Goal: Task Accomplishment & Management: Manage account settings

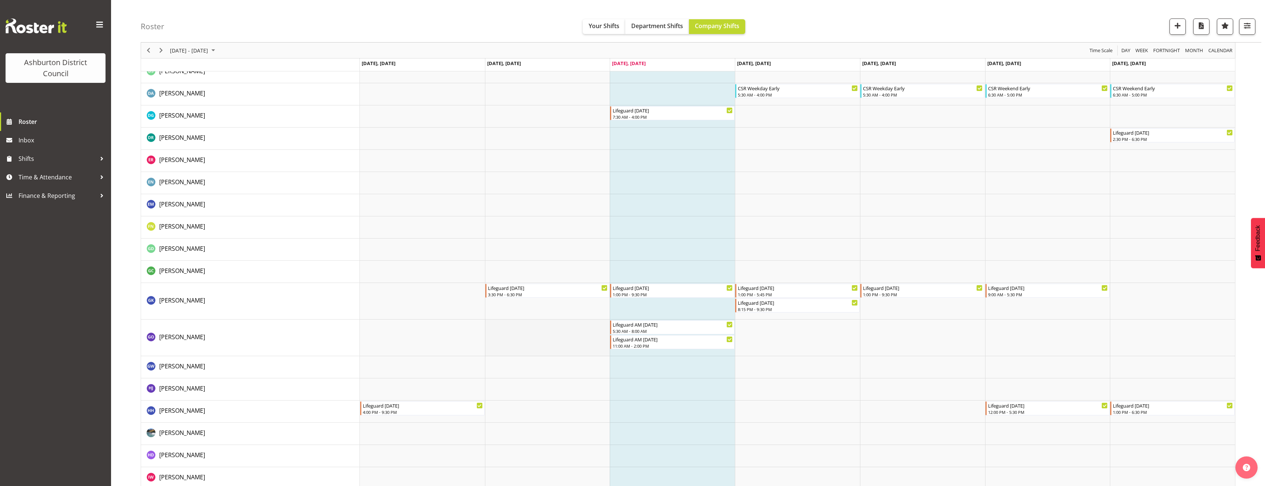
scroll to position [444, 0]
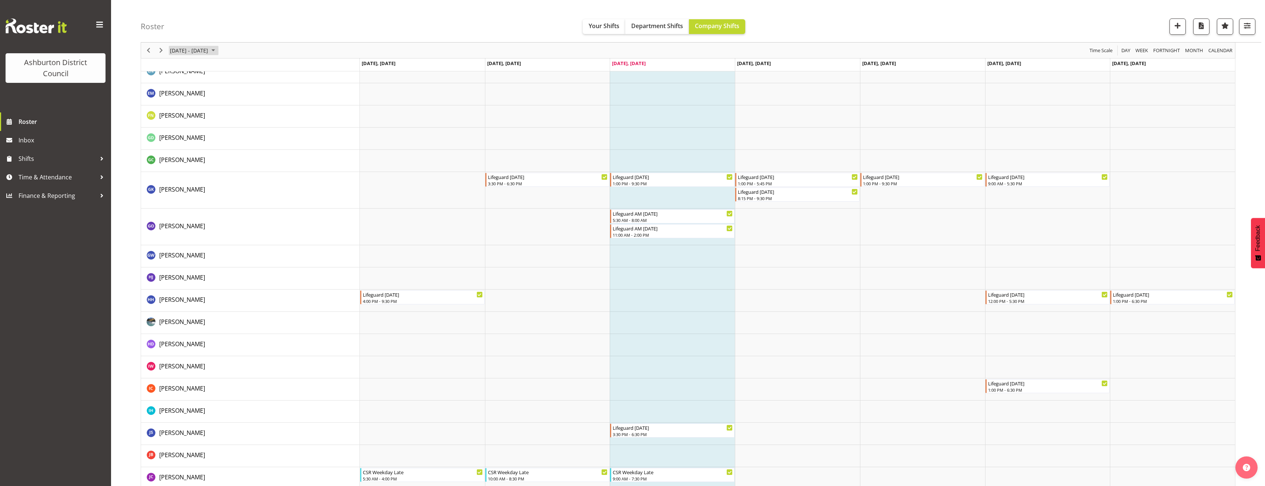
click at [188, 53] on span "[DATE] - [DATE]" at bounding box center [189, 50] width 40 height 9
click at [179, 131] on span "22" at bounding box center [177, 132] width 11 height 11
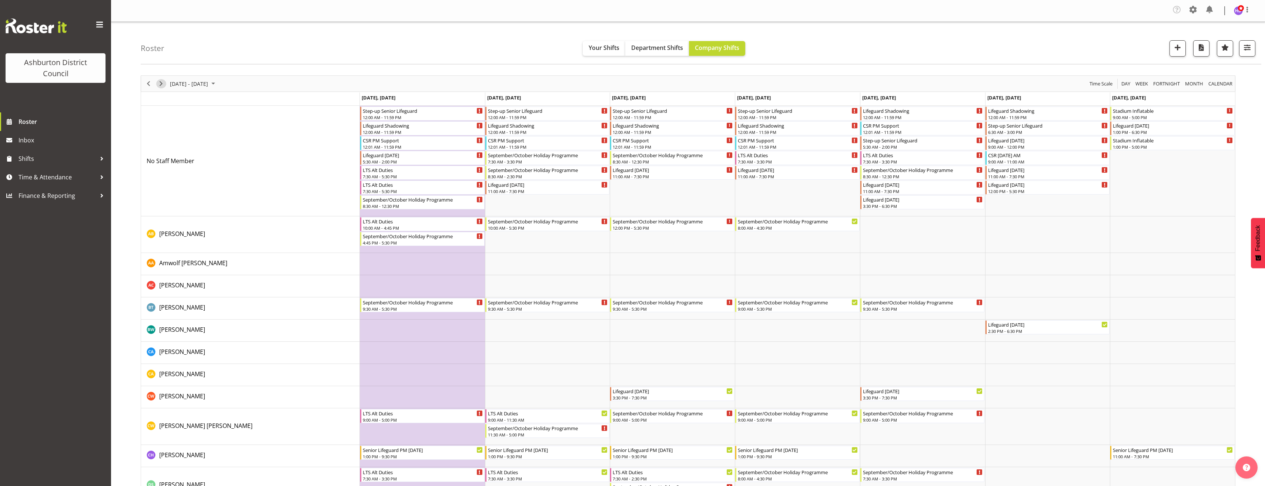
click at [159, 81] on span "Next" at bounding box center [161, 83] width 9 height 9
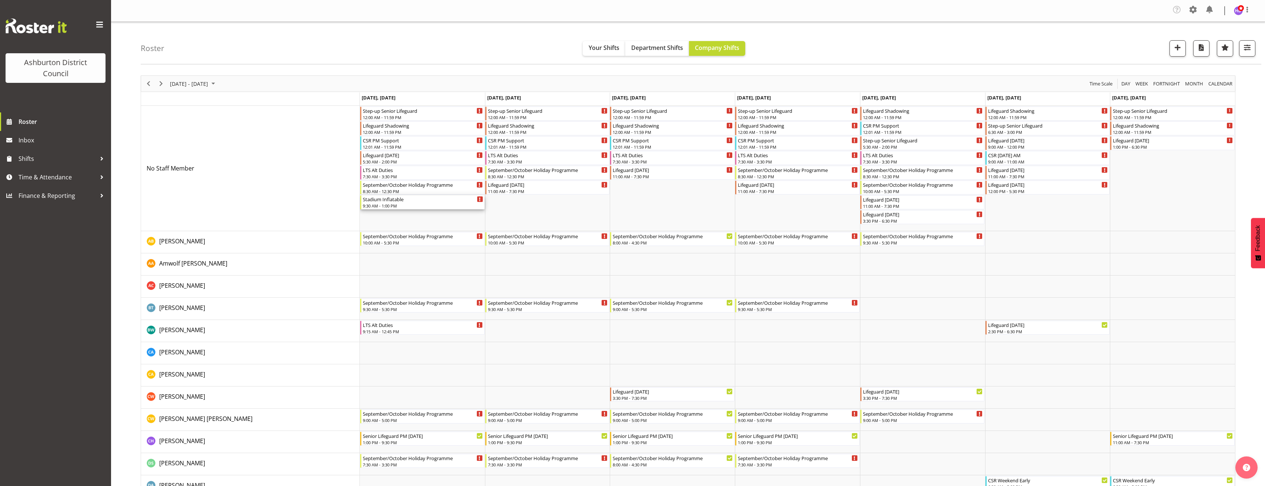
click at [392, 198] on div "Stadium Inflatable" at bounding box center [423, 198] width 120 height 7
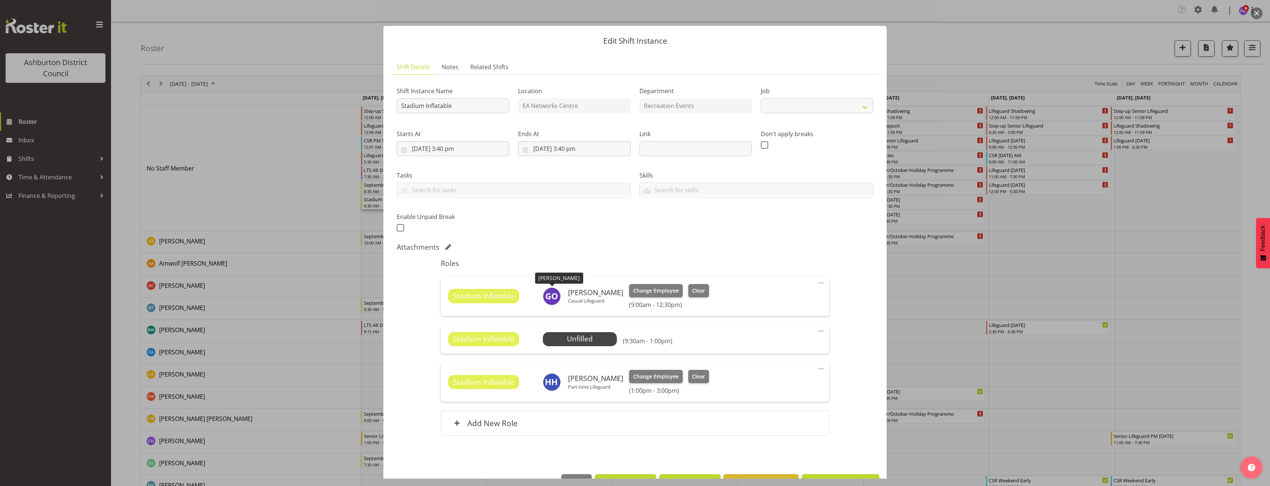
select select "4046"
click at [817, 329] on span at bounding box center [821, 331] width 9 height 9
click at [781, 378] on link "Delete" at bounding box center [790, 375] width 71 height 13
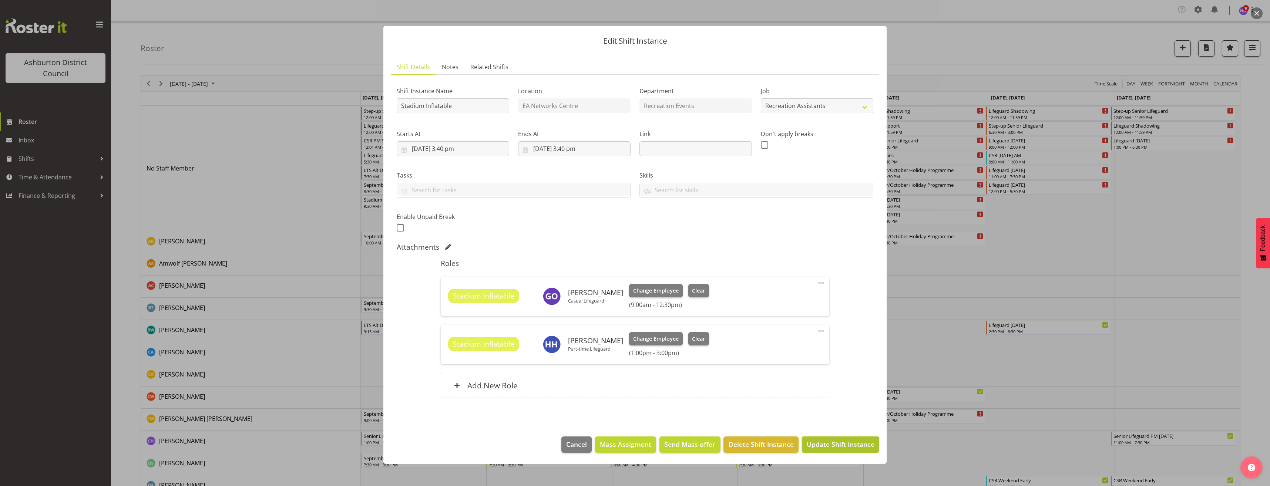
click at [836, 442] on span "Update Shift Instance" at bounding box center [841, 445] width 68 height 10
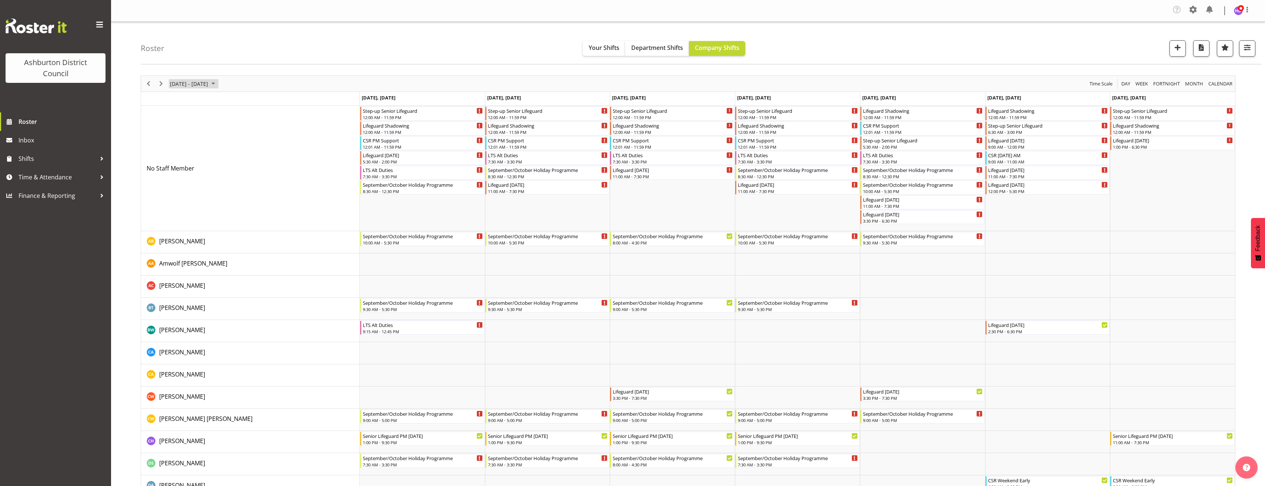
click at [218, 85] on span "Sep 29 - Oct 05, 2025" at bounding box center [213, 83] width 9 height 9
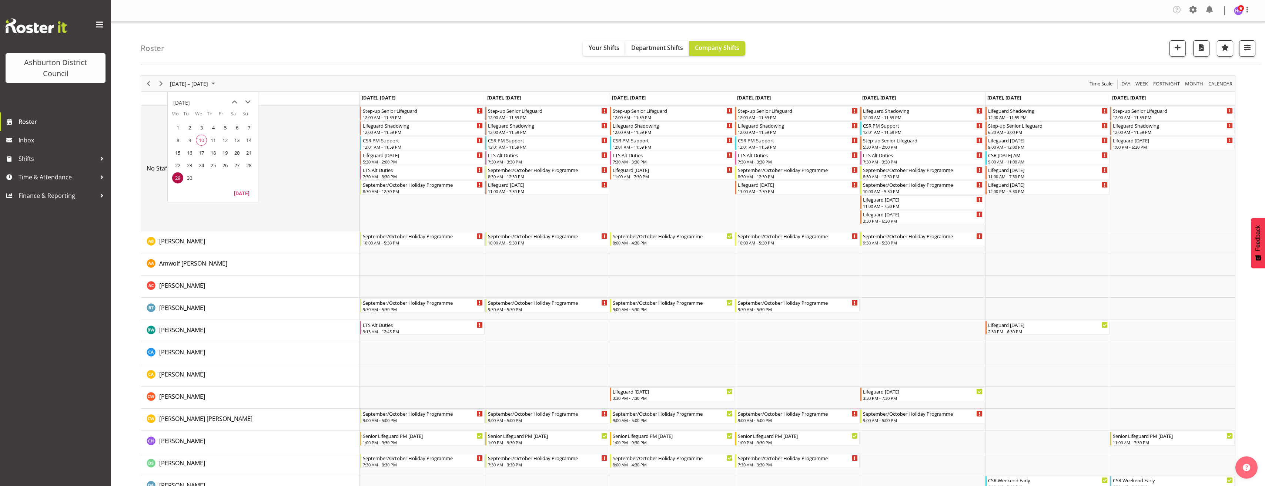
click at [321, 200] on td "No Staff Member" at bounding box center [250, 168] width 219 height 125
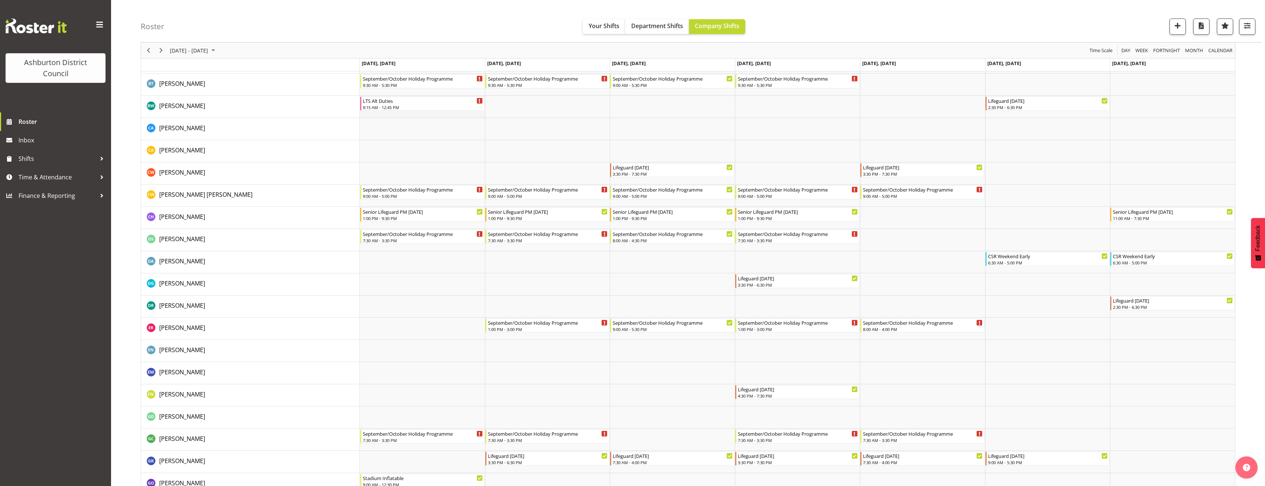
scroll to position [2, 0]
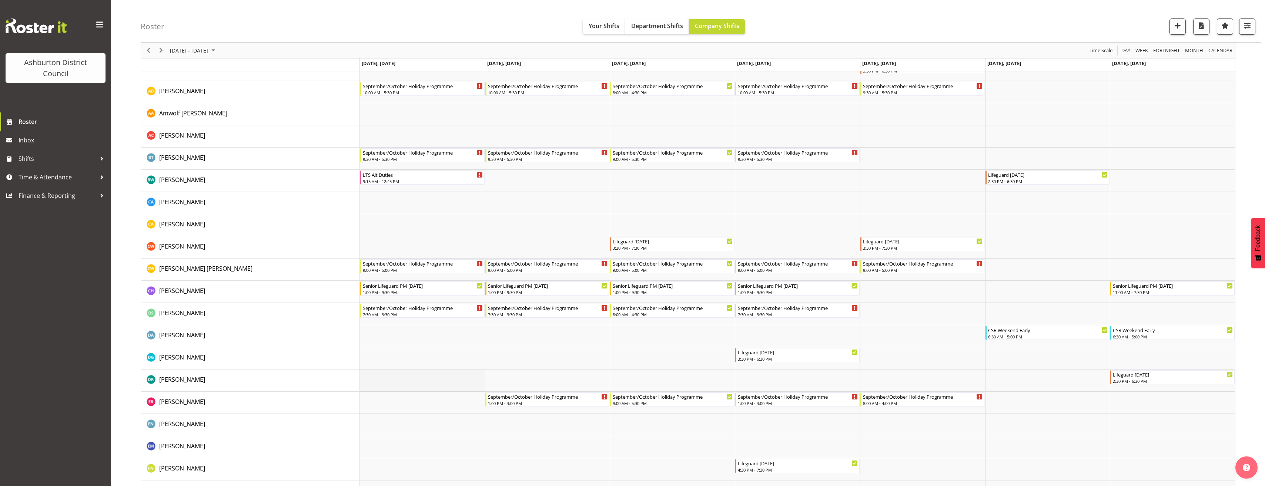
scroll to position [39, 0]
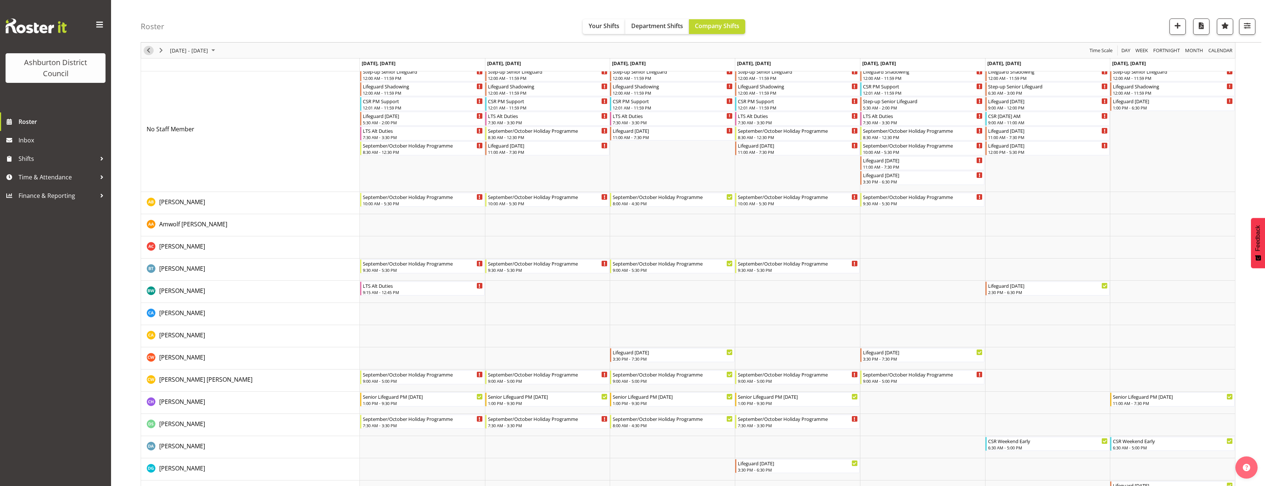
click at [149, 54] on span "Previous" at bounding box center [148, 50] width 9 height 9
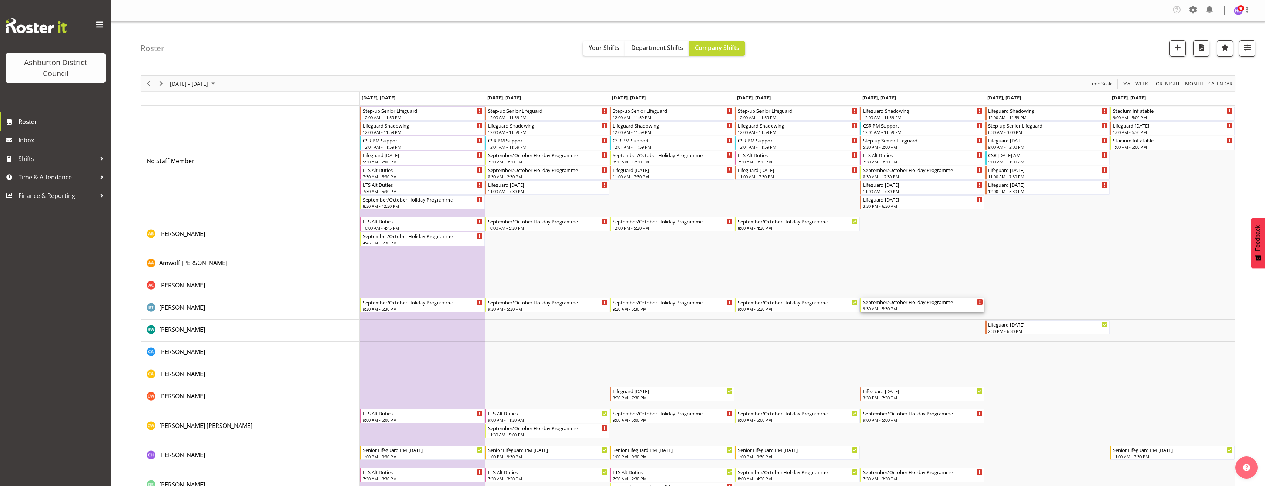
click at [899, 302] on div "September/October Holiday Programme" at bounding box center [923, 301] width 120 height 7
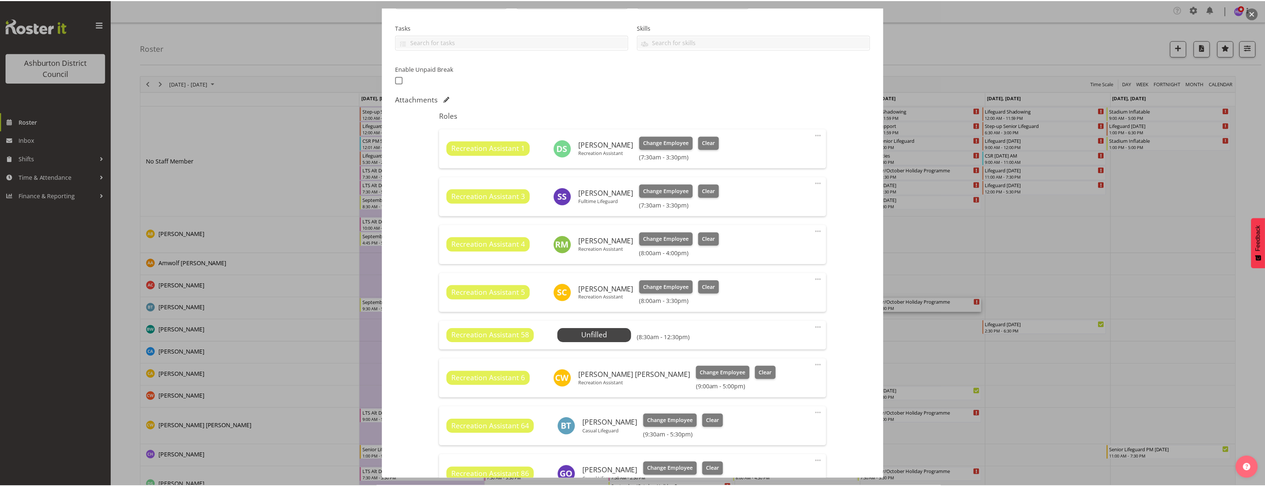
scroll to position [222, 0]
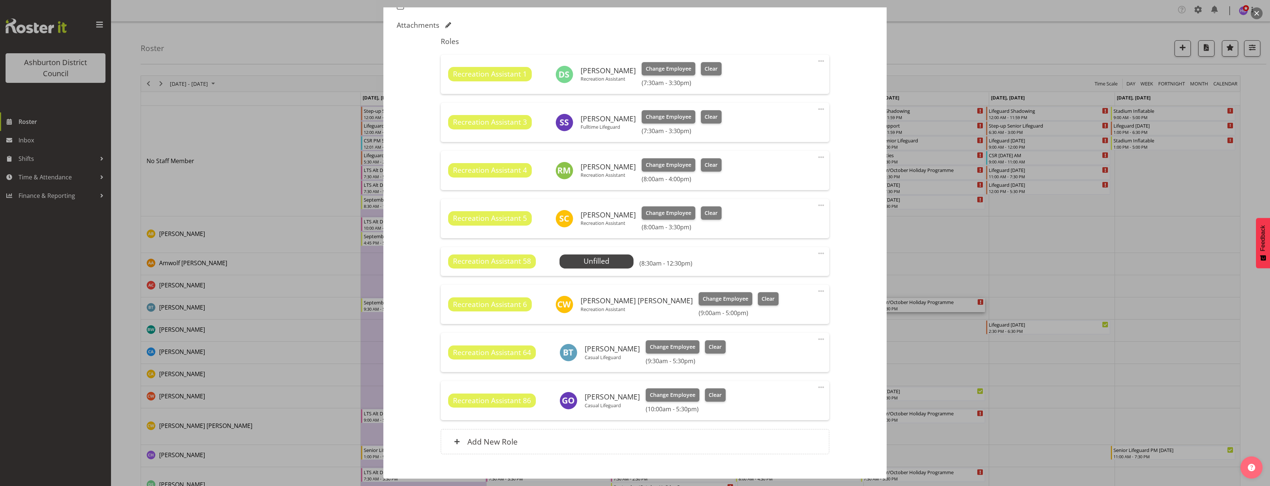
select select "4046"
click at [989, 361] on div at bounding box center [635, 243] width 1270 height 486
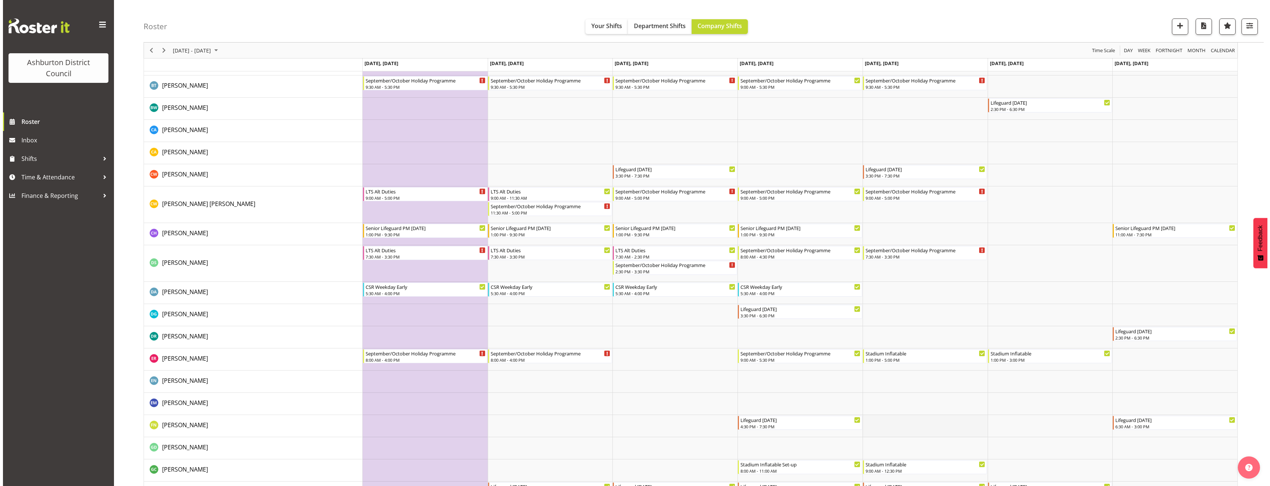
scroll to position [333, 0]
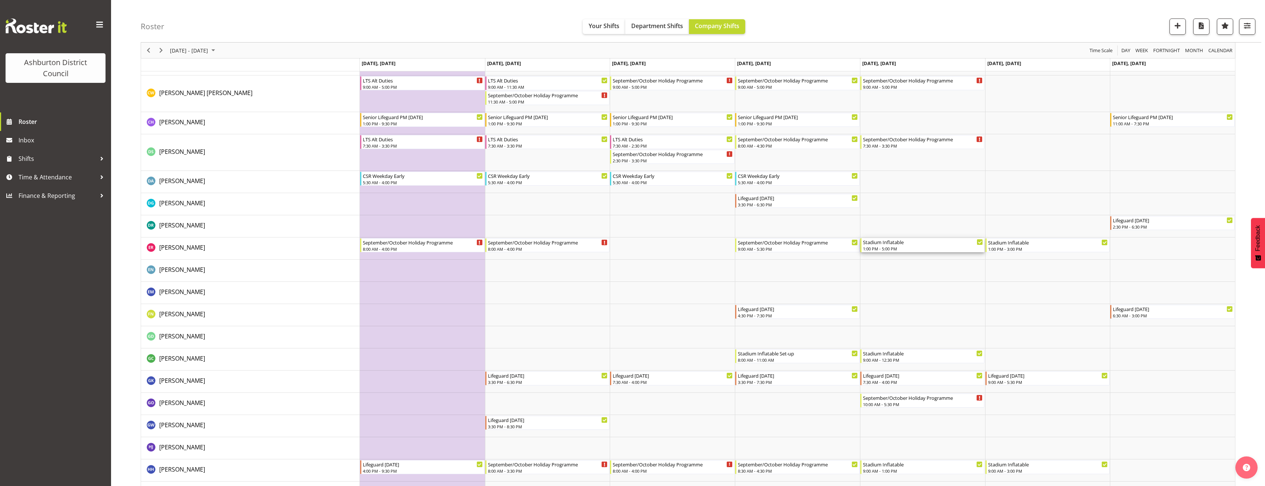
click at [876, 251] on div "1:00 PM - 5:00 PM" at bounding box center [923, 249] width 120 height 6
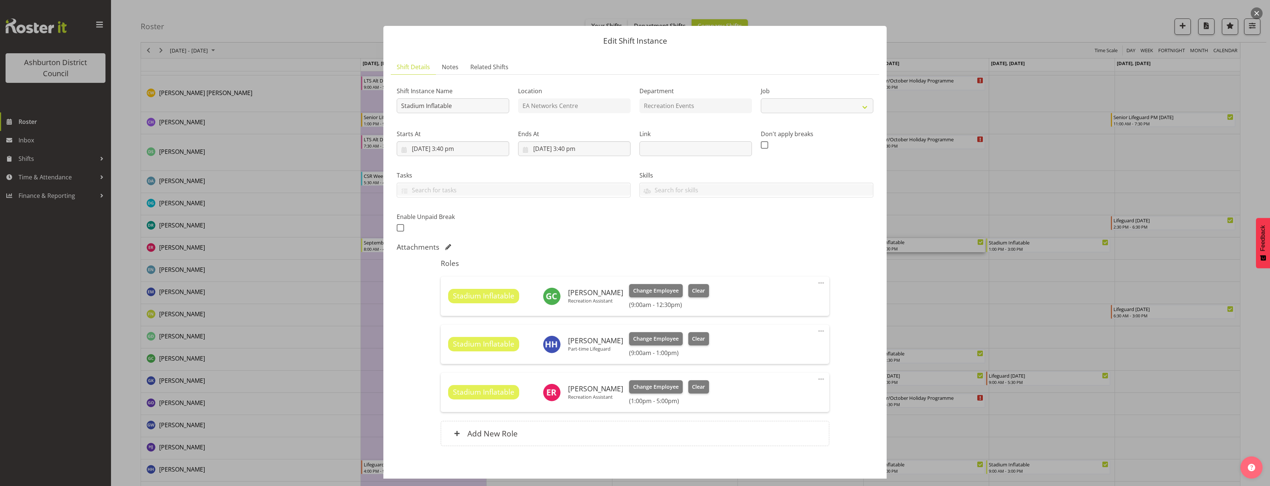
select select "4046"
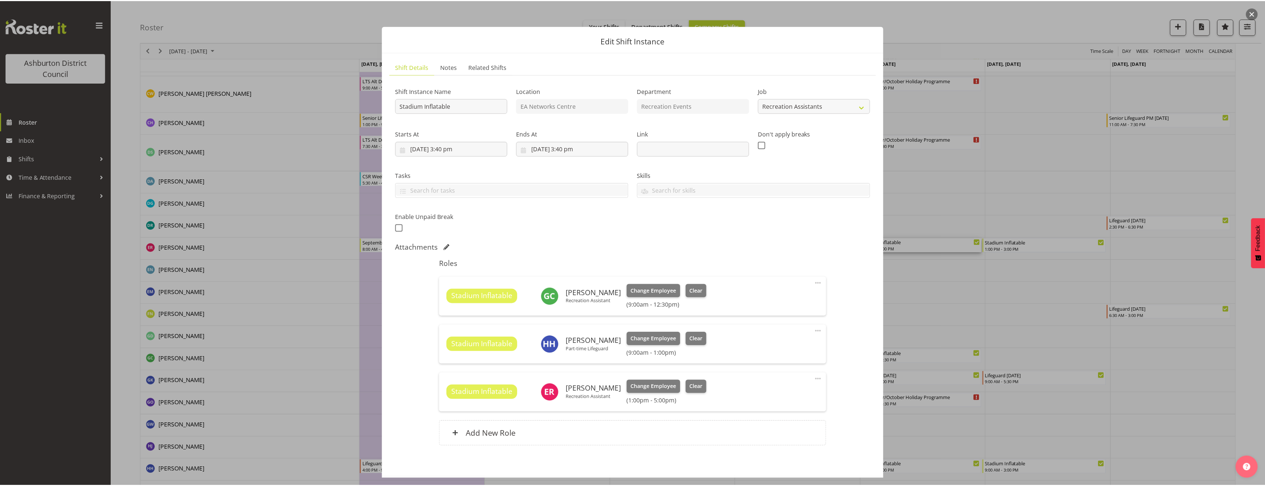
scroll to position [33, 0]
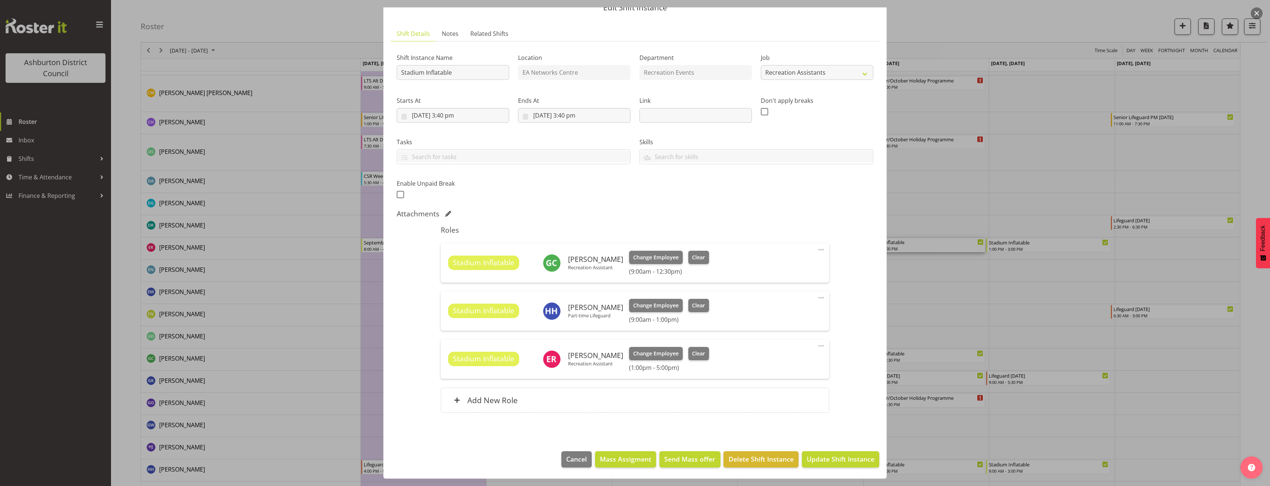
click at [1010, 292] on div at bounding box center [635, 243] width 1270 height 486
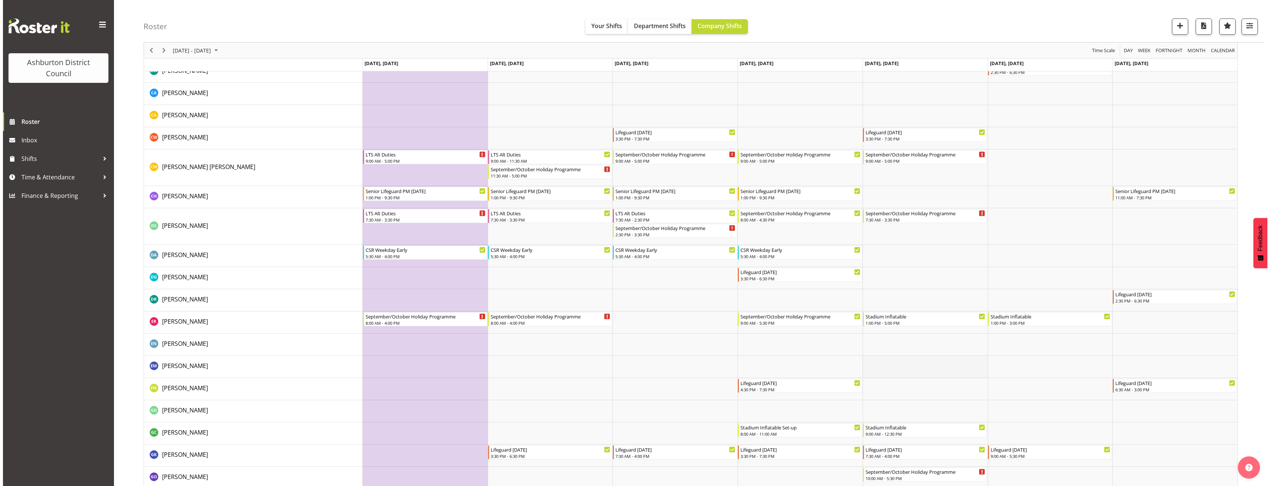
scroll to position [370, 0]
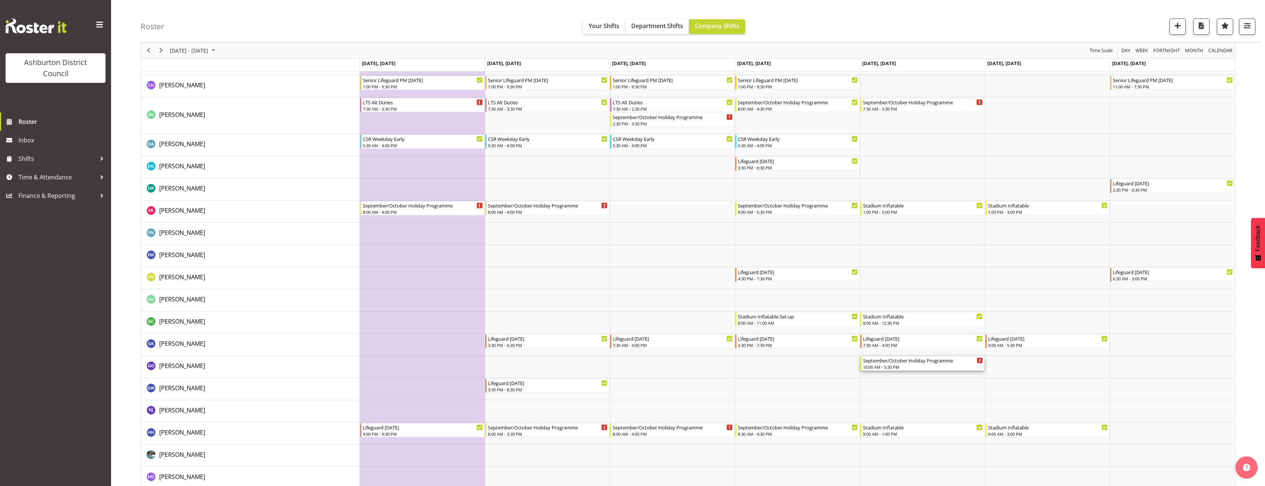
click at [911, 363] on div "September/October Holiday Programme" at bounding box center [923, 360] width 120 height 7
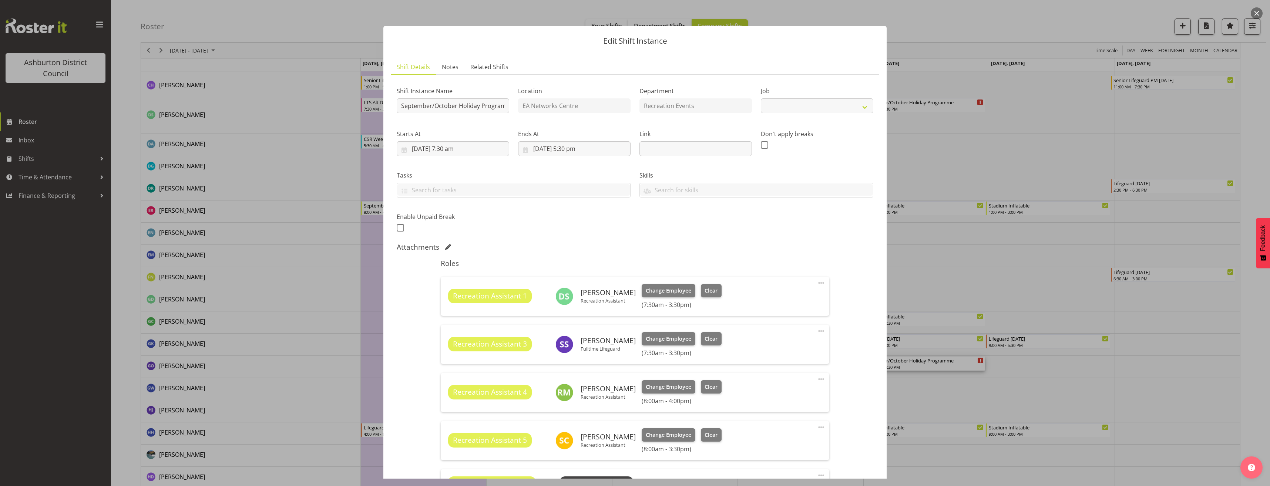
select select "4046"
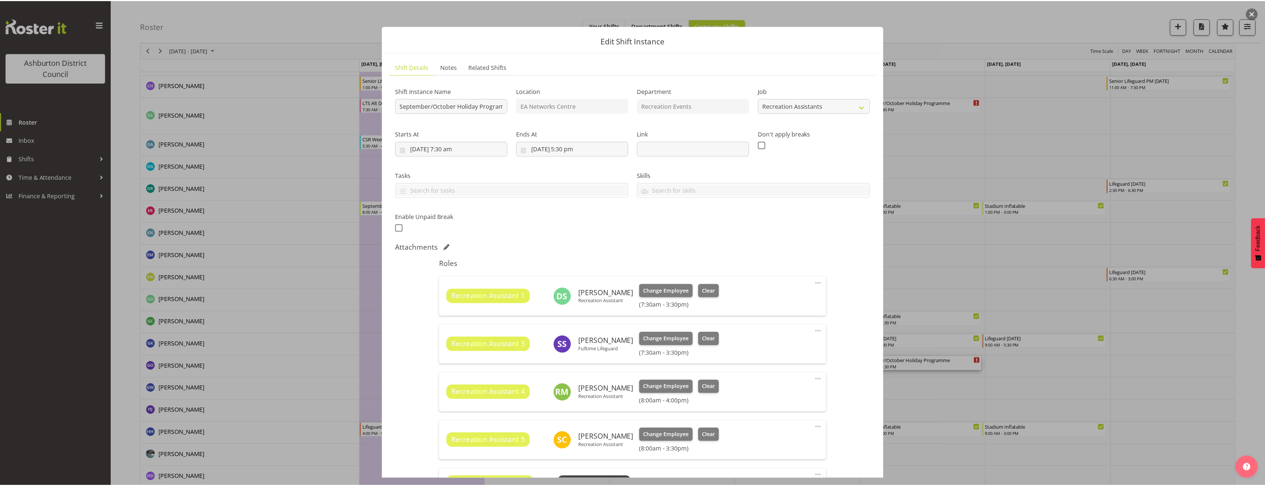
scroll to position [259, 0]
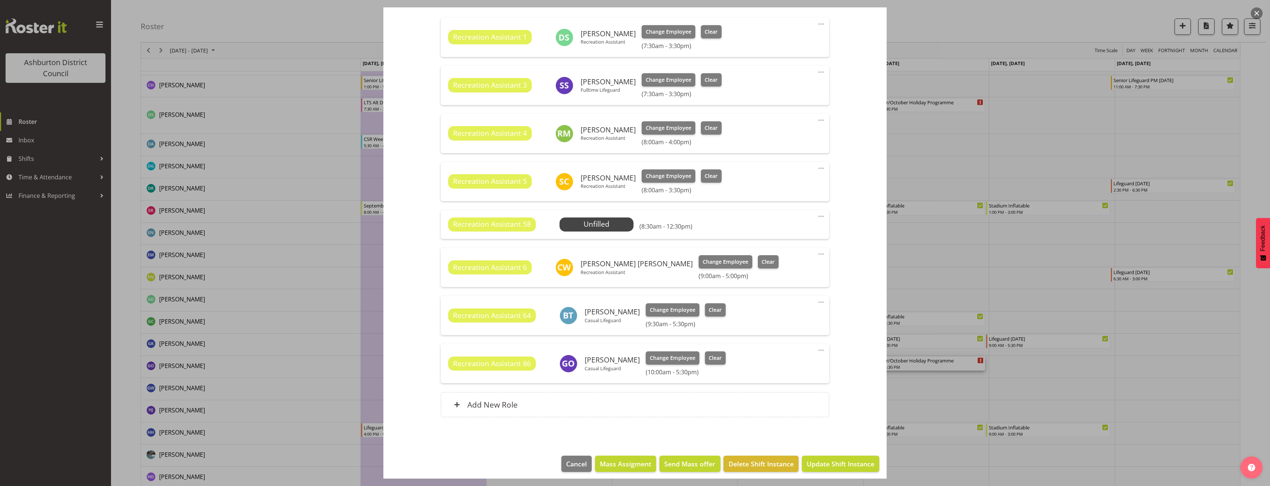
click at [817, 351] on span at bounding box center [821, 350] width 9 height 9
click at [800, 366] on link "Edit" at bounding box center [790, 368] width 71 height 13
select select "8"
select select "2025"
select select "10"
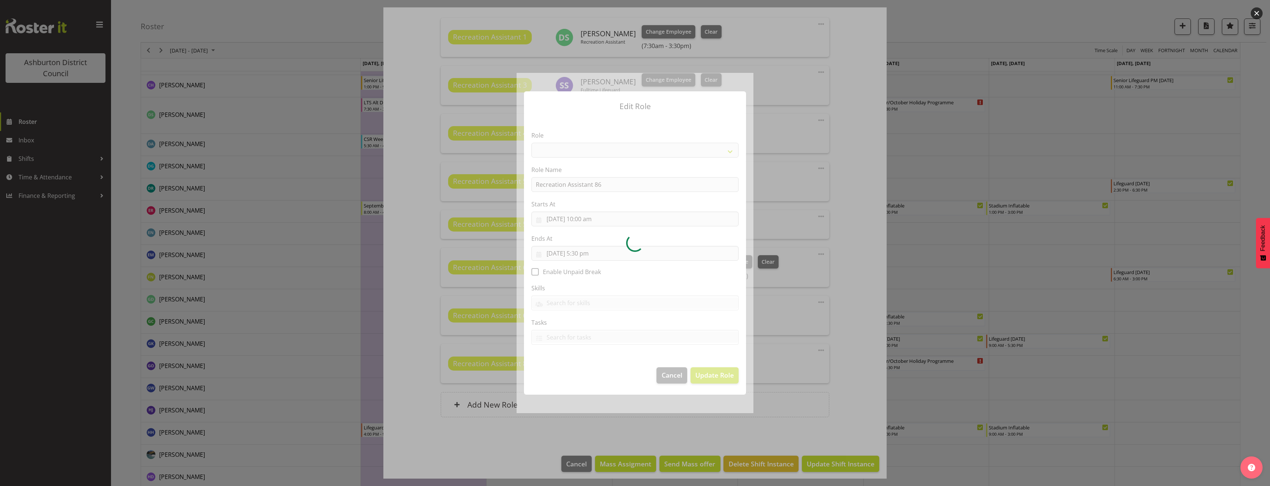
select select "84"
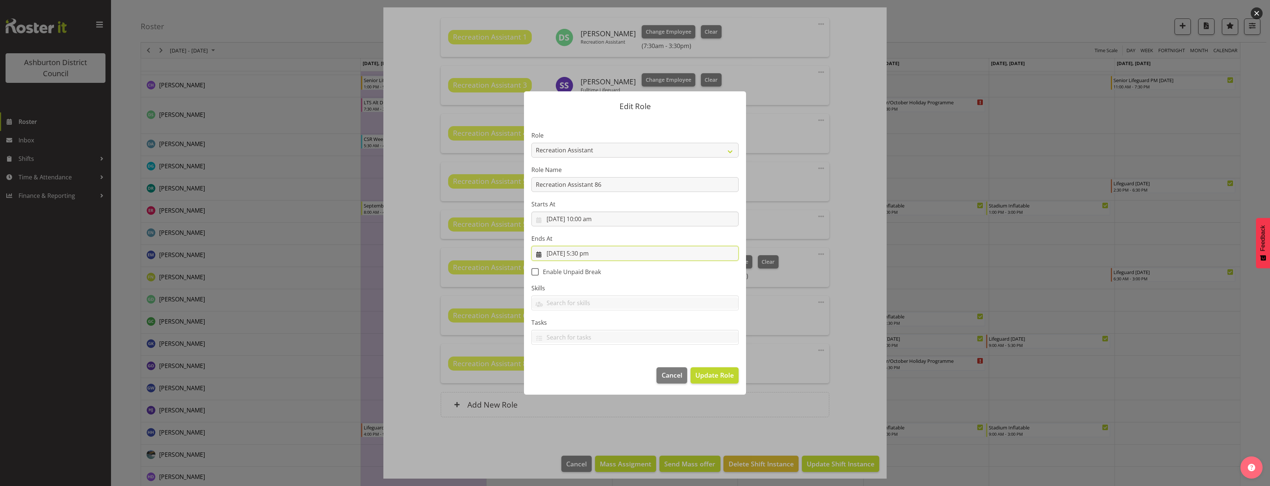
click at [584, 255] on input "[DATE] 5:30 pm" at bounding box center [635, 253] width 207 height 15
click at [588, 219] on input "[DATE] 10:00 am" at bounding box center [635, 219] width 207 height 15
click at [594, 374] on select "00 01 02 03 04 05 06 07 08 09 10 11 12 13 14 15 16 17 18 19 20 21 22 23" at bounding box center [590, 376] width 17 height 15
select select "12"
type input "[DATE] 12:00 pm"
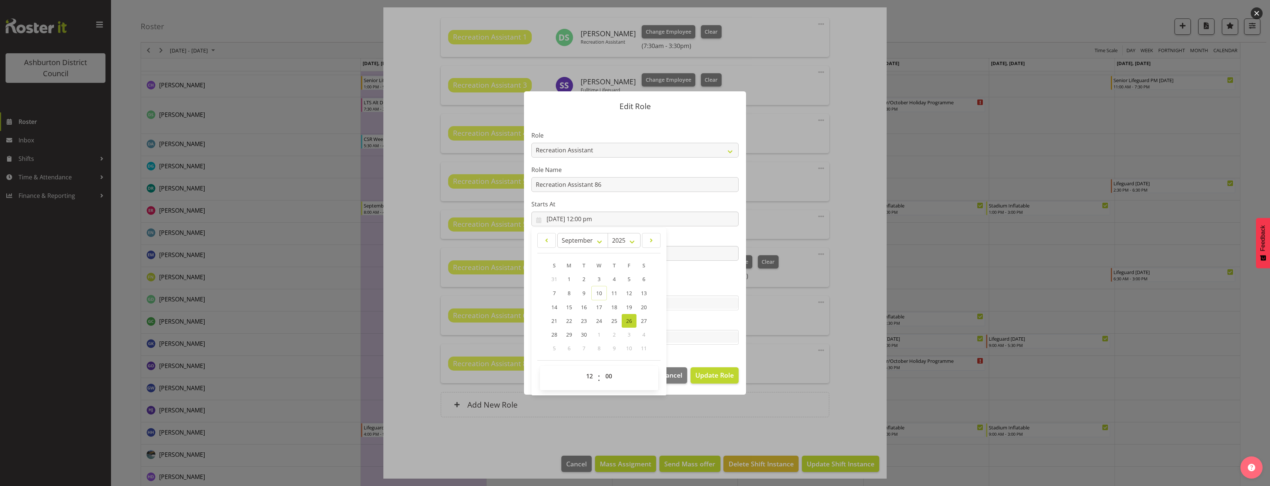
click at [734, 317] on section "Role AAGM Deputy Director AAGM Director Archivist Childrens Librarian Collectio…" at bounding box center [635, 239] width 222 height 242
click at [728, 374] on span "Update Role" at bounding box center [714, 375] width 38 height 10
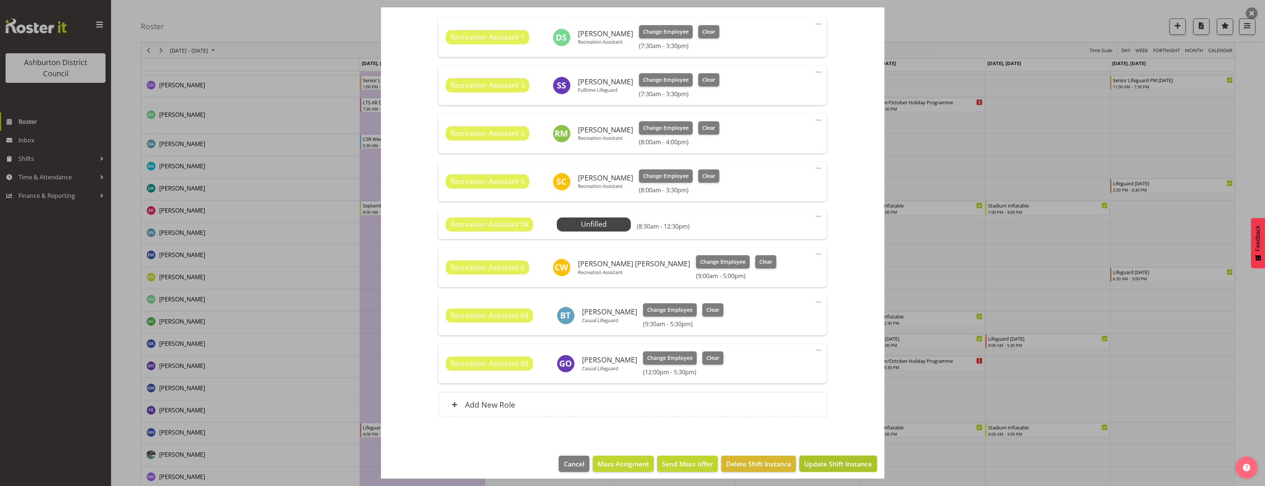
click at [836, 465] on span "Update Shift Instance" at bounding box center [838, 464] width 68 height 10
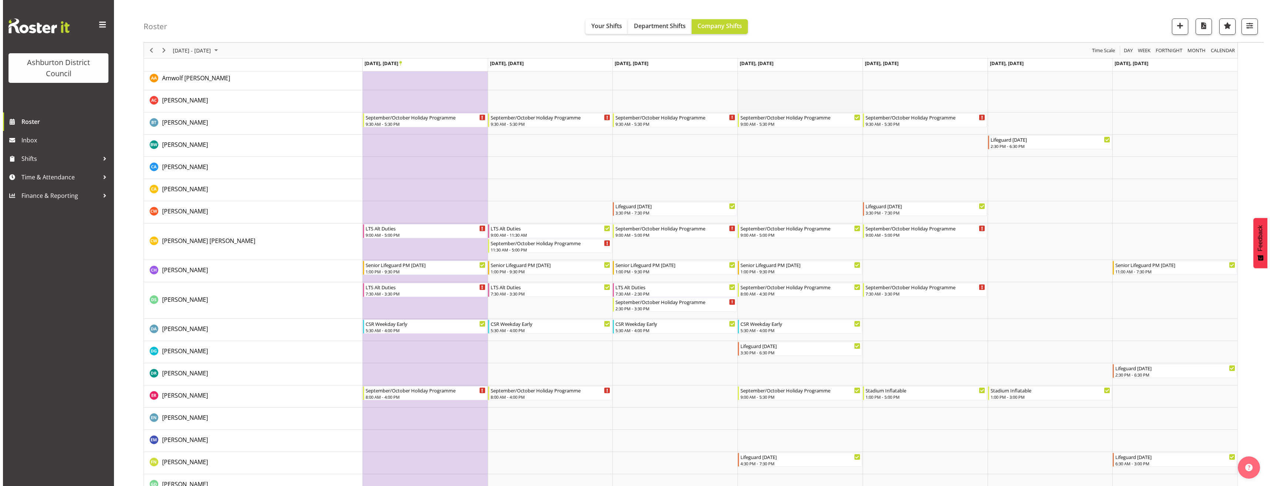
scroll to position [0, 0]
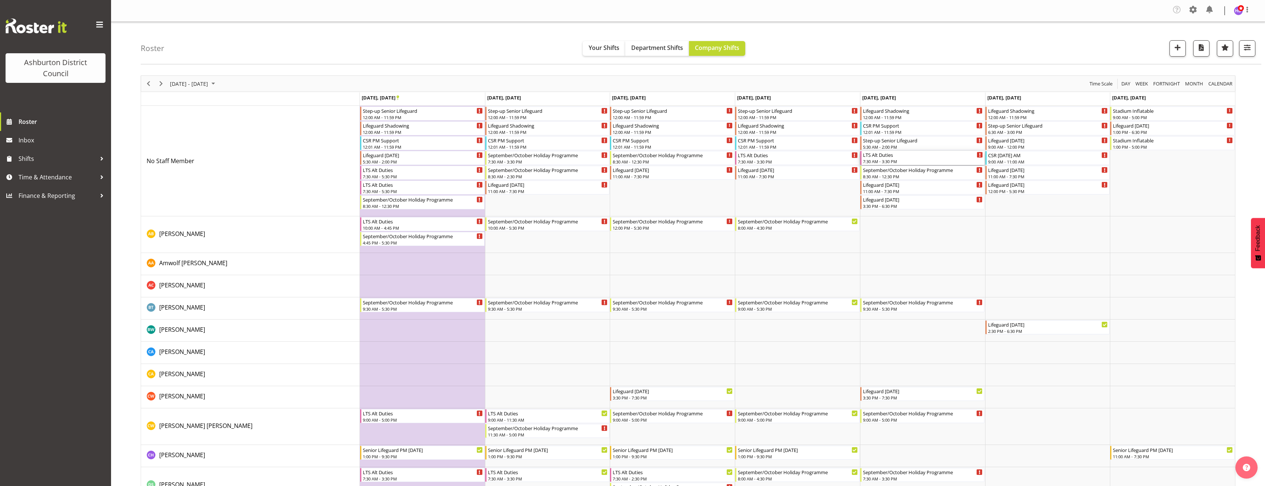
click at [905, 158] on div "7:30 AM - 3:30 PM" at bounding box center [923, 161] width 120 height 6
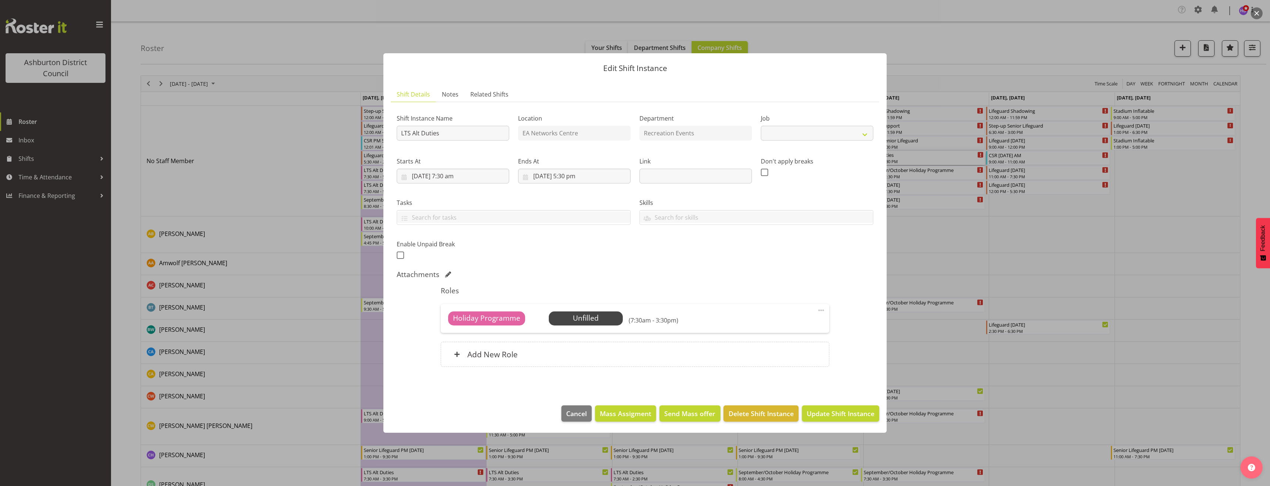
select select "10256"
click at [822, 311] on span at bounding box center [821, 310] width 9 height 9
click at [810, 329] on link "Edit" at bounding box center [790, 328] width 71 height 13
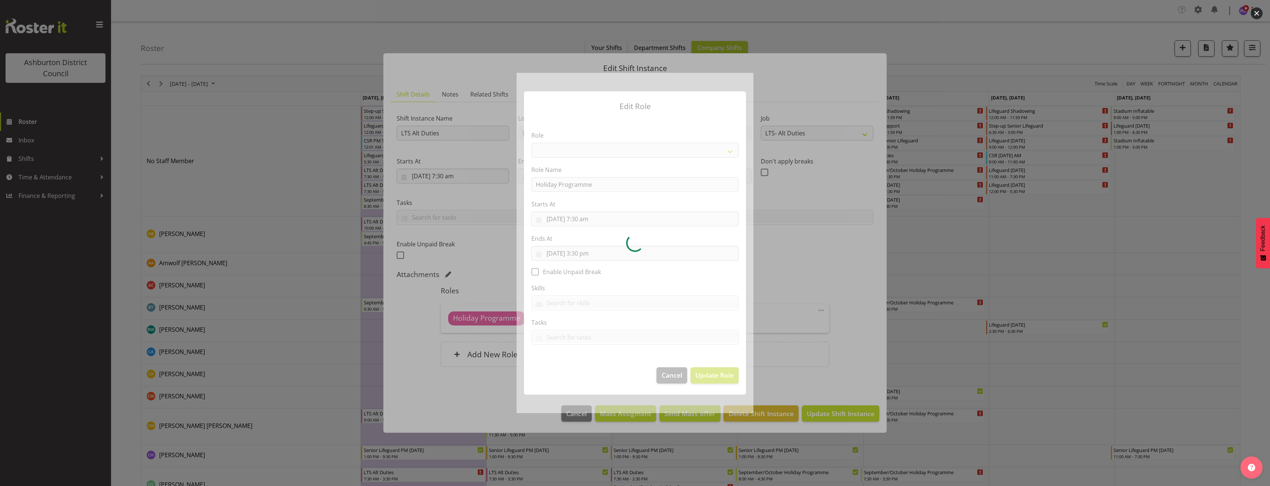
select select "1496"
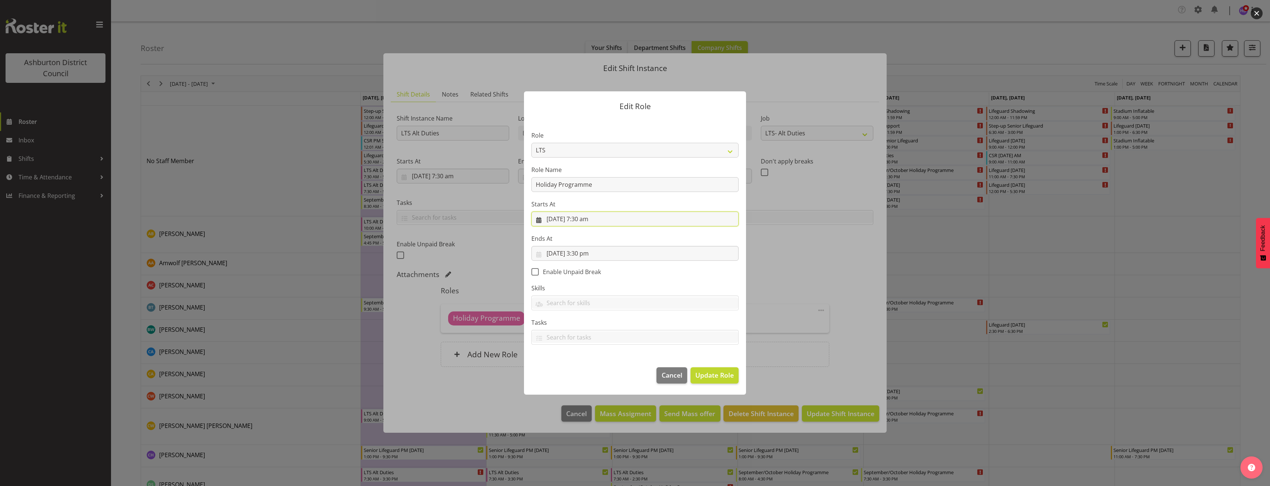
click at [586, 218] on input "[DATE] 7:30 am" at bounding box center [635, 219] width 207 height 15
click at [588, 381] on select "00 01 02 03 04 05 06 07 08 09 10 11 12 13 14 15 16 17 18 19 20 21 22 23" at bounding box center [590, 376] width 17 height 15
select select "10"
type input "[DATE] 10:30 am"
click at [608, 376] on select "00 01 02 03 04 05 06 07 08 09 10 11 12 13 14 15 16 17 18 19 20 21 22 23 24 25 2…" at bounding box center [609, 376] width 17 height 15
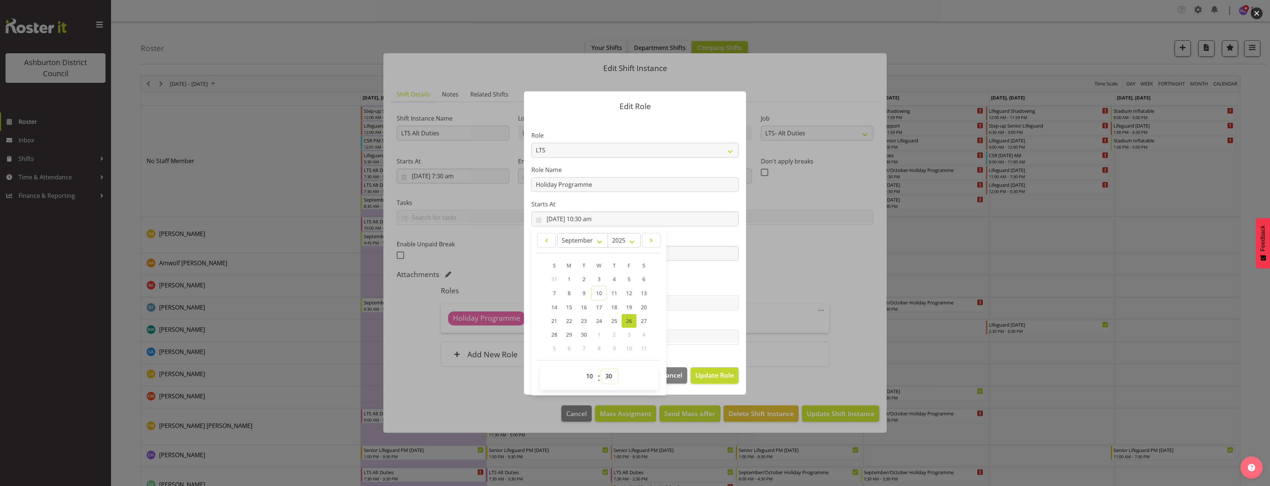
select select "0"
type input "[DATE] 10:00 am"
drag, startPoint x: 702, startPoint y: 288, endPoint x: 641, endPoint y: 255, distance: 69.0
click at [702, 288] on label "Skills" at bounding box center [635, 288] width 207 height 9
click at [599, 249] on input "[DATE] 3:30 pm" at bounding box center [635, 253] width 207 height 15
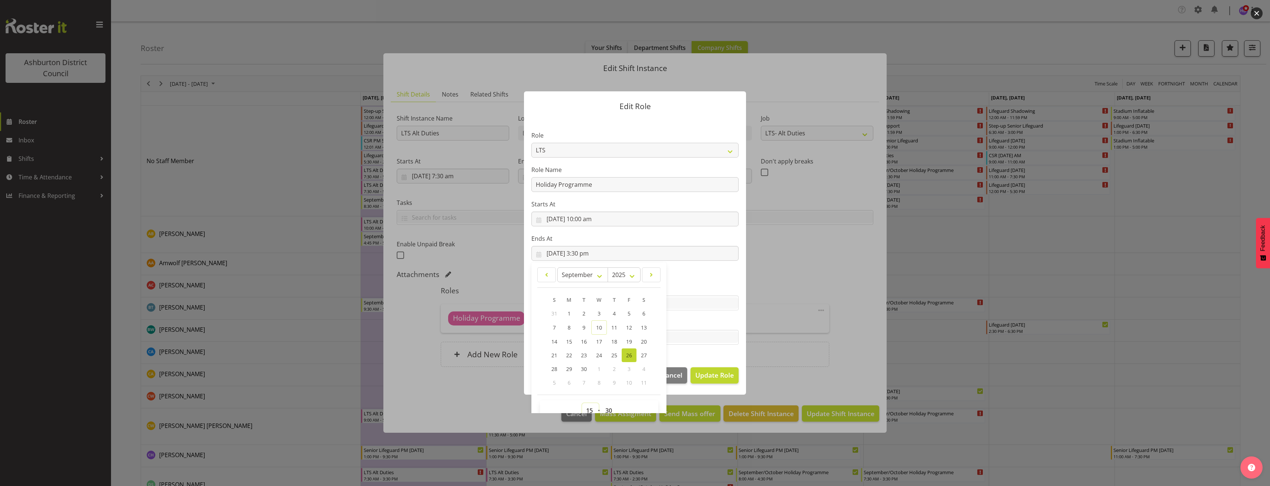
click at [587, 412] on select "00 01 02 03 04 05 06 07 08 09 10 11 12 13 14 15 16 17 18 19 20 21 22 23" at bounding box center [590, 410] width 17 height 15
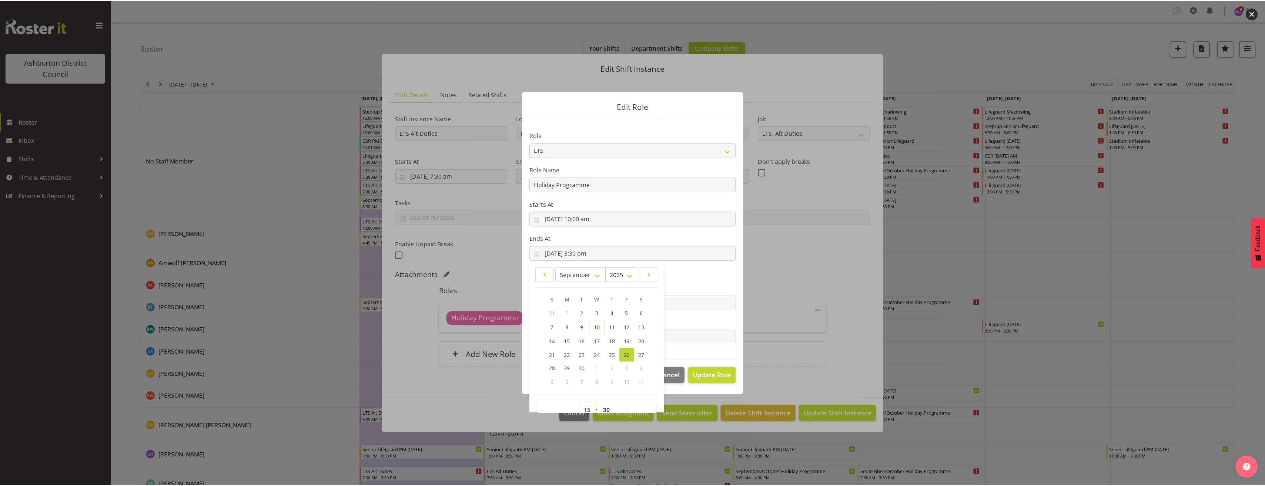
scroll to position [5, 0]
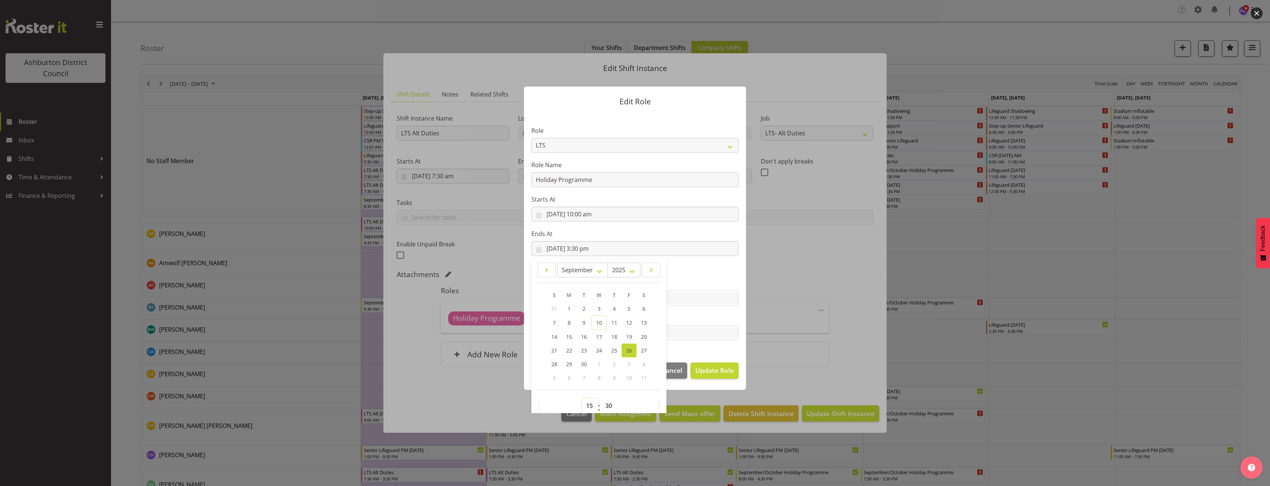
select select "12"
type input "[DATE] 12:30 pm"
click at [607, 407] on select "00 01 02 03 04 05 06 07 08 09 10 11 12 13 14 15 16 17 18 19 20 21 22 23 24 25 2…" at bounding box center [609, 406] width 17 height 15
select select "0"
click at [601, 399] on select "00 01 02 03 04 05 06 07 08 09 10 11 12 13 14 15 16 17 18 19 20 21 22 23 24 25 2…" at bounding box center [609, 406] width 17 height 15
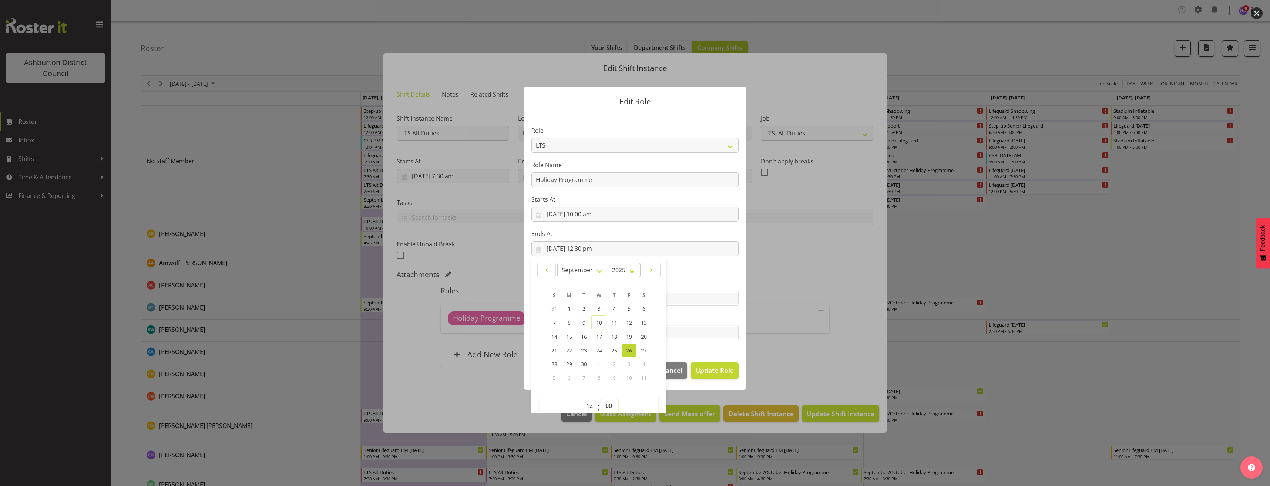
type input "[DATE] 12:00 pm"
click at [723, 372] on span "Update Role" at bounding box center [714, 371] width 38 height 10
select select
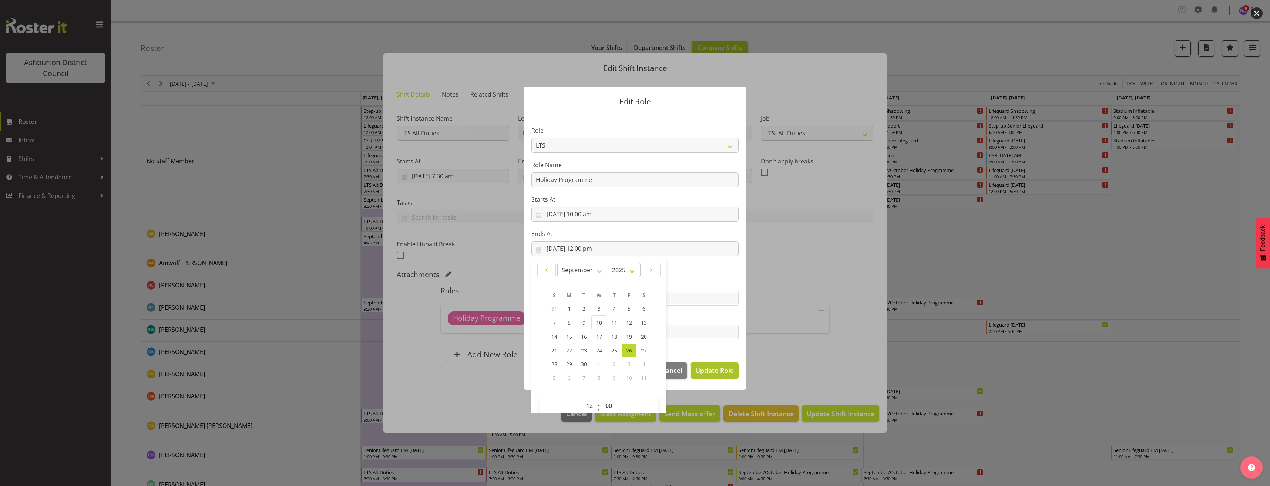
select select
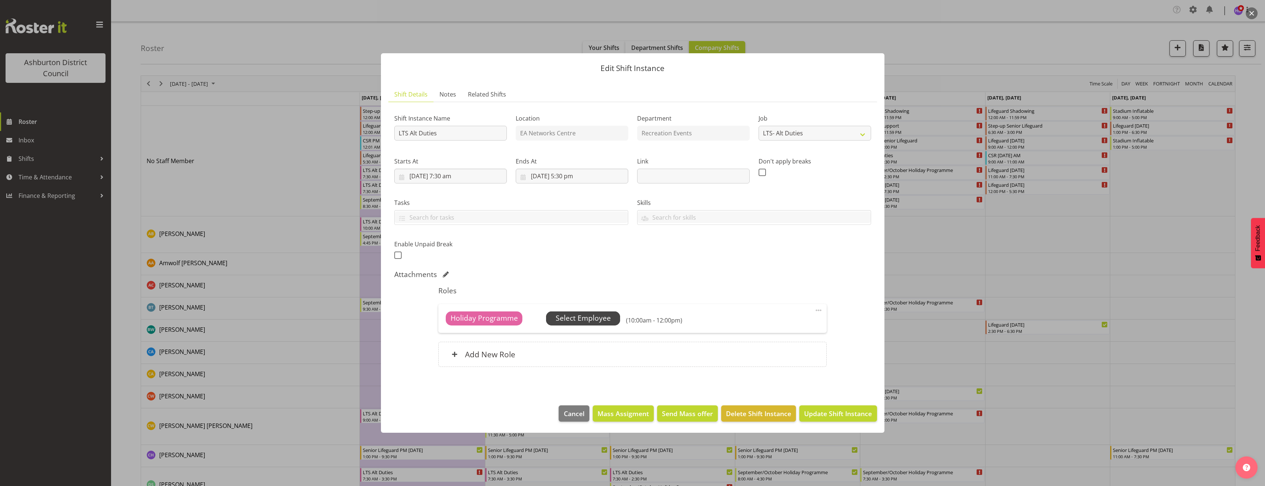
click at [593, 324] on span "Select Employee" at bounding box center [583, 319] width 74 height 14
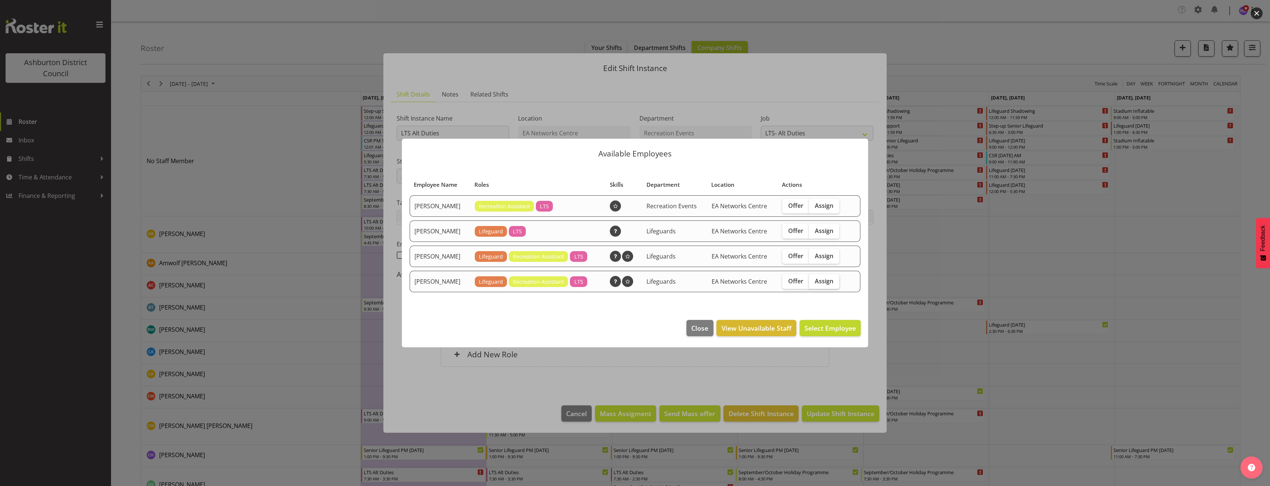
click at [816, 281] on span "Assign" at bounding box center [824, 281] width 19 height 7
click at [814, 281] on input "Assign" at bounding box center [811, 281] width 5 height 5
checkbox input "true"
click at [824, 333] on span "Assign [PERSON_NAME]" at bounding box center [818, 328] width 75 height 10
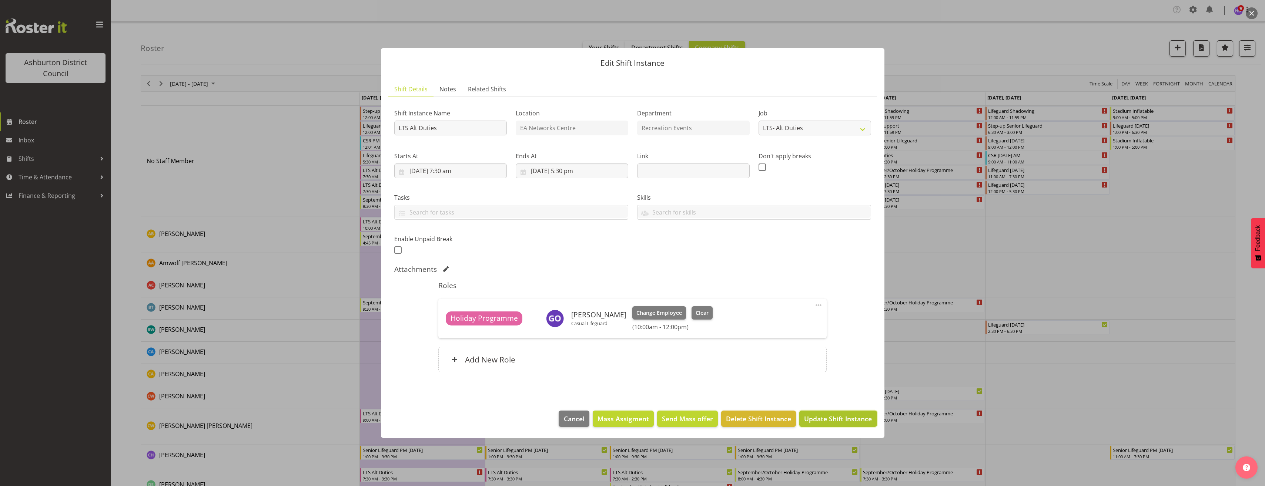
click at [840, 419] on span "Update Shift Instance" at bounding box center [838, 419] width 68 height 10
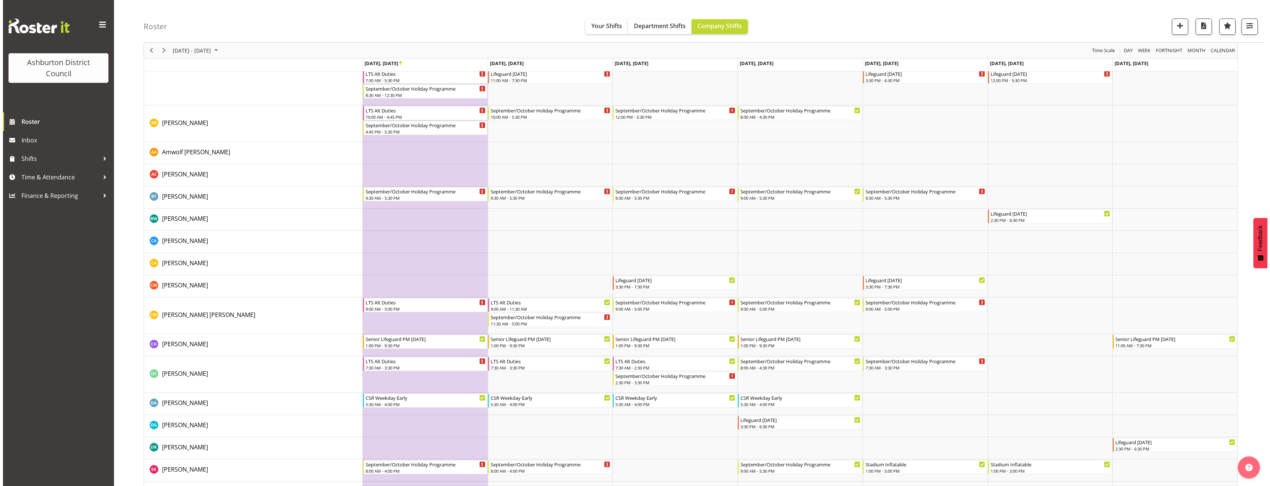
scroll to position [0, 0]
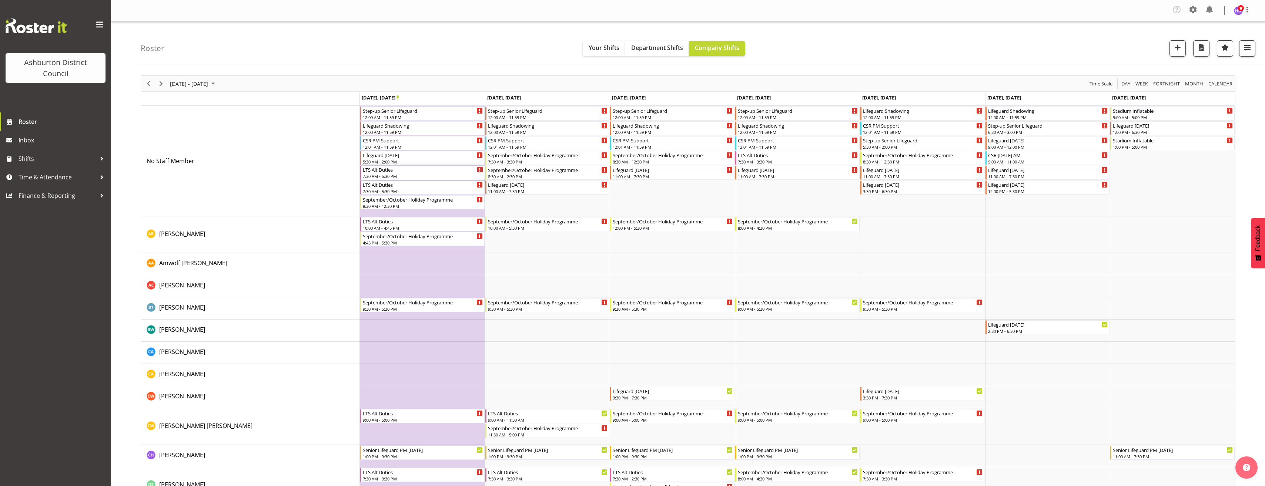
click at [390, 169] on div "LTS Alt Duties" at bounding box center [423, 169] width 120 height 7
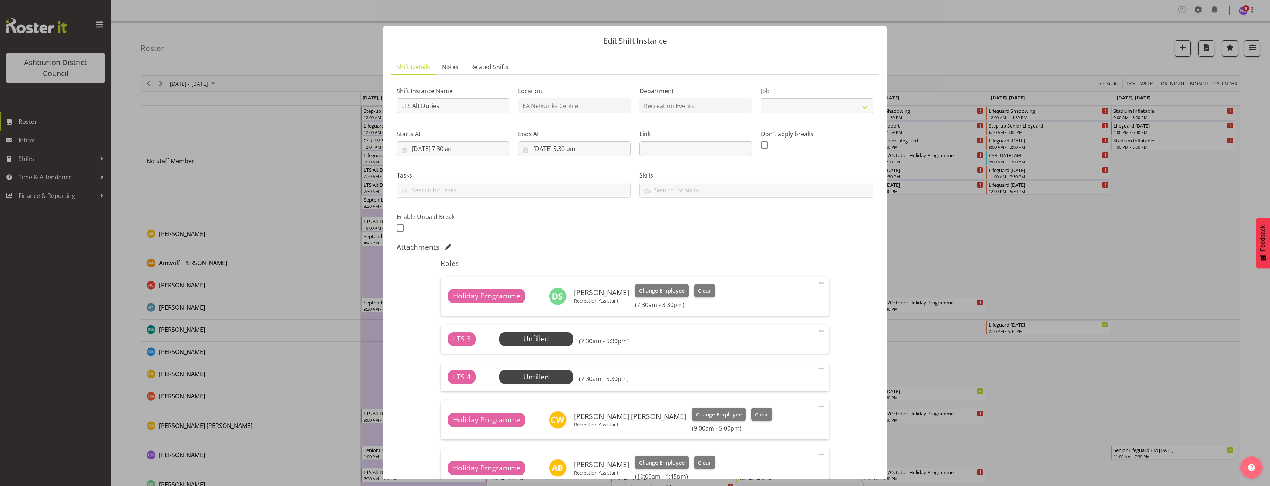
select select
click at [260, 249] on div at bounding box center [635, 243] width 1270 height 486
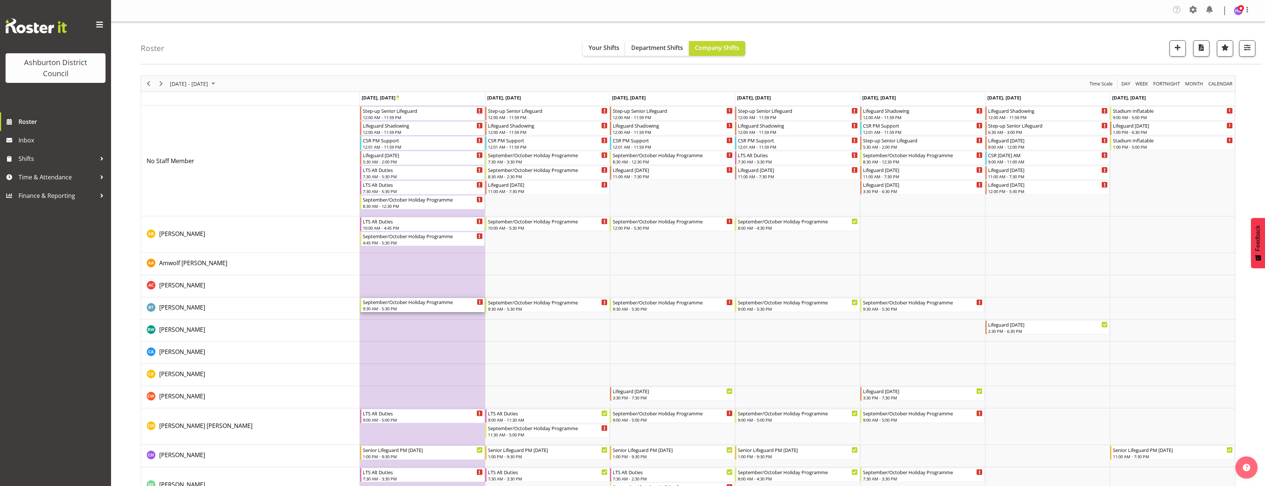
click at [370, 308] on div "9:30 AM - 5:30 PM" at bounding box center [423, 309] width 120 height 6
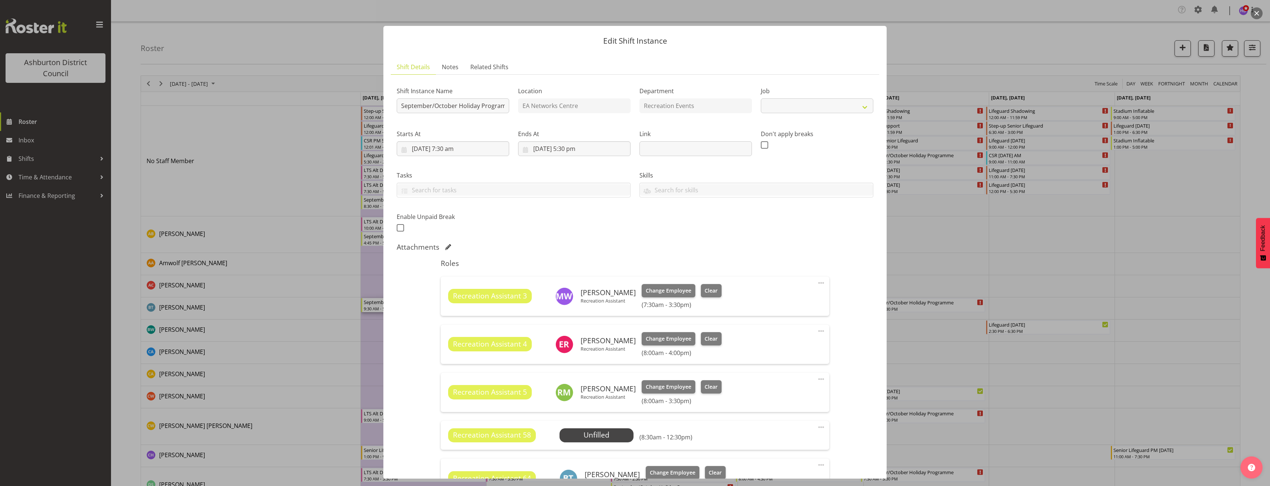
select select "4046"
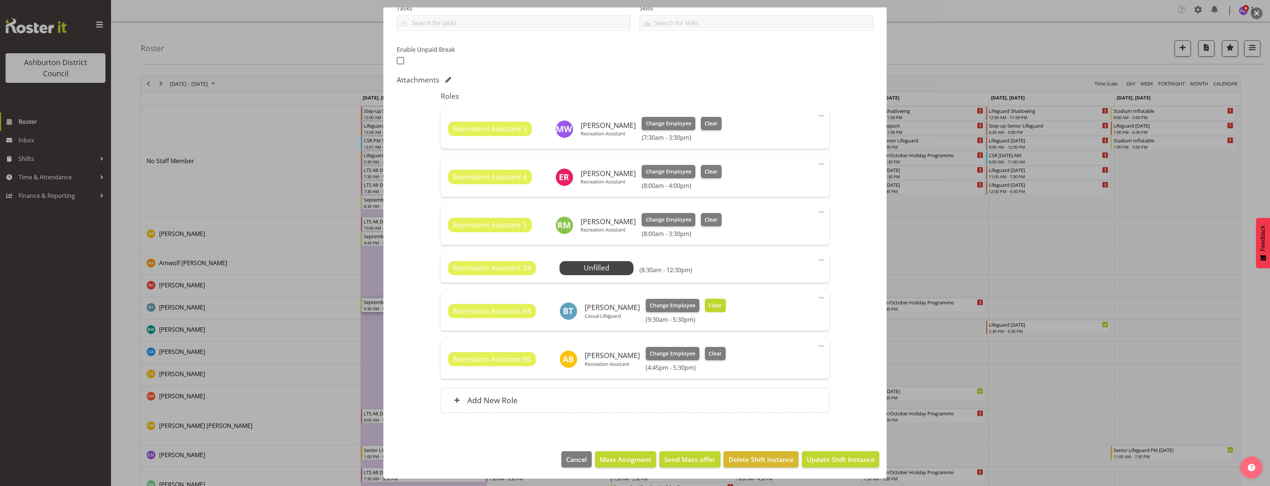
click at [716, 307] on button "Clear" at bounding box center [715, 305] width 21 height 13
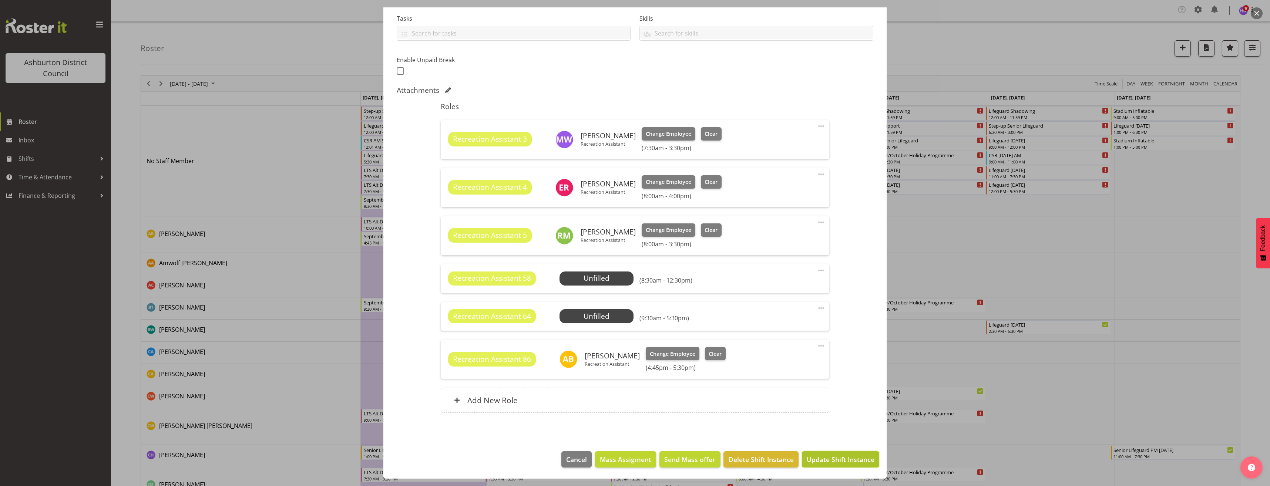
click at [843, 458] on span "Update Shift Instance" at bounding box center [841, 460] width 68 height 10
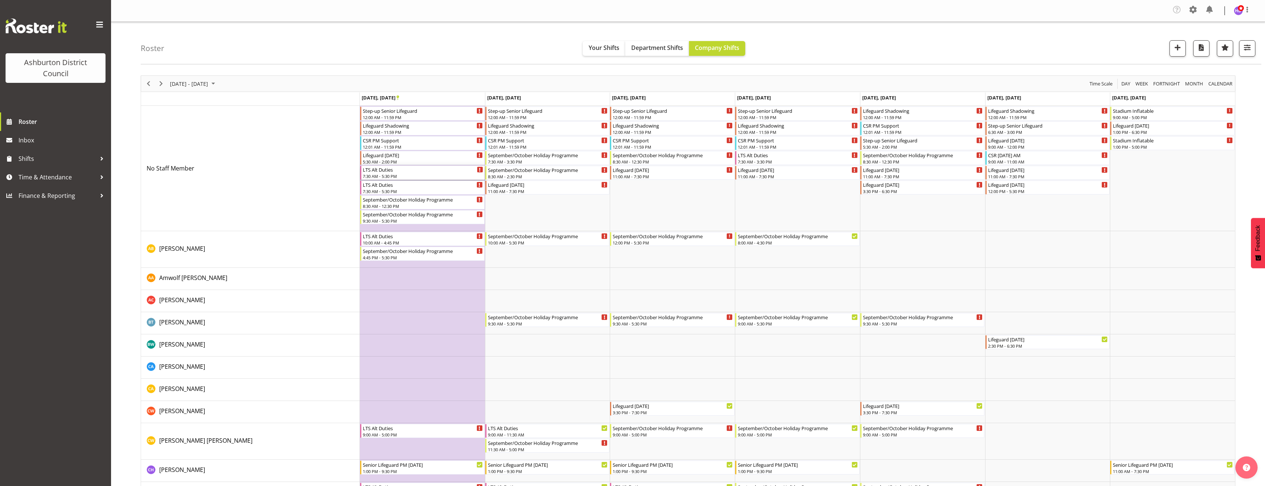
click at [406, 174] on div "7:30 AM - 5:30 PM" at bounding box center [423, 176] width 120 height 6
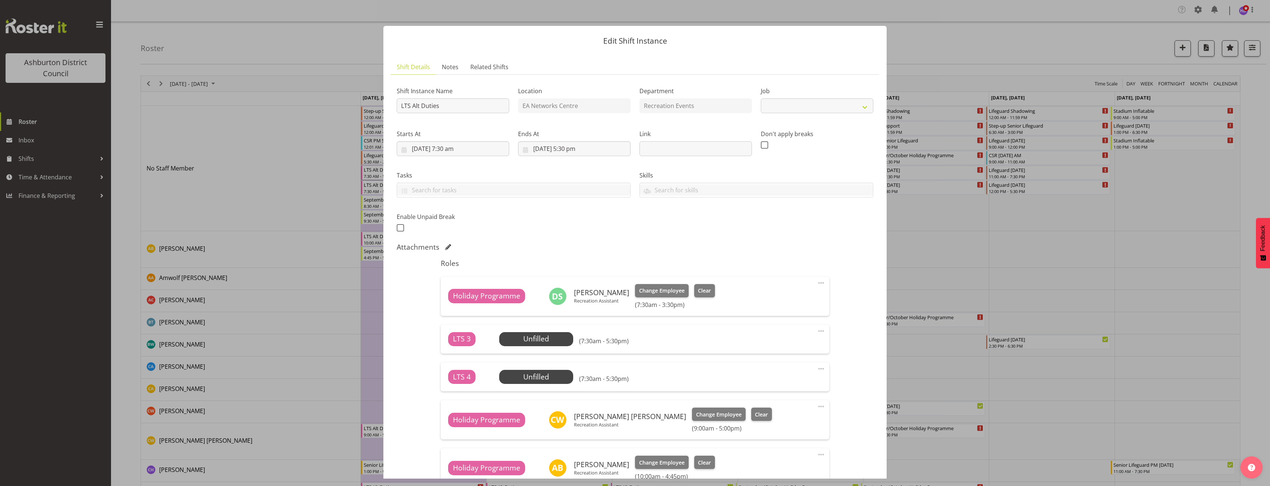
select select "10256"
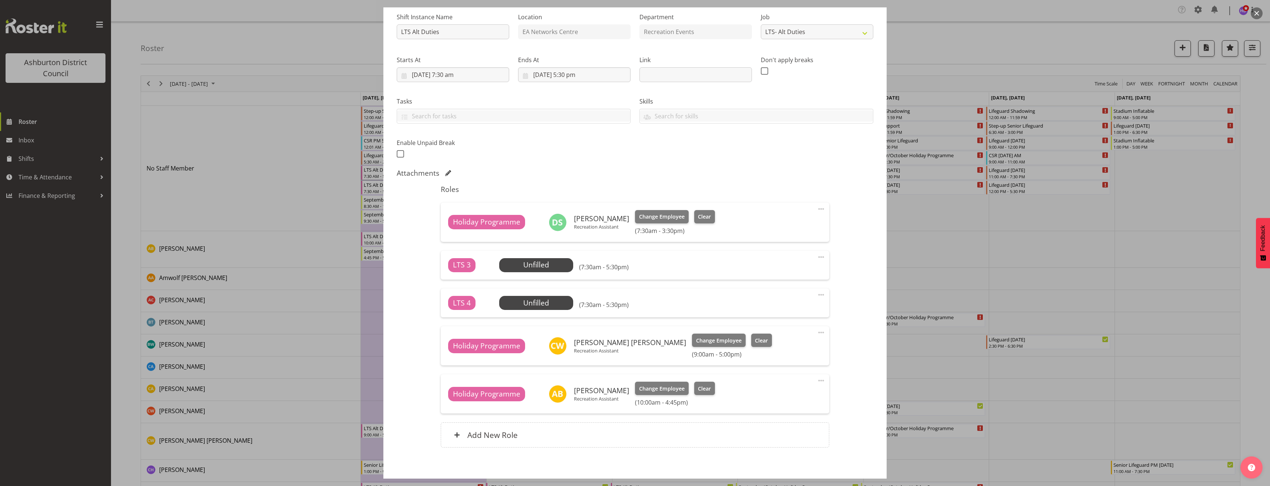
click at [817, 294] on span at bounding box center [821, 295] width 9 height 9
click at [792, 341] on link "Delete" at bounding box center [790, 339] width 71 height 13
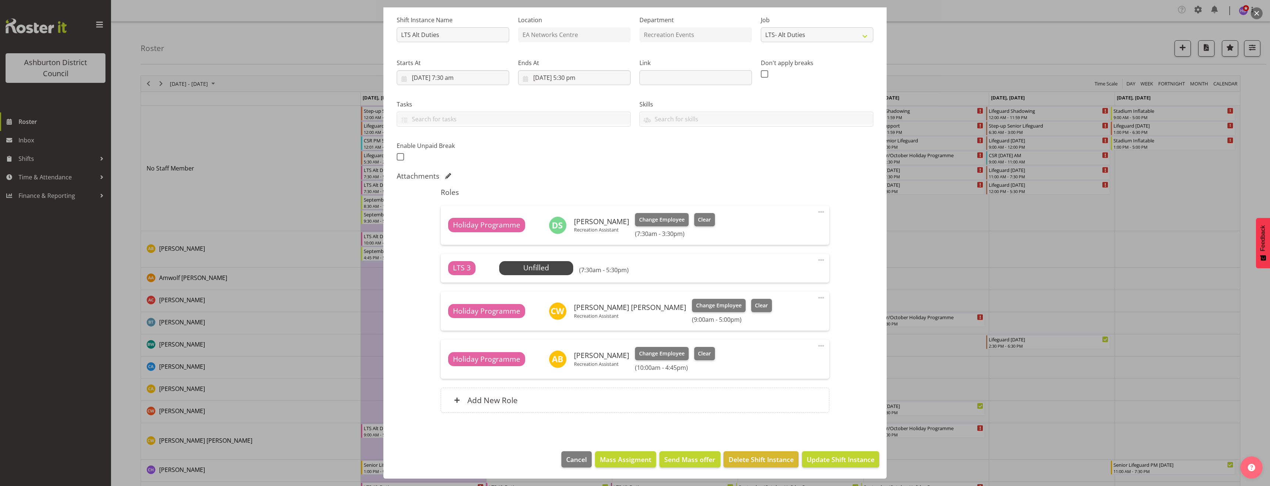
click at [817, 261] on span at bounding box center [821, 260] width 9 height 9
click at [808, 274] on link "Edit" at bounding box center [790, 277] width 71 height 13
select select "8"
select select "2025"
select select "7"
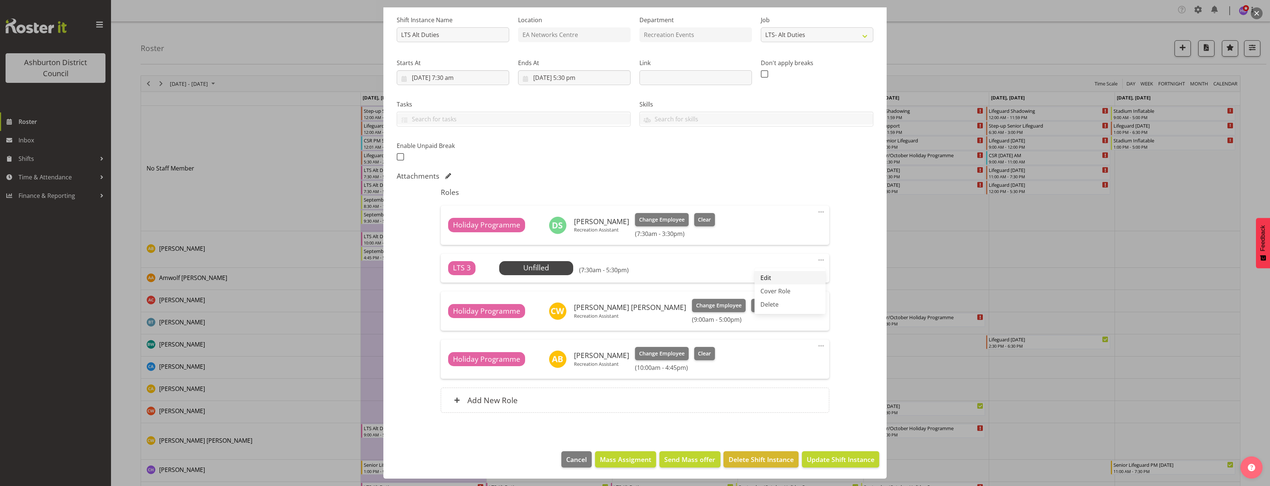
select select "30"
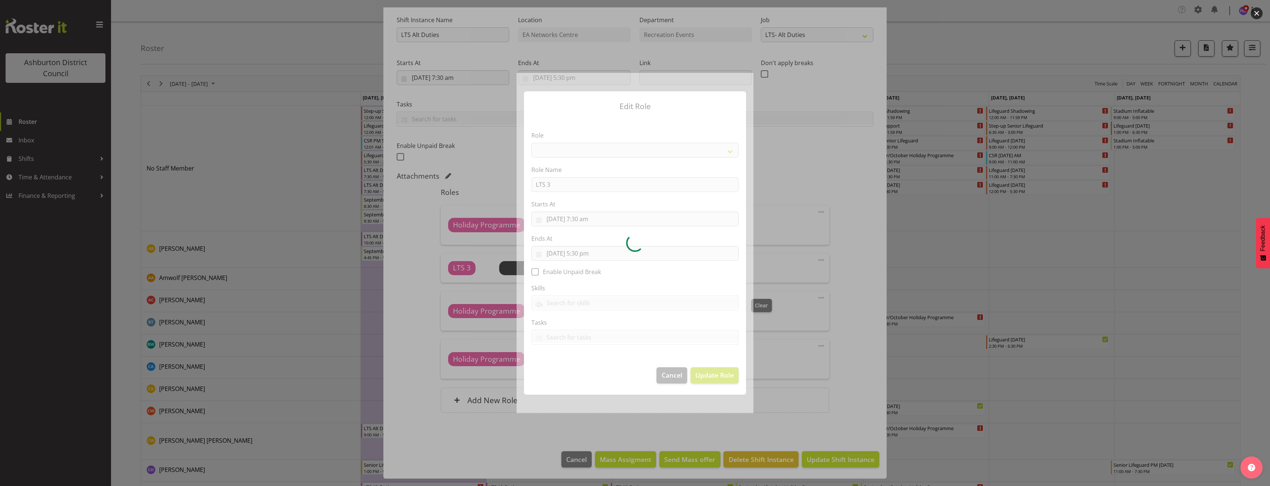
select select "1496"
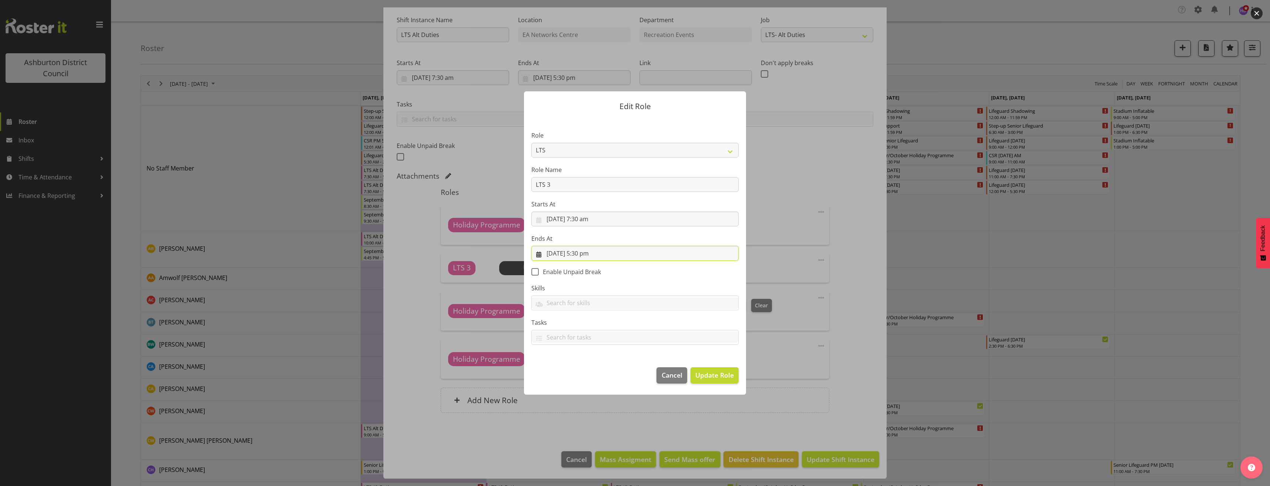
click at [590, 255] on input "[DATE] 5:30 pm" at bounding box center [635, 253] width 207 height 15
click at [582, 220] on input "[DATE] 7:30 am" at bounding box center [635, 219] width 207 height 15
click at [589, 371] on select "00 01 02 03 04 05 06 07 08 09 10 11 12 13 14 15 16 17 18 19 20 21 22 23" at bounding box center [590, 376] width 17 height 15
select select "9"
type input "[DATE] 9:30 am"
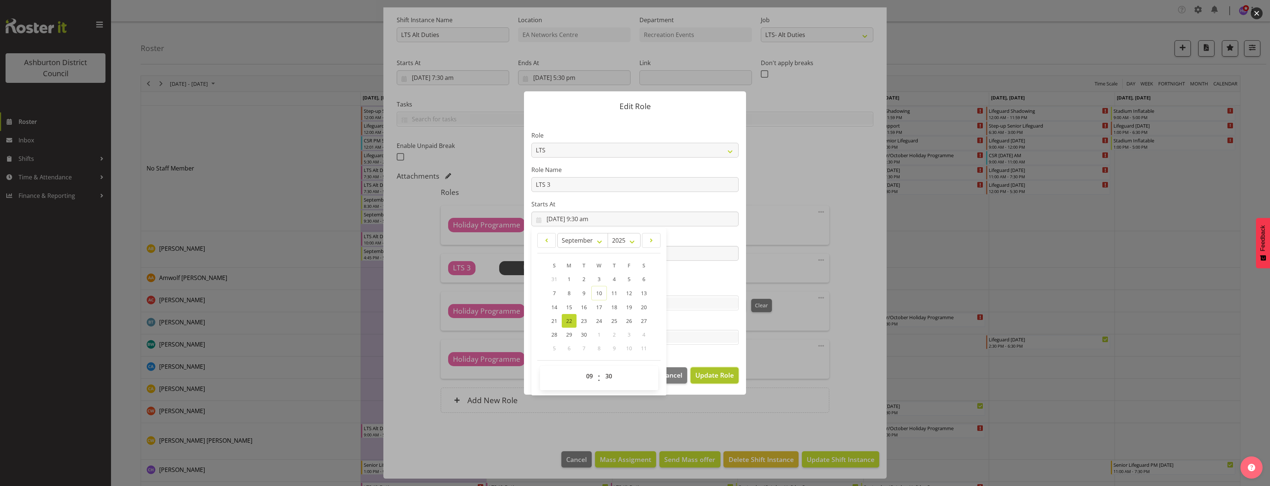
drag, startPoint x: 724, startPoint y: 376, endPoint x: 714, endPoint y: 376, distance: 10.0
click at [724, 376] on span "Update Role" at bounding box center [714, 375] width 38 height 10
select select
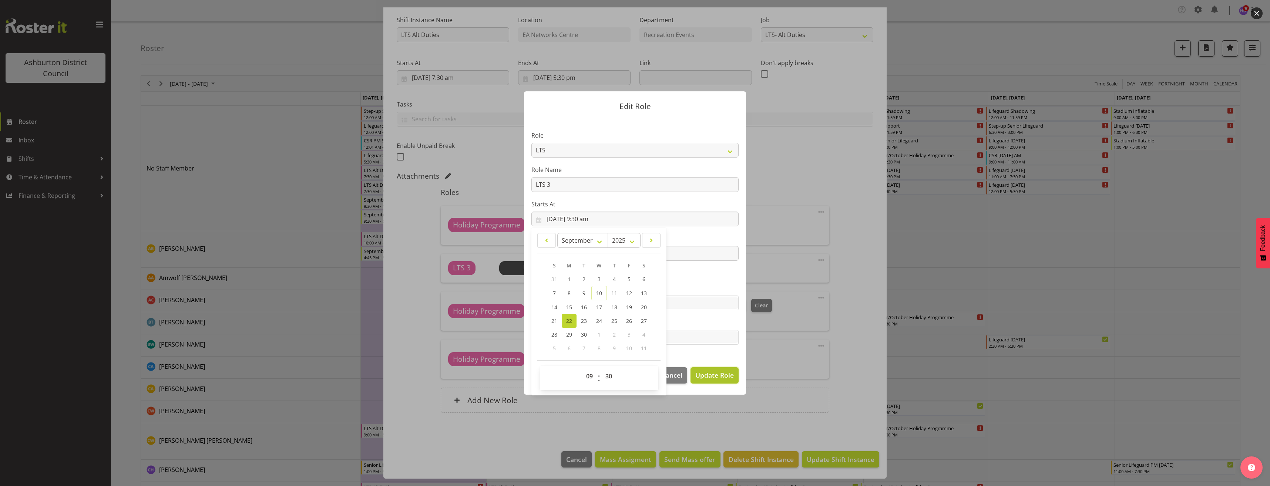
select select
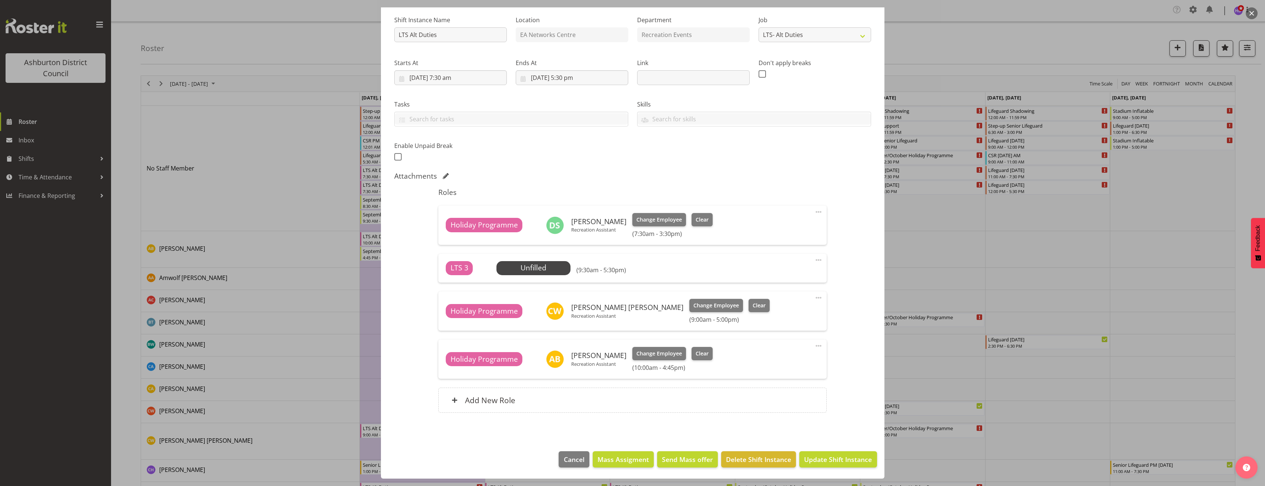
click at [814, 261] on span at bounding box center [818, 260] width 9 height 9
click at [811, 279] on link "Edit" at bounding box center [787, 277] width 71 height 13
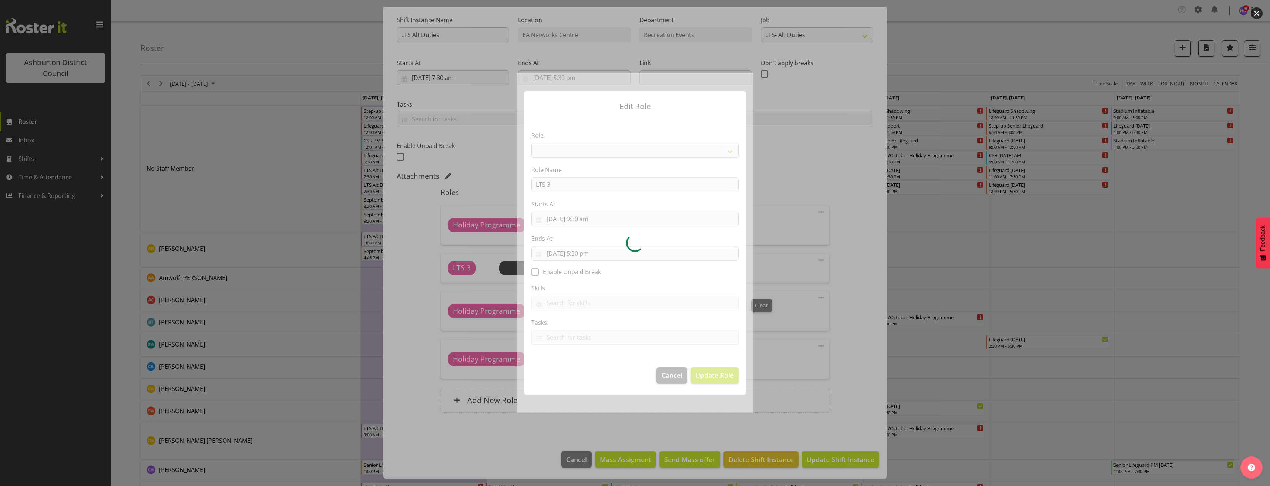
select select "1496"
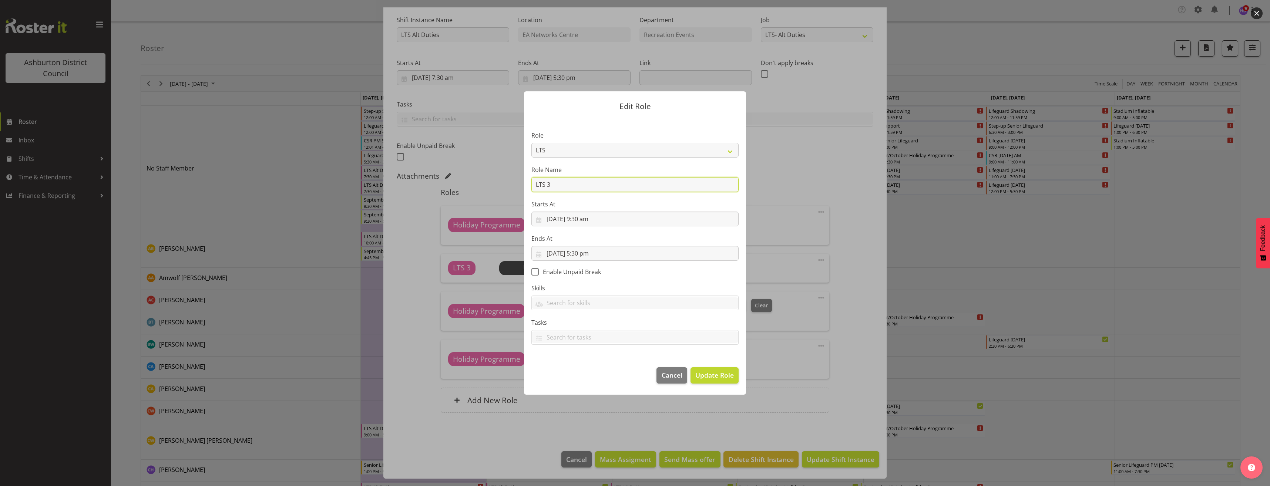
drag, startPoint x: 579, startPoint y: 187, endPoint x: 475, endPoint y: 185, distance: 104.0
click at [475, 185] on form "Edit Role Role AAGM Deputy Director AAGM Director Archivist Childrens Librarian…" at bounding box center [634, 243] width 355 height 340
type input "Holiday Programme"
click at [739, 391] on footer "Cancel Update Role" at bounding box center [635, 377] width 222 height 35
click at [726, 378] on span "Update Role" at bounding box center [714, 375] width 38 height 10
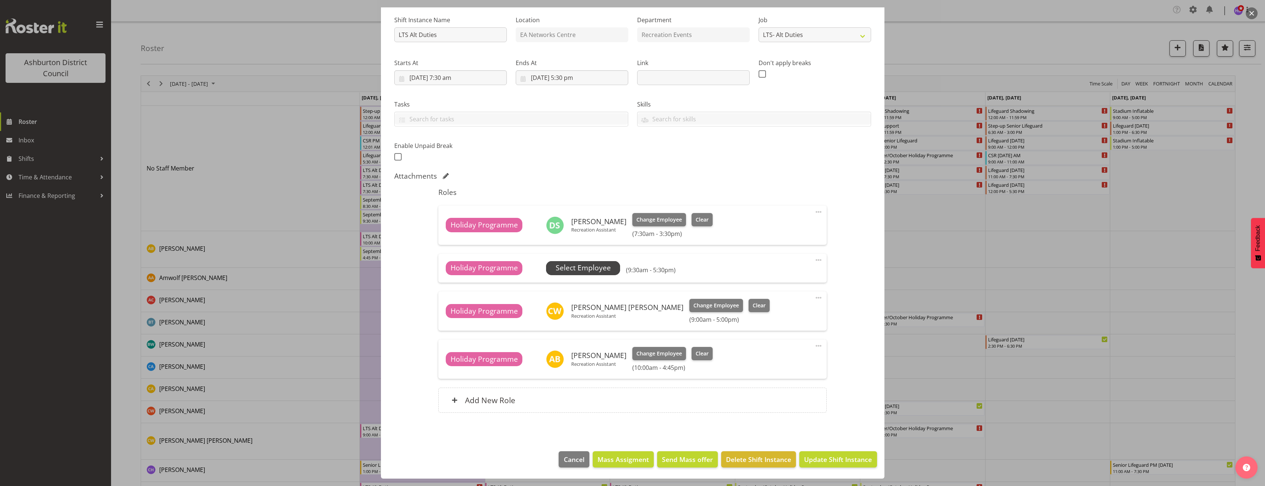
click at [593, 274] on span "Select Employee" at bounding box center [583, 268] width 74 height 14
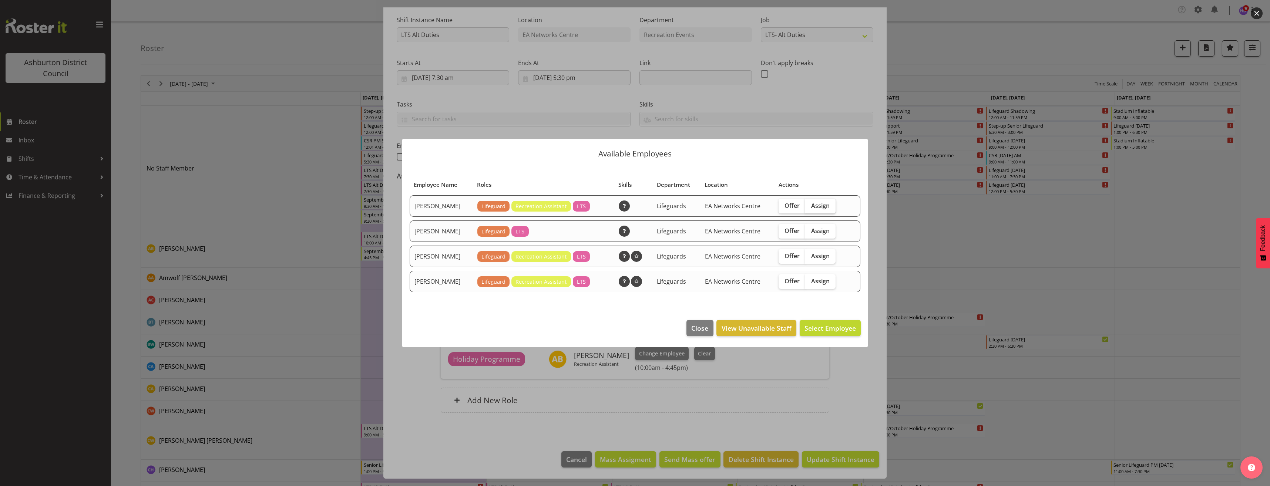
click at [820, 207] on span "Assign" at bounding box center [820, 205] width 19 height 7
click at [810, 207] on input "Assign" at bounding box center [807, 205] width 5 height 5
checkbox input "true"
click at [831, 333] on span "Assign [PERSON_NAME]" at bounding box center [818, 328] width 75 height 9
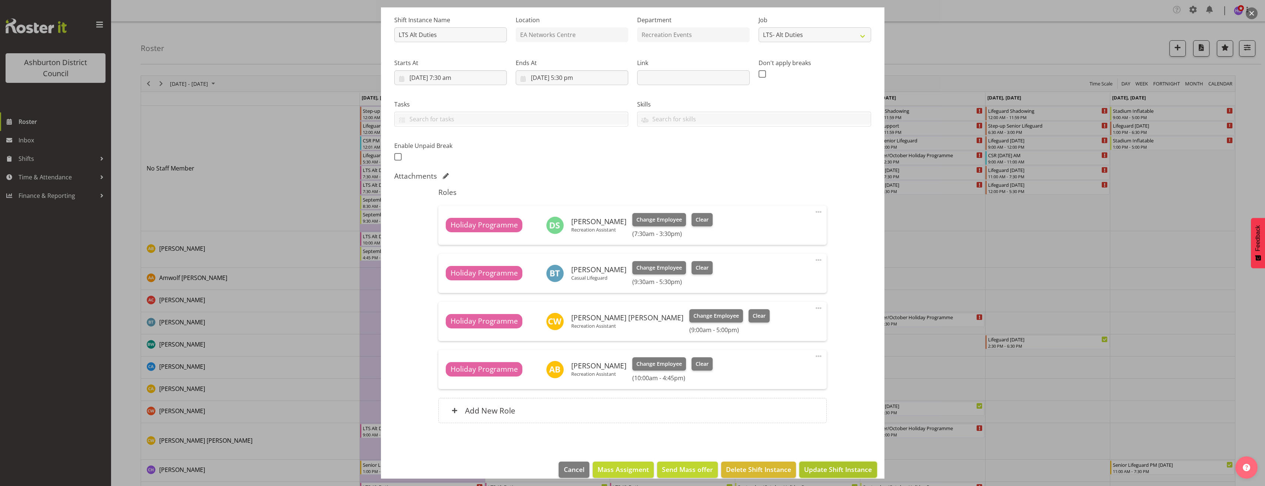
click at [828, 465] on span "Update Shift Instance" at bounding box center [838, 470] width 68 height 10
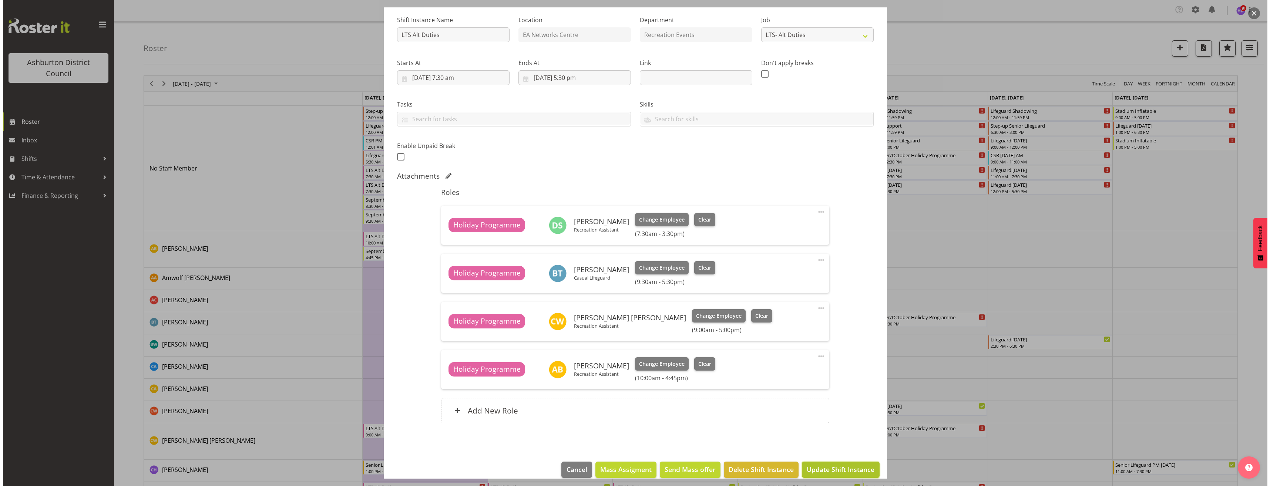
scroll to position [52, 0]
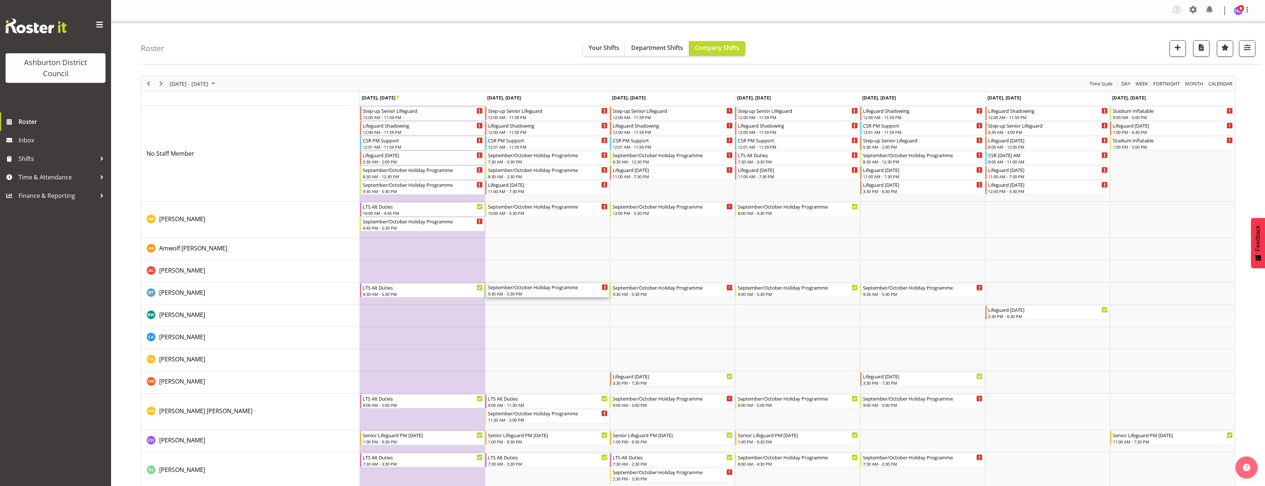
click at [538, 289] on div "September/October Holiday Programme" at bounding box center [548, 287] width 120 height 7
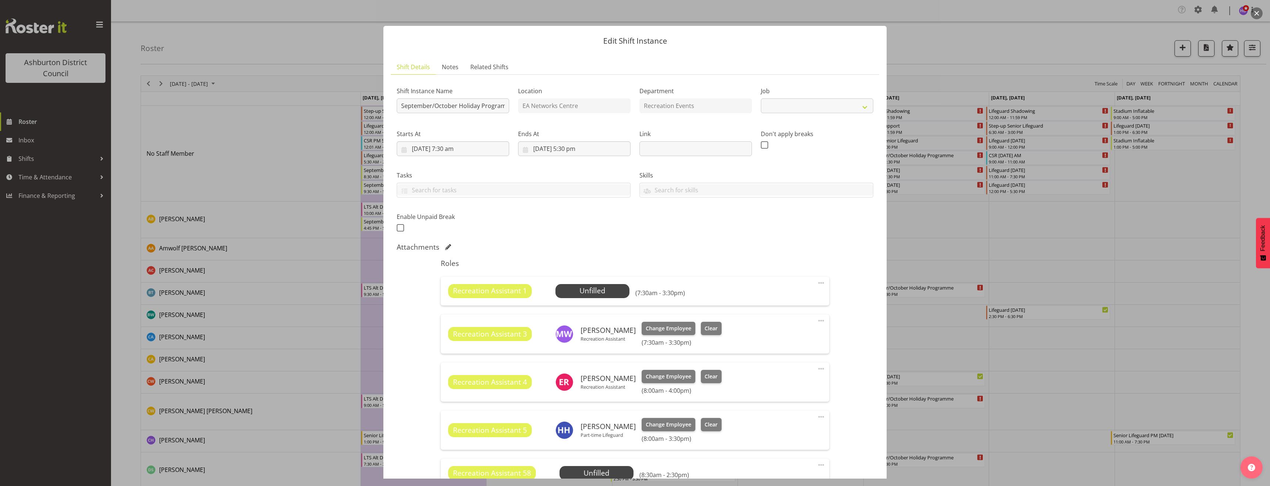
select select "4046"
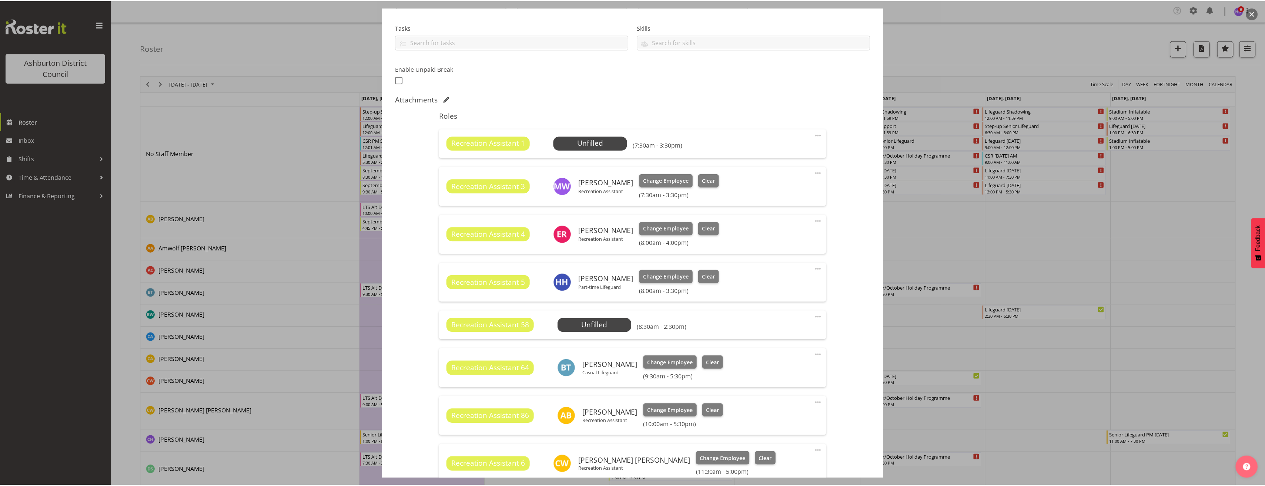
scroll to position [253, 0]
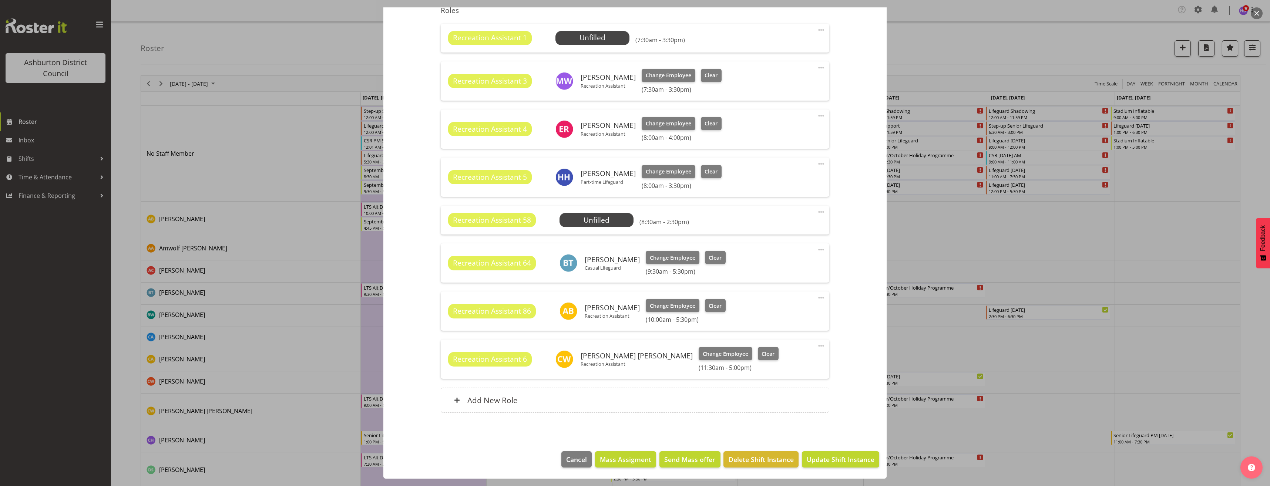
click at [817, 249] on span at bounding box center [821, 249] width 9 height 9
click at [795, 265] on link "Edit" at bounding box center [790, 267] width 71 height 13
select select "8"
select select "2025"
select select "9"
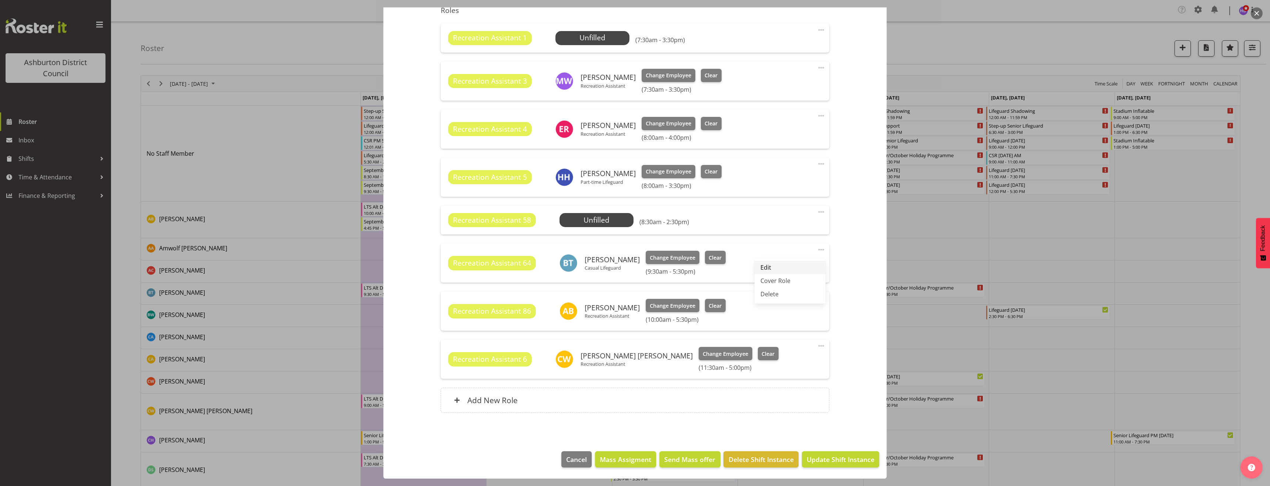
select select "30"
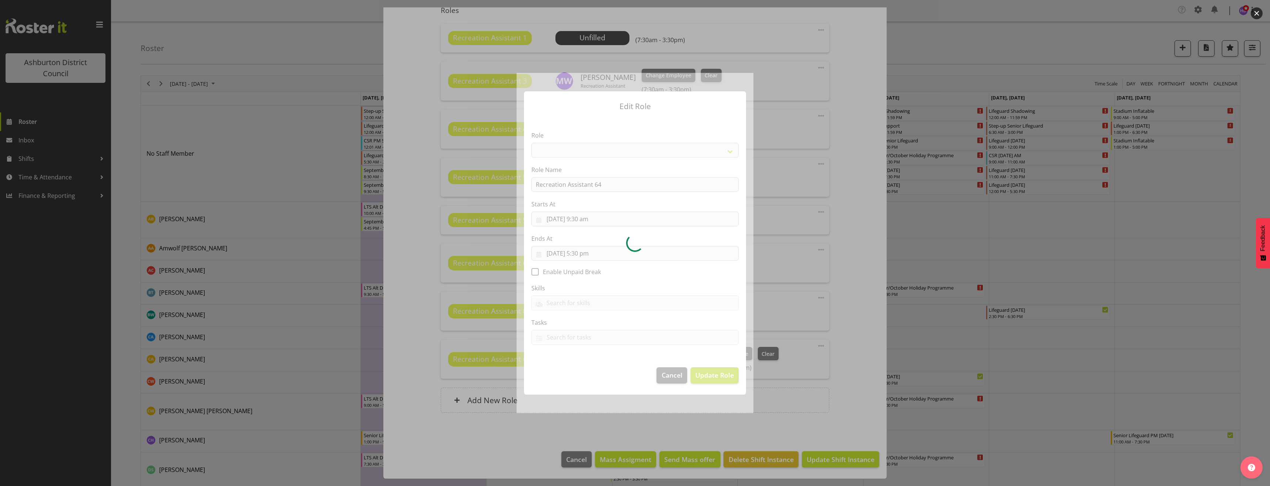
select select "84"
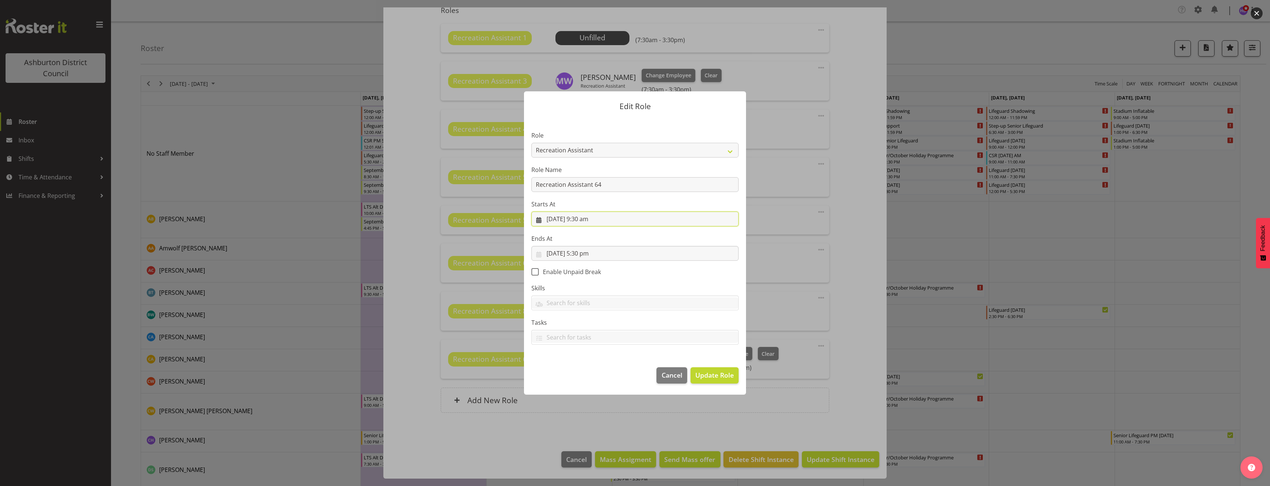
click at [593, 223] on input "[DATE] 9:30 am" at bounding box center [635, 219] width 207 height 15
click at [591, 379] on select "00 01 02 03 04 05 06 07 08 09 10 11 12 13 14 15 16 17 18 19 20 21 22 23" at bounding box center [590, 376] width 17 height 15
select select "10"
type input "[DATE] 10:30 am"
click at [608, 377] on select "00 01 02 03 04 05 06 07 08 09 10 11 12 13 14 15 16 17 18 19 20 21 22 23 24 25 2…" at bounding box center [609, 376] width 17 height 15
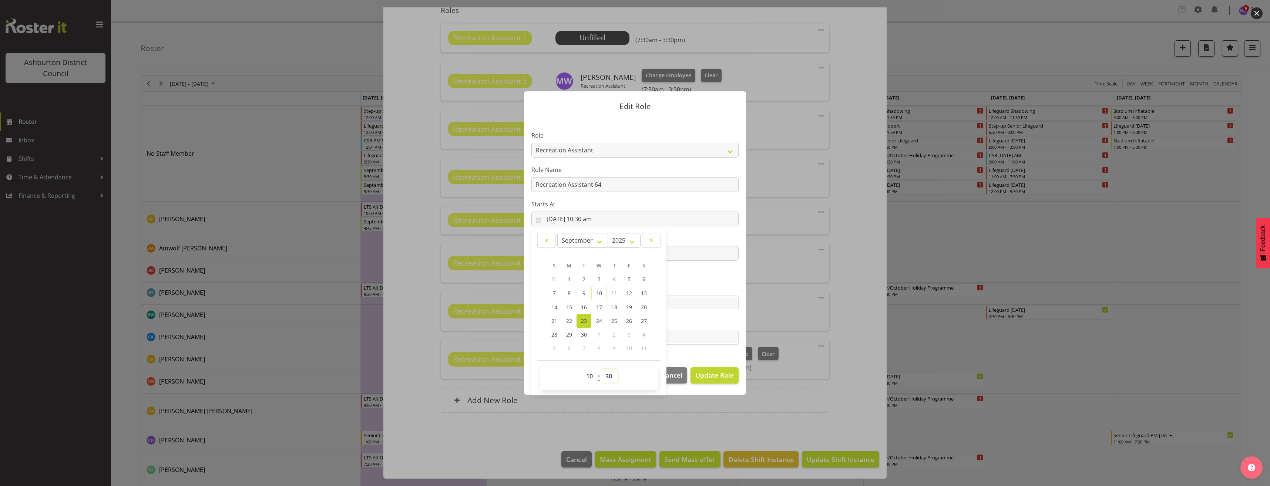
select select "15"
click at [601, 369] on select "00 01 02 03 04 05 06 07 08 09 10 11 12 13 14 15 16 17 18 19 20 21 22 23 24 25 2…" at bounding box center [609, 376] width 17 height 15
type input "[DATE] 10:15 am"
click at [716, 375] on span "Update Role" at bounding box center [714, 375] width 38 height 10
select select
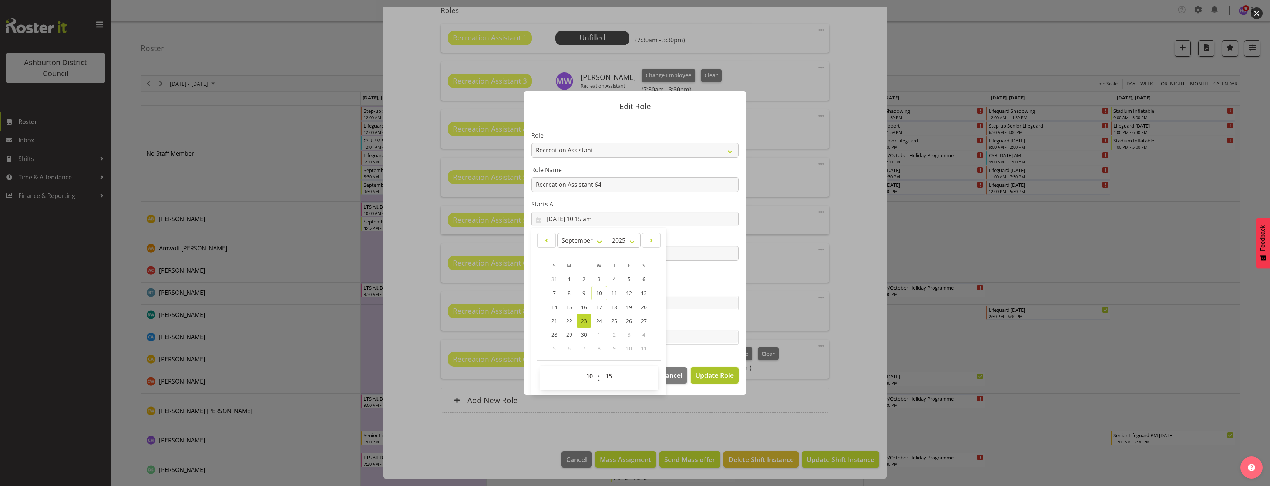
select select
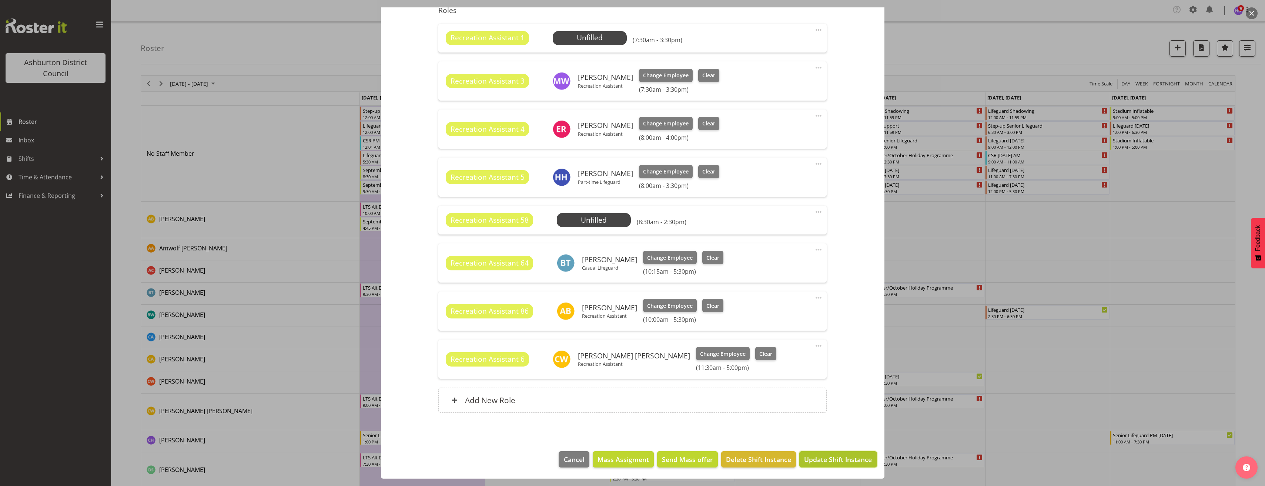
click at [847, 453] on button "Update Shift Instance" at bounding box center [837, 460] width 77 height 16
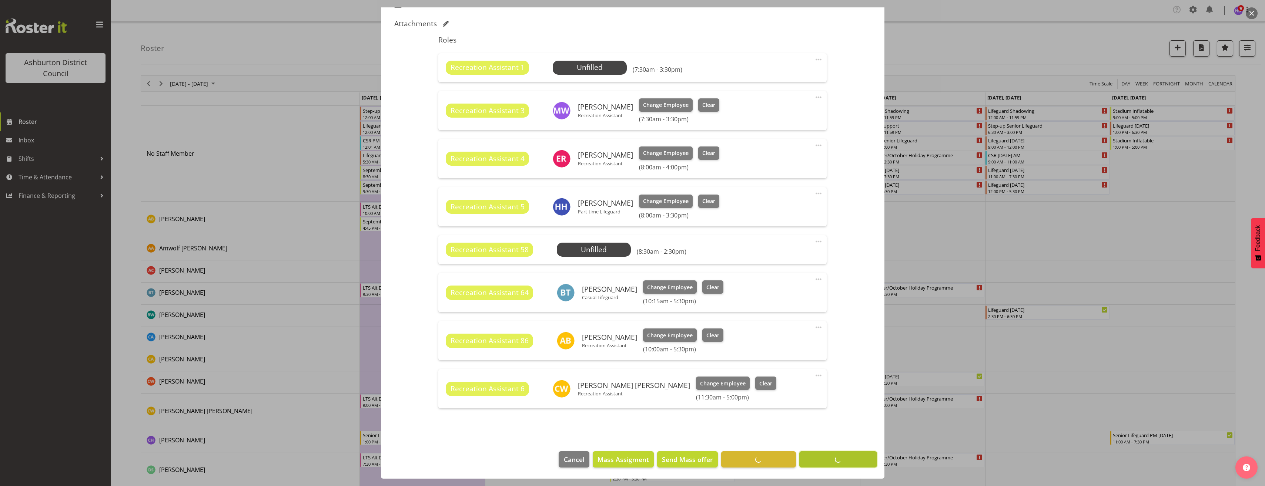
scroll to position [224, 0]
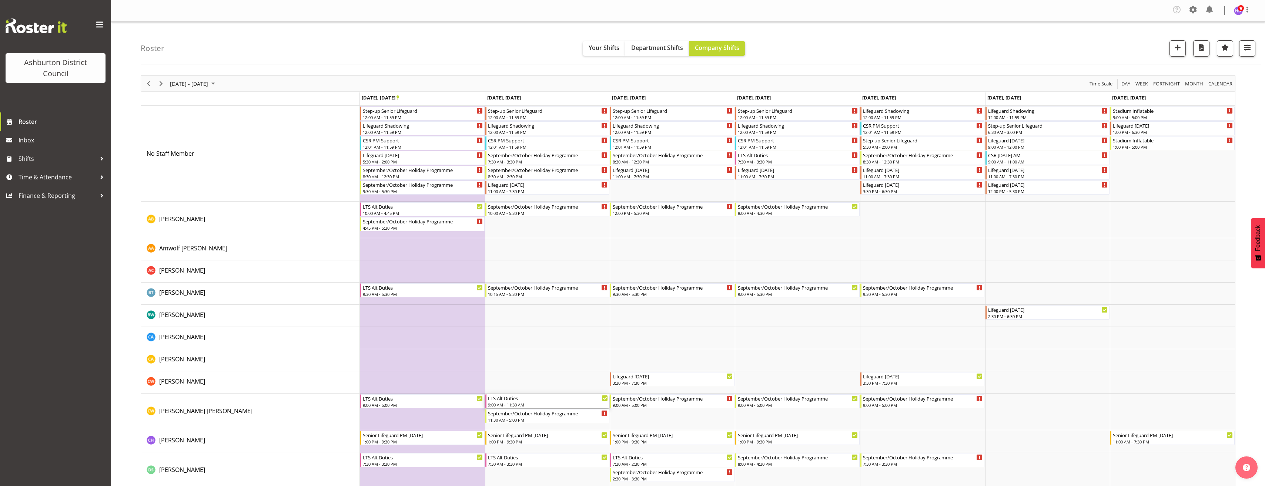
click at [533, 401] on div "LTS Alt Duties" at bounding box center [548, 398] width 120 height 7
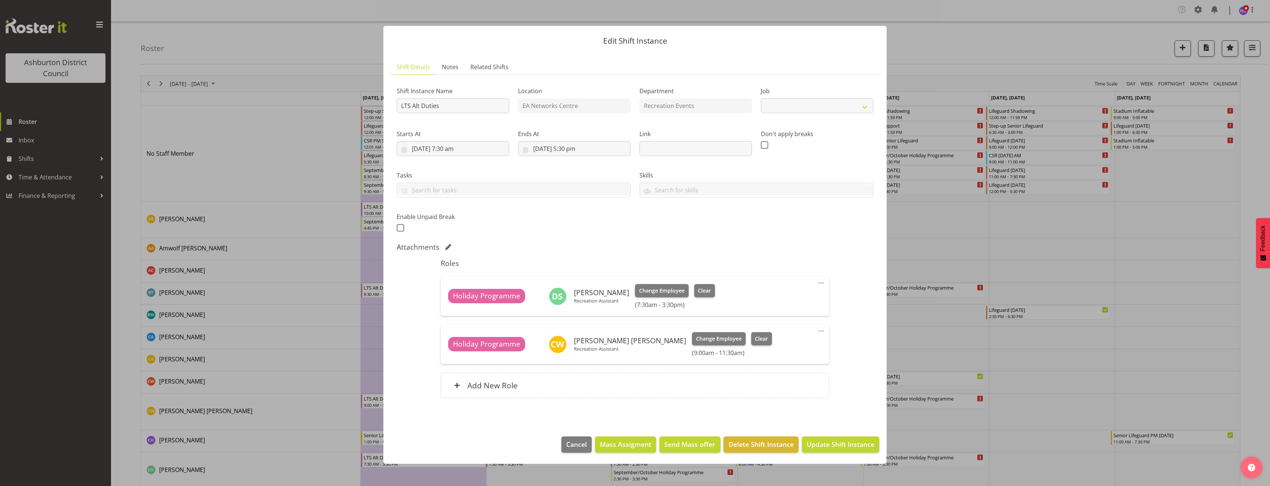
select select "10256"
click at [724, 383] on div "Add New Role" at bounding box center [635, 385] width 388 height 25
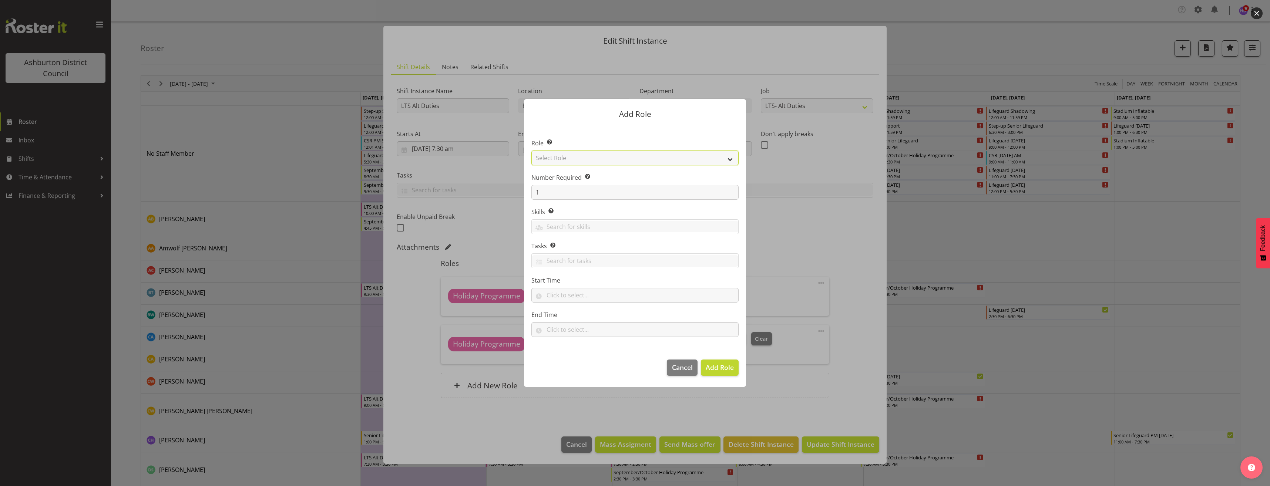
click at [569, 156] on select "Select Role AAGM Deputy Director AAGM Director Archivist Childrens Librarian Co…" at bounding box center [635, 158] width 207 height 15
select select "1496"
click at [532, 151] on select "Select Role AAGM Deputy Director AAGM Director Archivist Childrens Librarian Co…" at bounding box center [635, 158] width 207 height 15
click at [571, 291] on input "text" at bounding box center [635, 295] width 207 height 15
click at [579, 316] on select "00 00 01 02 03 04 05 06 07 08 09 10 11 12 13 14 15 16 17 18 19 20 21 22 23" at bounding box center [582, 314] width 17 height 15
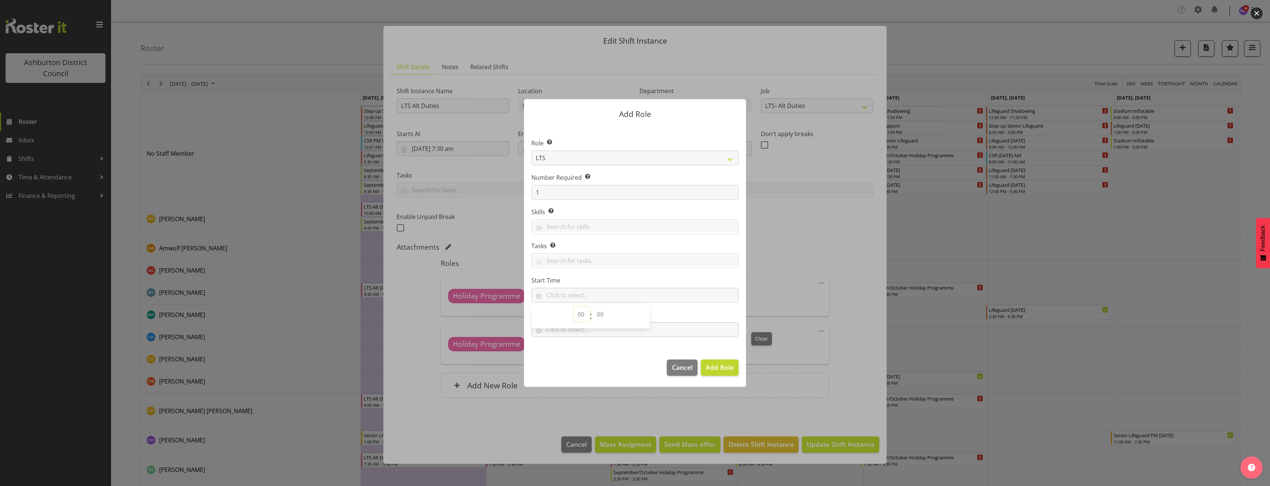
select select "9"
click at [604, 319] on select "00 00 01 02 03 04 05 06 07 08 09 10 11 12 13 14 15 16 17 18 19 20 21 22 23 24 2…" at bounding box center [601, 314] width 17 height 15
select select "30"
click at [593, 307] on select "00 00 01 02 03 04 05 06 07 08 09 10 11 12 13 14 15 16 17 18 19 20 21 22 23 24 2…" at bounding box center [601, 314] width 17 height 15
type input "09:30"
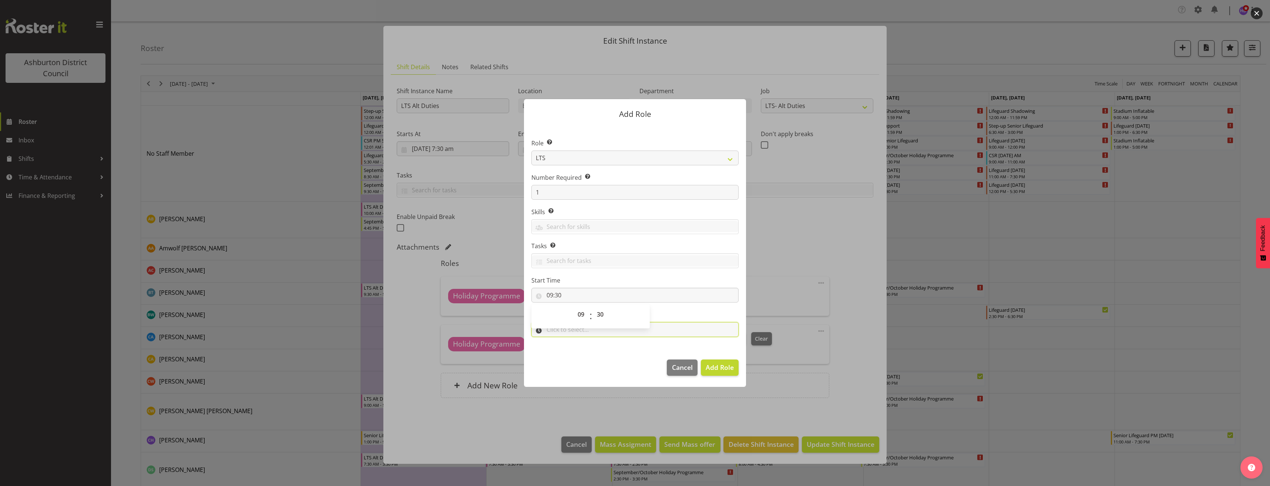
click at [585, 336] on input "text" at bounding box center [635, 329] width 207 height 15
click at [583, 353] on select "00 00 01 02 03 04 05 06 07 08 09 10 11 12 13 14 15 16 17 18 19 20 21 22 23" at bounding box center [582, 349] width 17 height 15
select select "10"
click at [574, 342] on select "00 00 01 02 03 04 05 06 07 08 09 10 11 12 13 14 15 16 17 18 19 20 21 22 23" at bounding box center [582, 349] width 17 height 15
click at [604, 347] on select "00 00 01 02 03 04 05 06 07 08 09 10 11 12 13 14 15 16 17 18 19 20 21 22 23 24 2…" at bounding box center [601, 349] width 17 height 15
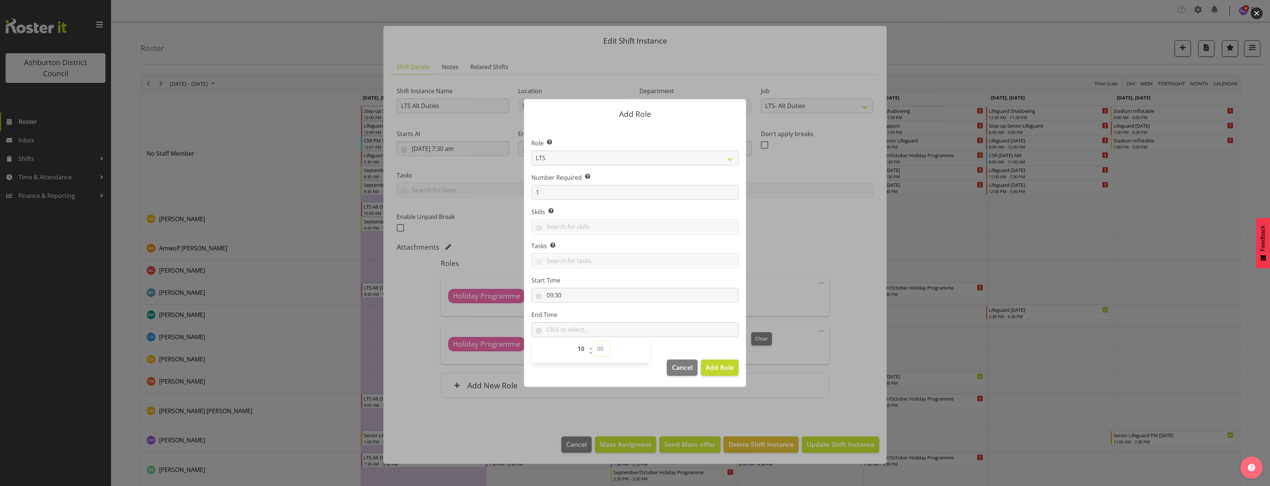
select select "15"
click at [593, 342] on select "00 00 01 02 03 04 05 06 07 08 09 10 11 12 13 14 15 16 17 18 19 20 21 22 23 24 2…" at bounding box center [601, 349] width 17 height 15
type input "10:15"
click at [714, 367] on span "Add Role" at bounding box center [720, 367] width 28 height 9
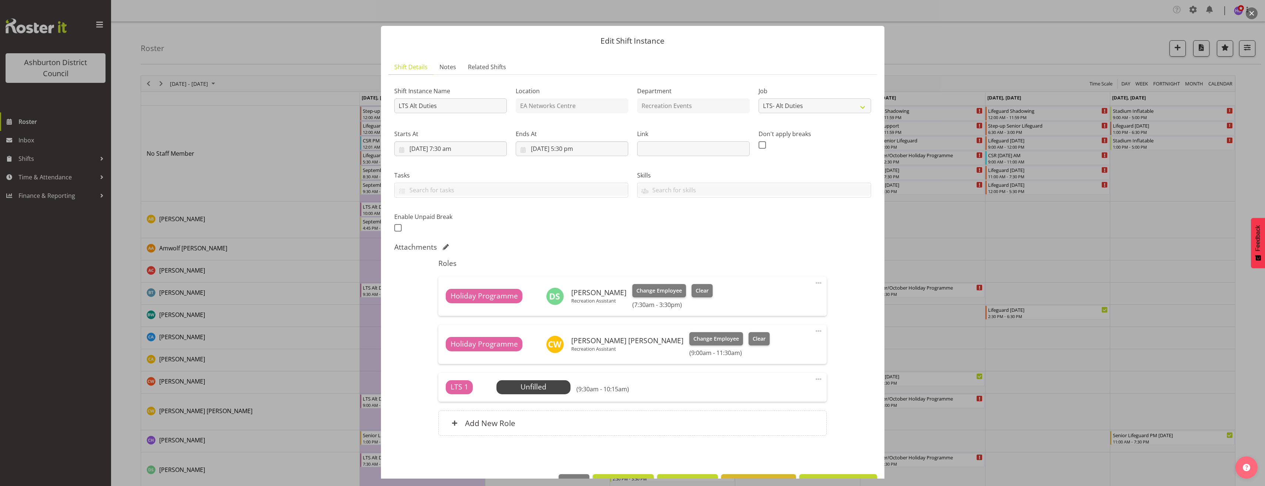
click at [814, 378] on span at bounding box center [818, 379] width 9 height 9
click at [798, 394] on link "Edit" at bounding box center [787, 396] width 71 height 13
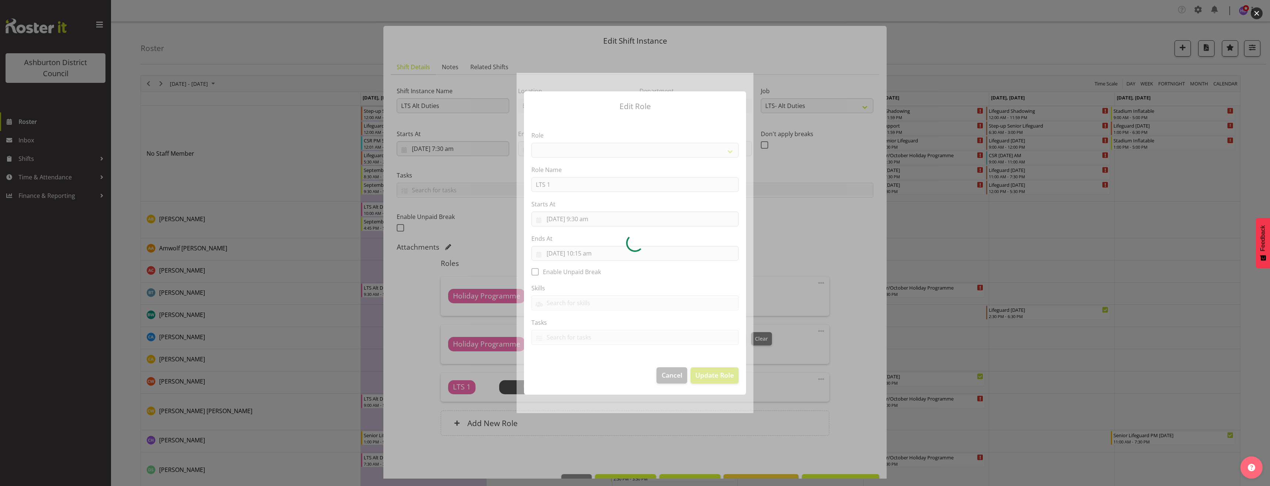
select select "1496"
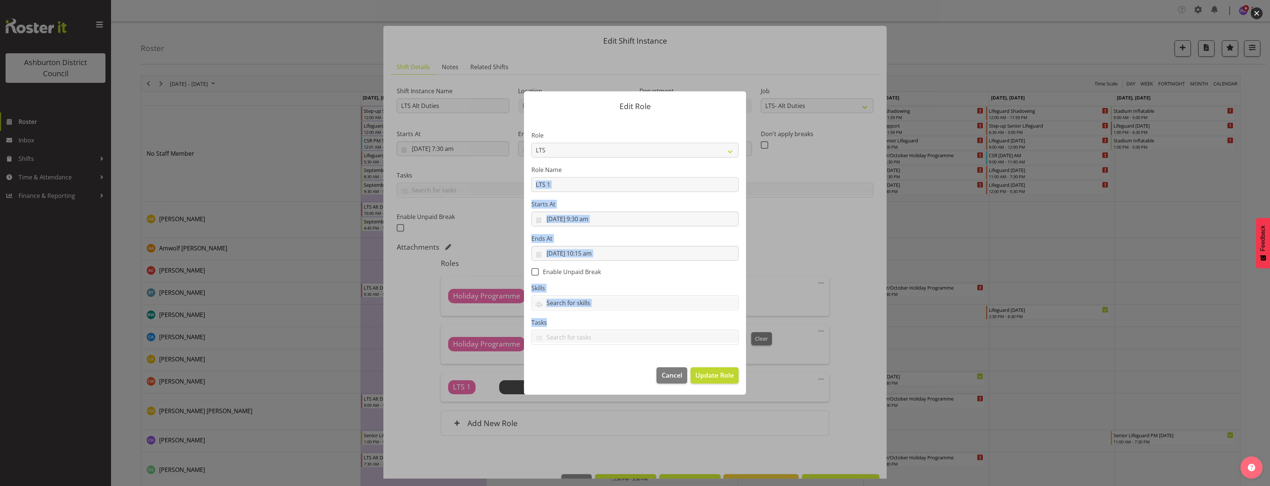
drag, startPoint x: 583, startPoint y: 185, endPoint x: 483, endPoint y: 177, distance: 101.0
click at [483, 177] on form "Edit Role Role AAGM Deputy Director AAGM Director Archivist Childrens Librarian…" at bounding box center [634, 243] width 355 height 340
drag, startPoint x: 483, startPoint y: 177, endPoint x: 556, endPoint y: 187, distance: 74.4
click at [555, 188] on input "LTS 1" at bounding box center [635, 184] width 207 height 15
drag, startPoint x: 517, startPoint y: 185, endPoint x: 507, endPoint y: 186, distance: 10.8
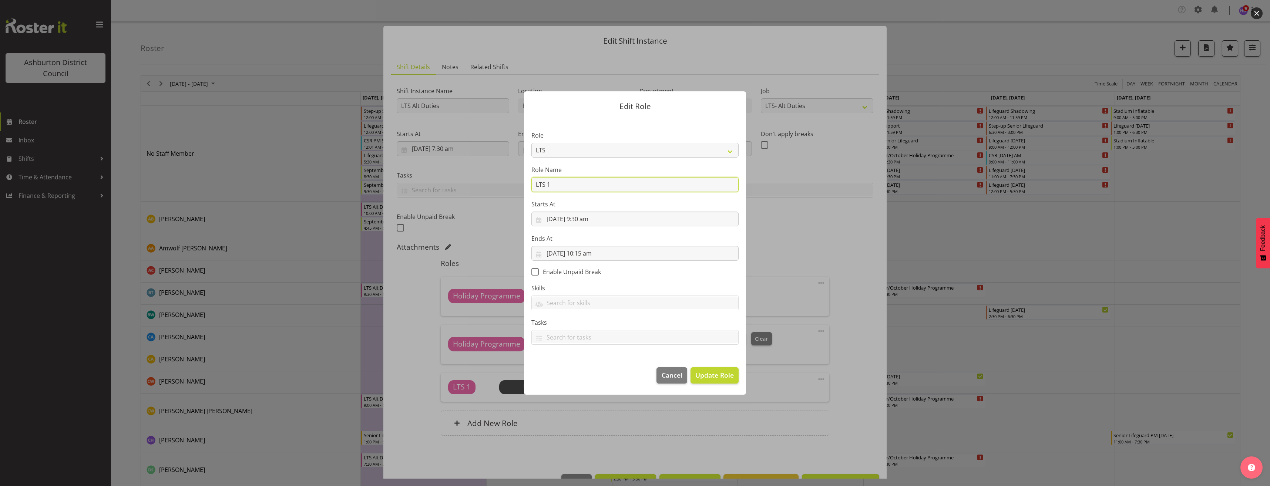
click at [507, 186] on form "Edit Role Role AAGM Deputy Director AAGM Director Archivist Childrens Librarian…" at bounding box center [634, 243] width 355 height 340
type input "Holiday Programme"
click at [718, 380] on button "Update Role" at bounding box center [715, 376] width 48 height 16
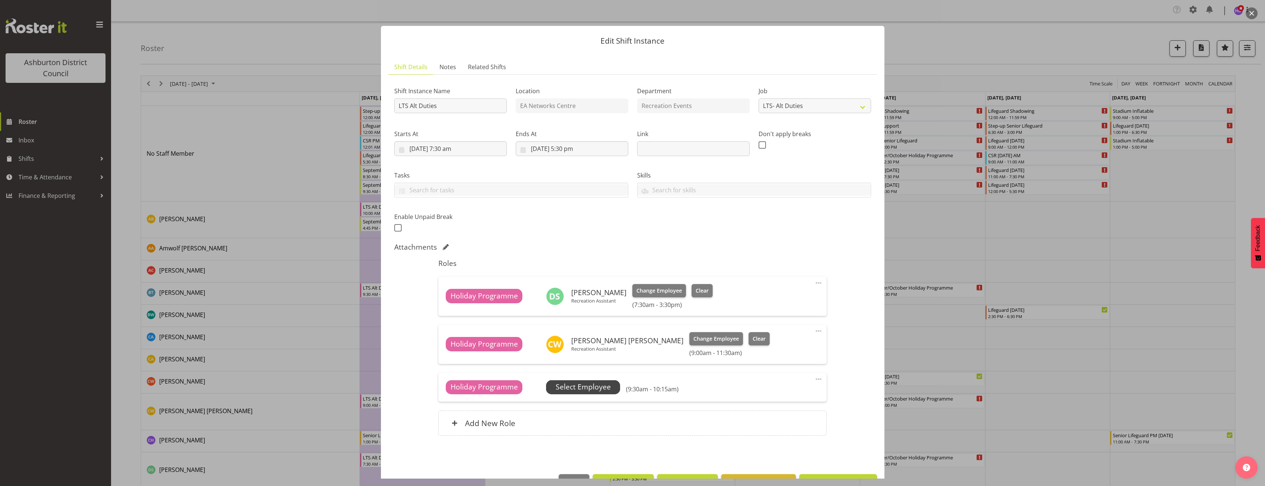
click at [603, 385] on span "Select Employee" at bounding box center [583, 387] width 55 height 11
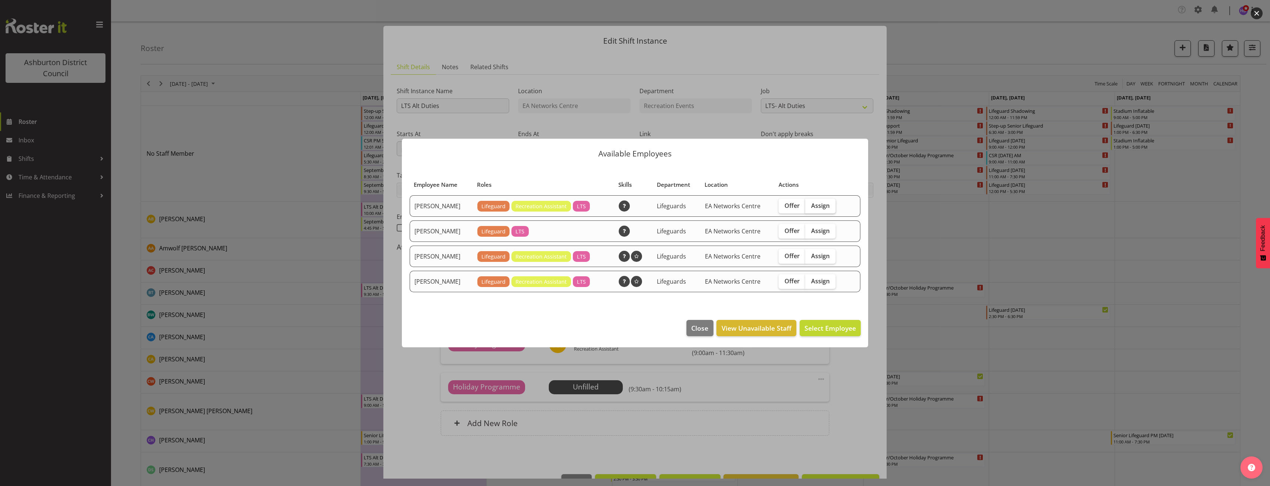
click at [832, 205] on label "Assign" at bounding box center [820, 206] width 30 height 15
click at [810, 205] on input "Assign" at bounding box center [807, 205] width 5 height 5
checkbox input "true"
click at [840, 330] on span "Assign [PERSON_NAME]" at bounding box center [818, 328] width 75 height 9
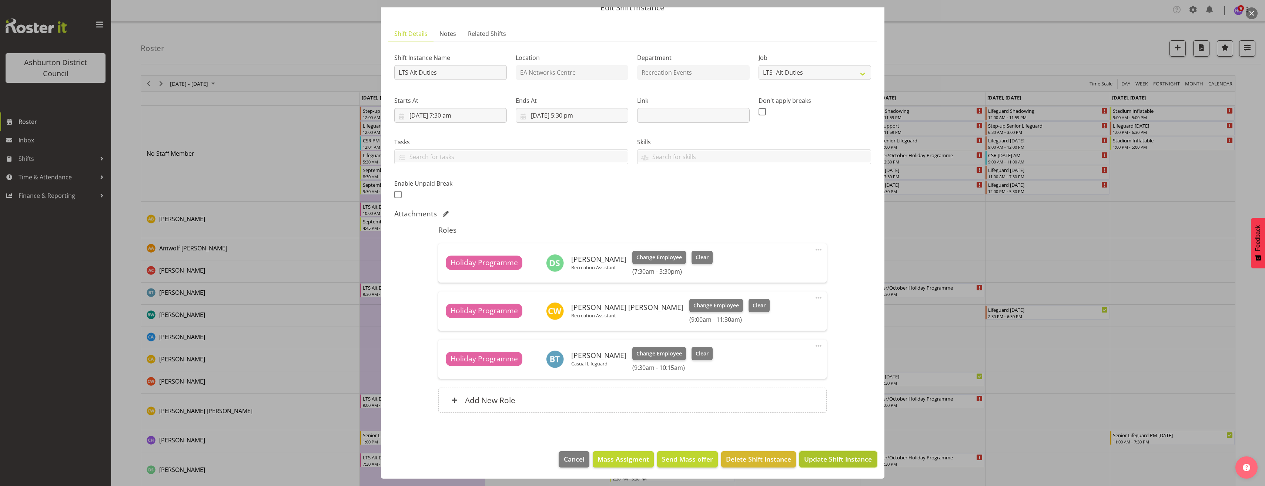
click at [849, 464] on span "Update Shift Instance" at bounding box center [838, 460] width 68 height 10
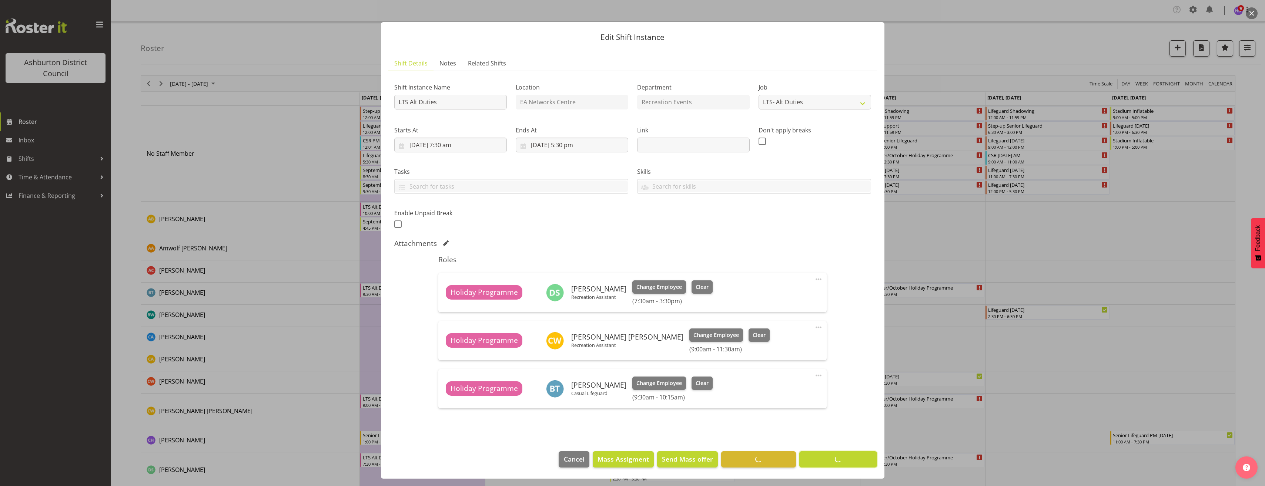
scroll to position [4, 0]
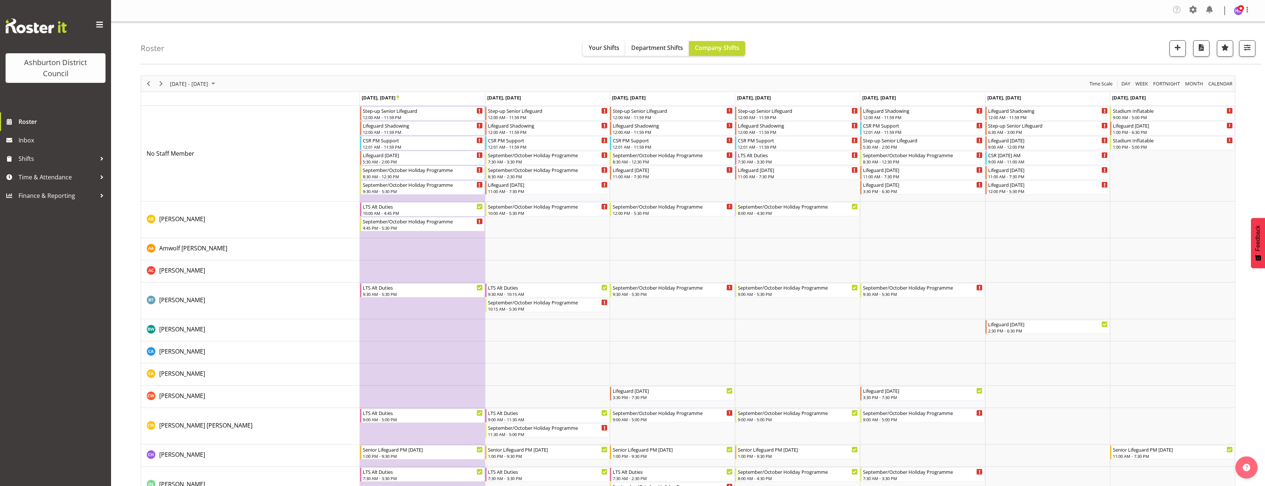
click at [161, 84] on span "Next" at bounding box center [161, 83] width 9 height 9
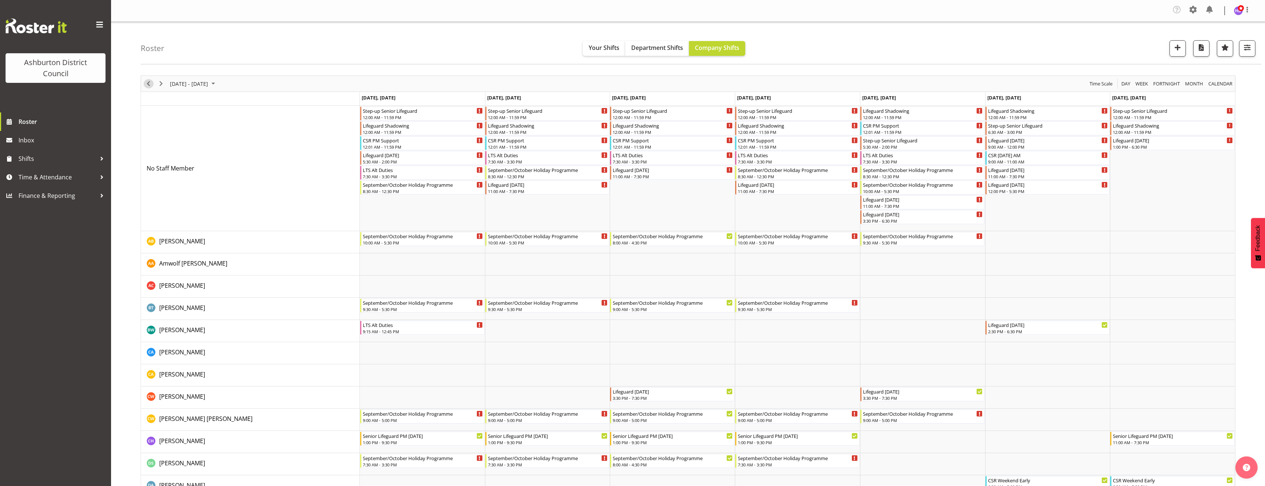
click at [149, 82] on span "Previous" at bounding box center [148, 83] width 9 height 9
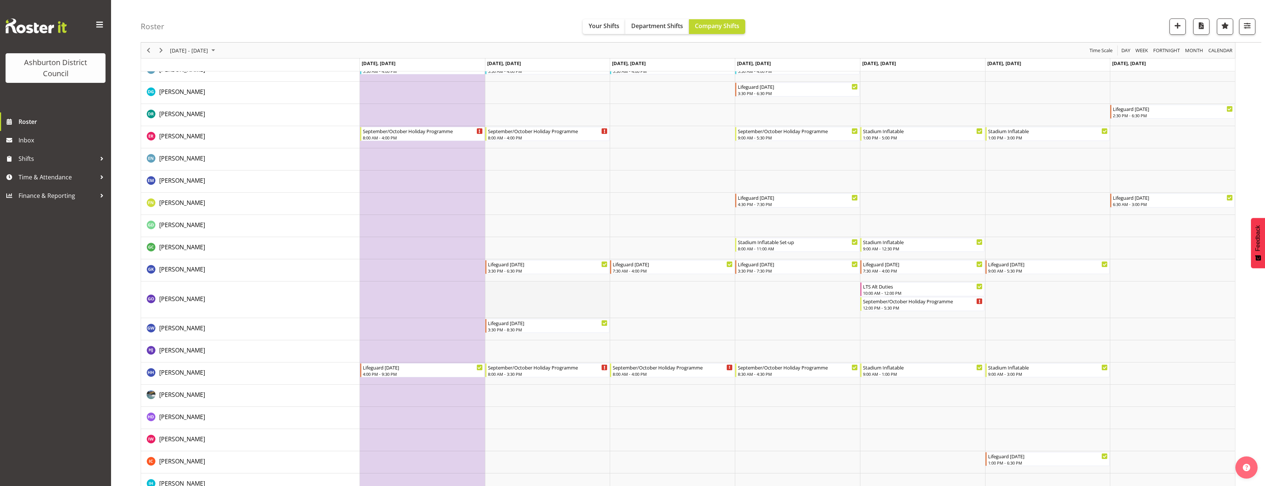
scroll to position [592, 0]
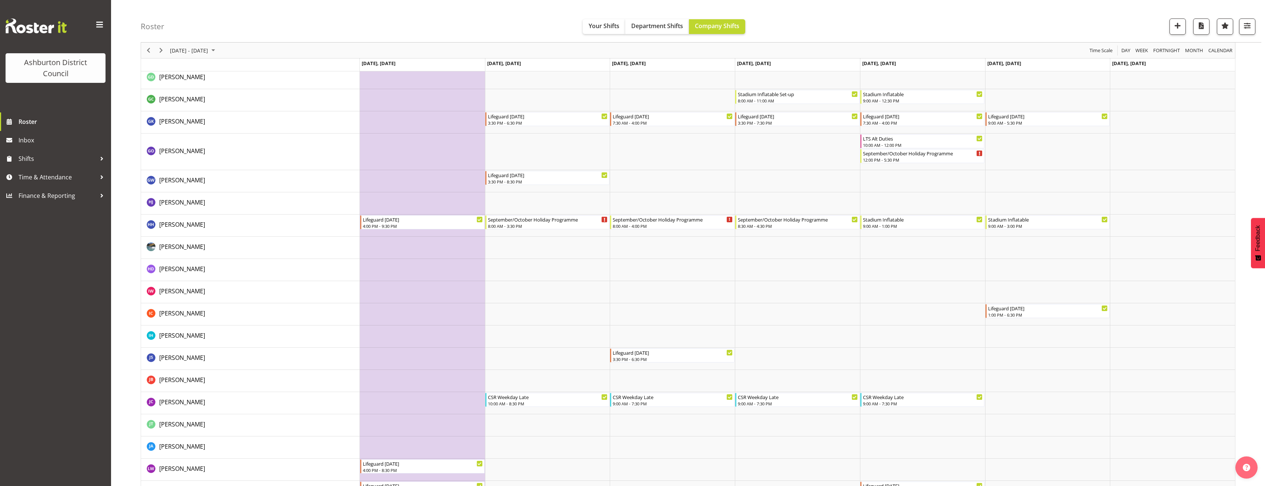
click at [125, 242] on div "Roster Your Shifts Department Shifts Company Shifts 1 Locations [GEOGRAPHIC_DAT…" at bounding box center [688, 325] width 1154 height 1790
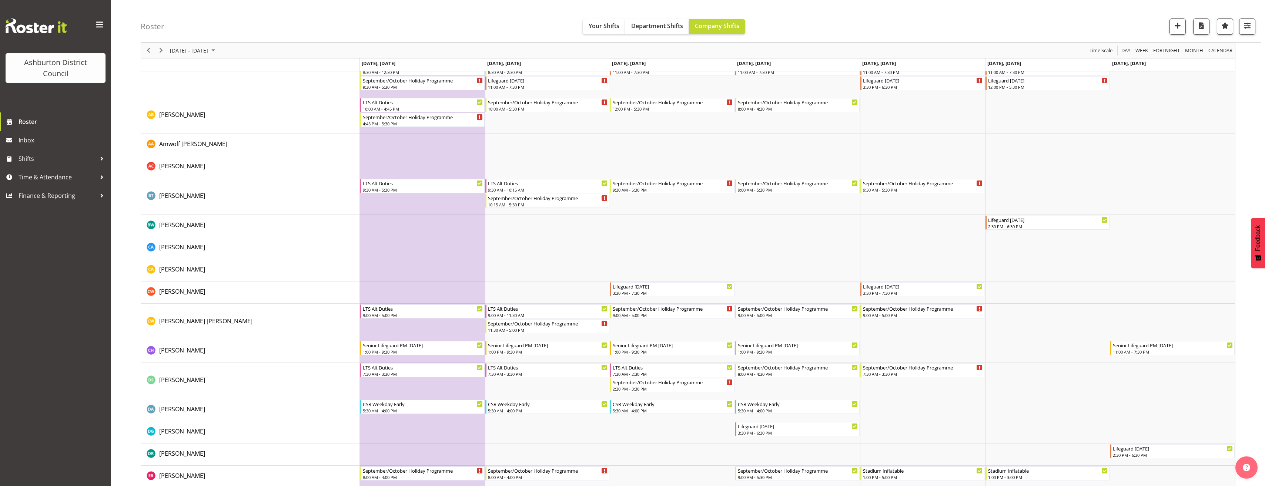
scroll to position [67, 0]
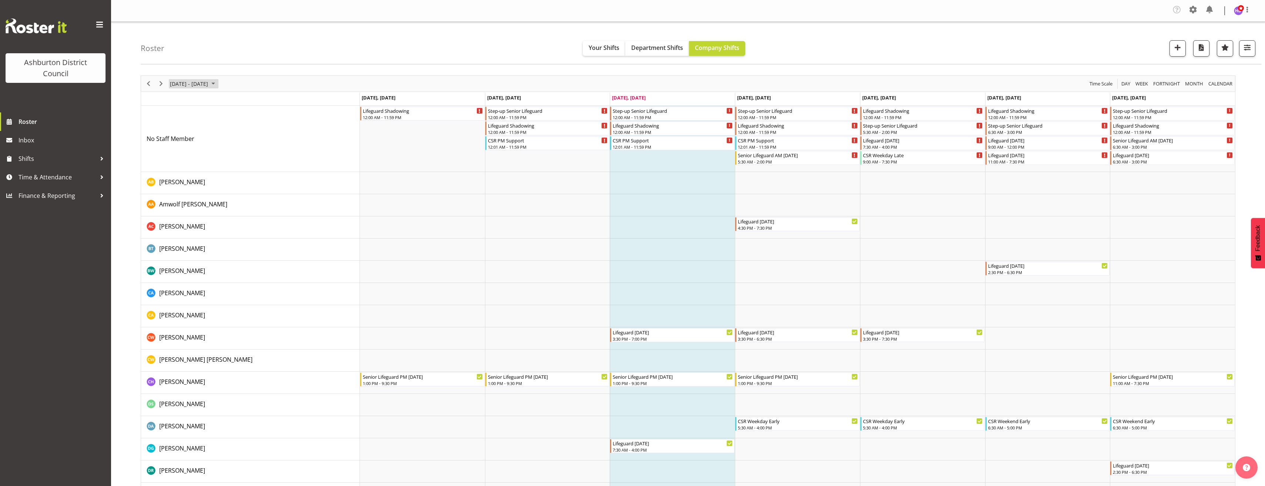
click at [209, 83] on span "[DATE] - [DATE]" at bounding box center [189, 83] width 40 height 9
click at [178, 174] on span "29" at bounding box center [177, 177] width 11 height 11
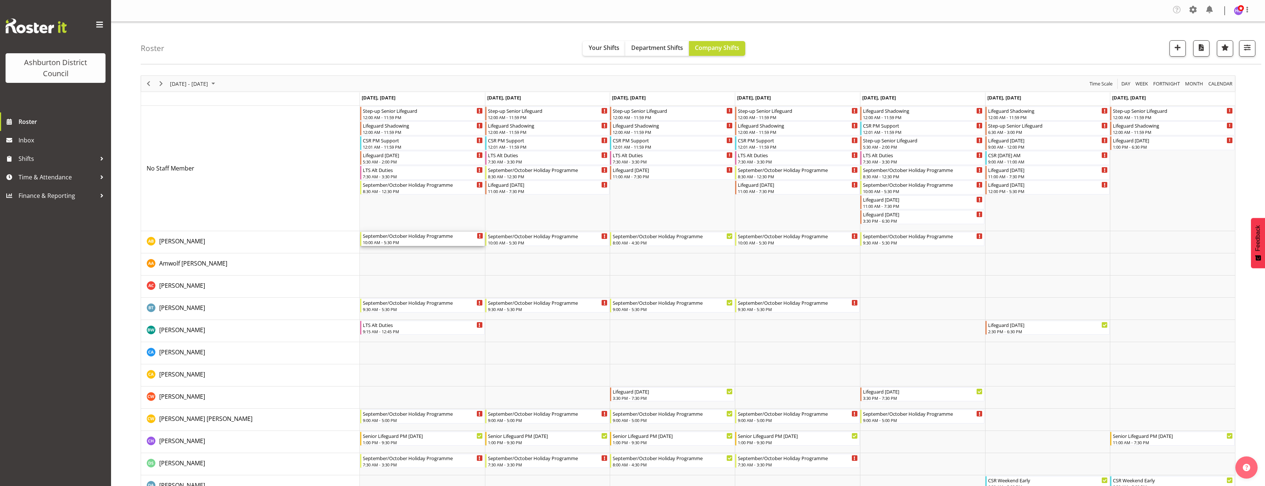
click at [413, 241] on div "10:00 AM - 5:30 PM" at bounding box center [423, 242] width 120 height 6
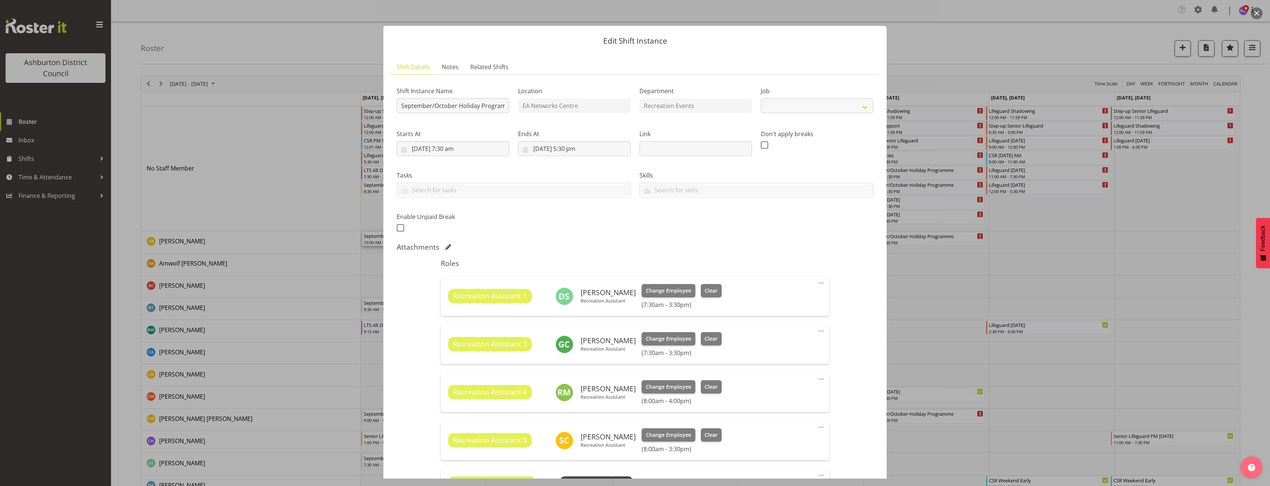
select select "4046"
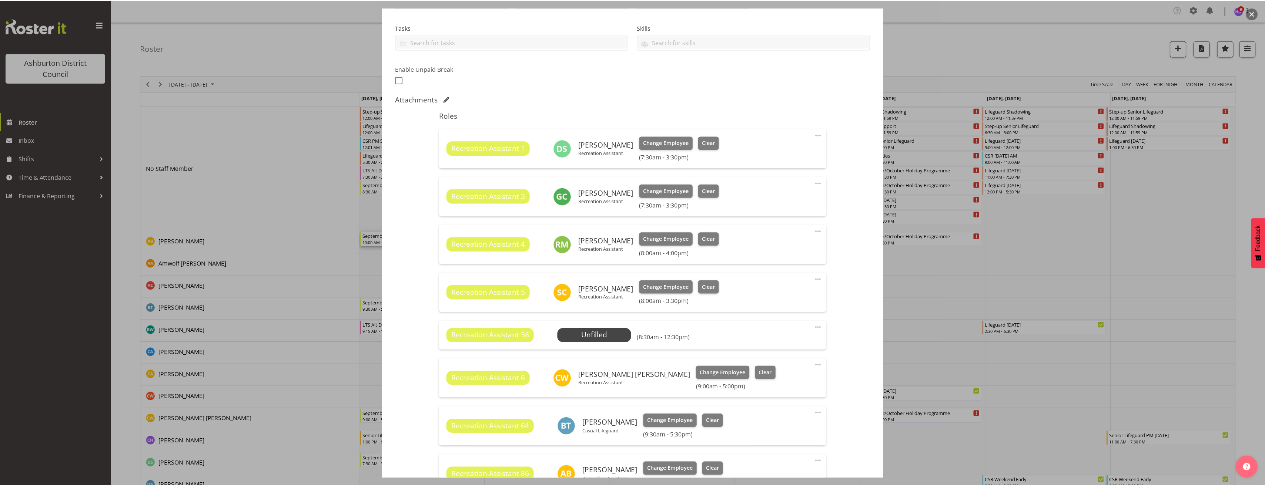
scroll to position [264, 0]
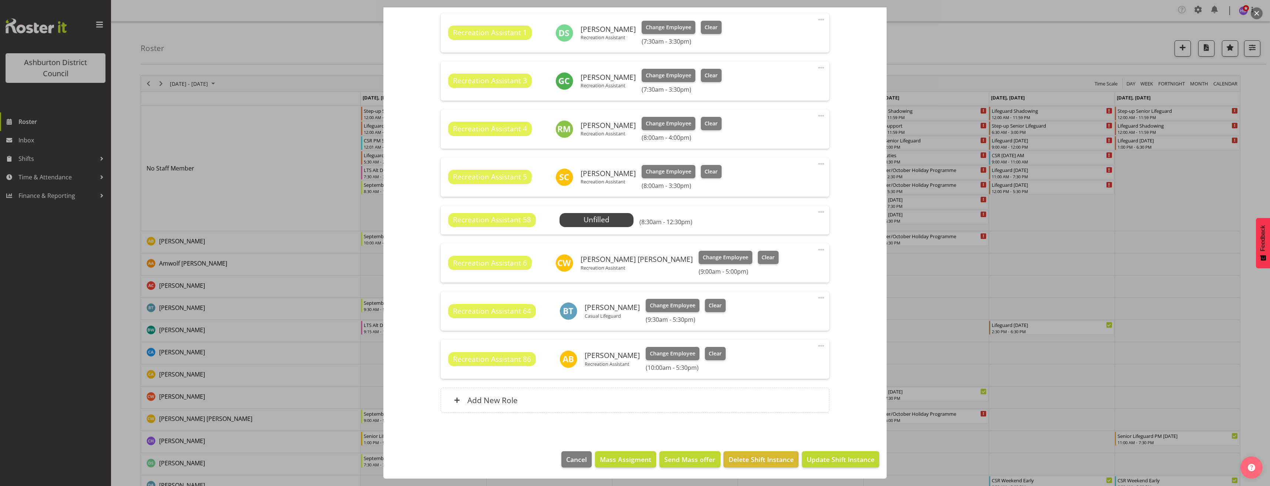
click at [819, 345] on span at bounding box center [821, 346] width 9 height 9
click at [803, 360] on link "Edit" at bounding box center [790, 363] width 71 height 13
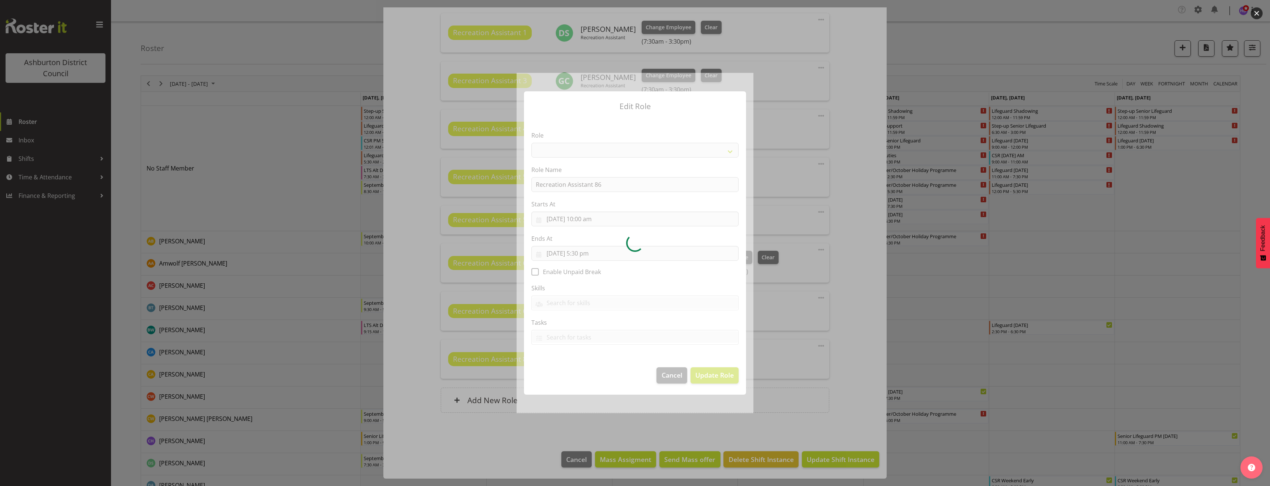
select select "84"
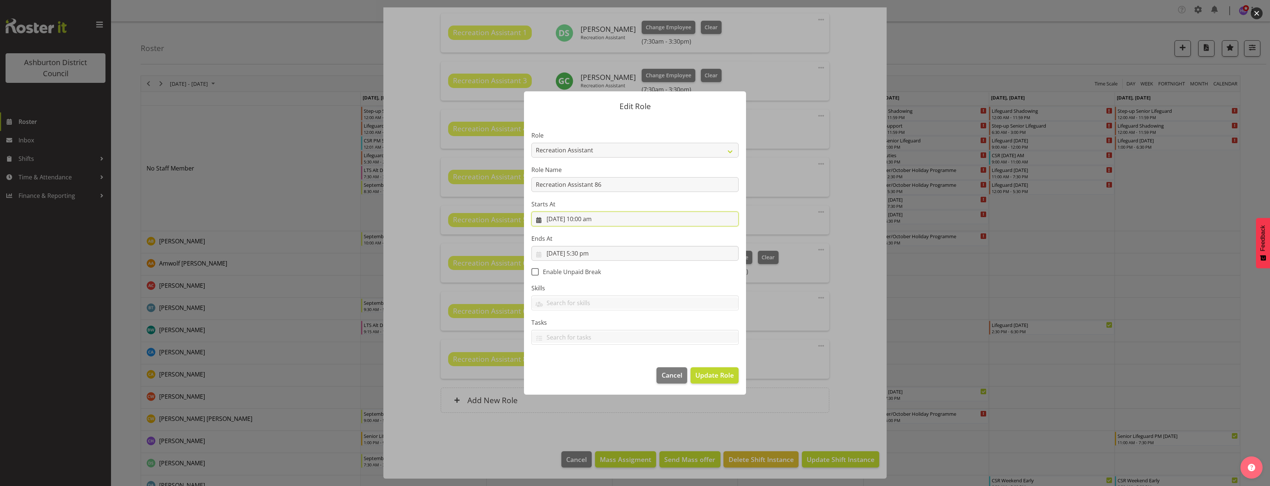
click at [588, 220] on input "29/09/2025, 10:00 am" at bounding box center [635, 219] width 207 height 15
click at [588, 380] on select "00 01 02 03 04 05 06 07 08 09 10 11 12 13 14 15 16 17 18 19 20 21 22 23" at bounding box center [590, 376] width 17 height 15
select select "16"
type input "29/09/2025, 4:00 pm"
drag, startPoint x: 609, startPoint y: 378, endPoint x: 603, endPoint y: 379, distance: 6.1
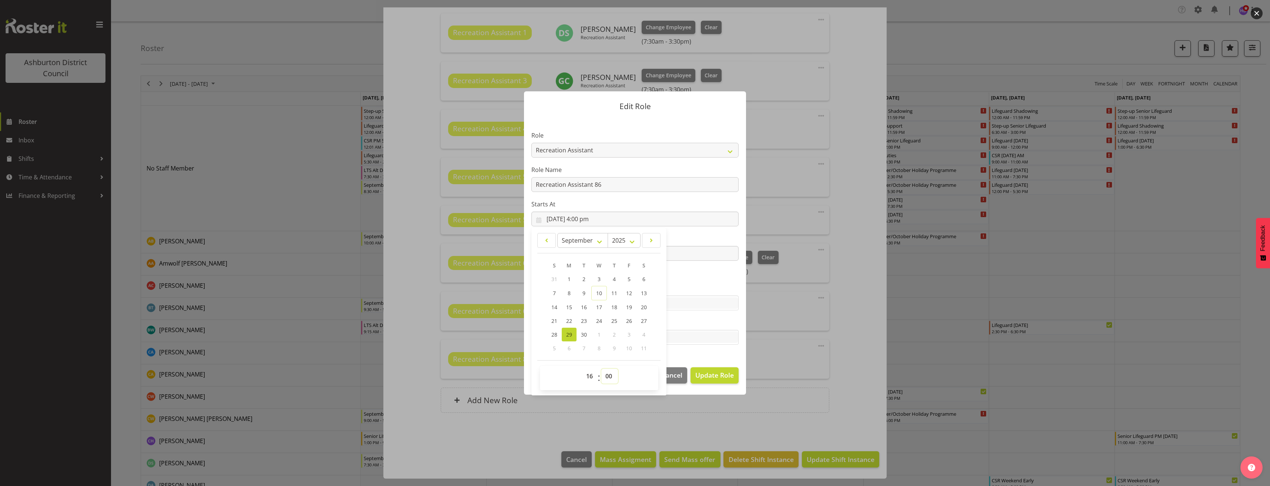
click at [608, 377] on select "00 01 02 03 04 05 06 07 08 09 10 11 12 13 14 15 16 17 18 19 20 21 22 23 24 25 2…" at bounding box center [609, 376] width 17 height 15
select select "45"
click at [601, 369] on select "00 01 02 03 04 05 06 07 08 09 10 11 12 13 14 15 16 17 18 19 20 21 22 23 24 25 2…" at bounding box center [609, 376] width 17 height 15
type input "29/09/2025, 4:45 pm"
click at [701, 321] on label "Tasks" at bounding box center [635, 322] width 207 height 9
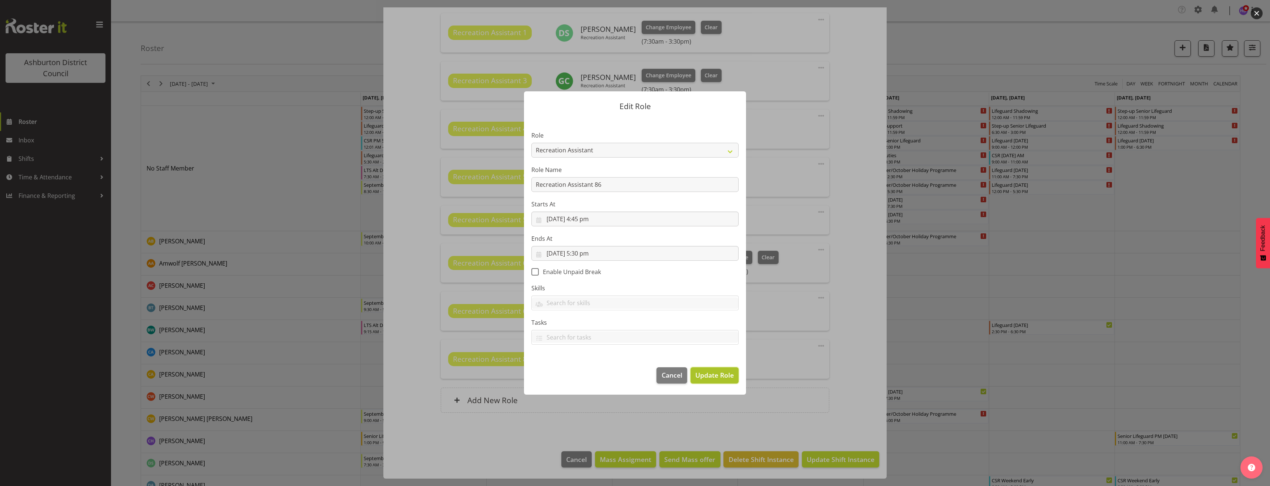
click at [725, 378] on span "Update Role" at bounding box center [714, 375] width 38 height 10
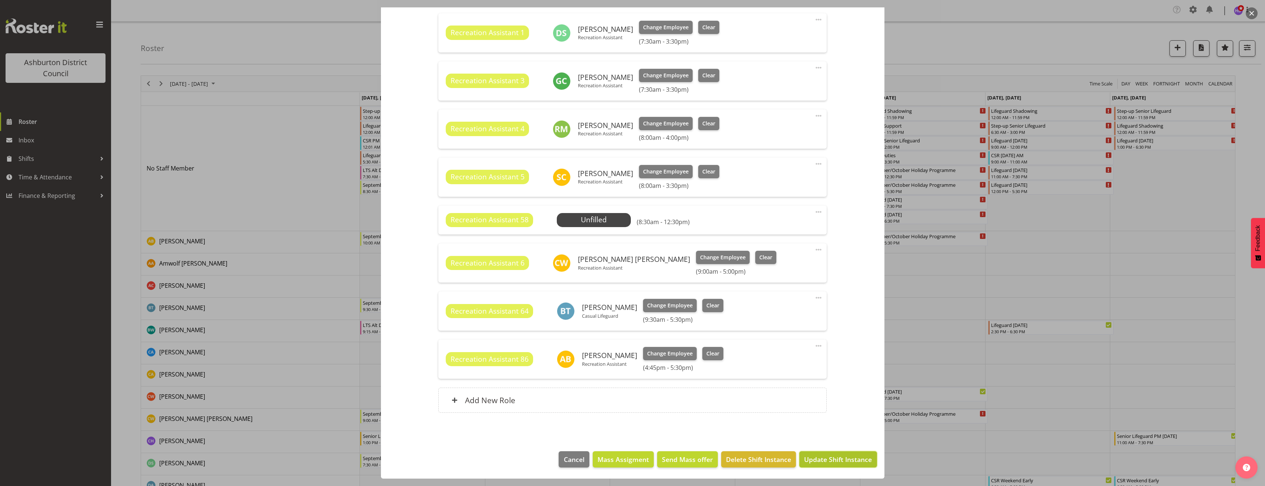
click at [838, 456] on span "Update Shift Instance" at bounding box center [838, 460] width 68 height 10
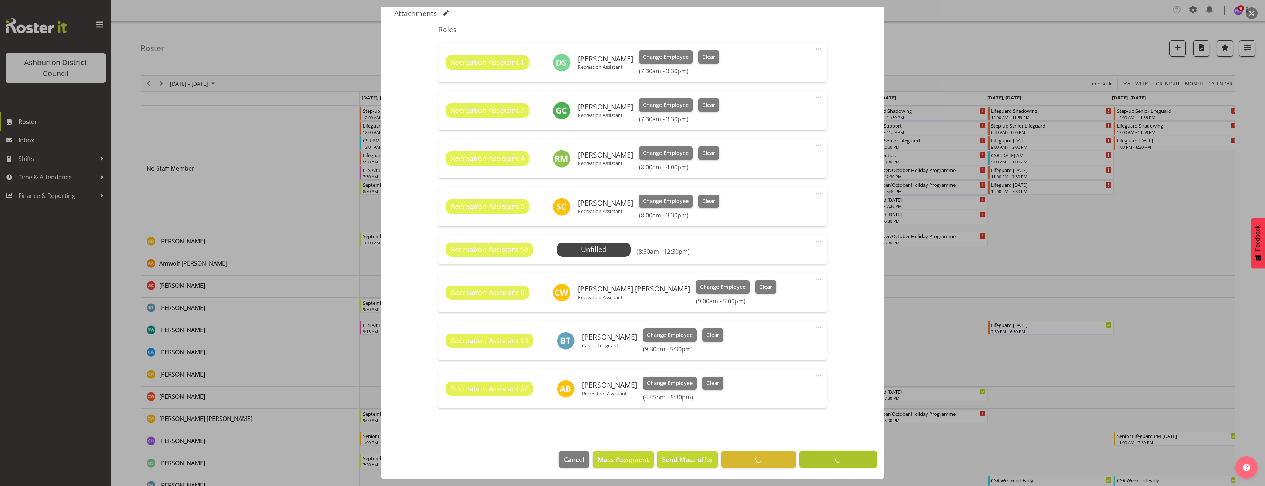
scroll to position [234, 0]
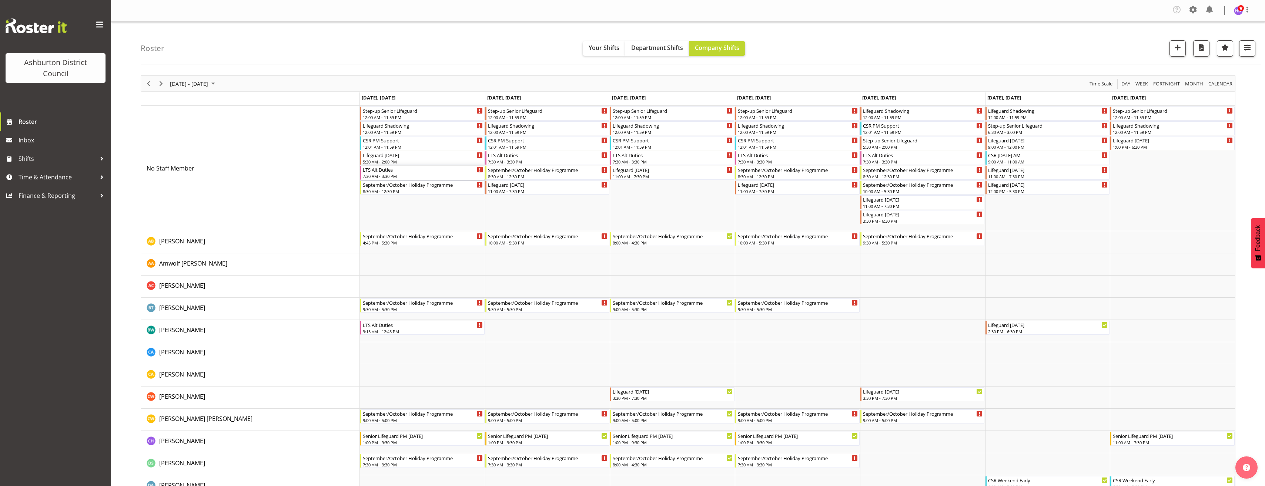
click at [406, 170] on div "LTS Alt Duties" at bounding box center [423, 169] width 120 height 7
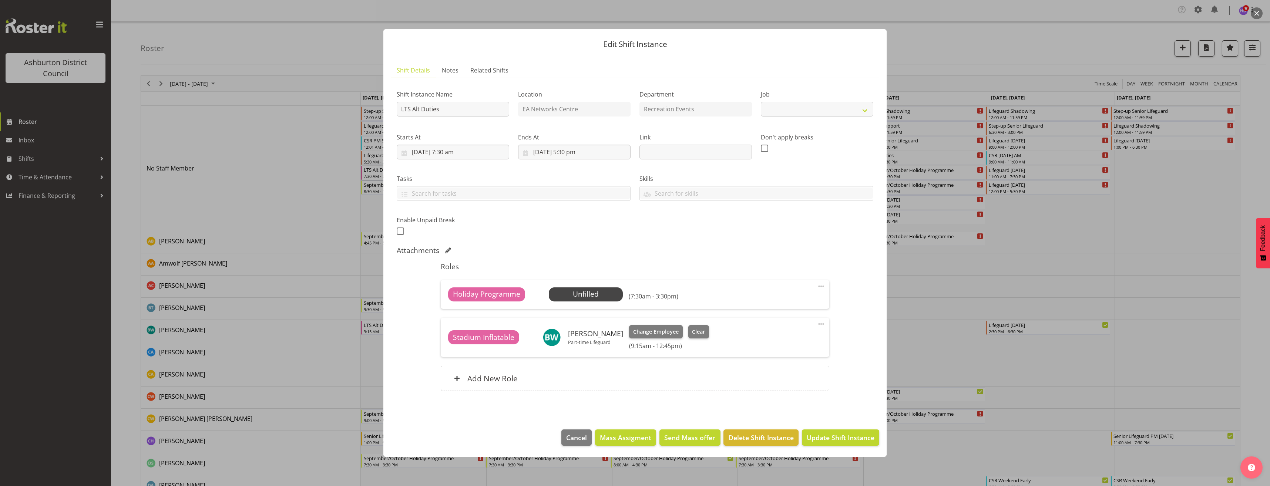
select select "10256"
click at [600, 382] on div "Add New Role" at bounding box center [635, 378] width 388 height 25
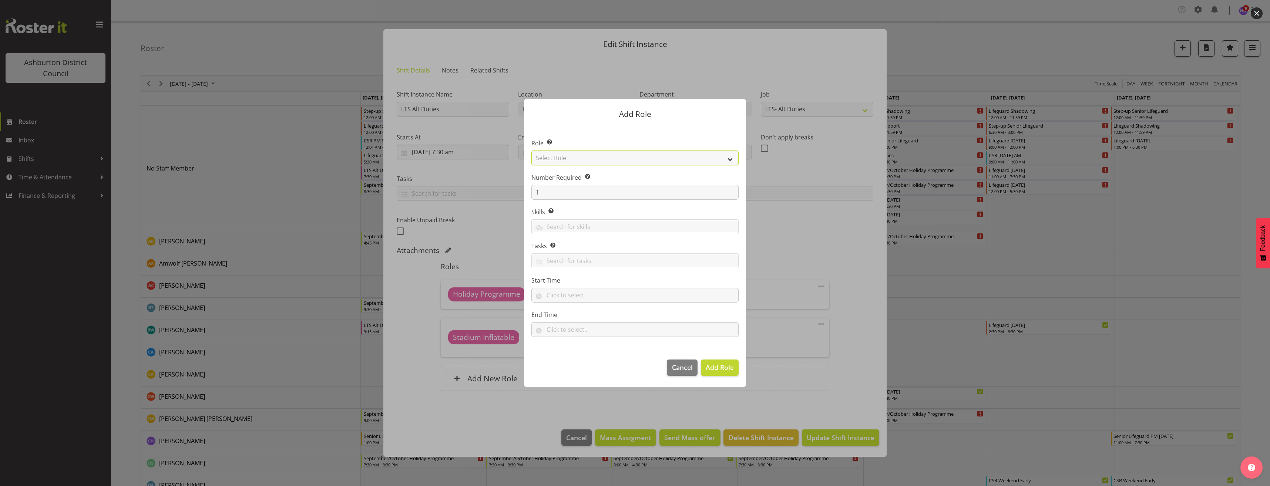
click at [560, 158] on select "Select Role AAGM Deputy Director AAGM Director Archivist Childrens Librarian Co…" at bounding box center [635, 158] width 207 height 15
select select "1496"
click at [532, 151] on select "Select Role AAGM Deputy Director AAGM Director Archivist Childrens Librarian Co…" at bounding box center [635, 158] width 207 height 15
click at [566, 323] on input "text" at bounding box center [635, 329] width 207 height 15
click at [563, 296] on input "text" at bounding box center [635, 295] width 207 height 15
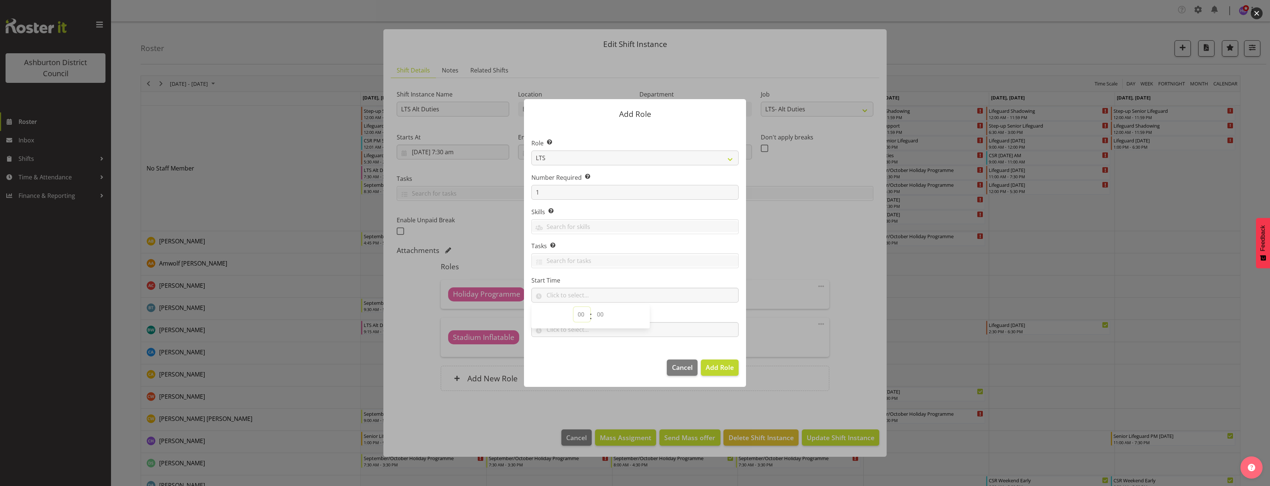
click at [575, 312] on select "00 00 01 02 03 04 05 06 07 08 09 10 11 12 13 14 15 16 17 18 19 20 21 22 23" at bounding box center [582, 314] width 17 height 15
select select "10"
click at [574, 307] on select "00 00 01 02 03 04 05 06 07 08 09 10 11 12 13 14 15 16 17 18 19 20 21 22 23" at bounding box center [582, 314] width 17 height 15
click at [604, 315] on select "00 00 01 02 03 04 05 06 07 08 09 10 11 12 13 14 15 16 17 18 19 20 21 22 23 24 2…" at bounding box center [601, 314] width 17 height 15
select select "0"
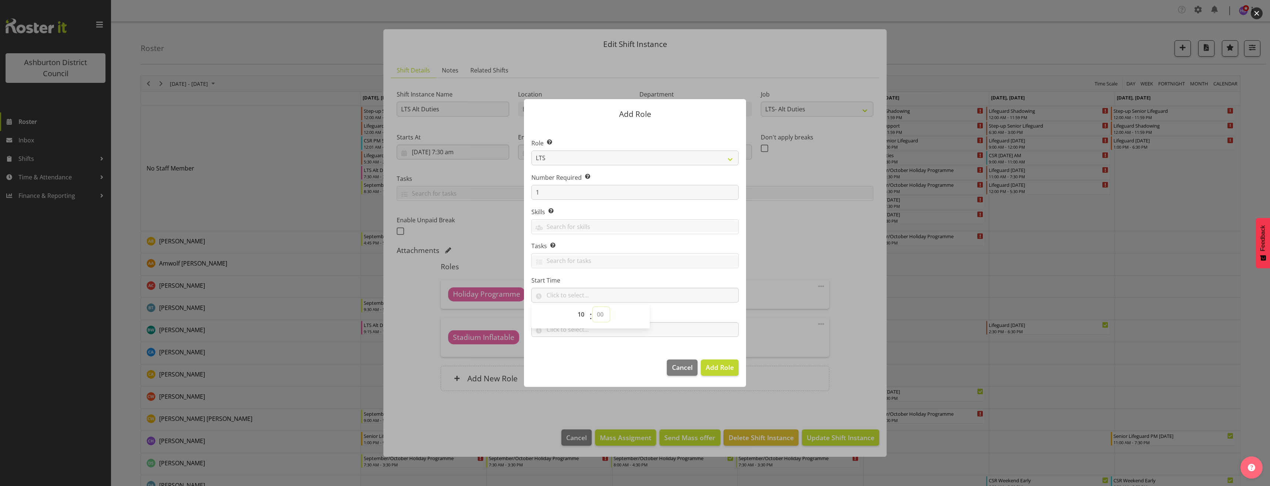
click at [593, 307] on select "00 00 01 02 03 04 05 06 07 08 09 10 11 12 13 14 15 16 17 18 19 20 21 22 23 24 2…" at bounding box center [601, 314] width 17 height 15
type input "10:00"
click at [568, 336] on input "text" at bounding box center [635, 329] width 207 height 15
click at [581, 348] on select "00 00 01 02 03 04 05 06 07 08 09 10 11 12 13 14 15 16 17 18 19 20 21 22 23" at bounding box center [582, 349] width 17 height 15
select select "16"
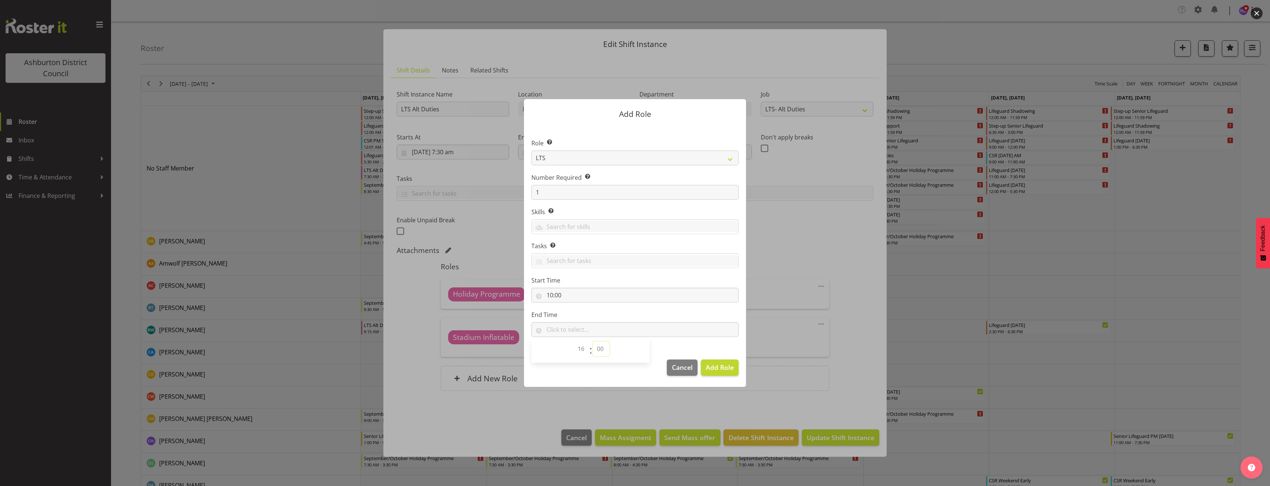
click at [602, 348] on select "00 00 01 02 03 04 05 06 07 08 09 10 11 12 13 14 15 16 17 18 19 20 21 22 23 24 2…" at bounding box center [601, 349] width 17 height 15
select select "45"
click at [593, 342] on select "00 00 01 02 03 04 05 06 07 08 09 10 11 12 13 14 15 16 17 18 19 20 21 22 23 24 2…" at bounding box center [601, 349] width 17 height 15
type input "16:45"
click at [717, 365] on span "Add Role" at bounding box center [720, 367] width 28 height 9
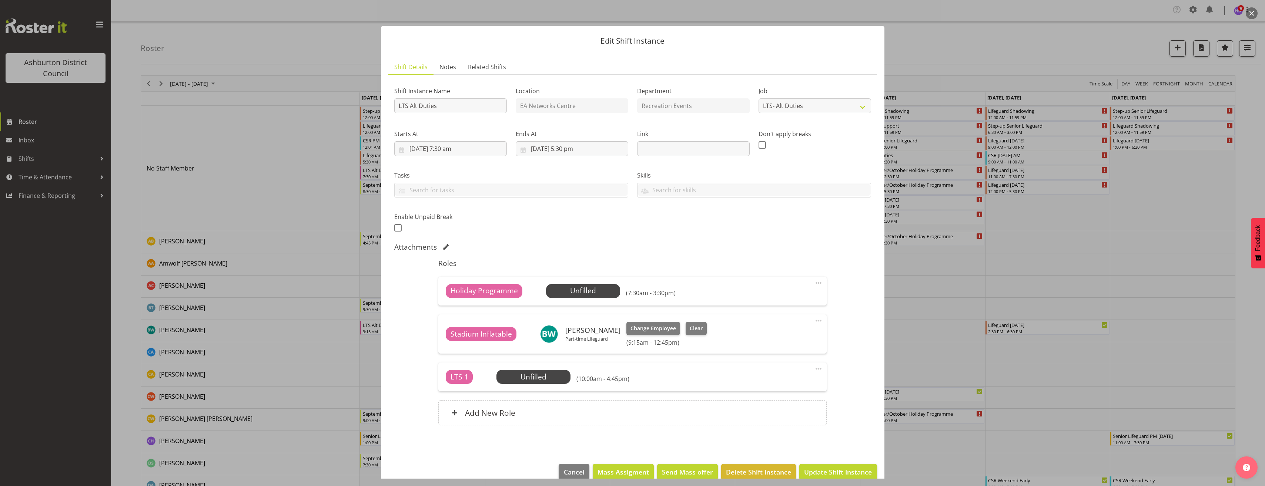
click at [814, 368] on span at bounding box center [818, 369] width 9 height 9
click at [765, 385] on link "Edit" at bounding box center [787, 386] width 71 height 13
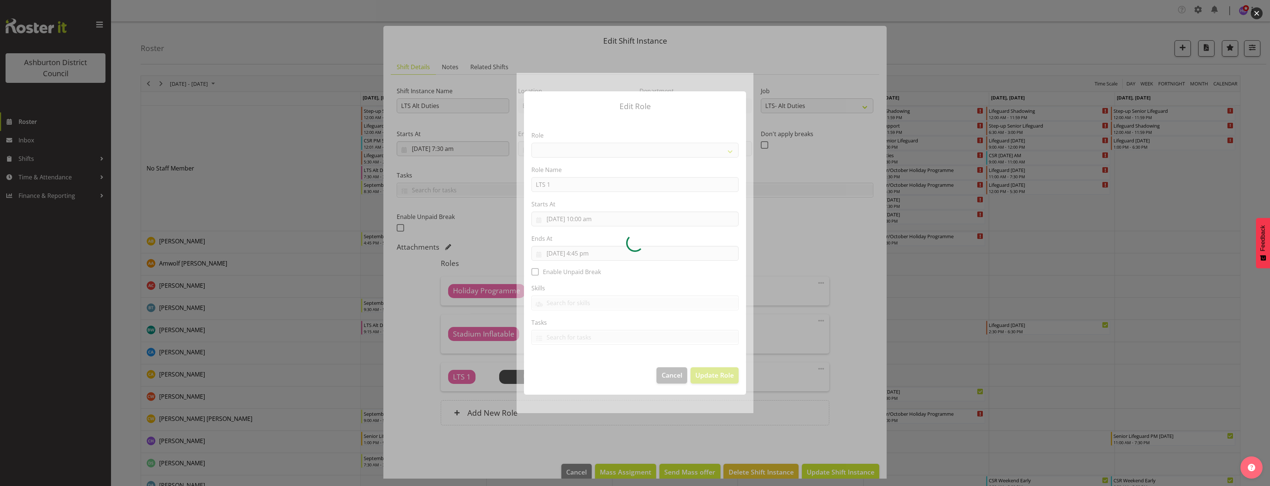
select select "1496"
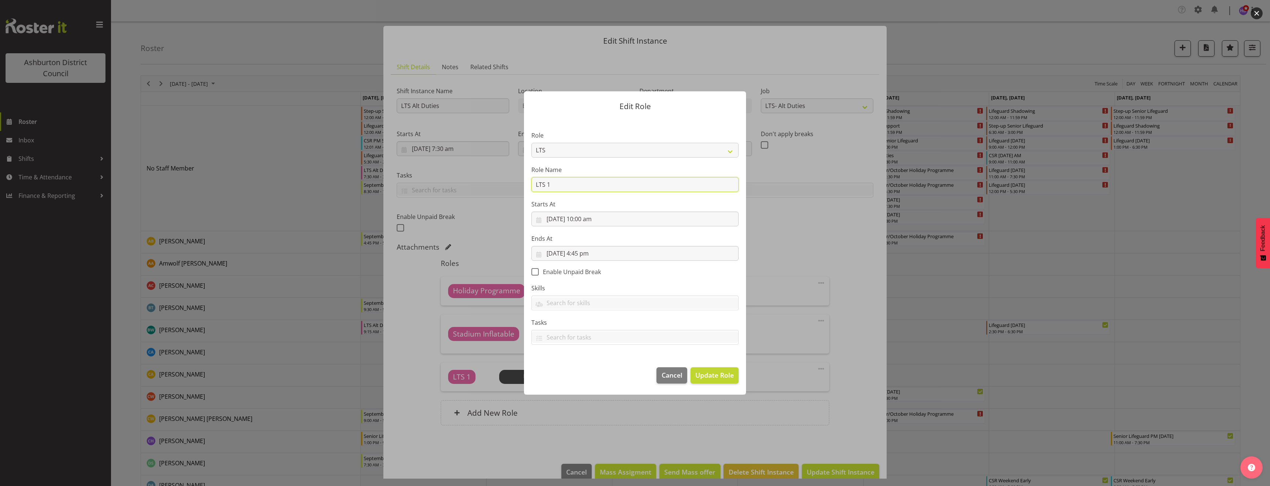
drag, startPoint x: 518, startPoint y: 182, endPoint x: 496, endPoint y: 182, distance: 21.9
click at [498, 182] on form "Edit Role Role AAGM Deputy Director AAGM Director Archivist Childrens Librarian…" at bounding box center [634, 243] width 355 height 340
type input "Holiday Programme"
click at [710, 371] on span "Update Role" at bounding box center [714, 375] width 38 height 10
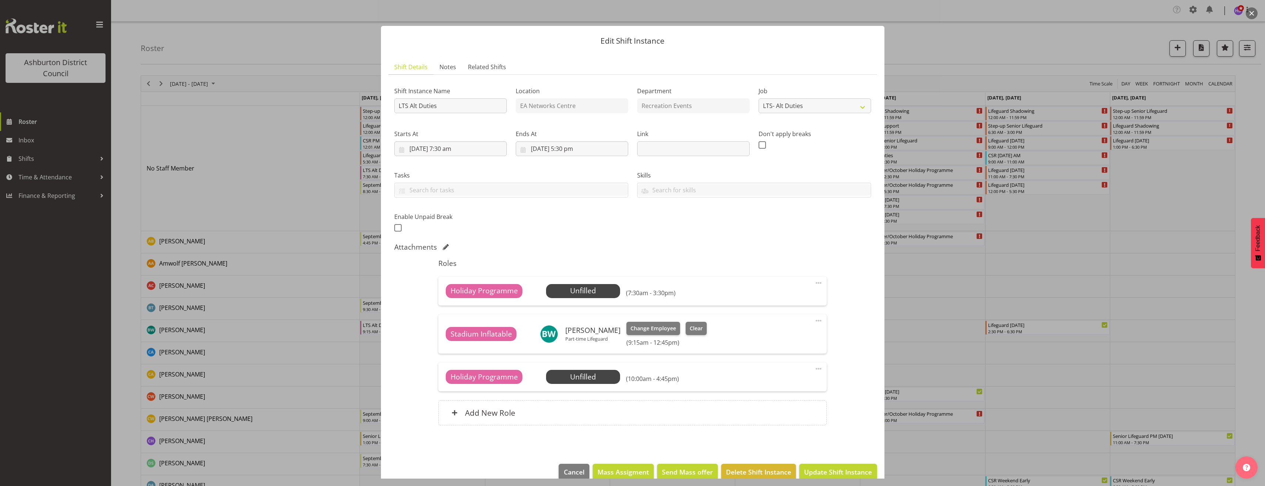
drag, startPoint x: 610, startPoint y: 365, endPoint x: 614, endPoint y: 383, distance: 18.1
click at [610, 368] on div "Holiday Programme Unfilled Select Employee (10:00am - 4:45pm) Edit Cover Role D…" at bounding box center [632, 377] width 388 height 29
click at [615, 382] on span "Select Employee" at bounding box center [583, 377] width 74 height 14
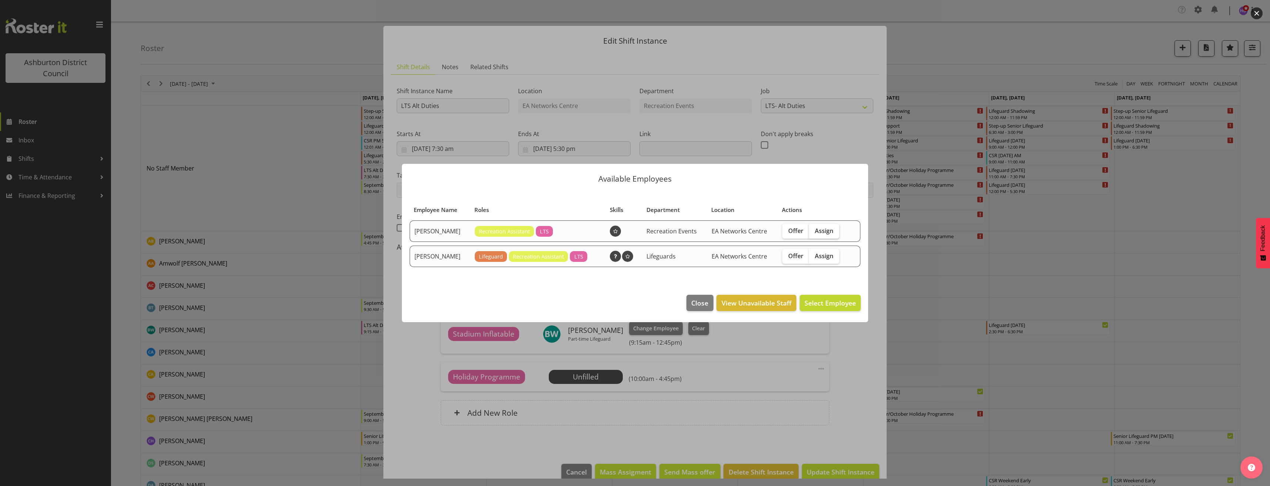
click at [819, 232] on span "Assign" at bounding box center [824, 230] width 19 height 7
click at [814, 232] on input "Assign" at bounding box center [811, 230] width 5 height 5
checkbox input "true"
click at [843, 307] on span "Assign Alex Bateman" at bounding box center [818, 303] width 75 height 9
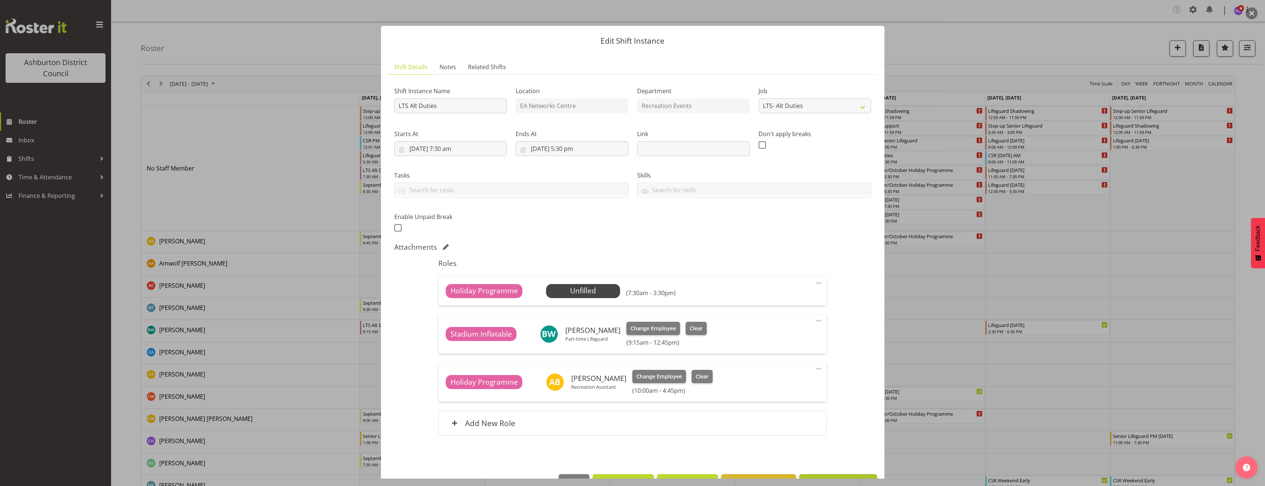
scroll to position [23, 0]
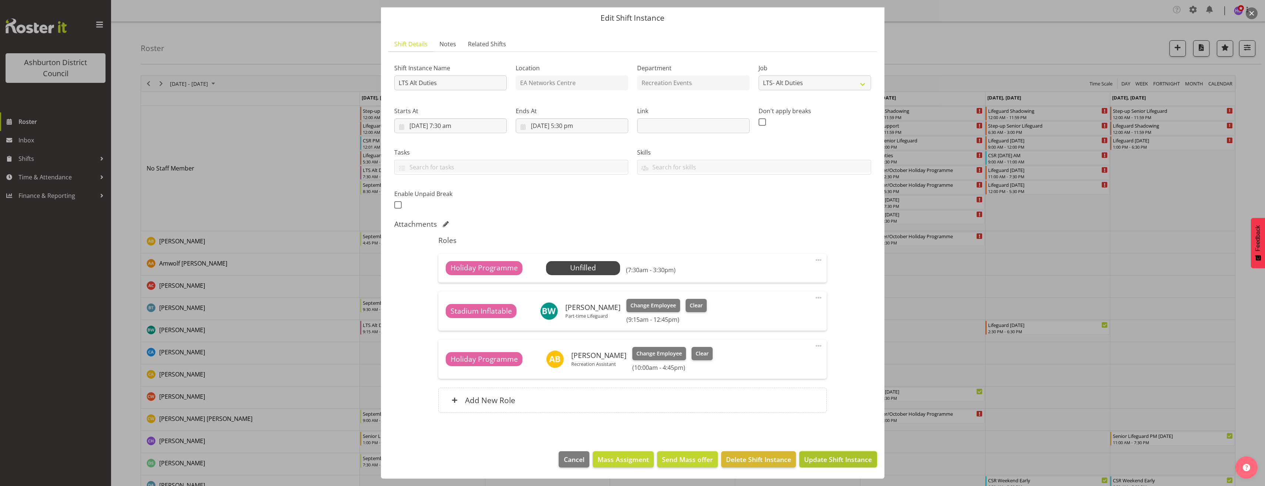
click at [850, 462] on span "Update Shift Instance" at bounding box center [838, 460] width 68 height 10
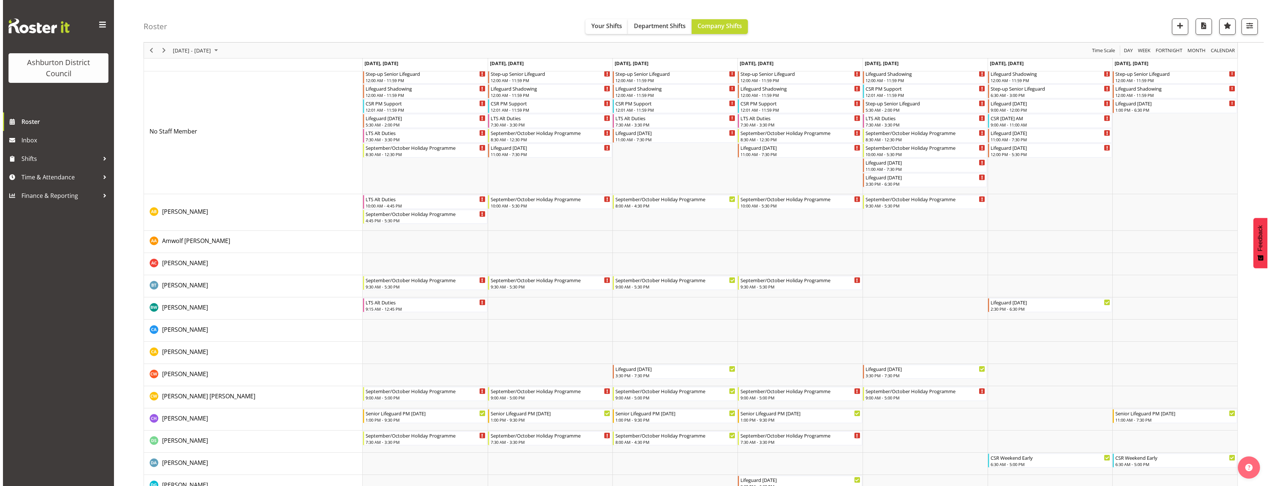
scroll to position [74, 0]
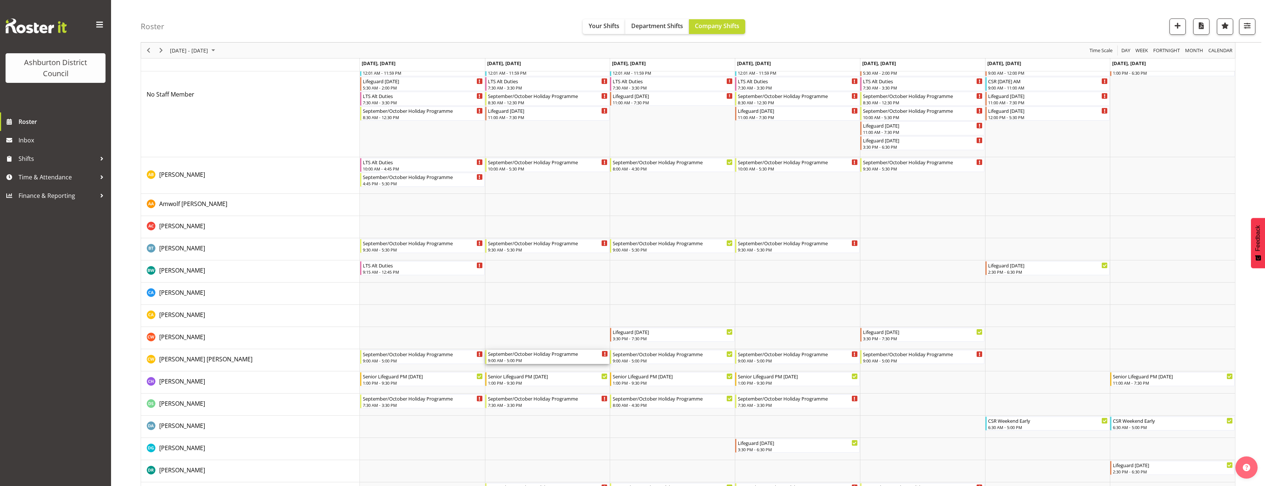
click at [508, 356] on div "September/October Holiday Programme" at bounding box center [548, 353] width 120 height 7
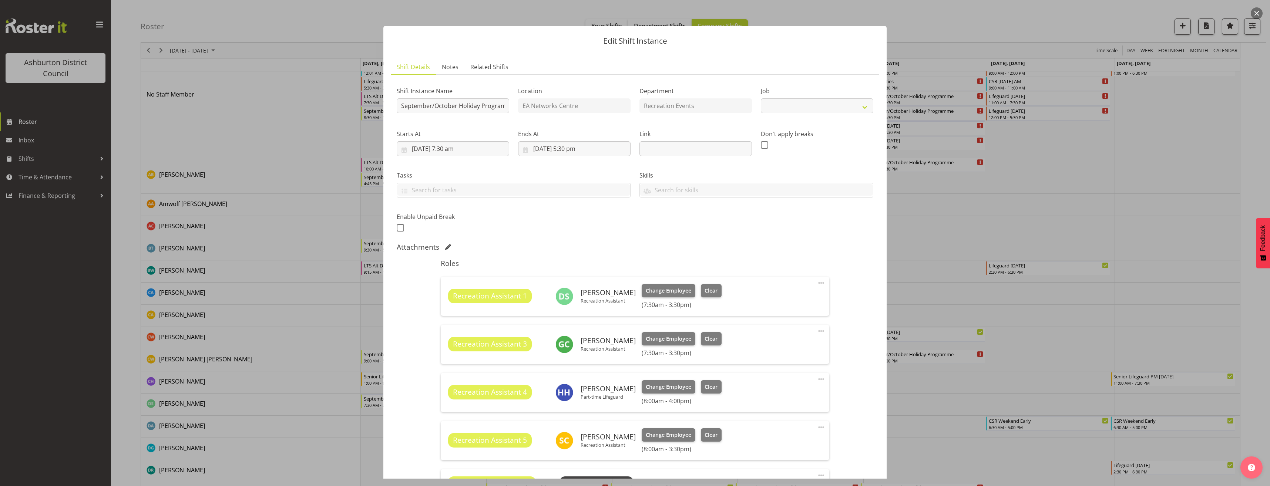
select select "4046"
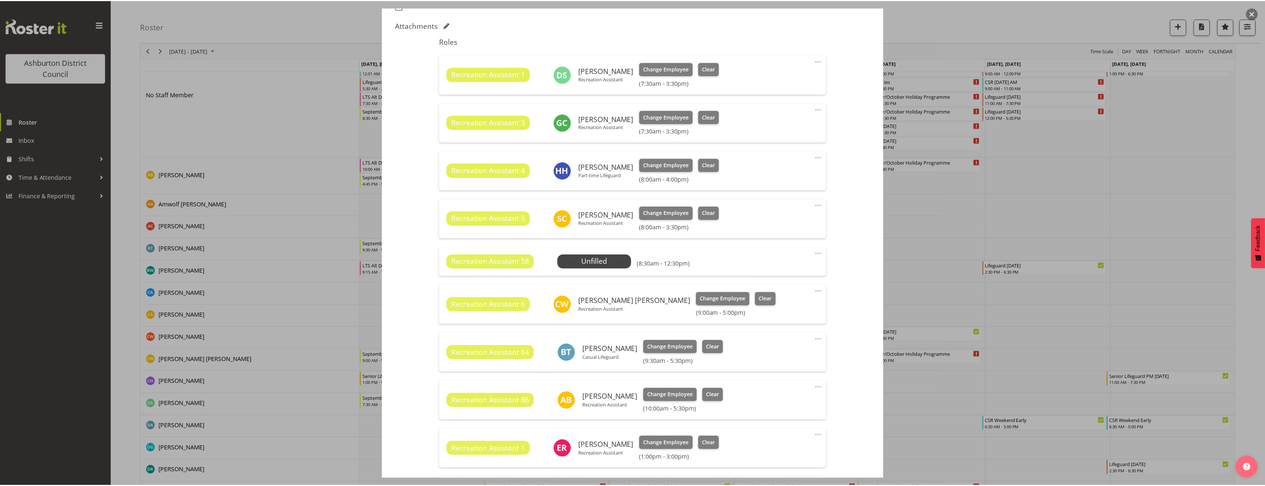
scroll to position [296, 0]
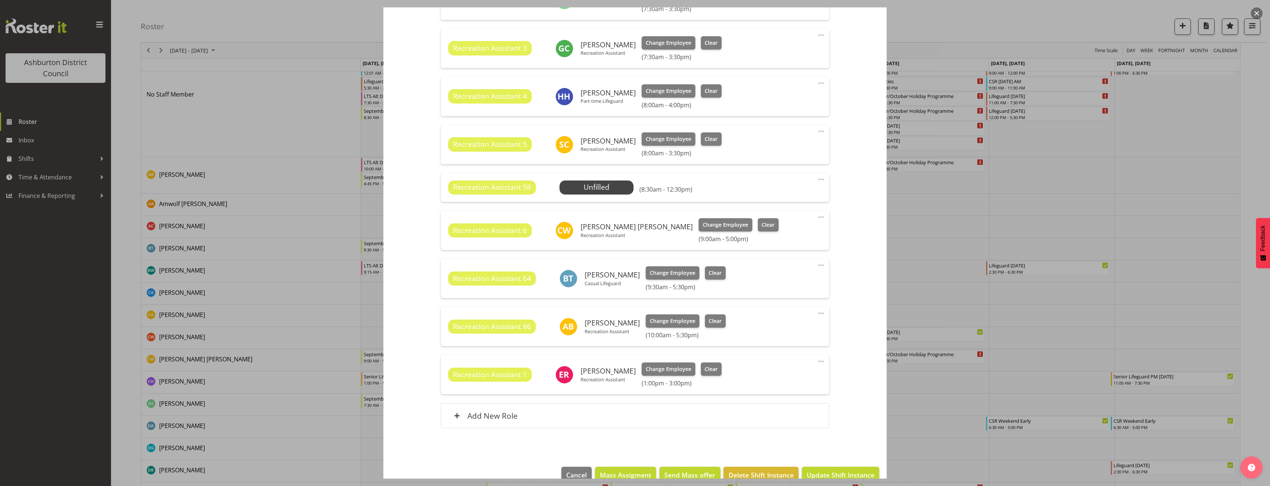
click at [817, 217] on span at bounding box center [821, 217] width 9 height 9
click at [812, 228] on link "Edit" at bounding box center [790, 234] width 71 height 13
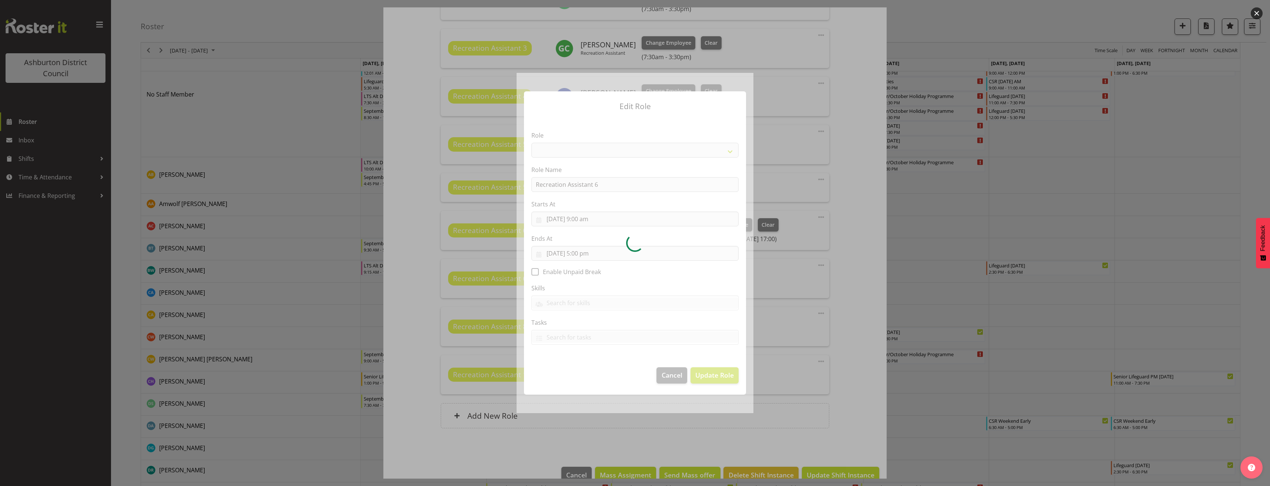
select select "84"
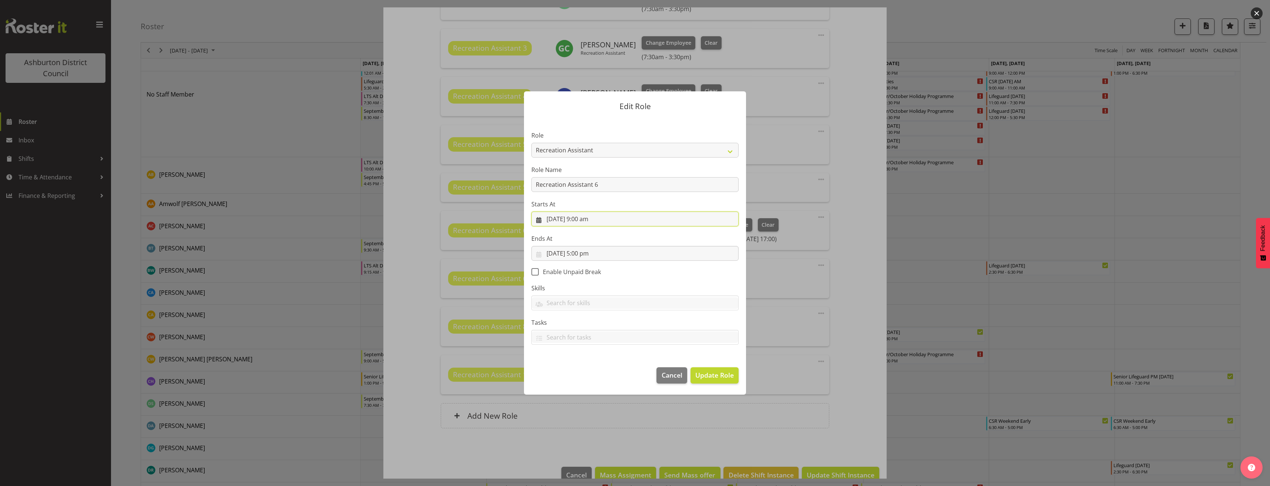
click at [587, 221] on input "30/09/2025, 9:00 am" at bounding box center [635, 219] width 207 height 15
click at [591, 381] on select "00 01 02 03 04 05 06 07 08 09 10 11 12 13 14 15 16 17 18 19 20 21 22 23" at bounding box center [590, 376] width 17 height 15
select select "11"
type input "30/09/2025, 11:00 am"
click at [610, 377] on select "00 01 02 03 04 05 06 07 08 09 10 11 12 13 14 15 16 17 18 19 20 21 22 23 24 25 2…" at bounding box center [609, 376] width 17 height 15
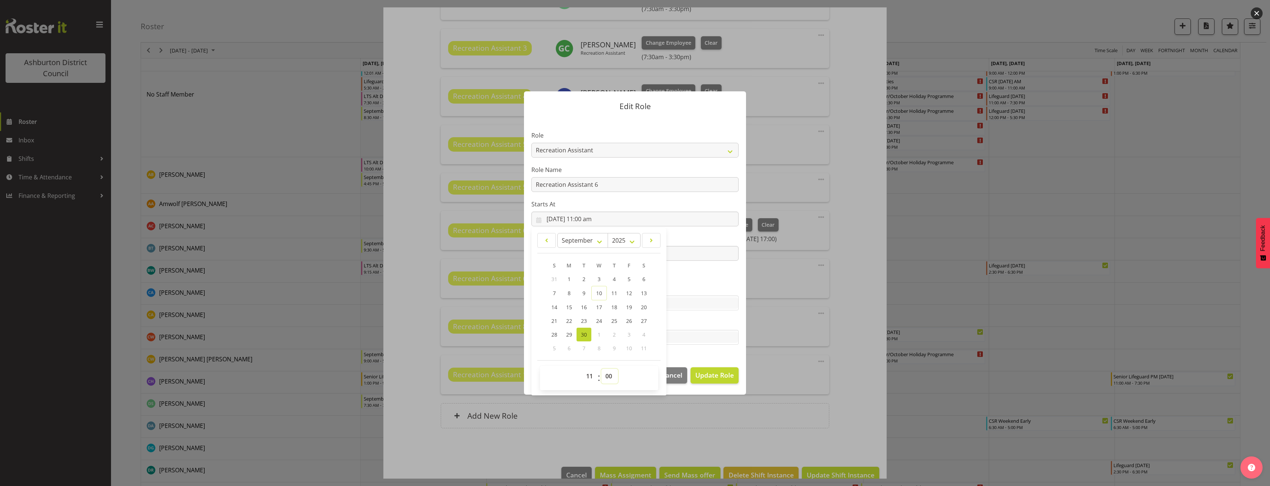
select select "30"
click at [601, 369] on select "00 01 02 03 04 05 06 07 08 09 10 11 12 13 14 15 16 17 18 19 20 21 22 23 24 25 2…" at bounding box center [609, 376] width 17 height 15
type input "30/09/2025, 11:30 am"
click at [715, 374] on span "Update Role" at bounding box center [714, 375] width 38 height 10
select select
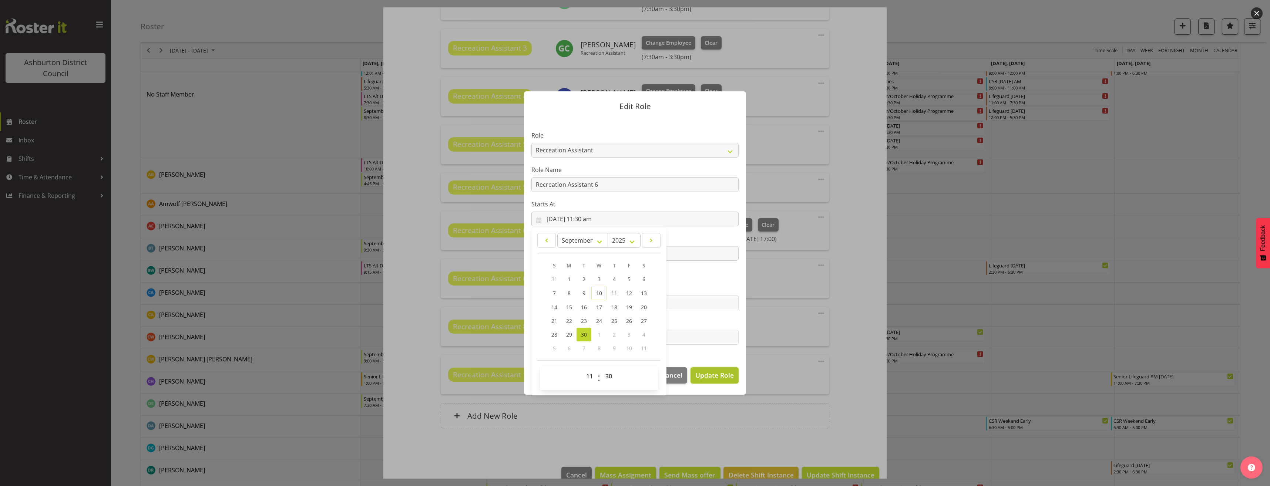
select select
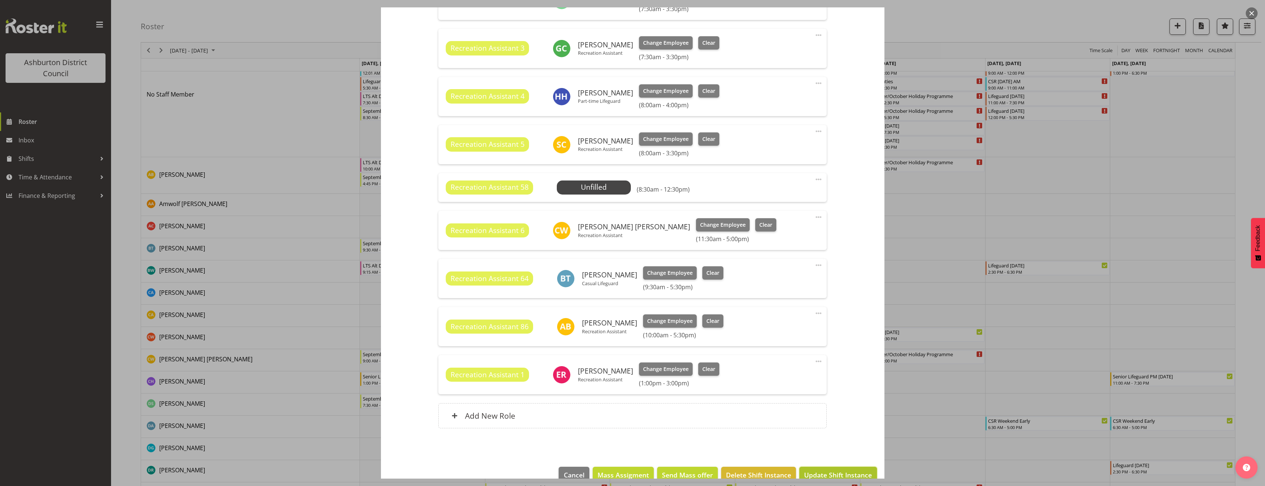
click at [854, 472] on span "Update Shift Instance" at bounding box center [838, 475] width 68 height 10
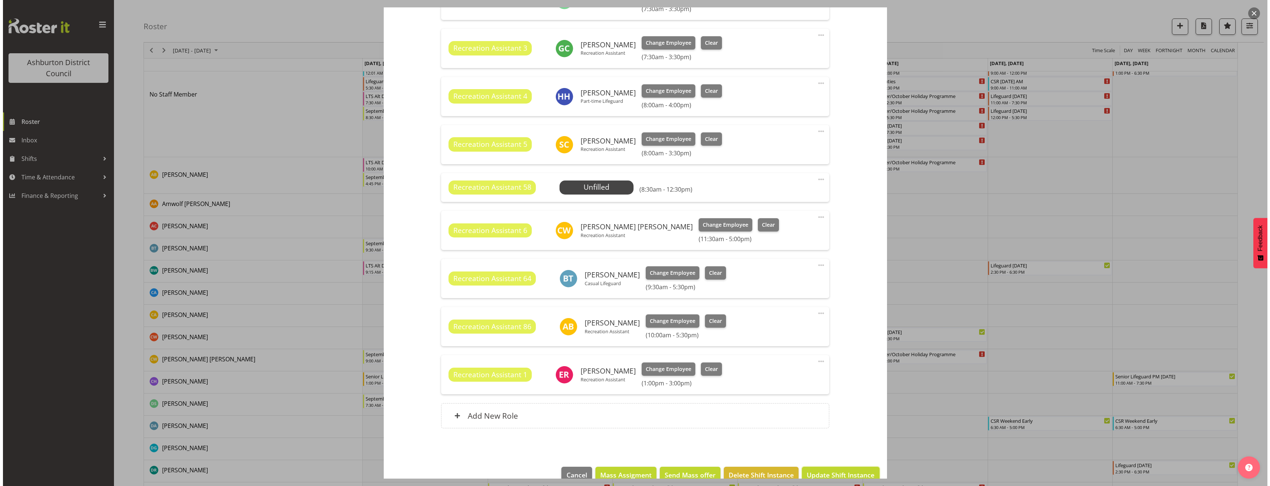
scroll to position [282, 0]
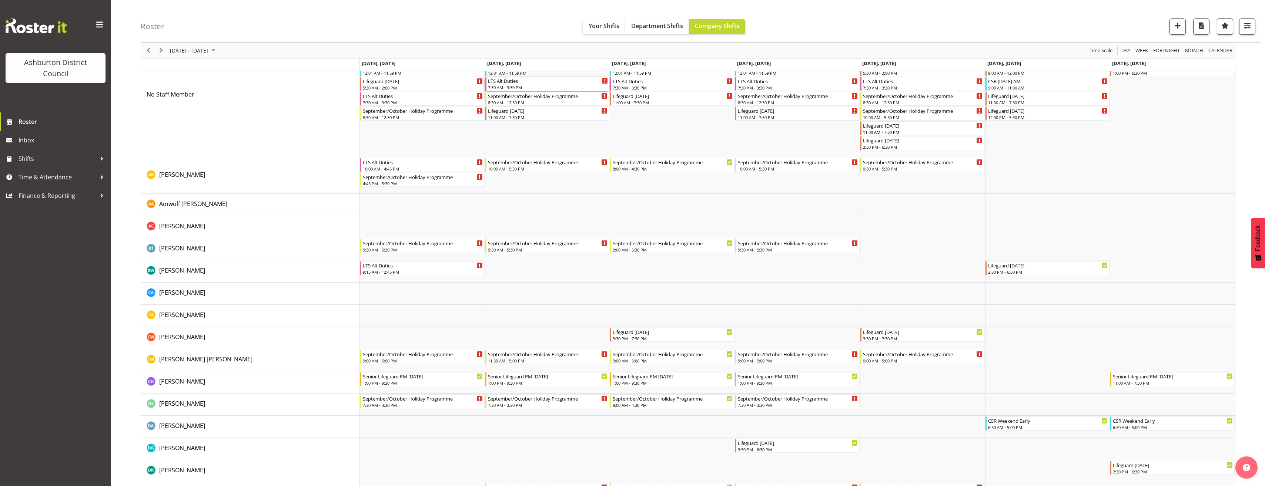
click at [546, 83] on div "LTS Alt Duties" at bounding box center [548, 80] width 120 height 7
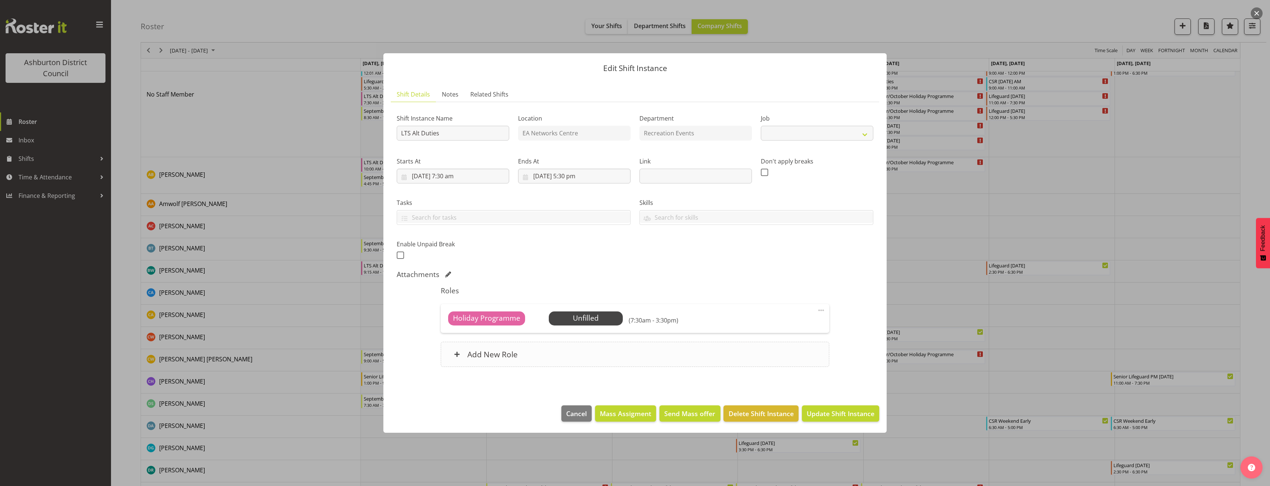
select select "10256"
click at [811, 356] on div "Add New Role" at bounding box center [635, 354] width 388 height 25
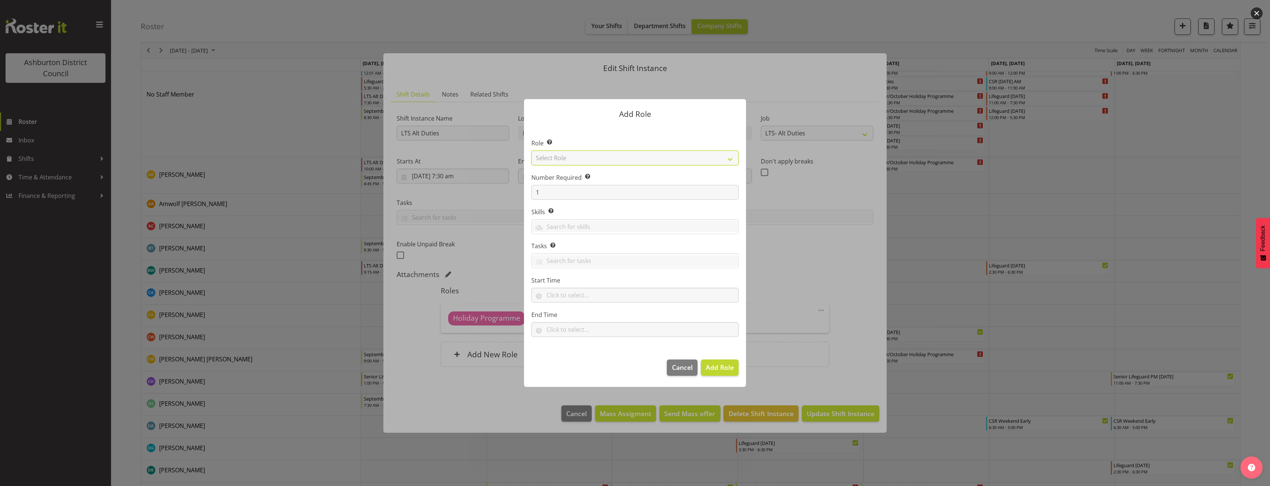
click at [574, 156] on select "Select Role AAGM Deputy Director AAGM Director Archivist Childrens Librarian Co…" at bounding box center [635, 158] width 207 height 15
select select "1496"
click at [532, 151] on select "Select Role AAGM Deputy Director AAGM Director Archivist Childrens Librarian Co…" at bounding box center [635, 158] width 207 height 15
click at [566, 293] on input "text" at bounding box center [635, 295] width 207 height 15
drag, startPoint x: 582, startPoint y: 318, endPoint x: 577, endPoint y: 316, distance: 5.0
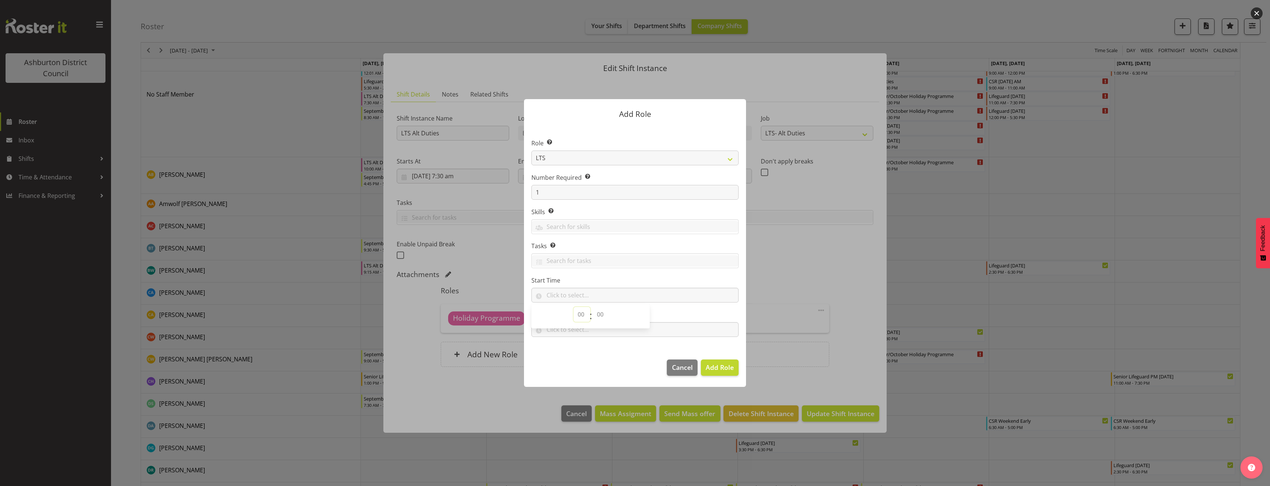
click at [582, 318] on select "00 00 01 02 03 04 05 06 07 08 09 10 11 12 13 14 15 16 17 18 19 20 21 22 23" at bounding box center [582, 314] width 17 height 15
select select "9"
click at [601, 321] on select "00 00 01 02 03 04 05 06 07 08 09 10 11 12 13 14 15 16 17 18 19 20 21 22 23 24 2…" at bounding box center [601, 314] width 17 height 15
select select "0"
click at [593, 307] on select "00 00 01 02 03 04 05 06 07 08 09 10 11 12 13 14 15 16 17 18 19 20 21 22 23 24 2…" at bounding box center [601, 314] width 17 height 15
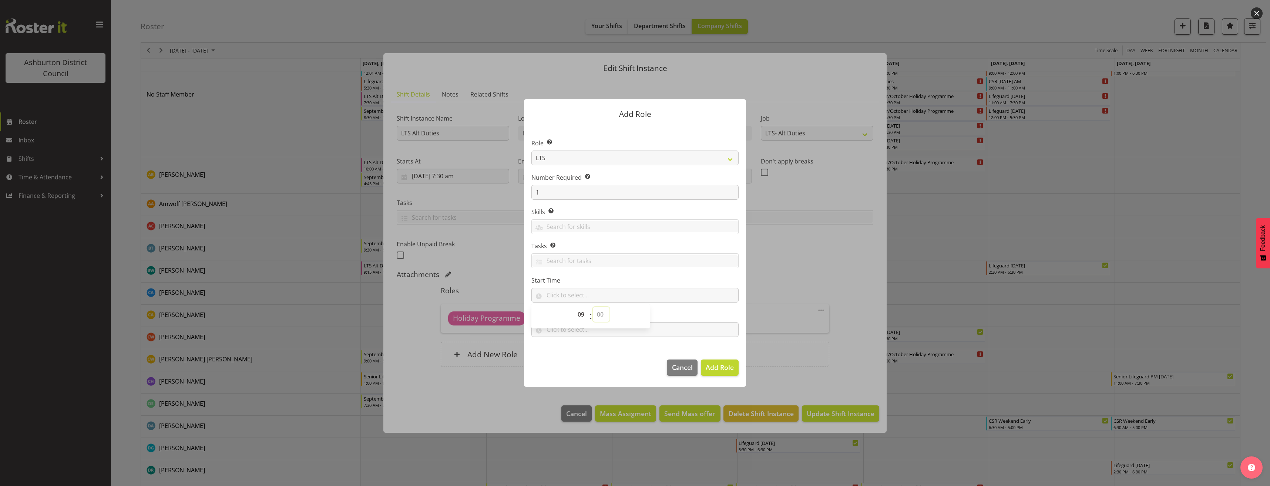
type input "09:00"
click at [592, 331] on input "text" at bounding box center [635, 329] width 207 height 15
click at [577, 347] on select "00 00 01 02 03 04 05 06 07 08 09 10 11 12 13 14 15 16 17 18 19 20 21 22 23" at bounding box center [582, 349] width 17 height 15
select select "11"
click at [595, 349] on select "00 00 01 02 03 04 05 06 07 08 09 10 11 12 13 14 15 16 17 18 19 20 21 22 23 24 2…" at bounding box center [601, 349] width 17 height 15
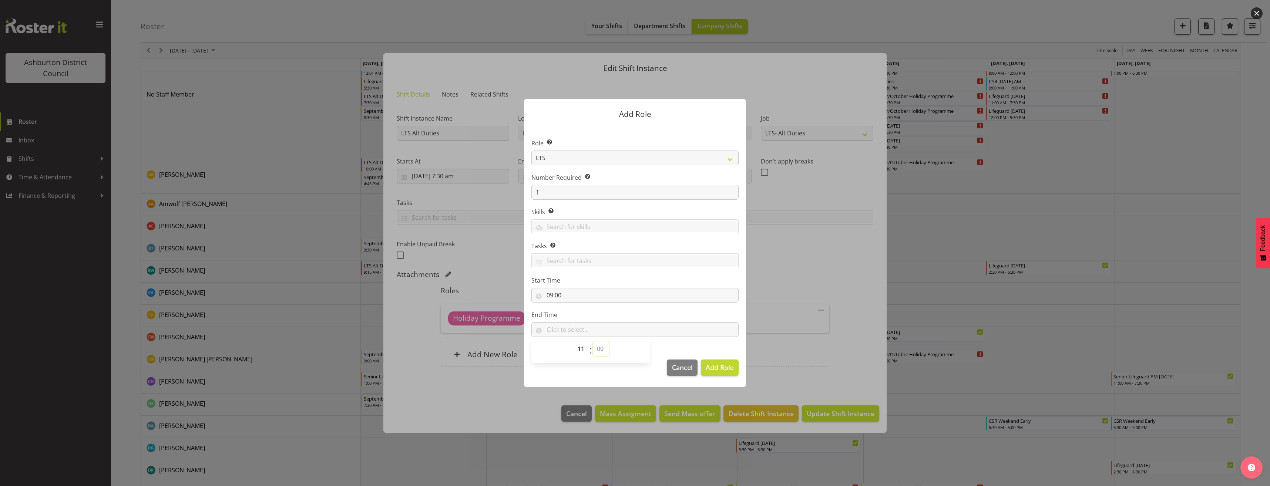
select select "30"
click at [593, 342] on select "00 00 01 02 03 04 05 06 07 08 09 10 11 12 13 14 15 16 17 18 19 20 21 22 23 24 2…" at bounding box center [601, 349] width 17 height 15
type input "11:30"
click at [725, 370] on span "Add Role" at bounding box center [720, 367] width 28 height 9
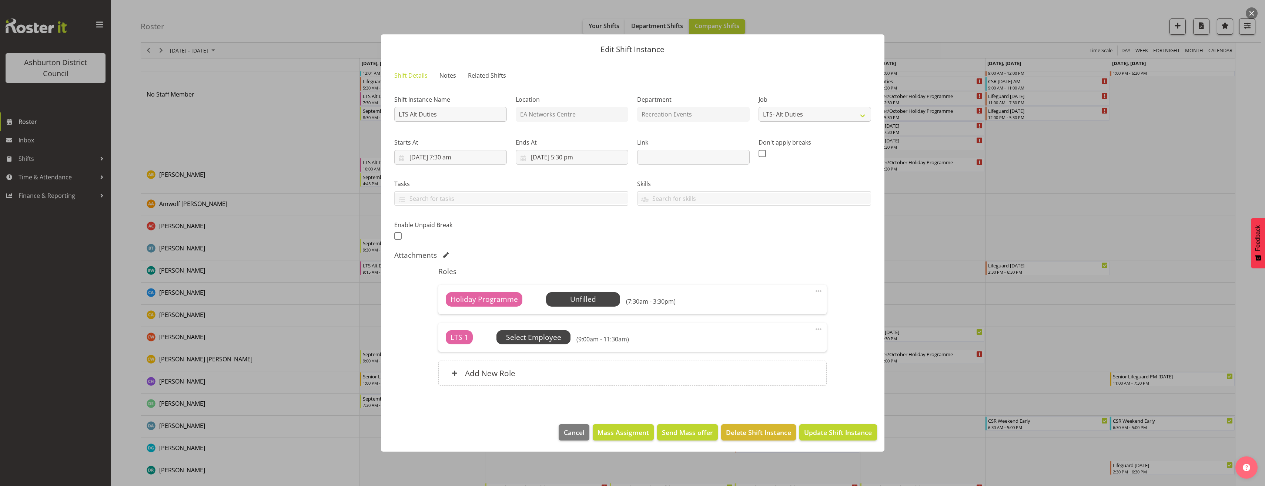
click at [532, 338] on span "Select Employee" at bounding box center [533, 337] width 55 height 11
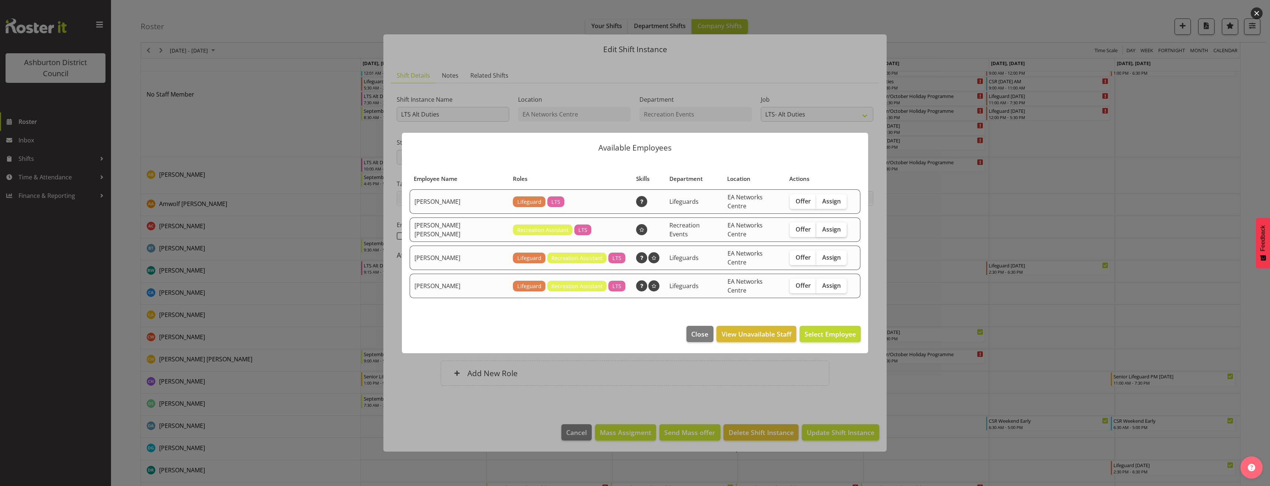
click at [830, 233] on span "Assign" at bounding box center [831, 229] width 19 height 7
click at [821, 232] on input "Assign" at bounding box center [819, 229] width 5 height 5
checkbox input "true"
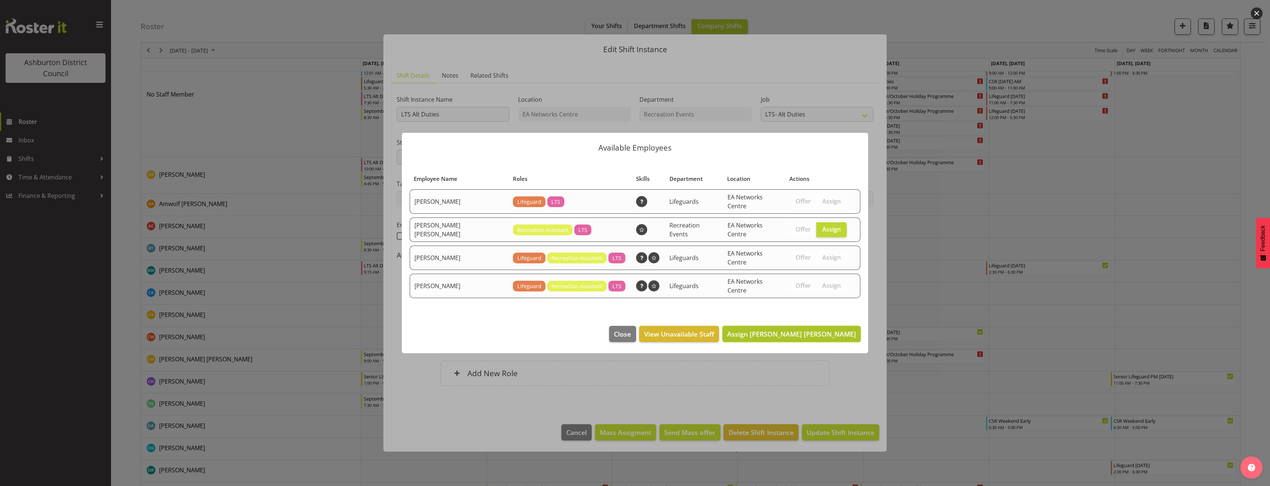
click at [828, 330] on span "Assign Charlotte Bota Wilson" at bounding box center [791, 334] width 129 height 9
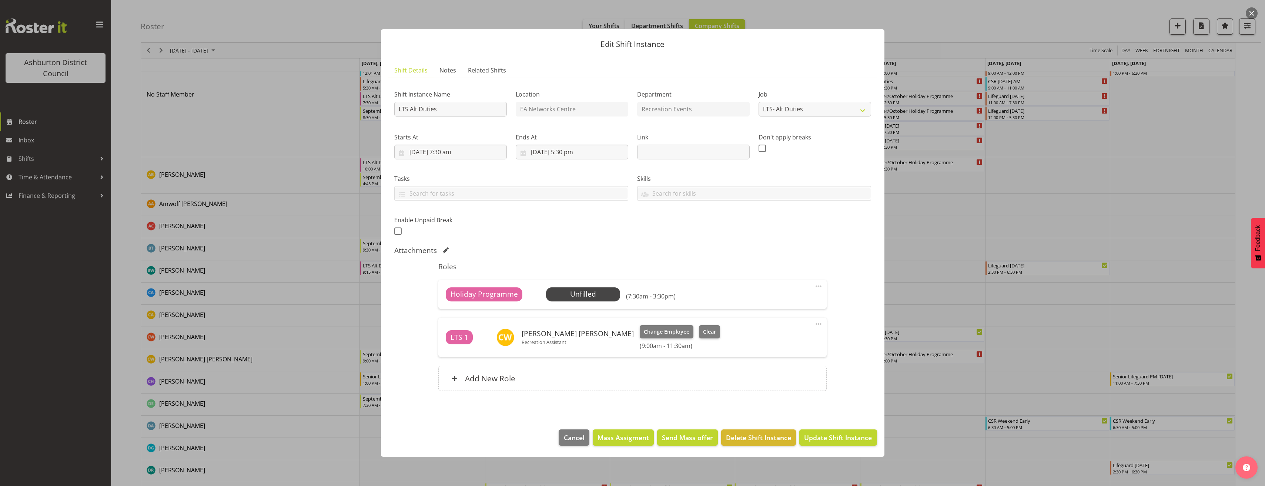
click at [817, 324] on span at bounding box center [818, 324] width 9 height 9
click at [811, 338] on link "Edit" at bounding box center [787, 341] width 71 height 13
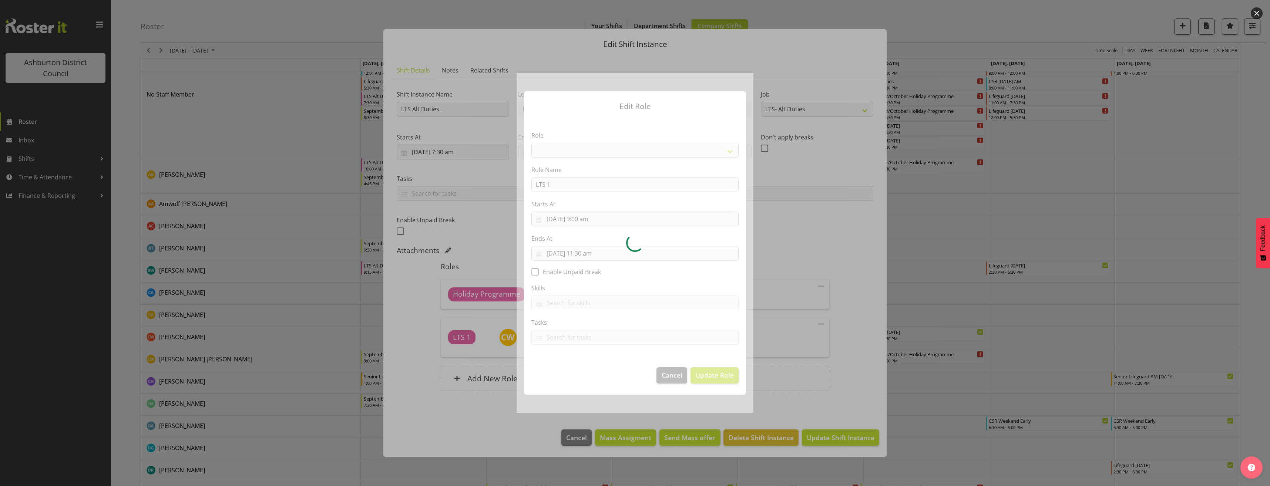
select select "1496"
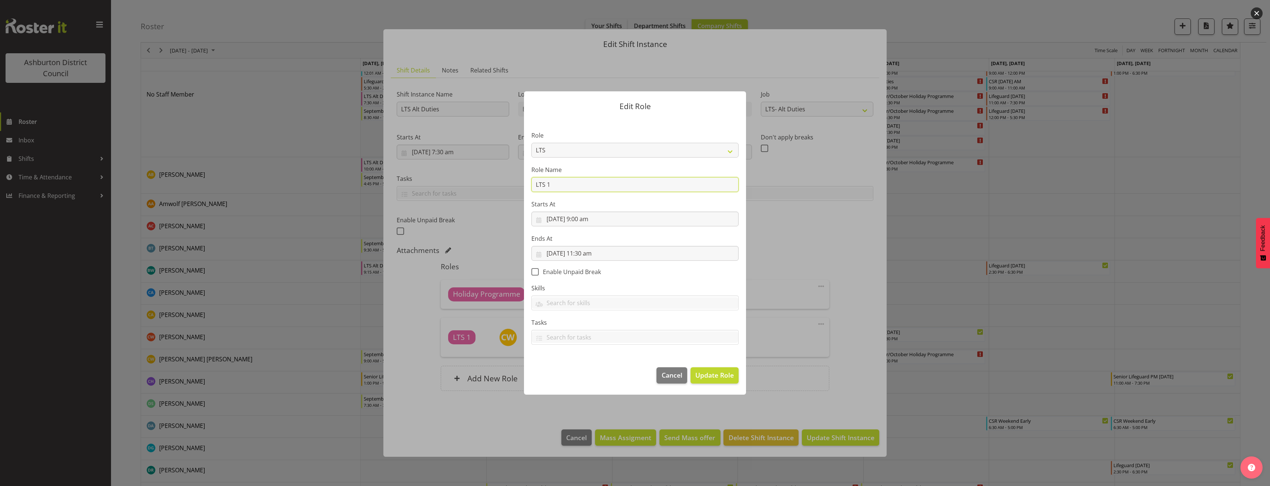
drag, startPoint x: 529, startPoint y: 189, endPoint x: 499, endPoint y: 187, distance: 30.1
click at [503, 188] on form "Edit Role Role AAGM Deputy Director AAGM Director Archivist Childrens Librarian…" at bounding box center [634, 243] width 355 height 340
type input "Holiday Programme"
drag, startPoint x: 719, startPoint y: 373, endPoint x: 737, endPoint y: 383, distance: 20.4
click at [719, 373] on span "Update Role" at bounding box center [714, 375] width 38 height 10
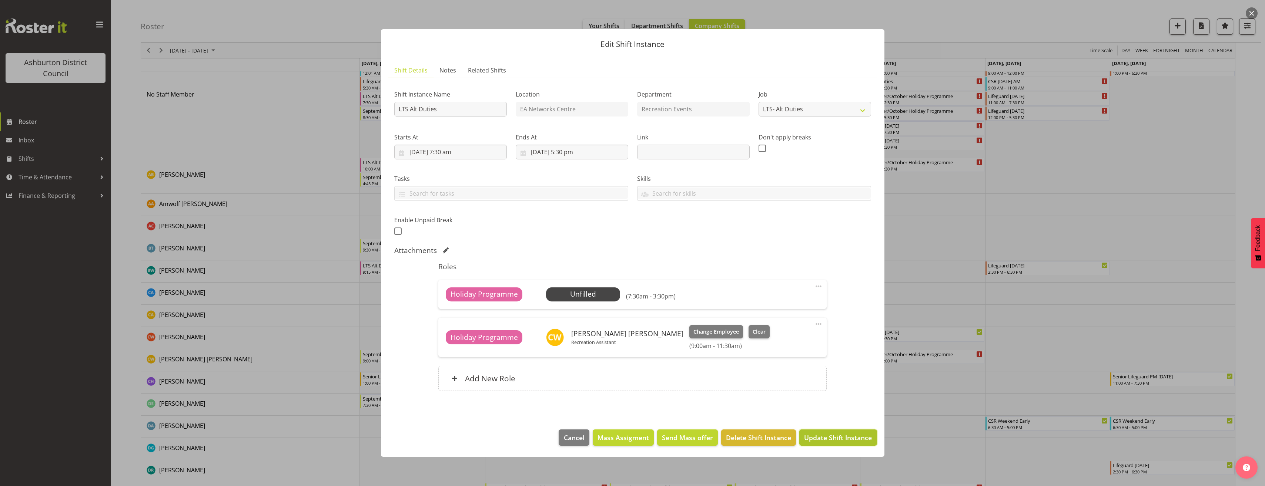
click at [857, 438] on span "Update Shift Instance" at bounding box center [838, 438] width 68 height 10
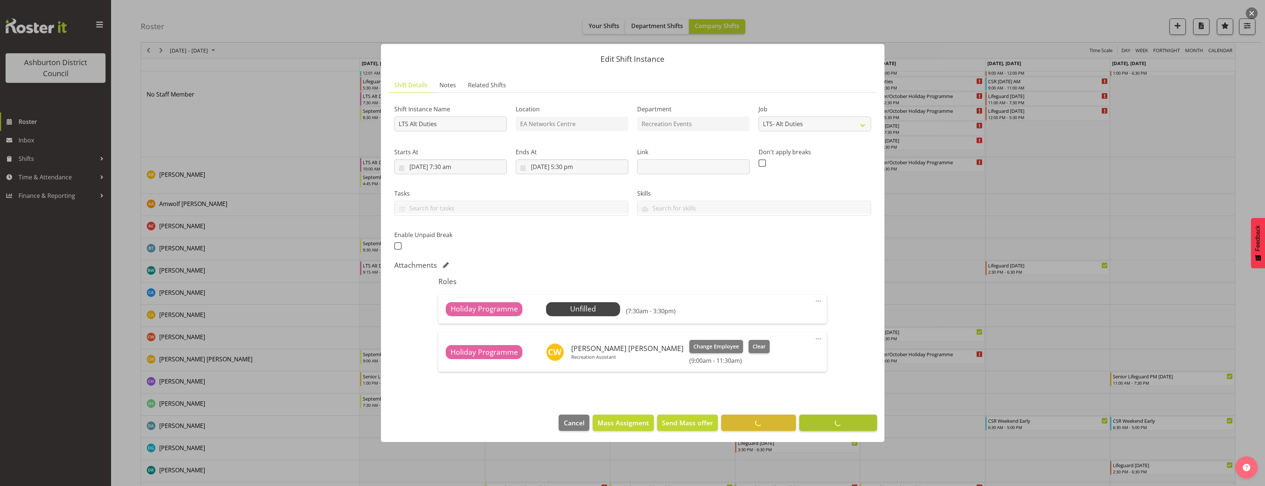
click at [857, 438] on footer "Cancel Mass Assigment Send Mass offer Delete Shift Instance Update Shift Instan…" at bounding box center [632, 425] width 503 height 35
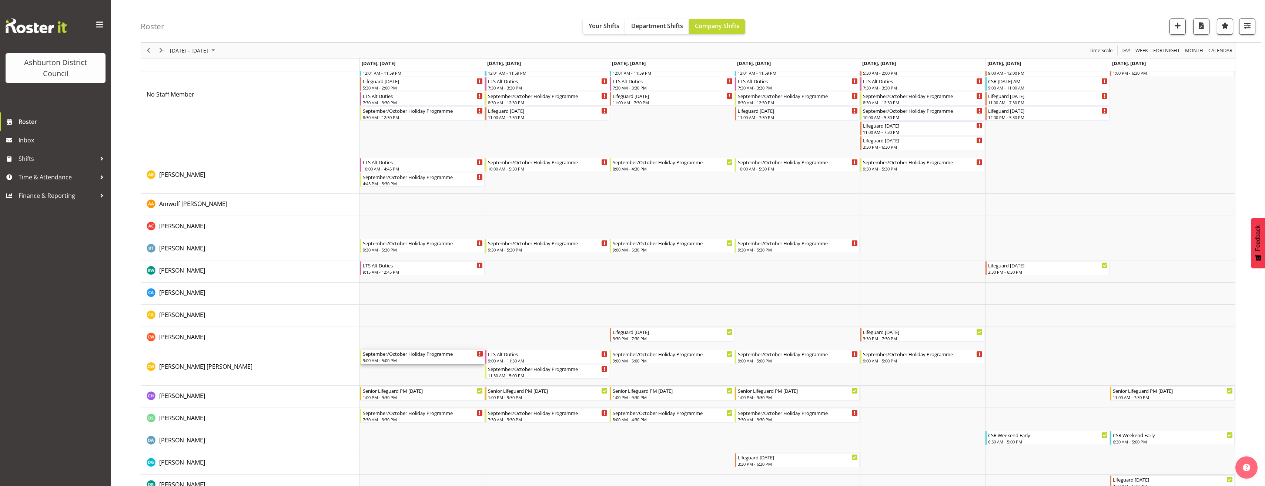
click at [416, 356] on div "September/October Holiday Programme" at bounding box center [423, 353] width 120 height 7
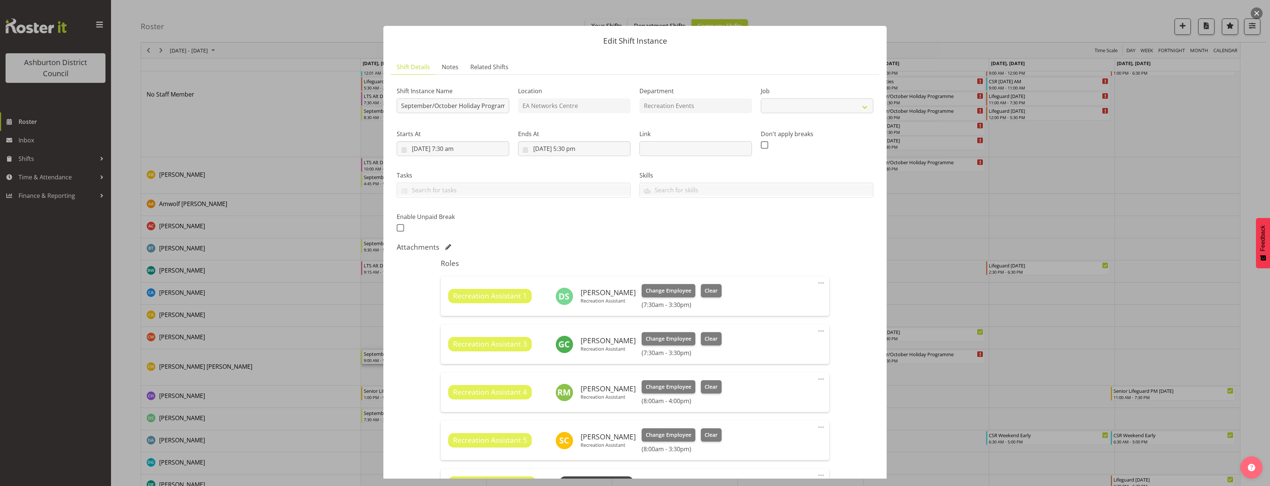
select select "4046"
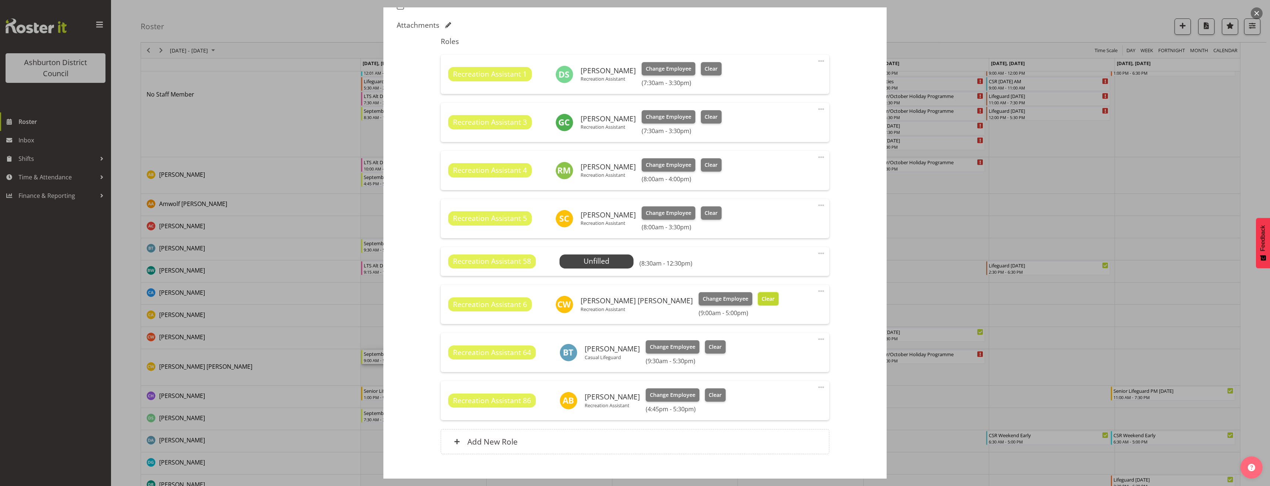
click at [758, 304] on button "Clear" at bounding box center [768, 298] width 21 height 13
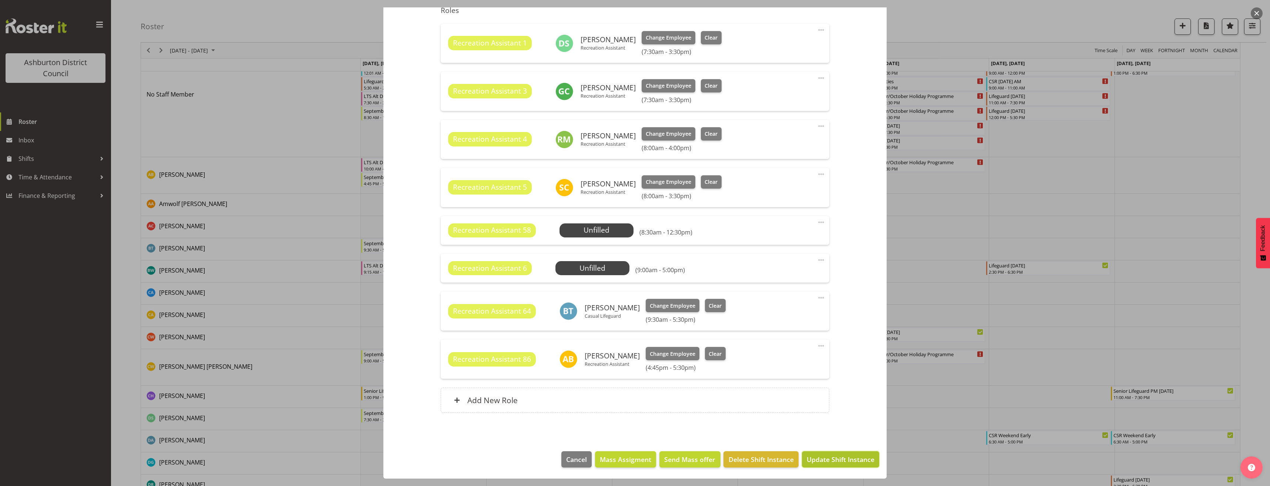
click at [824, 460] on span "Update Shift Instance" at bounding box center [841, 460] width 68 height 10
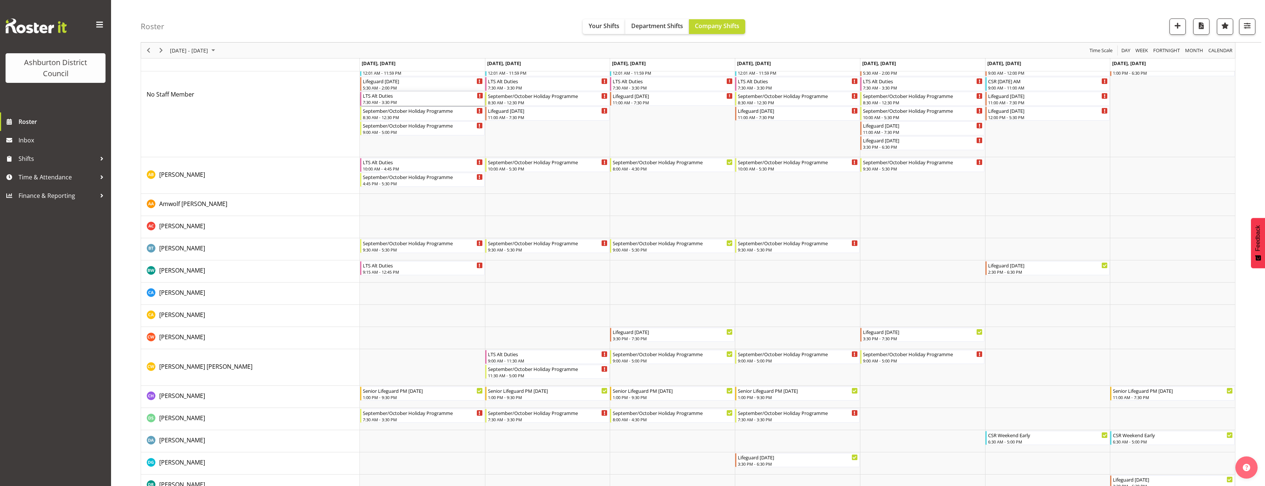
click at [386, 101] on div "7:30 AM - 3:30 PM" at bounding box center [423, 102] width 120 height 6
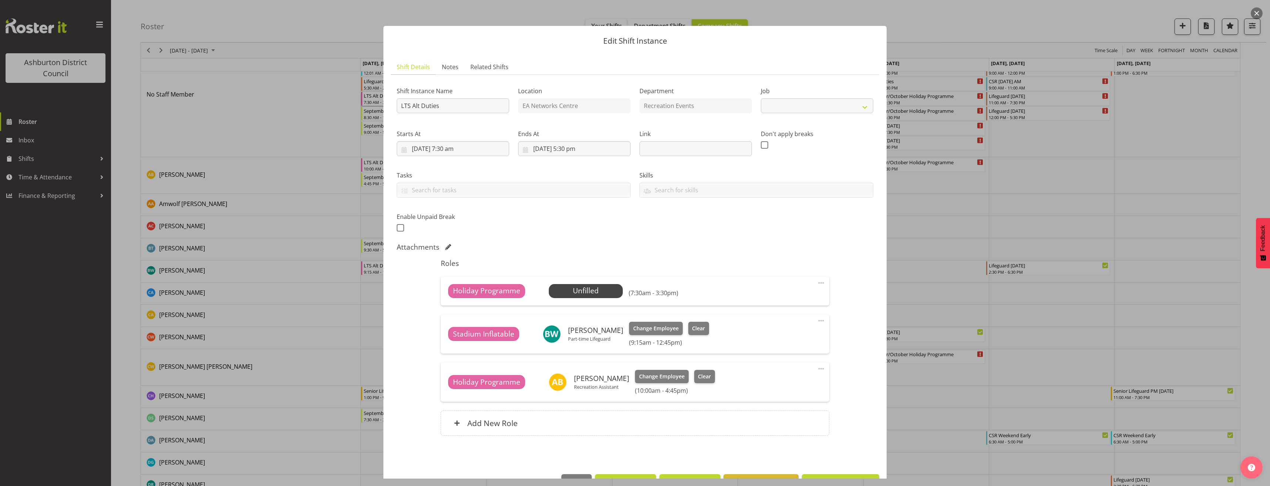
select select "10256"
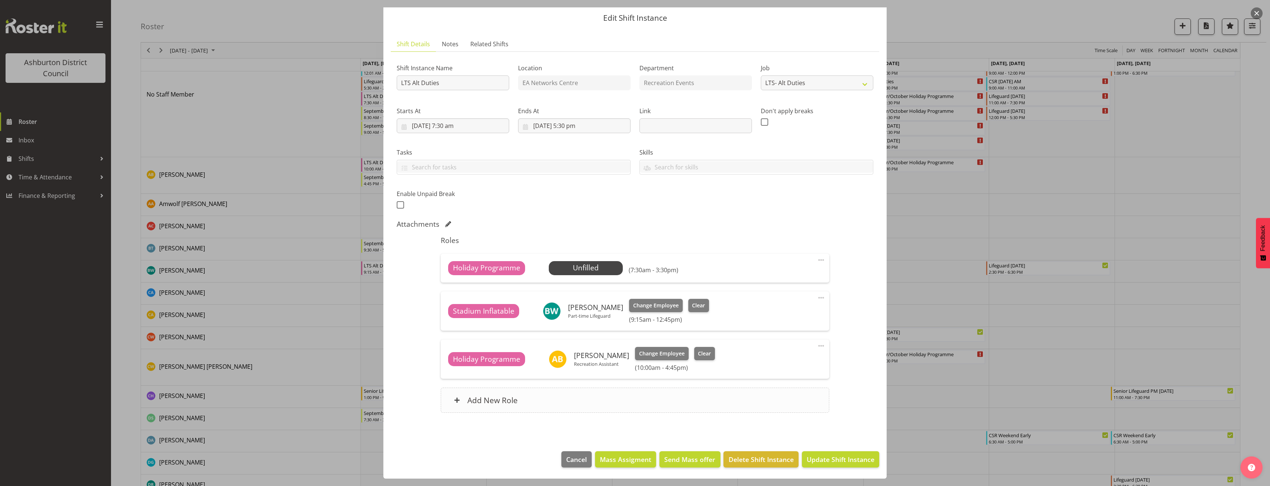
click at [756, 400] on div "Add New Role" at bounding box center [635, 400] width 388 height 25
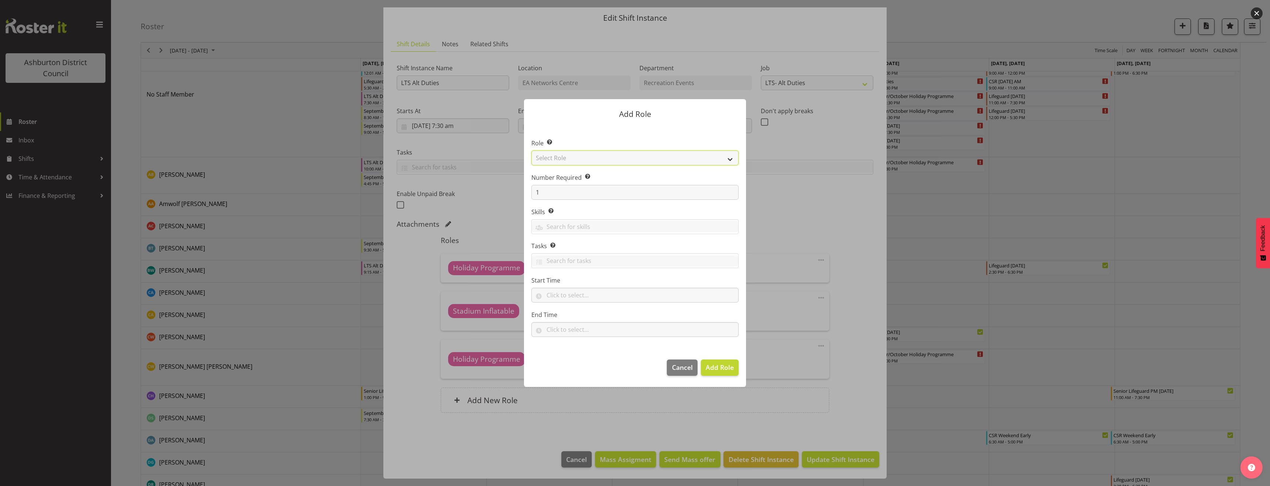
click at [570, 157] on select "Select Role AAGM Deputy Director AAGM Director Archivist Childrens Librarian Co…" at bounding box center [635, 158] width 207 height 15
select select "1496"
click at [532, 151] on select "Select Role AAGM Deputy Director AAGM Director Archivist Childrens Librarian Co…" at bounding box center [635, 158] width 207 height 15
click at [568, 298] on input "text" at bounding box center [635, 295] width 207 height 15
click at [581, 314] on select "00 00 01 02 03 04 05 06 07 08 09 10 11 12 13 14 15 16 17 18 19 20 21 22 23" at bounding box center [582, 314] width 17 height 15
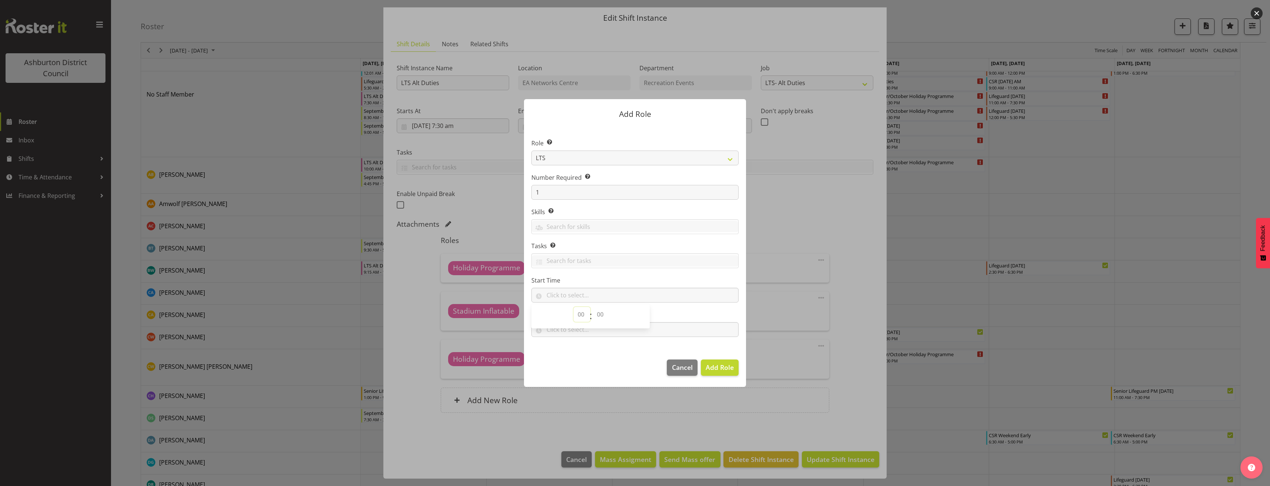
select select "9"
click at [600, 315] on select "00 00 01 02 03 04 05 06 07 08 09 10 11 12 13 14 15 16 17 18 19 20 21 22 23 24 2…" at bounding box center [601, 314] width 17 height 15
select select "0"
click at [593, 307] on select "00 00 01 02 03 04 05 06 07 08 09 10 11 12 13 14 15 16 17 18 19 20 21 22 23 24 2…" at bounding box center [601, 314] width 17 height 15
type input "09:00"
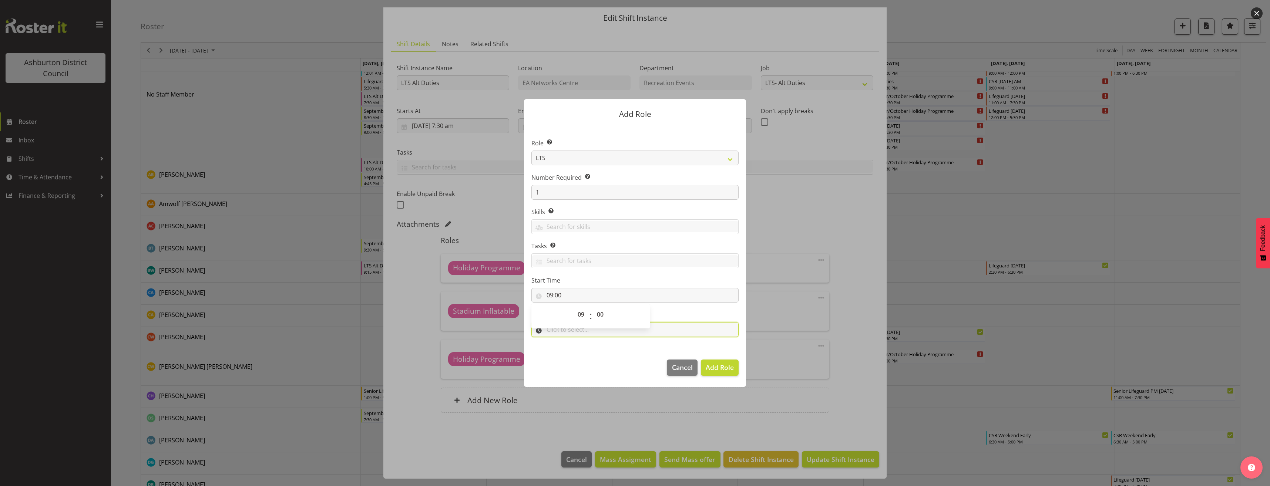
click at [590, 334] on input "text" at bounding box center [635, 329] width 207 height 15
click at [586, 351] on select "00 00 01 02 03 04 05 06 07 08 09 10 11 12 13 14 15 16 17 18 19 20 21 22 23" at bounding box center [582, 349] width 17 height 15
select select "17"
click at [594, 350] on select "00 00 01 02 03 04 05 06 07 08 09 10 11 12 13 14 15 16 17 18 19 20 21 22 23 24 2…" at bounding box center [601, 349] width 17 height 15
select select "0"
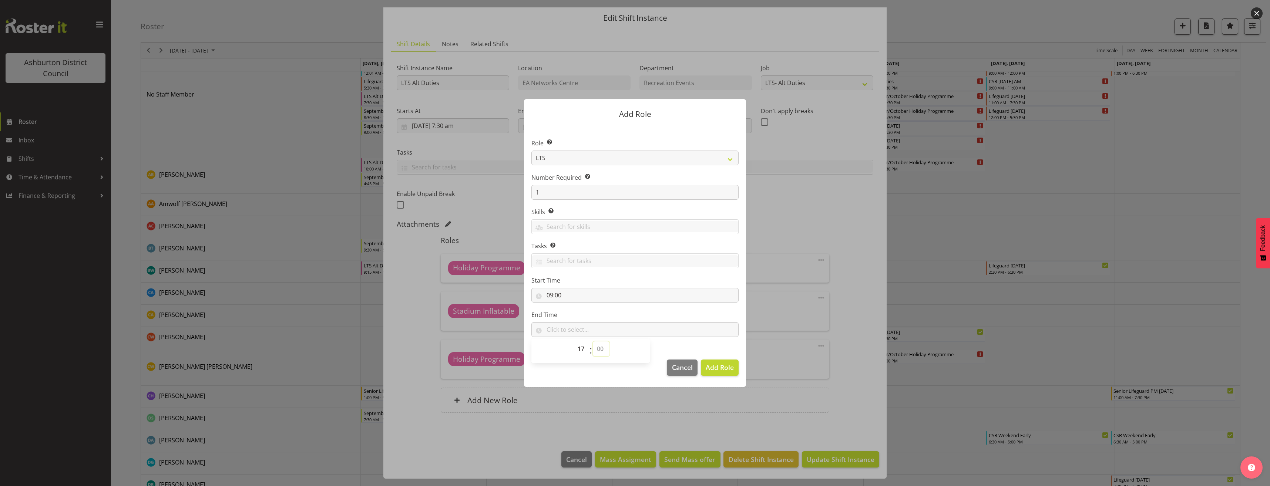
click at [593, 342] on select "00 00 01 02 03 04 05 06 07 08 09 10 11 12 13 14 15 16 17 18 19 20 21 22 23 24 2…" at bounding box center [601, 349] width 17 height 15
type input "17:00"
click at [725, 364] on span "Add Role" at bounding box center [720, 367] width 28 height 9
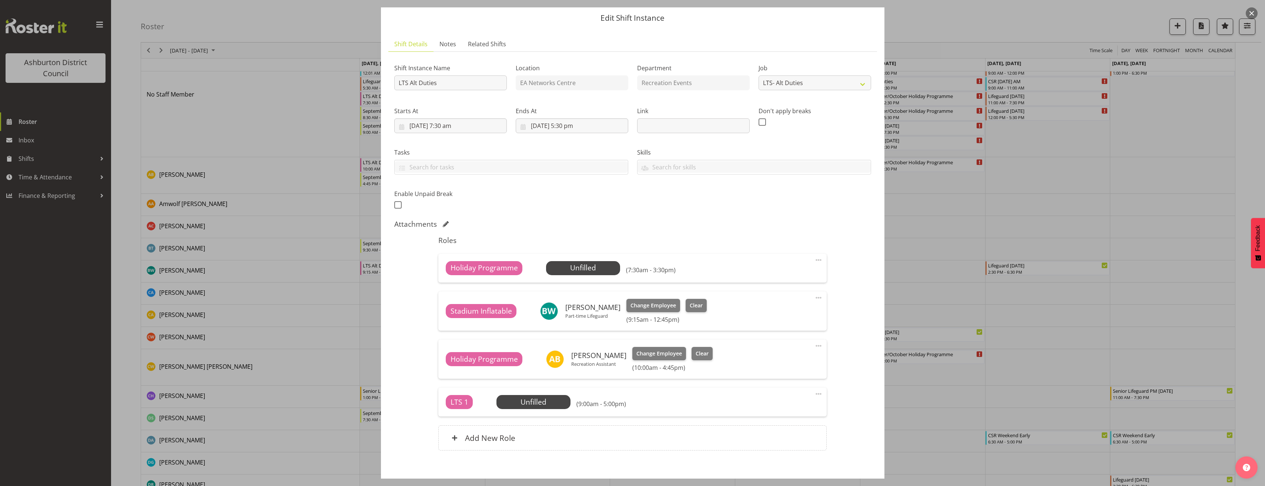
click at [817, 393] on span at bounding box center [818, 394] width 9 height 9
click at [796, 408] on link "Edit" at bounding box center [787, 411] width 71 height 13
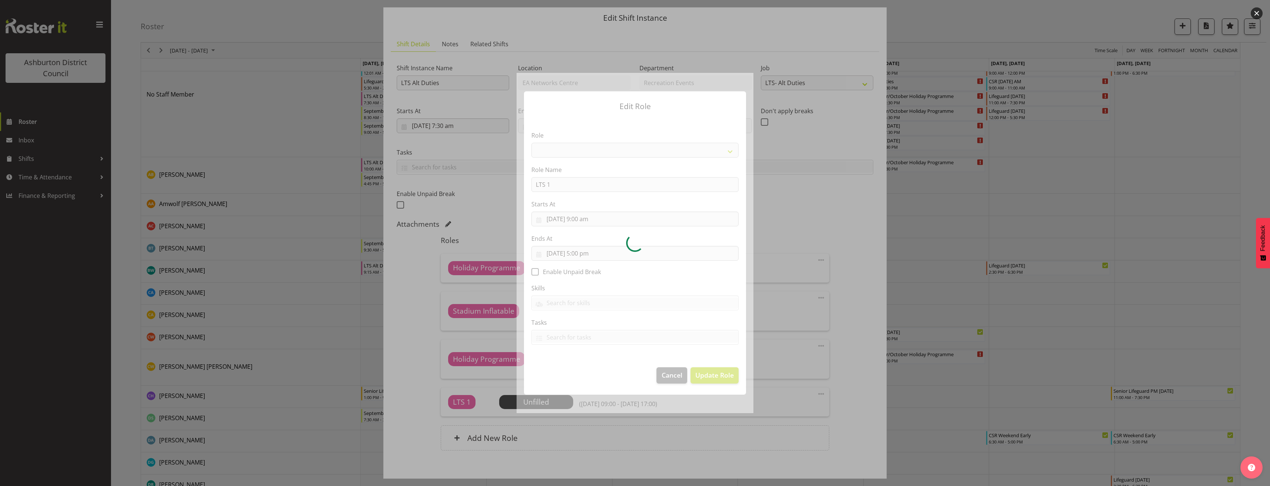
select select "1496"
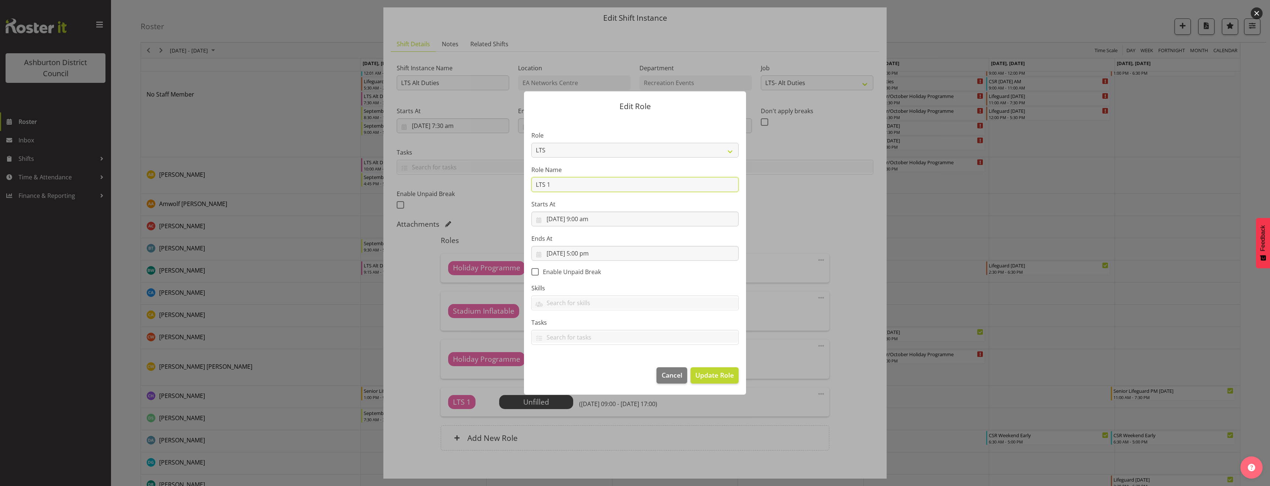
drag, startPoint x: 557, startPoint y: 183, endPoint x: 509, endPoint y: 180, distance: 47.5
click at [509, 180] on form "Edit Role Role AAGM Deputy Director AAGM Director Archivist Childrens Librarian…" at bounding box center [634, 243] width 355 height 340
type input "Holiday Programme"
click at [721, 380] on button "Update Role" at bounding box center [715, 376] width 48 height 16
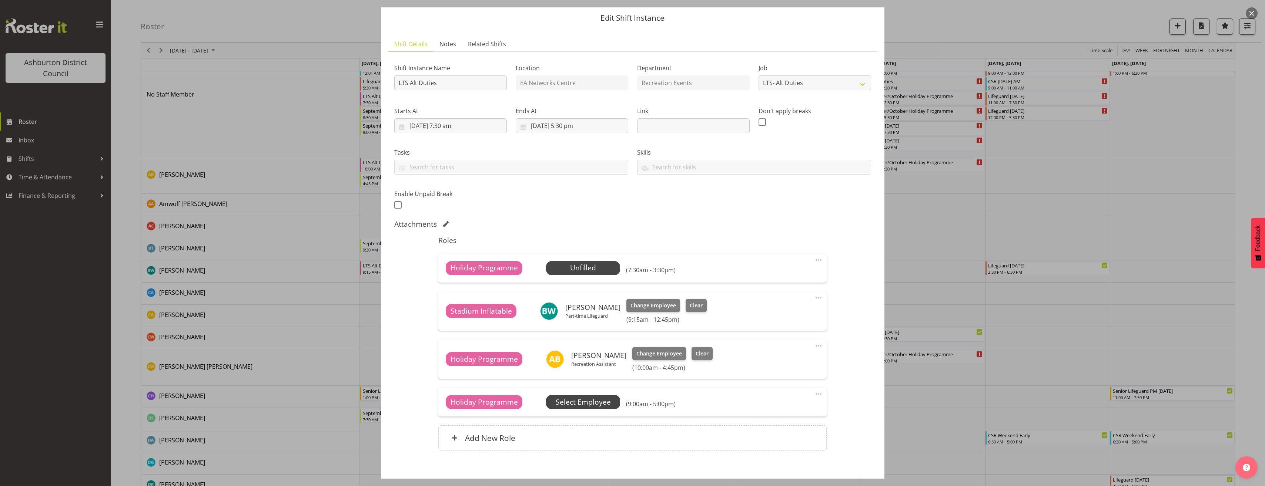
click at [599, 399] on span "Select Employee" at bounding box center [583, 402] width 55 height 11
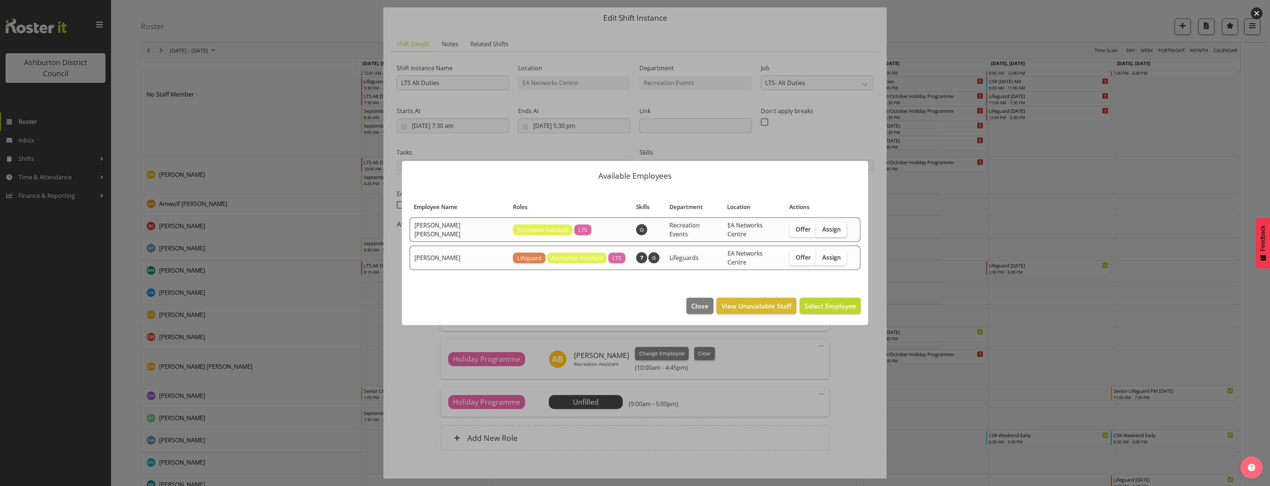
click at [839, 231] on label "Assign" at bounding box center [832, 229] width 30 height 15
click at [821, 231] on input "Assign" at bounding box center [819, 229] width 5 height 5
checkbox input "true"
click at [831, 307] on span "Assign Charlotte Bota Wilson" at bounding box center [791, 306] width 129 height 9
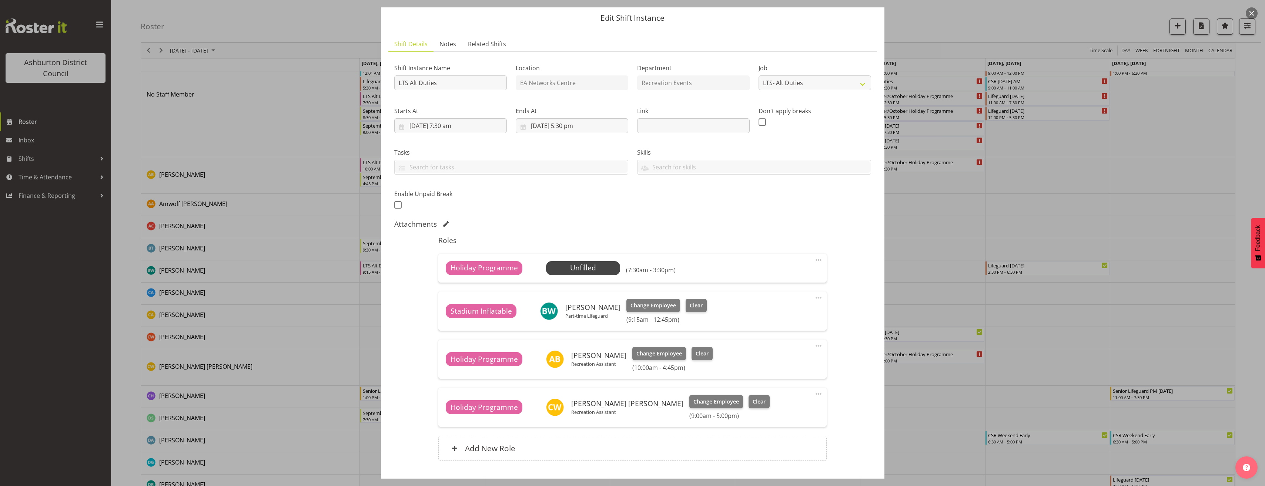
scroll to position [111, 0]
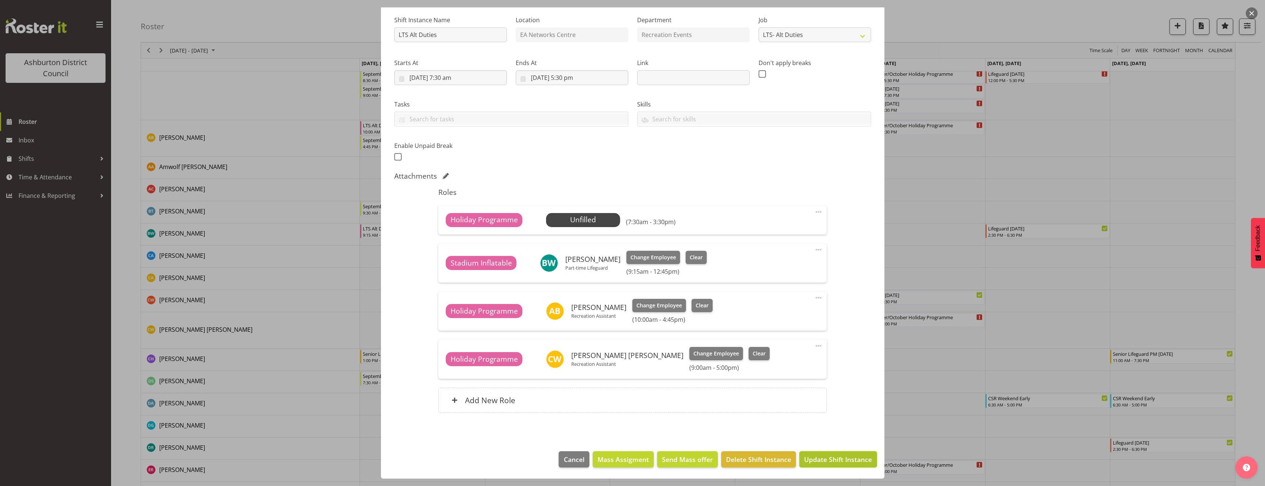
click at [844, 457] on span "Update Shift Instance" at bounding box center [838, 460] width 68 height 10
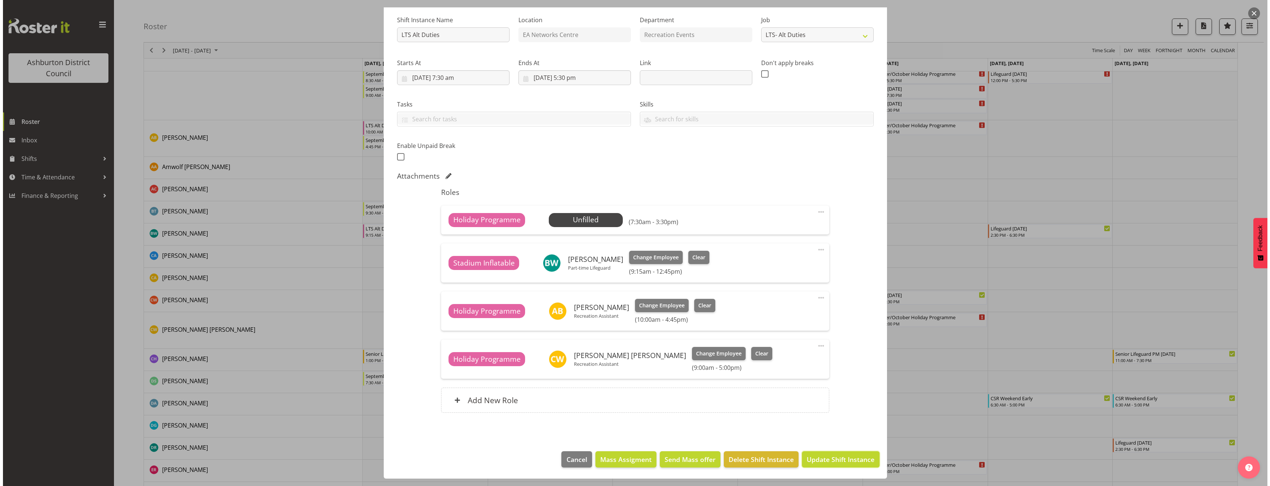
scroll to position [41, 0]
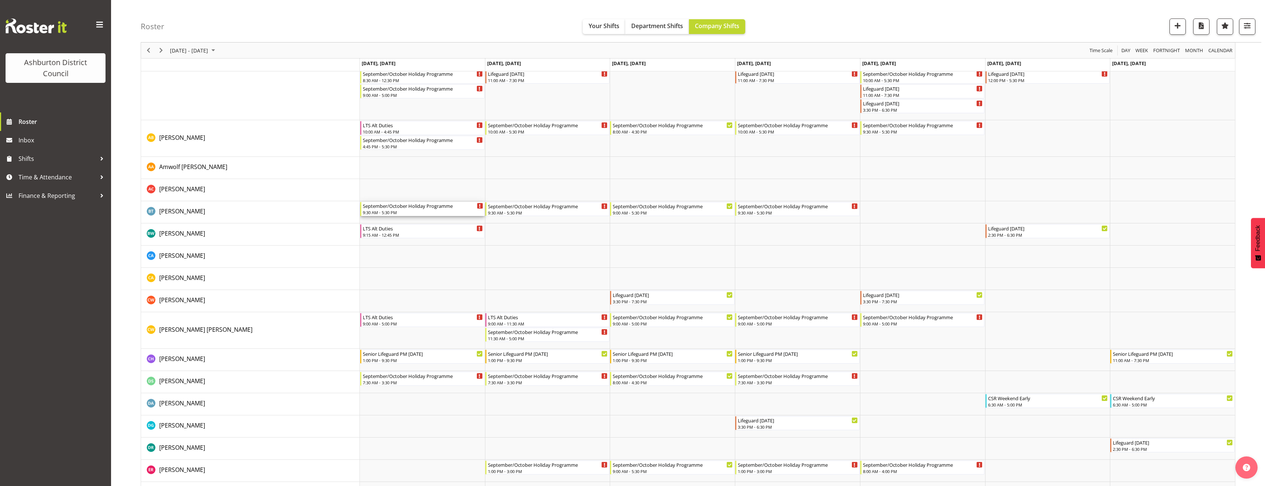
click at [408, 211] on div "9:30 AM - 5:30 PM" at bounding box center [423, 212] width 120 height 6
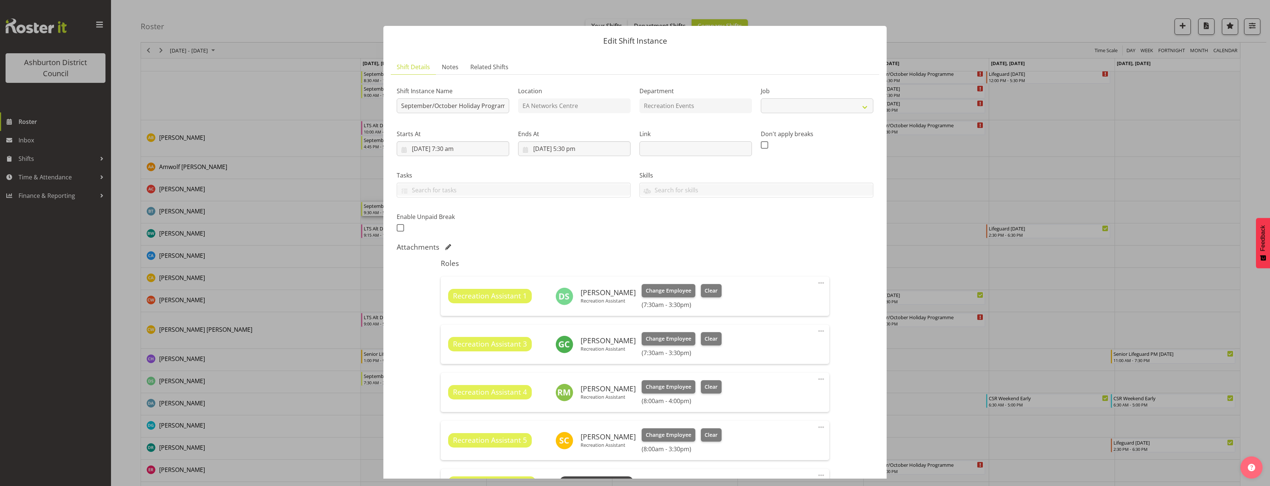
select select "4046"
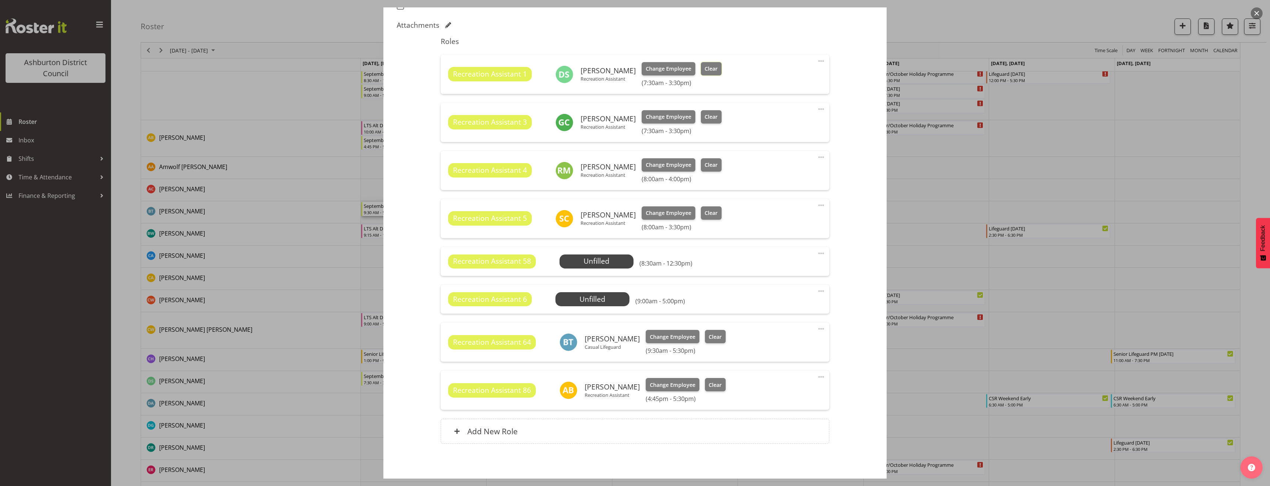
click at [712, 67] on span "Clear" at bounding box center [711, 69] width 13 height 8
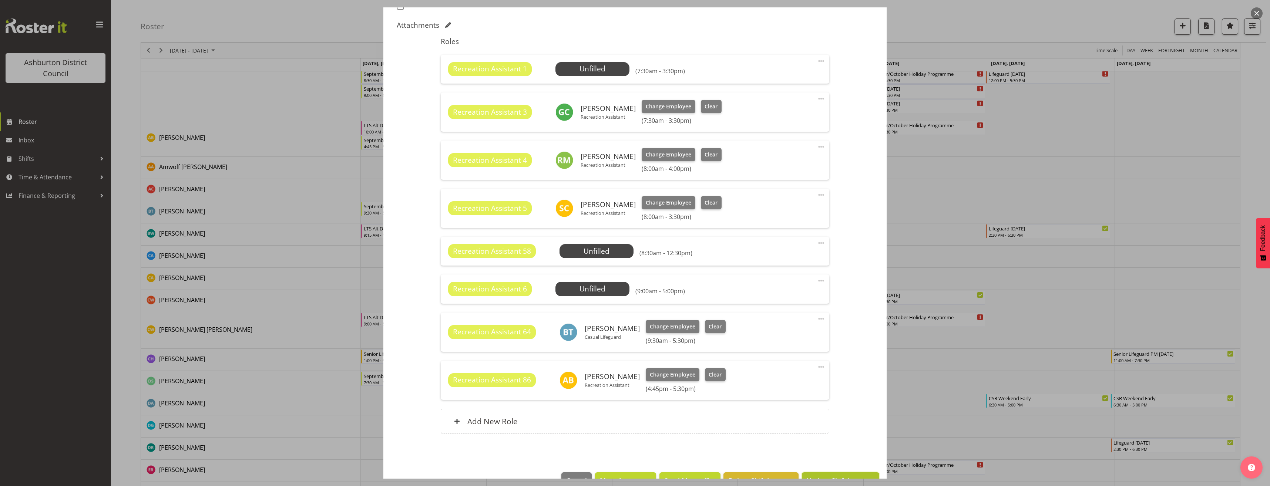
click at [816, 474] on button "Update Shift Instance" at bounding box center [840, 481] width 77 height 16
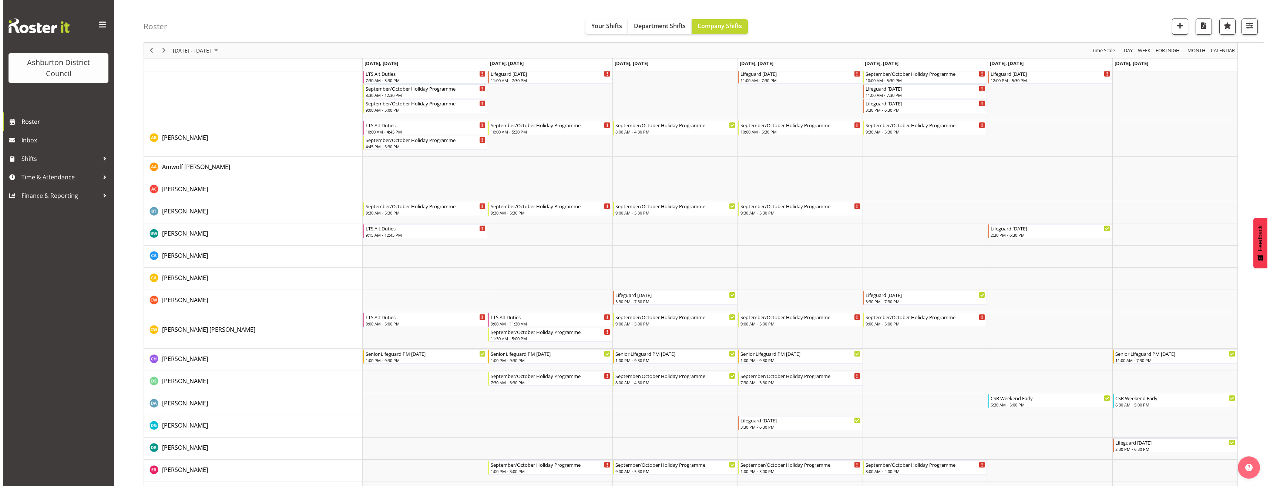
scroll to position [0, 0]
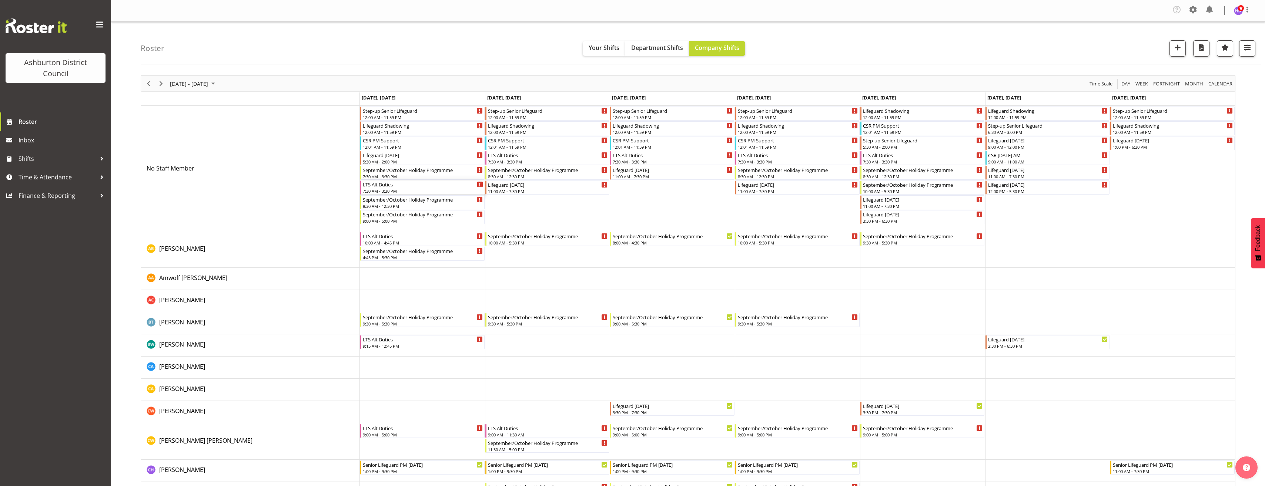
click at [441, 185] on div "LTS Alt Duties" at bounding box center [423, 184] width 120 height 7
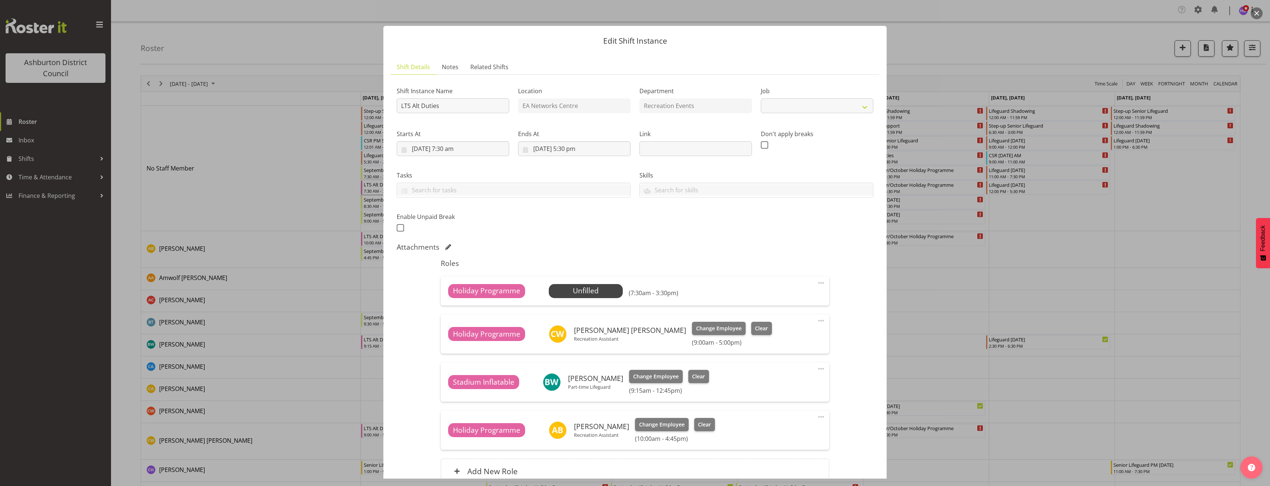
select select "10256"
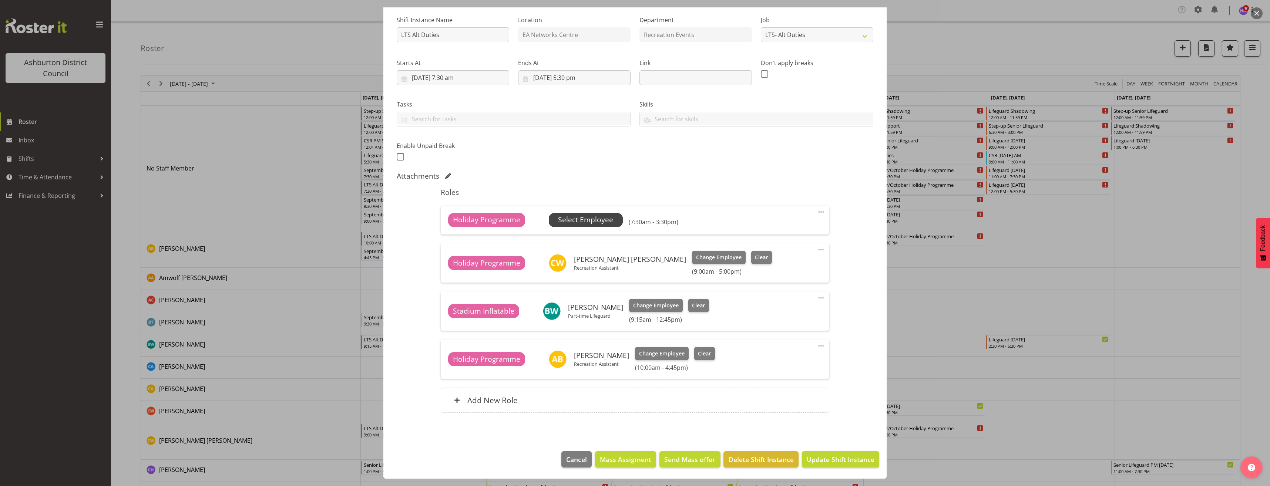
click at [607, 221] on span "Select Employee" at bounding box center [585, 220] width 55 height 11
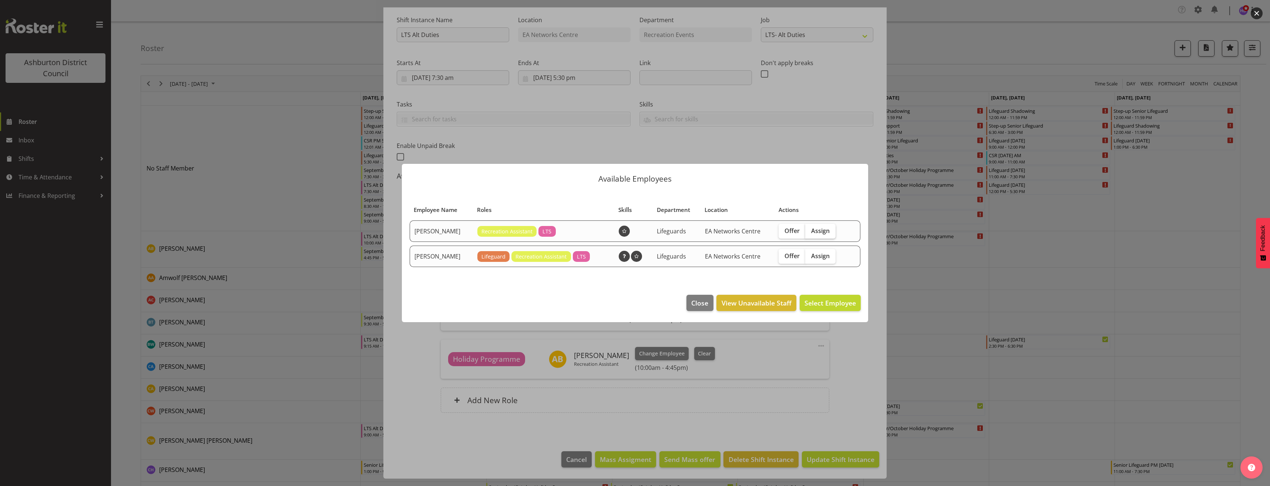
click at [821, 231] on span "Assign" at bounding box center [820, 230] width 19 height 7
click at [810, 231] on input "Assign" at bounding box center [807, 230] width 5 height 5
checkbox input "true"
click at [835, 309] on button "Assign Darlene Parlane" at bounding box center [819, 303] width 84 height 16
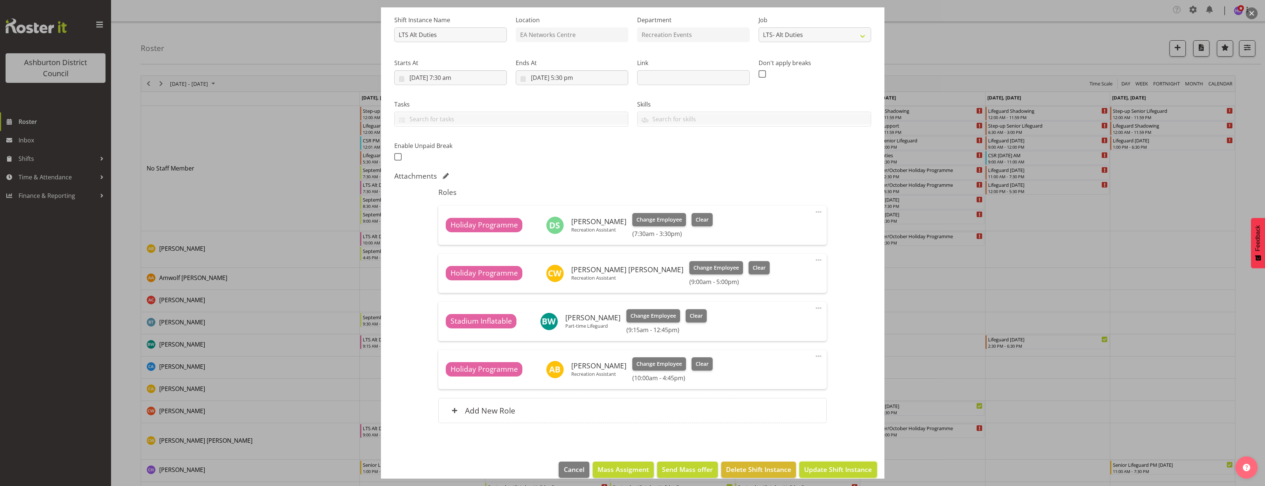
click at [858, 470] on span "Update Shift Instance" at bounding box center [838, 470] width 68 height 10
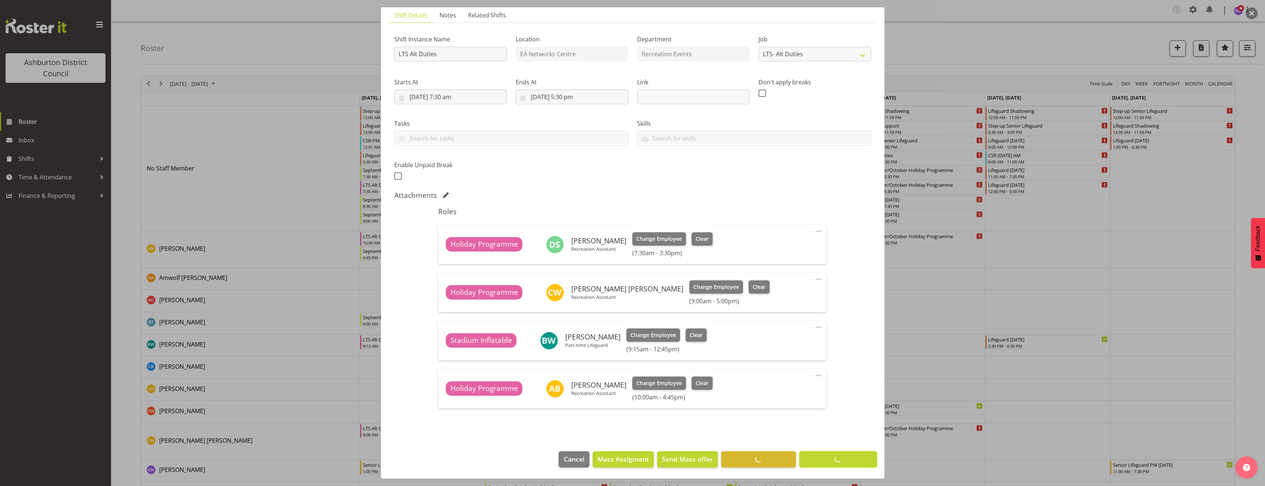
scroll to position [52, 0]
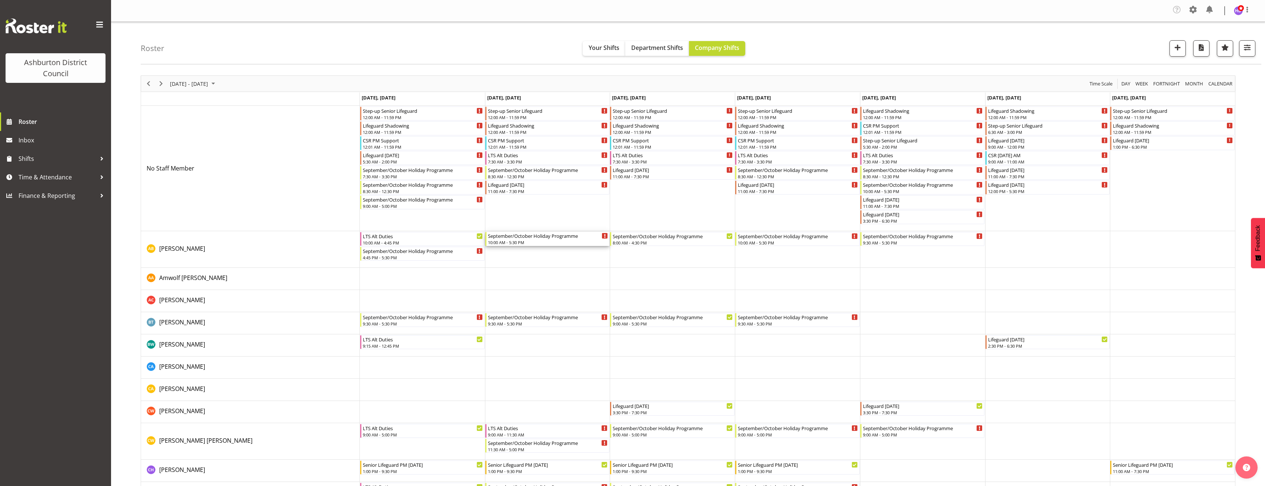
click at [519, 239] on div "September/October Holiday Programme" at bounding box center [548, 235] width 120 height 7
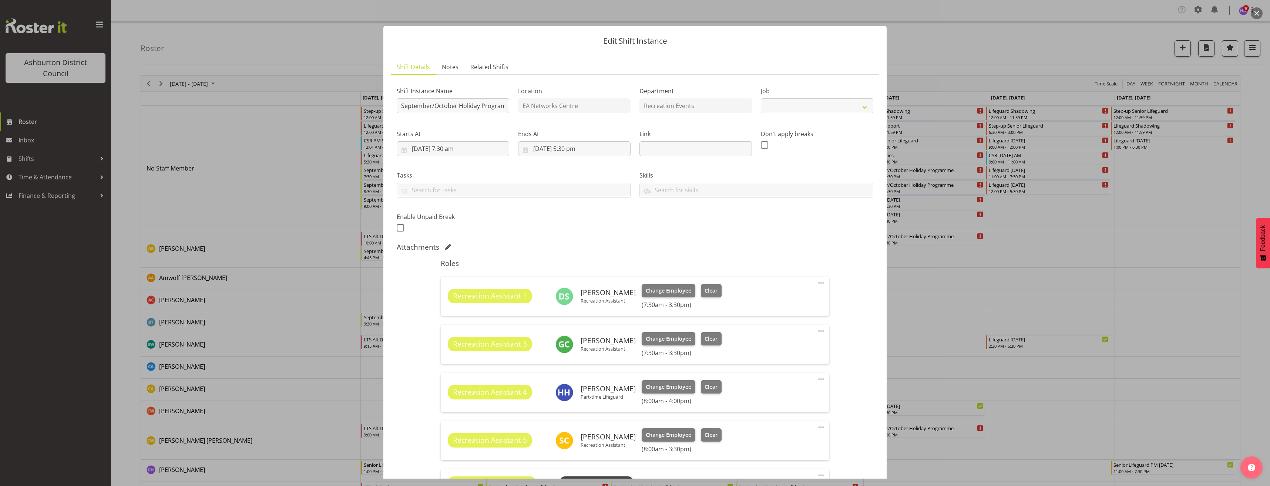
select select "4046"
click at [817, 282] on span at bounding box center [821, 283] width 9 height 9
click at [808, 298] on link "Edit" at bounding box center [790, 300] width 71 height 13
select select "8"
select select "2025"
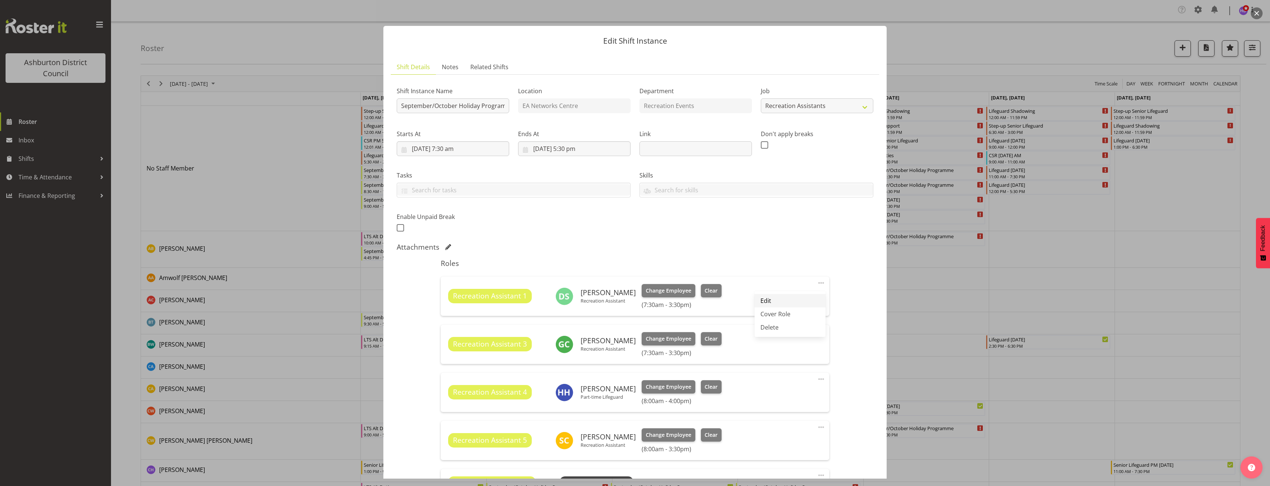
select select "7"
select select "30"
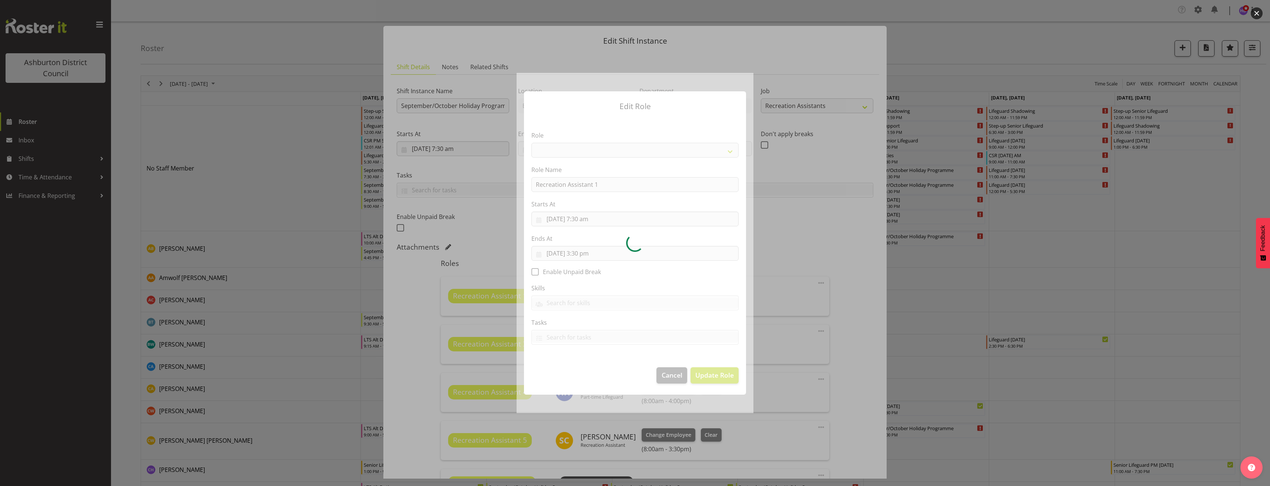
select select "84"
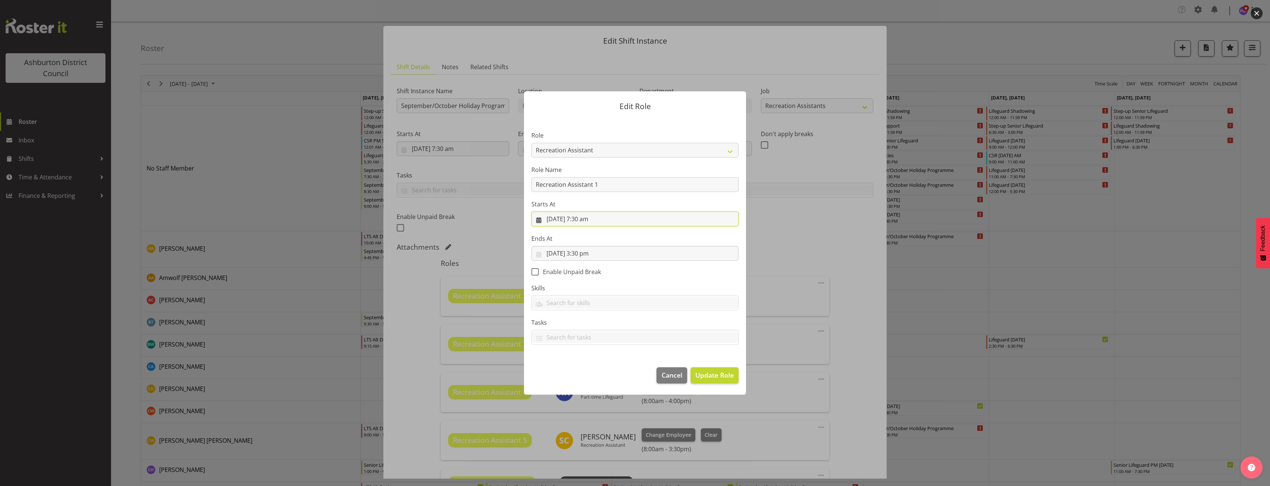
click at [584, 219] on input "30/09/2025, 7:30 am" at bounding box center [635, 219] width 207 height 15
click at [593, 376] on select "00 01 02 03 04 05 06 07 08 09 10 11 12 13 14 15 16 17 18 19 20 21 22 23" at bounding box center [590, 376] width 17 height 15
select select "8"
click at [582, 369] on select "00 01 02 03 04 05 06 07 08 09 10 11 12 13 14 15 16 17 18 19 20 21 22 23" at bounding box center [590, 376] width 17 height 15
type input "30/09/2025, 8:30 am"
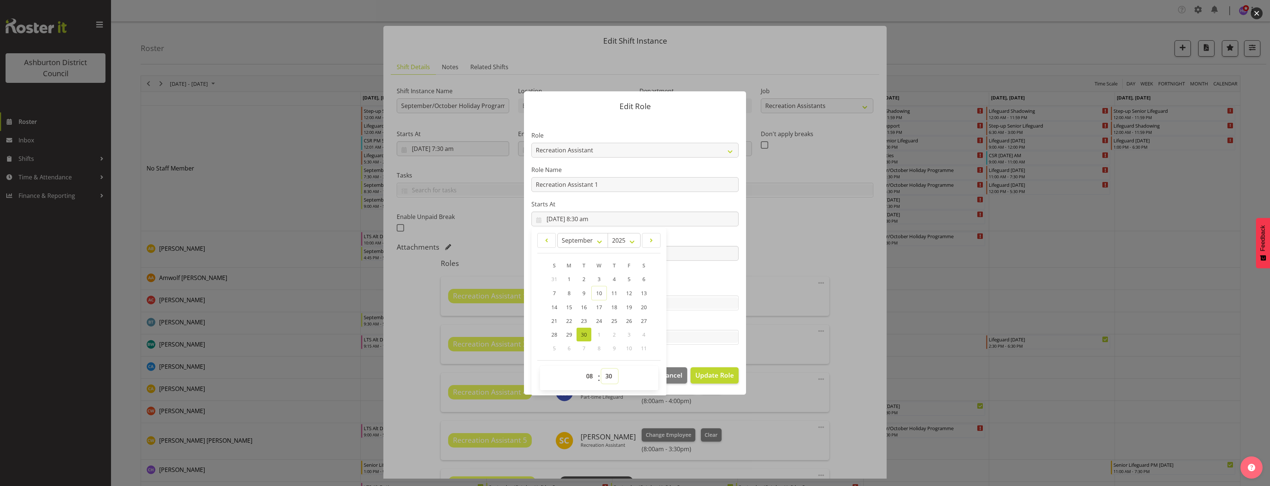
drag, startPoint x: 609, startPoint y: 379, endPoint x: 614, endPoint y: 380, distance: 4.8
click at [609, 379] on select "00 01 02 03 04 05 06 07 08 09 10 11 12 13 14 15 16 17 18 19 20 21 22 23 24 25 2…" at bounding box center [609, 376] width 17 height 15
select select "0"
click at [601, 369] on select "00 01 02 03 04 05 06 07 08 09 10 11 12 13 14 15 16 17 18 19 20 21 22 23 24 25 2…" at bounding box center [609, 376] width 17 height 15
type input "30/09/2025, 8:00 am"
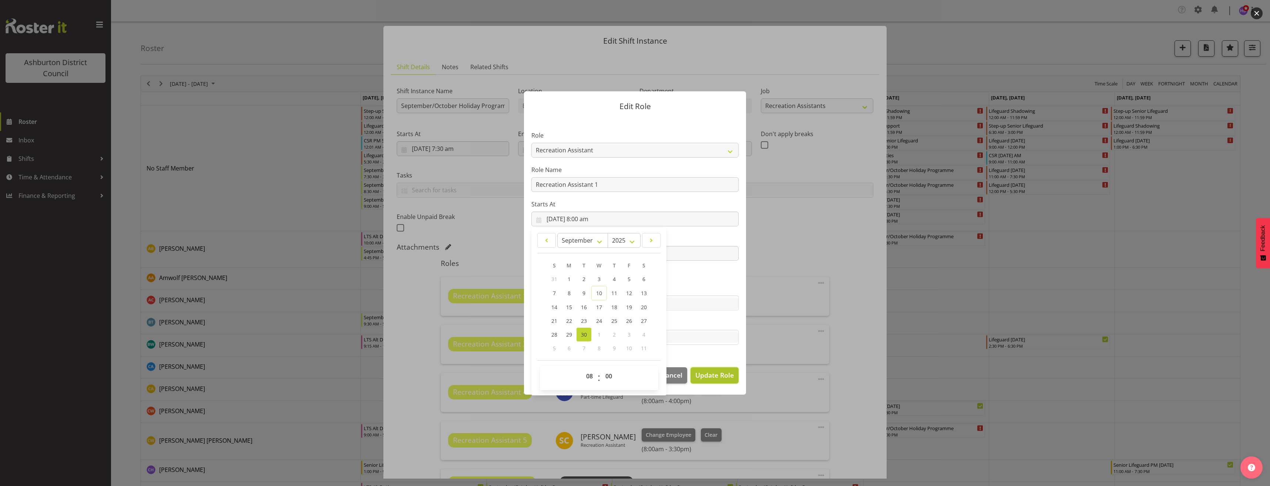
click at [720, 379] on span "Update Role" at bounding box center [714, 375] width 38 height 10
select select
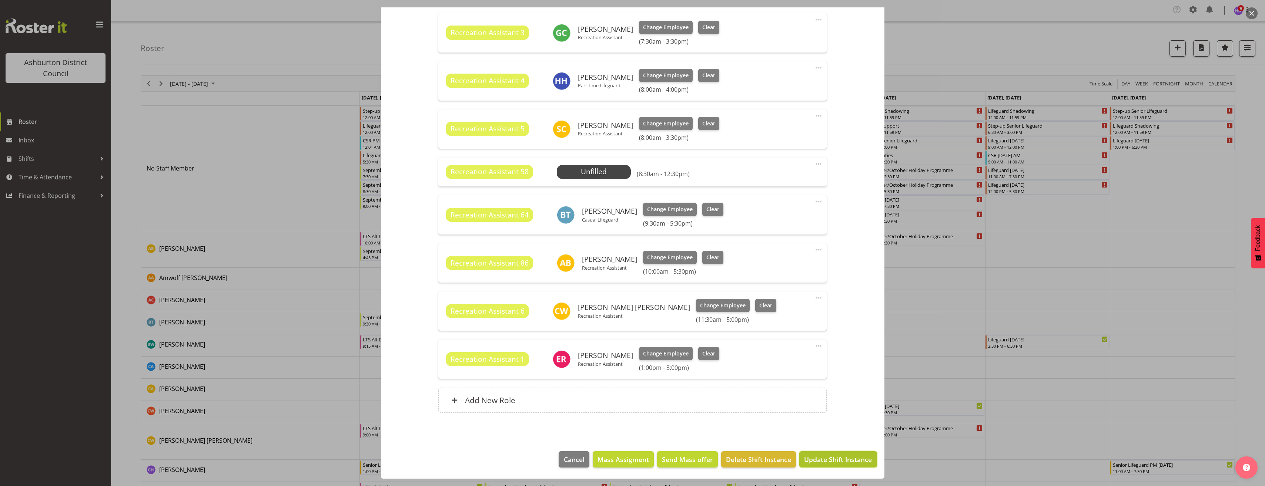
click at [850, 455] on span "Update Shift Instance" at bounding box center [838, 460] width 68 height 10
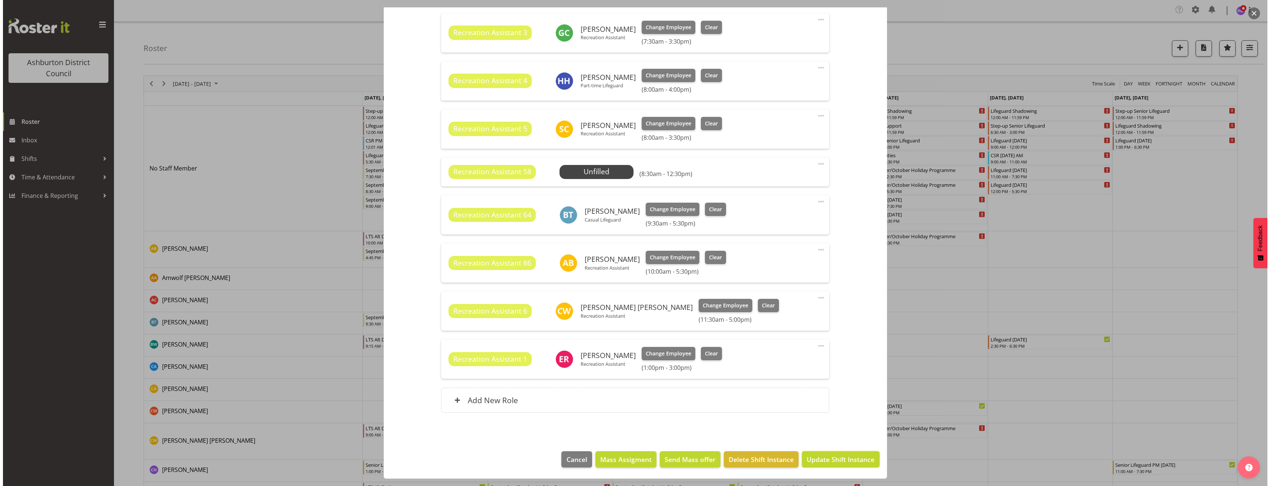
scroll to position [282, 0]
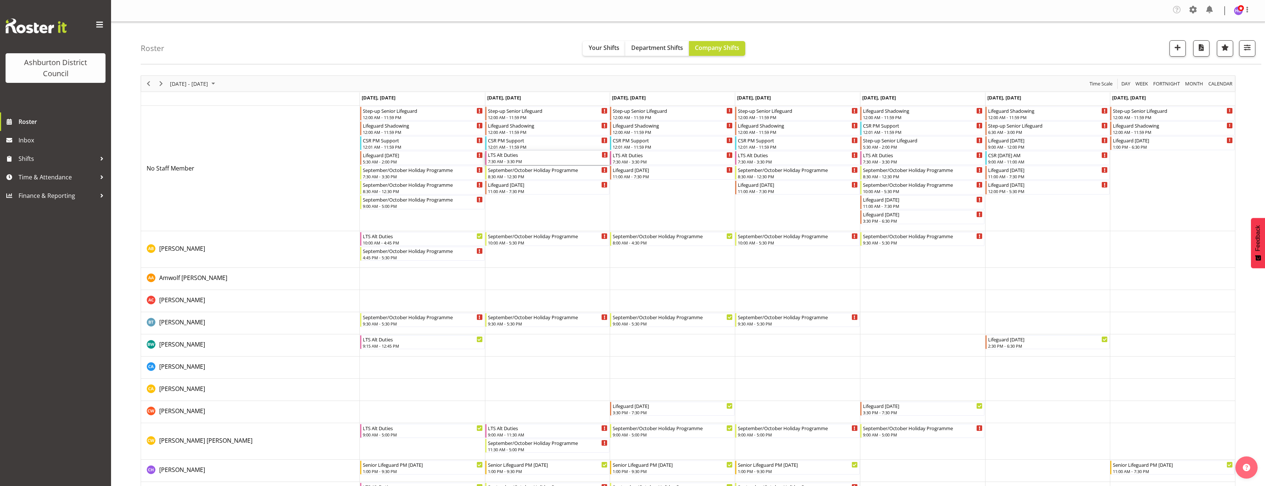
click at [538, 160] on div "7:30 AM - 3:30 PM" at bounding box center [548, 161] width 120 height 6
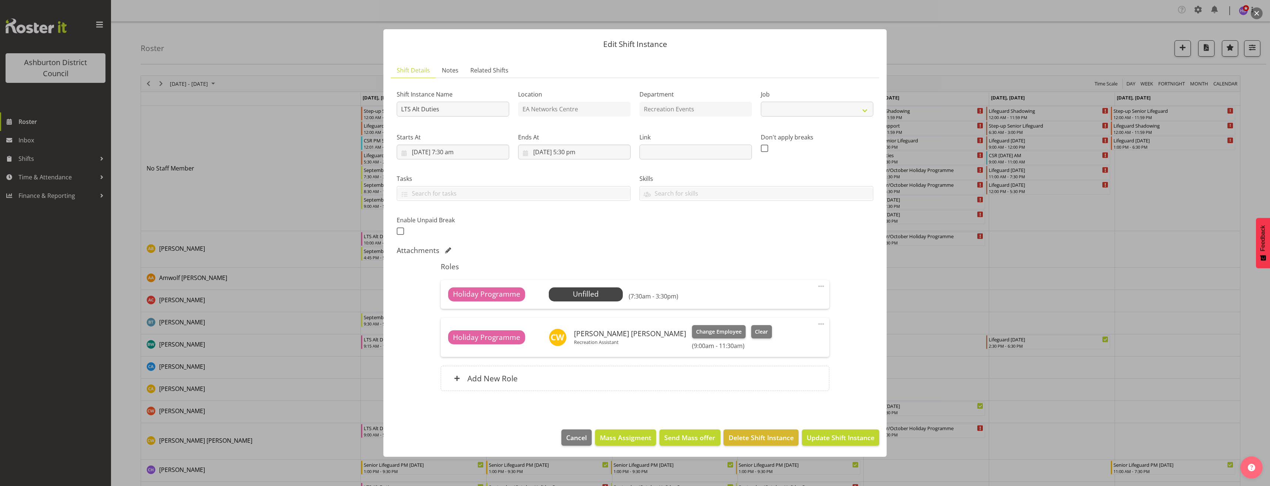
select select "10256"
click at [820, 286] on span at bounding box center [821, 286] width 9 height 9
click at [797, 308] on link "Edit" at bounding box center [790, 304] width 71 height 13
select select "8"
select select "2025"
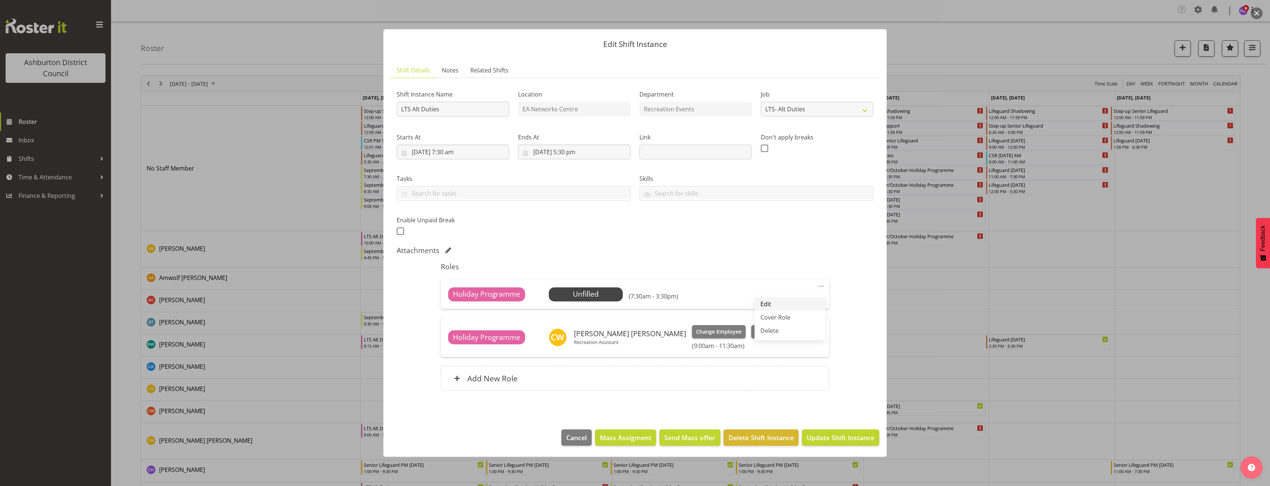
select select "15"
select select "30"
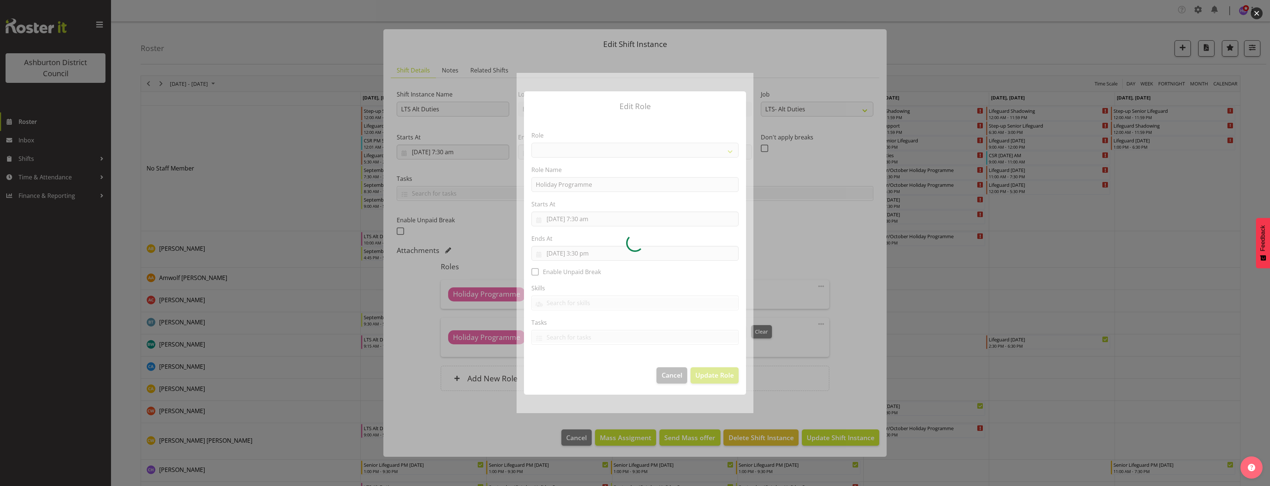
select select "1496"
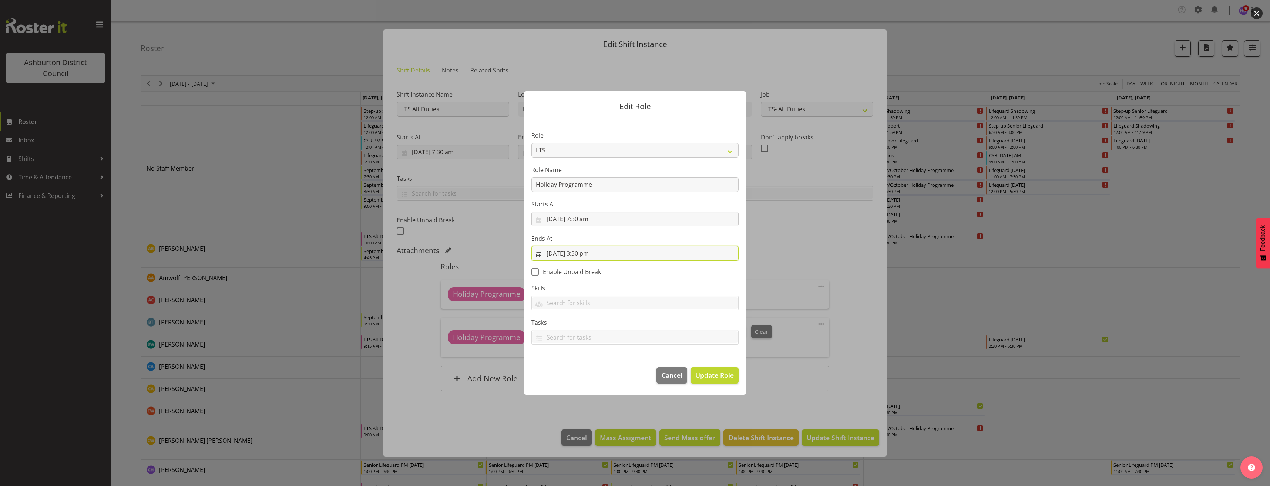
click at [584, 254] on input "30/09/2025, 3:30 pm" at bounding box center [635, 253] width 207 height 15
click at [584, 408] on select "00 01 02 03 04 05 06 07 08 09 10 11 12 13 14 15 16 17 18 19 20 21 22 23" at bounding box center [590, 410] width 17 height 15
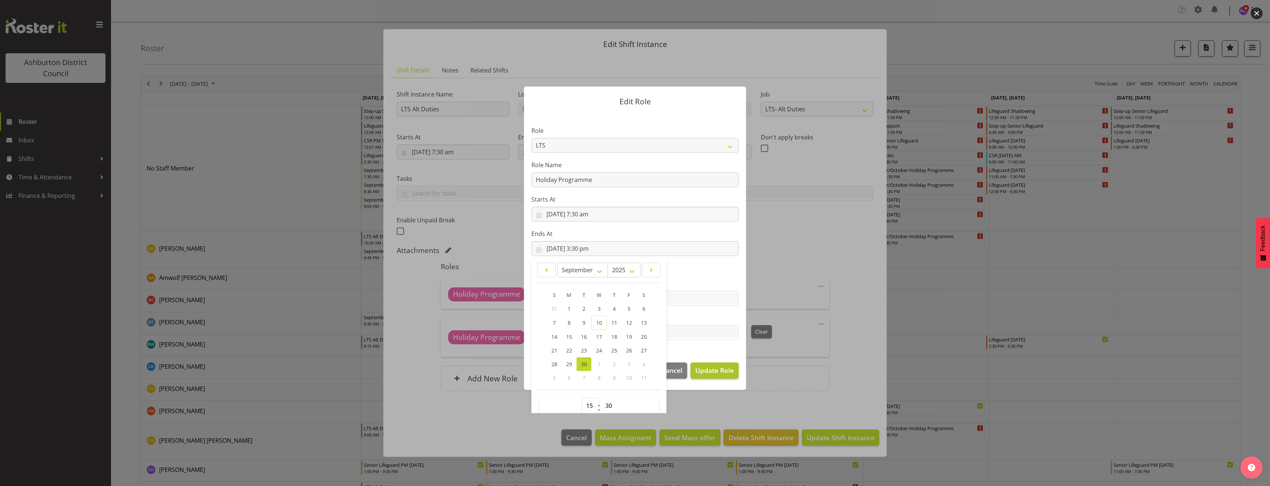
select select "8"
type input "30/09/2025, 8:30 am"
click at [709, 365] on button "Update Role" at bounding box center [715, 371] width 48 height 16
select select
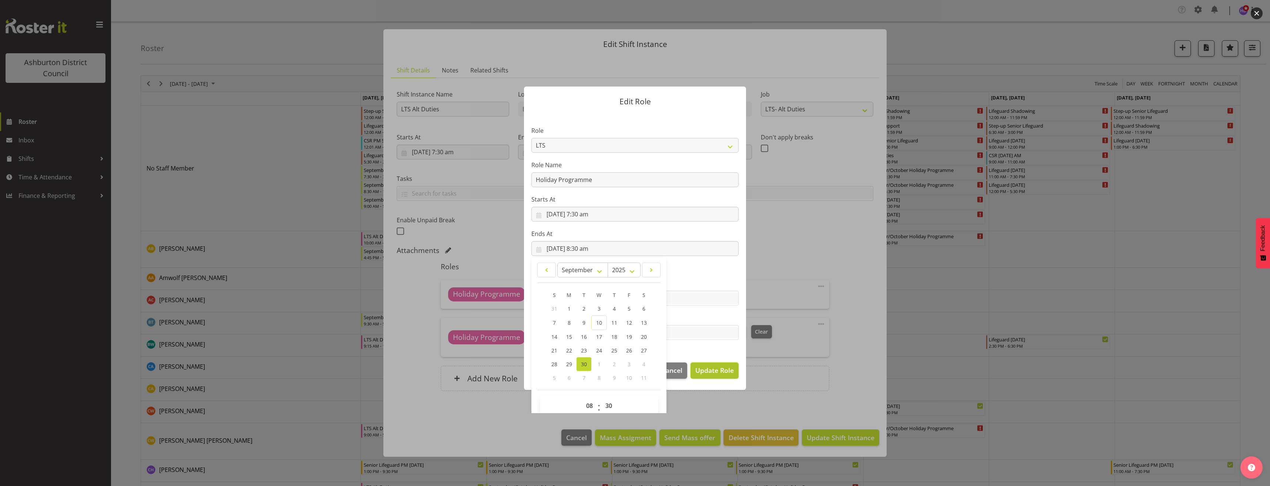
select select
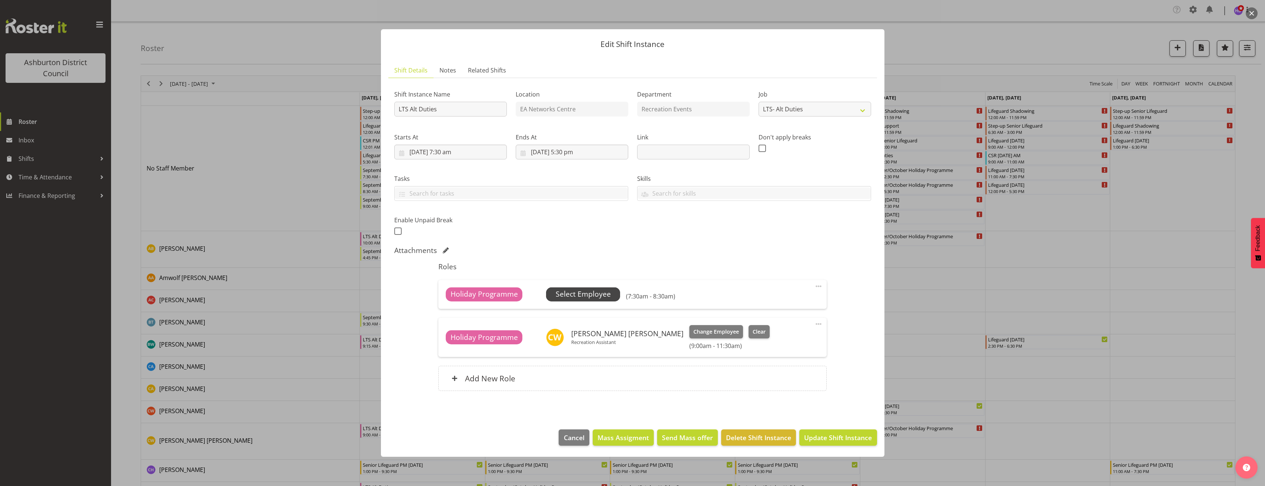
click at [577, 297] on span "Select Employee" at bounding box center [583, 294] width 55 height 11
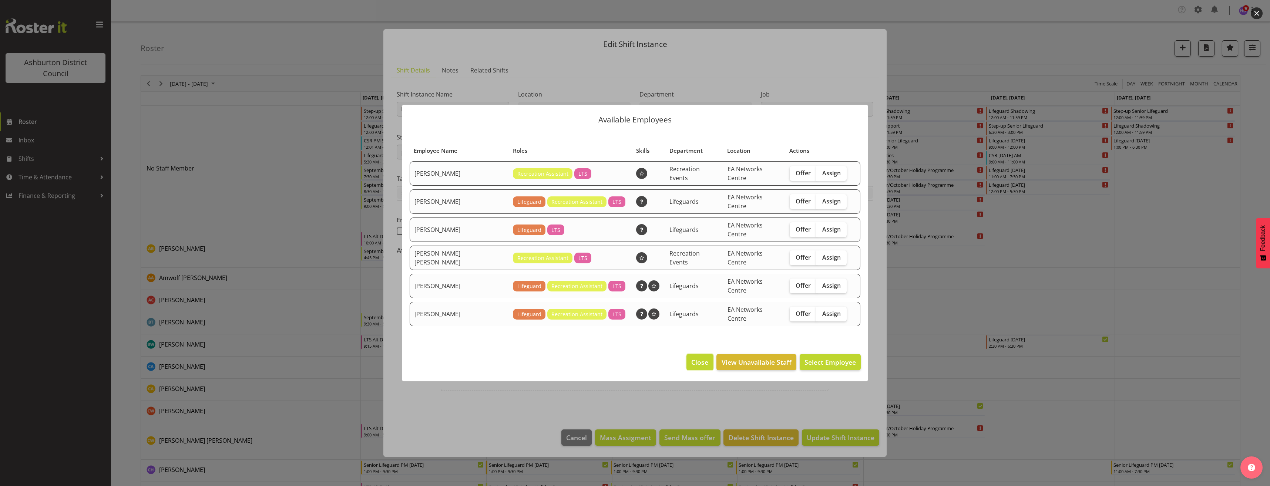
click at [696, 358] on span "Close" at bounding box center [699, 363] width 17 height 10
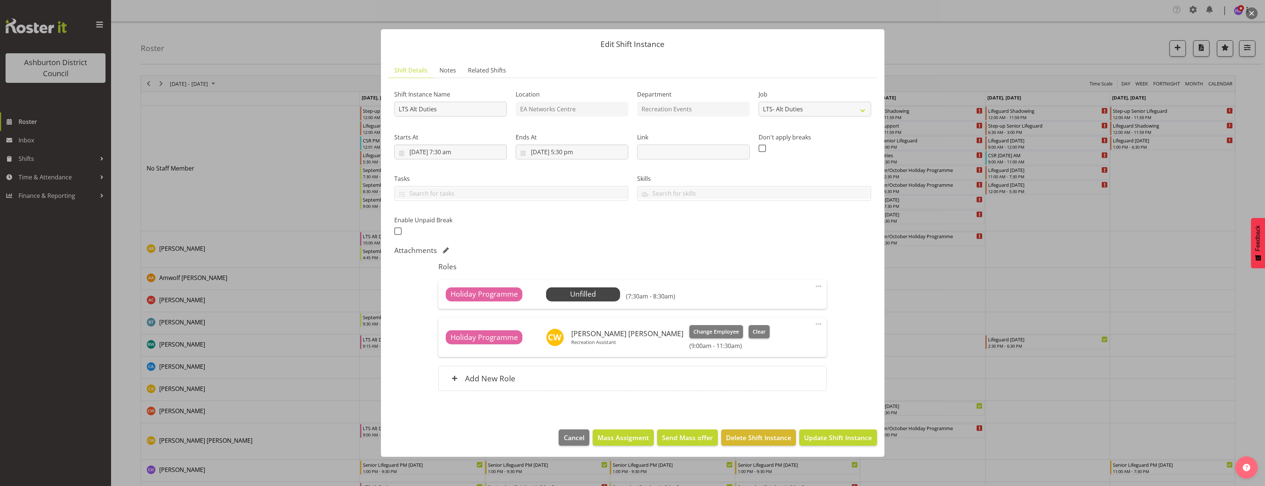
click at [819, 285] on span at bounding box center [818, 286] width 9 height 9
click at [778, 302] on link "Edit" at bounding box center [787, 304] width 71 height 13
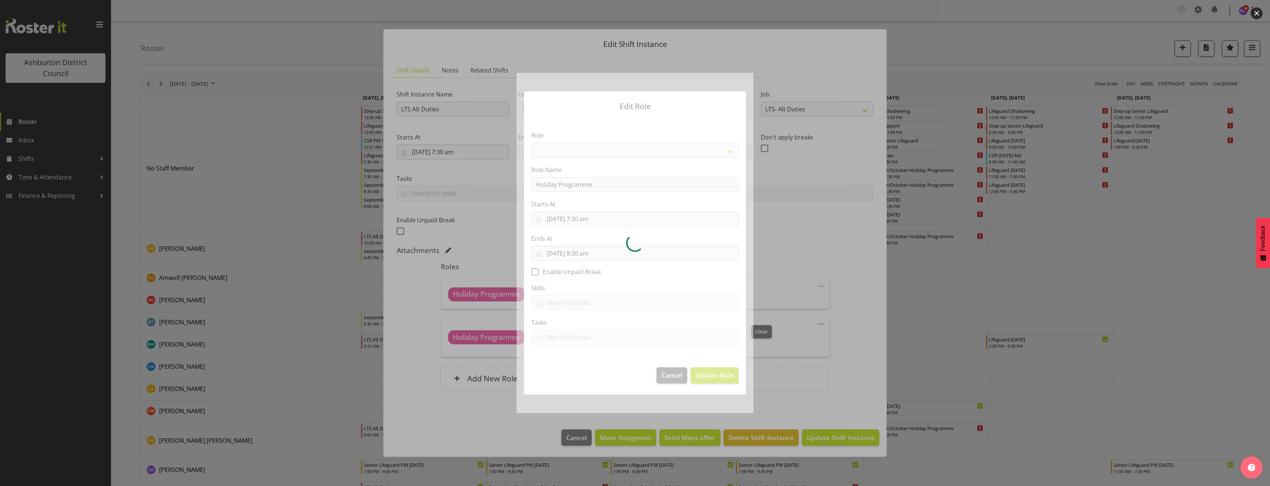
select select "1496"
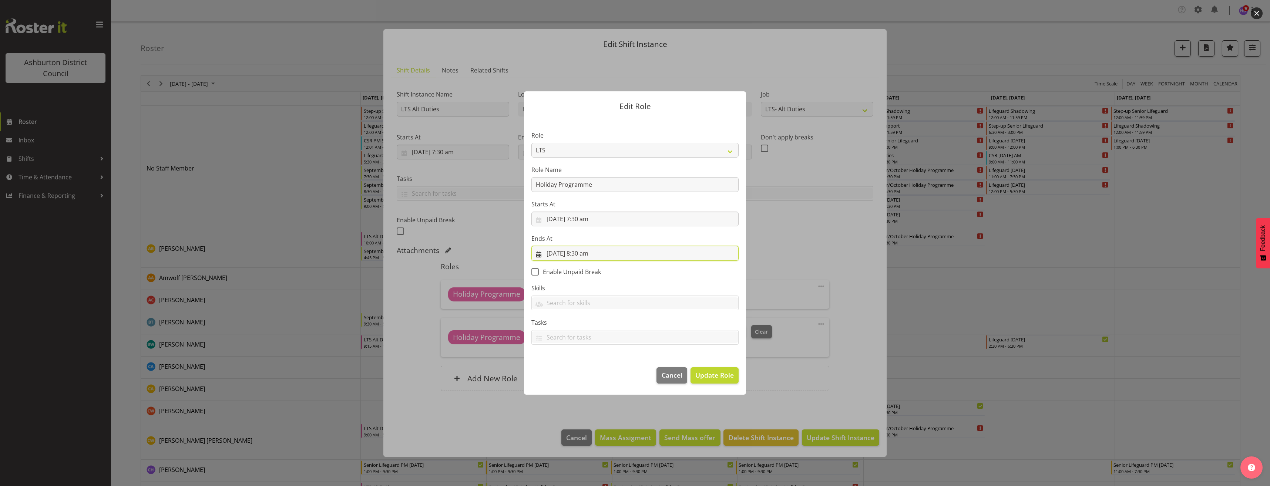
click at [589, 255] on input "30/09/2025, 8:30 am" at bounding box center [635, 253] width 207 height 15
click at [607, 409] on select "00 01 02 03 04 05 06 07 08 09 10 11 12 13 14 15 16 17 18 19 20 21 22 23 24 25 2…" at bounding box center [609, 410] width 17 height 15
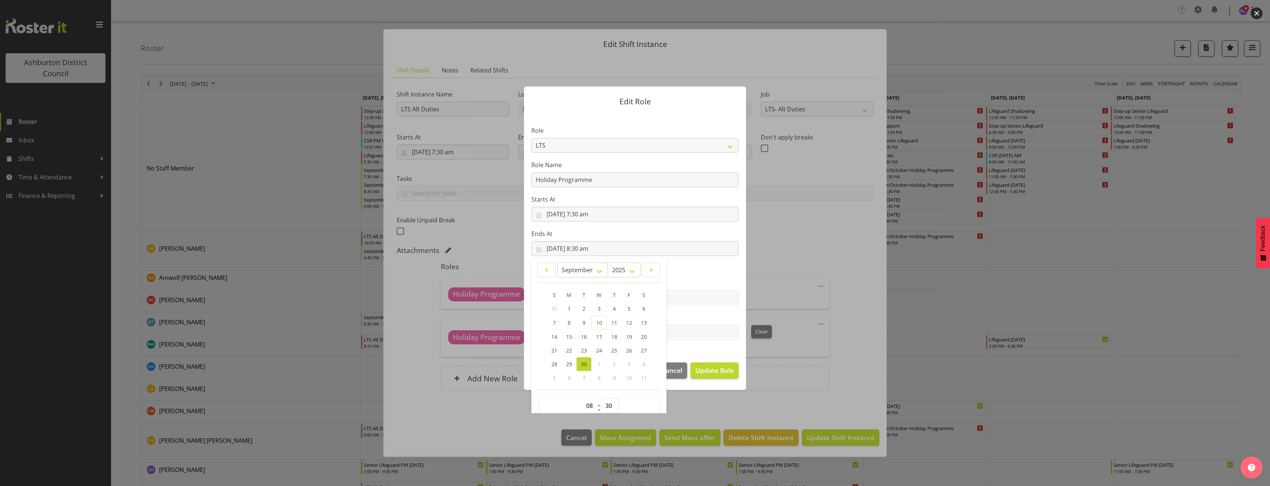
select select "0"
click at [601, 399] on select "00 01 02 03 04 05 06 07 08 09 10 11 12 13 14 15 16 17 18 19 20 21 22 23 24 25 2…" at bounding box center [609, 406] width 17 height 15
type input "30/09/2025, 8:00 am"
click at [728, 365] on button "Update Role" at bounding box center [715, 371] width 48 height 16
select select
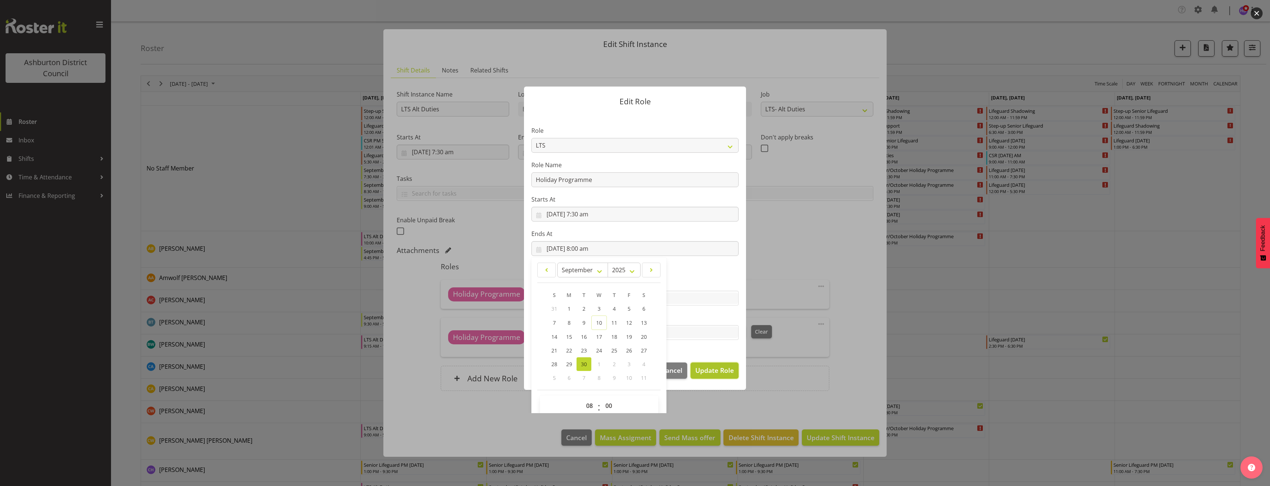
select select
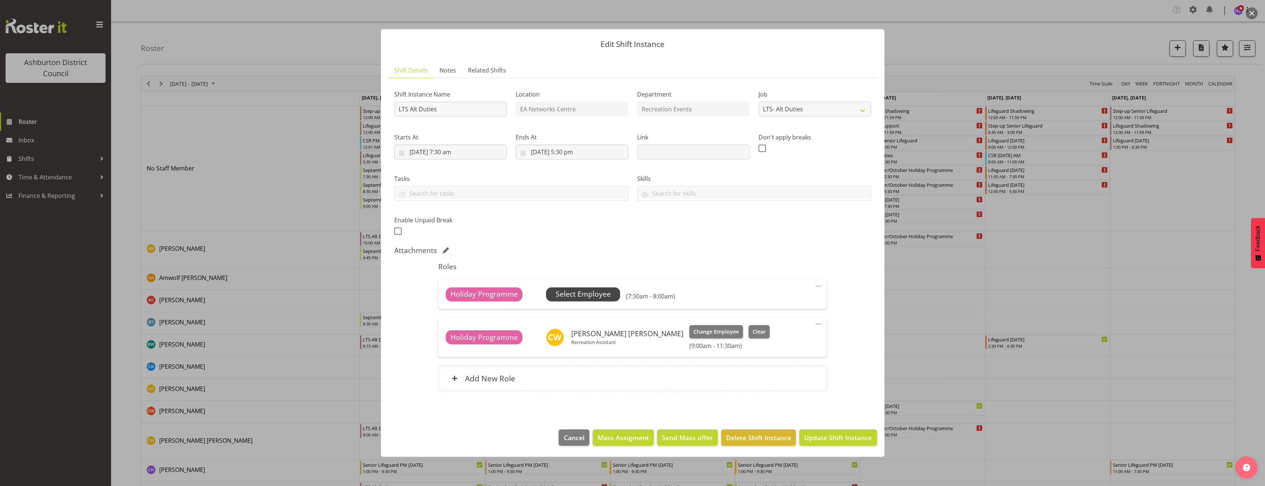
click at [598, 292] on span "Select Employee" at bounding box center [583, 294] width 55 height 11
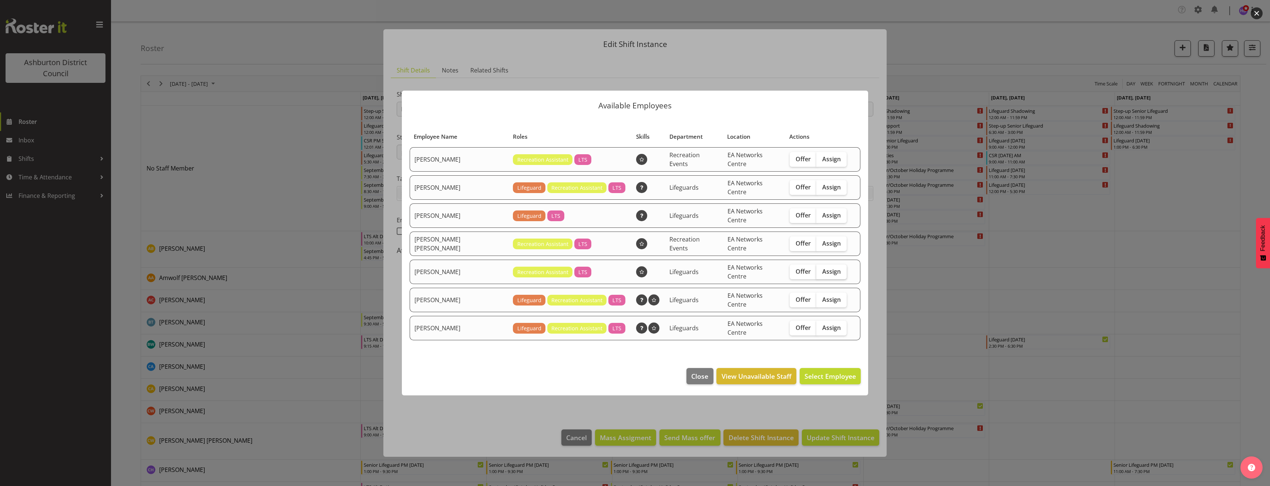
click at [825, 268] on span "Assign" at bounding box center [831, 271] width 19 height 7
click at [821, 269] on input "Assign" at bounding box center [819, 271] width 5 height 5
checkbox input "true"
click at [824, 372] on span "Assign Darlene Parlane" at bounding box center [818, 376] width 75 height 9
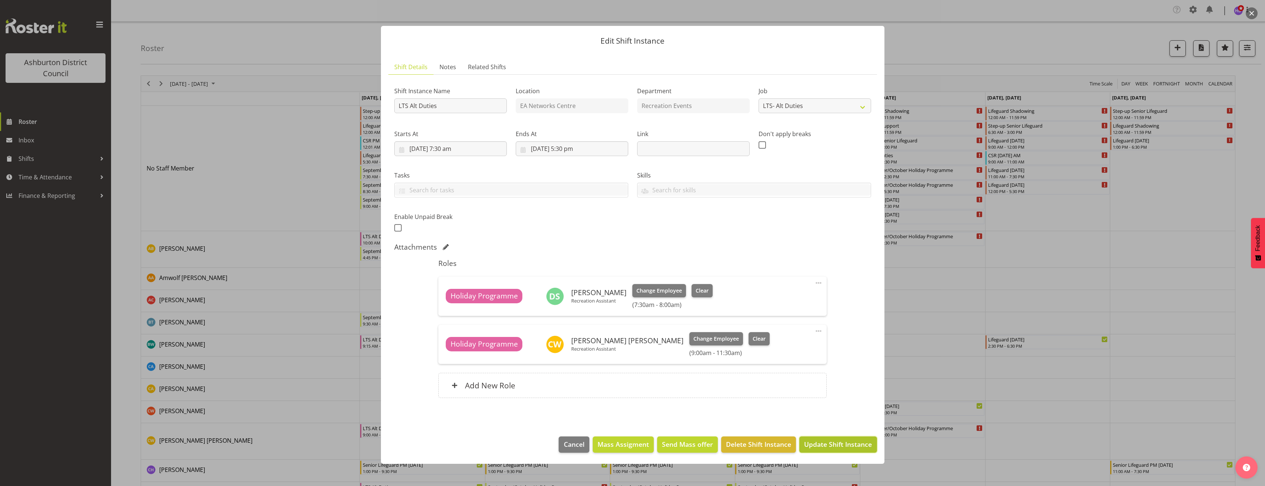
click at [845, 446] on span "Update Shift Instance" at bounding box center [838, 445] width 68 height 10
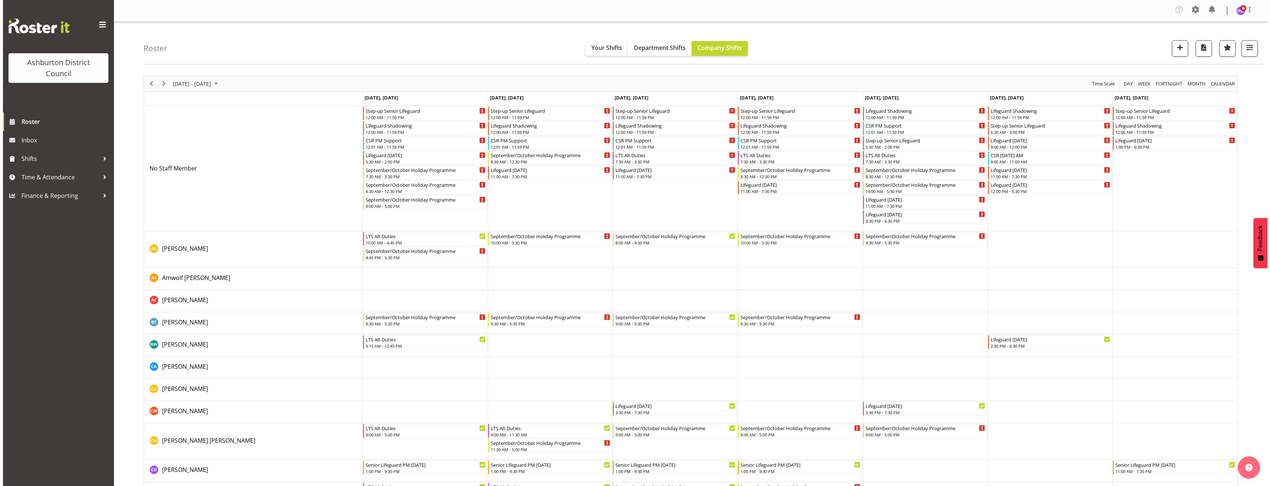
scroll to position [37, 0]
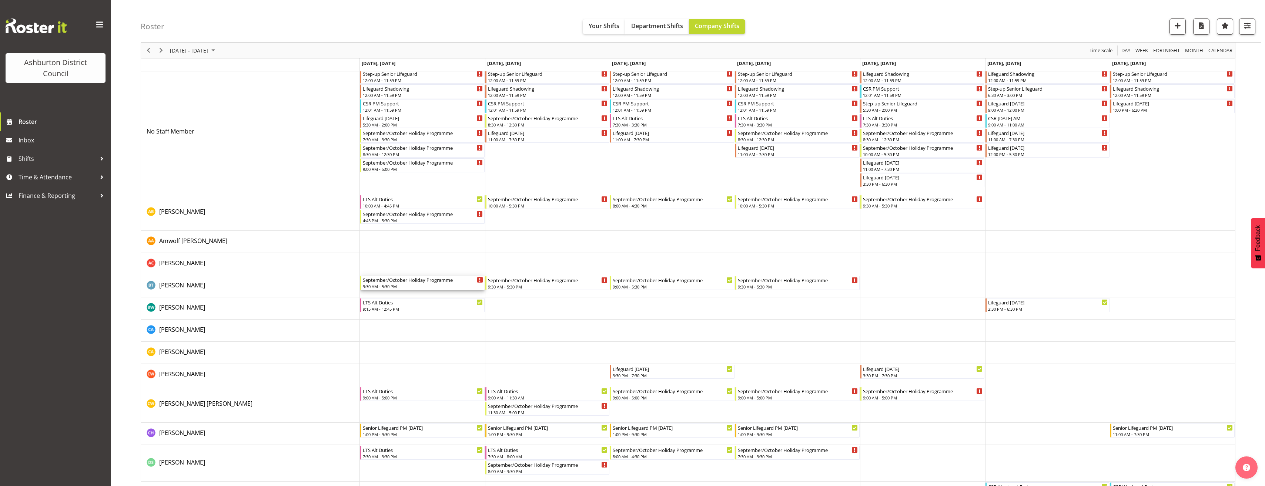
click at [427, 286] on div "9:30 AM - 5:30 PM" at bounding box center [423, 287] width 120 height 6
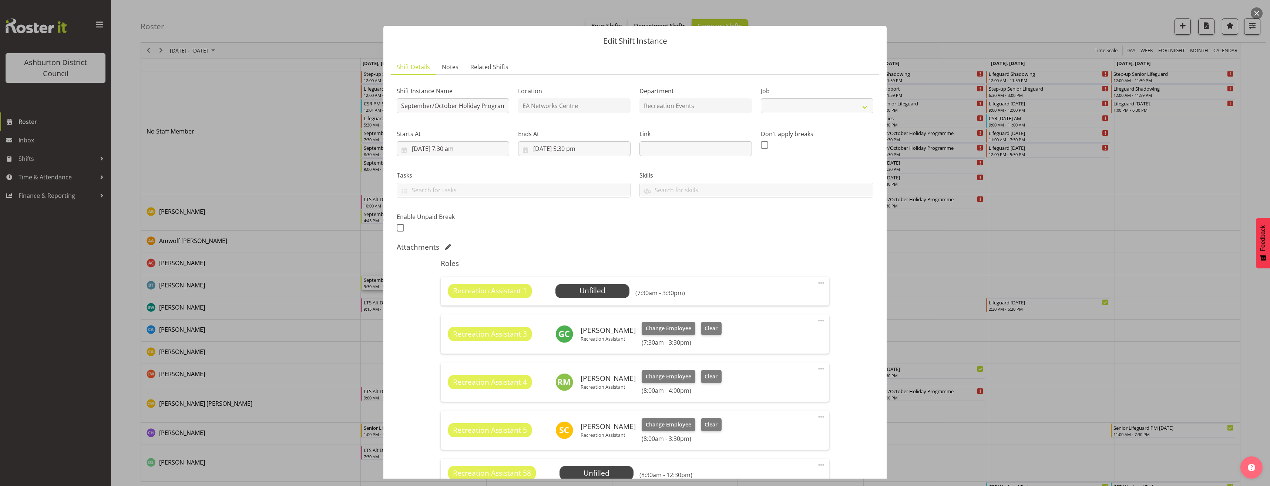
select select "4046"
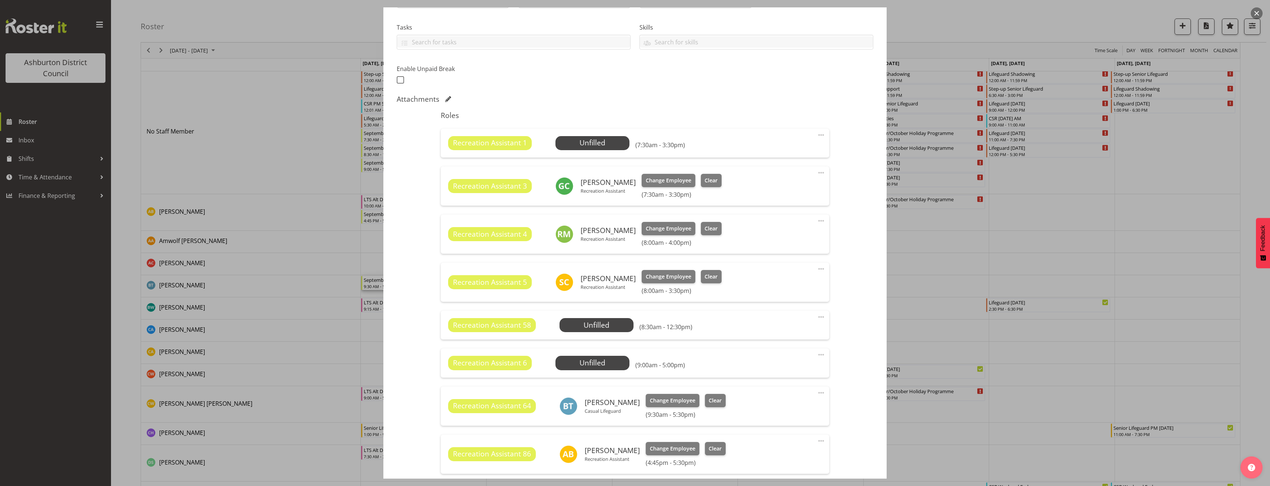
scroll to position [185, 0]
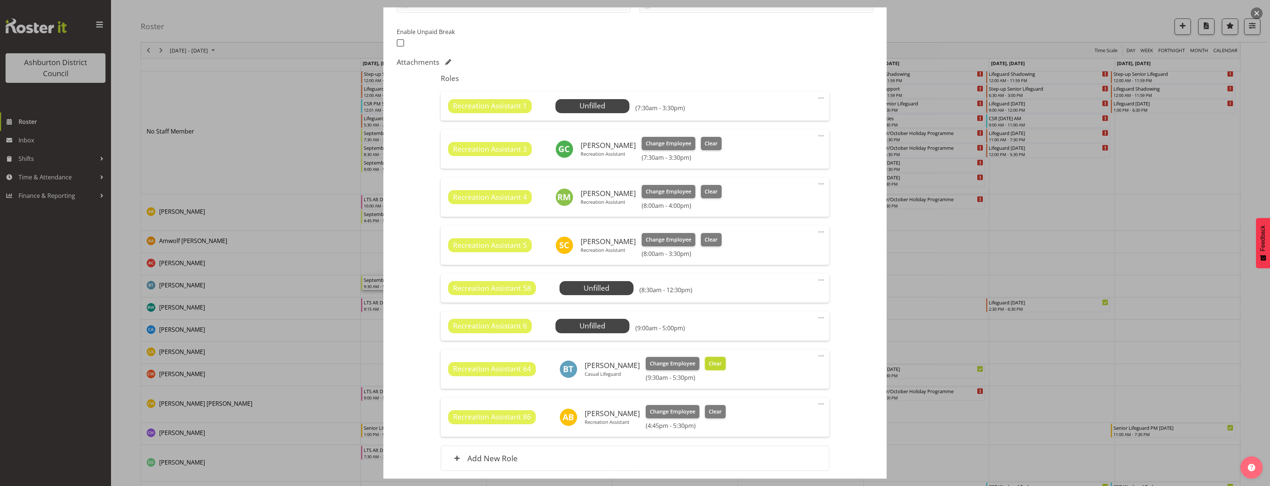
click at [710, 363] on span "Clear" at bounding box center [715, 364] width 13 height 8
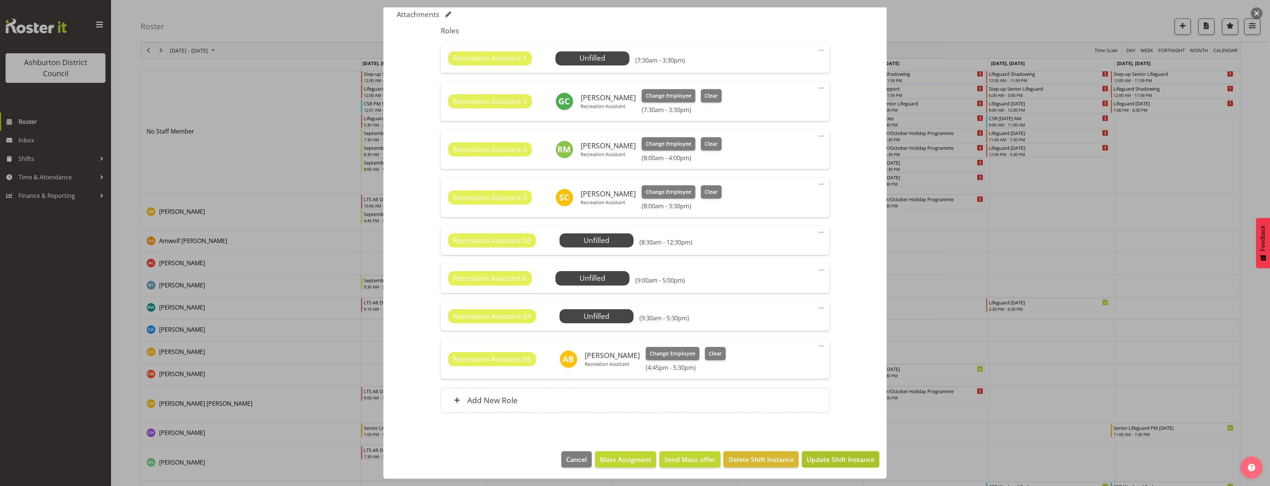
click at [844, 457] on span "Update Shift Instance" at bounding box center [841, 460] width 68 height 10
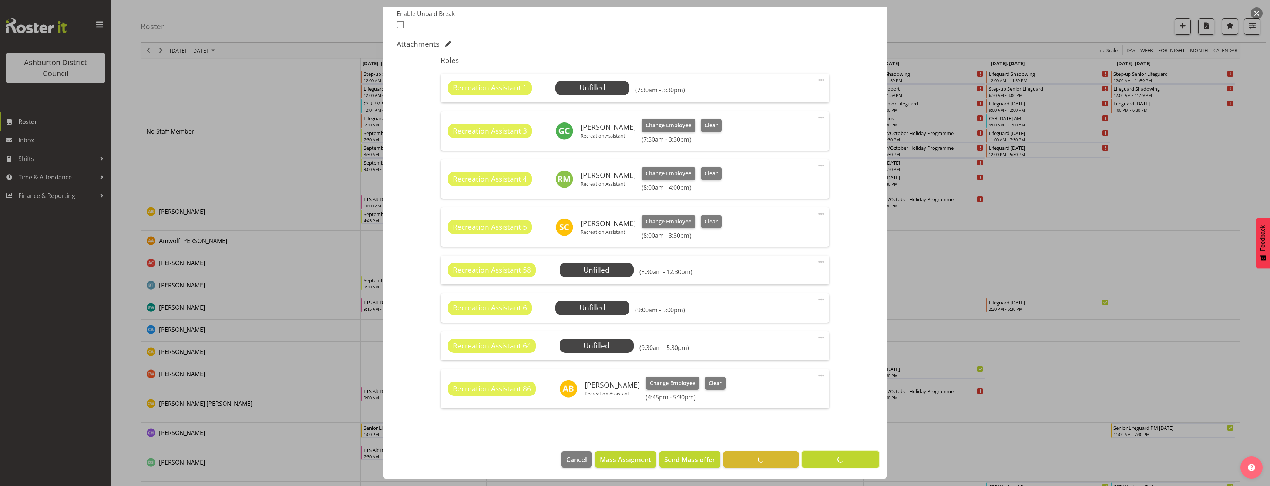
scroll to position [203, 0]
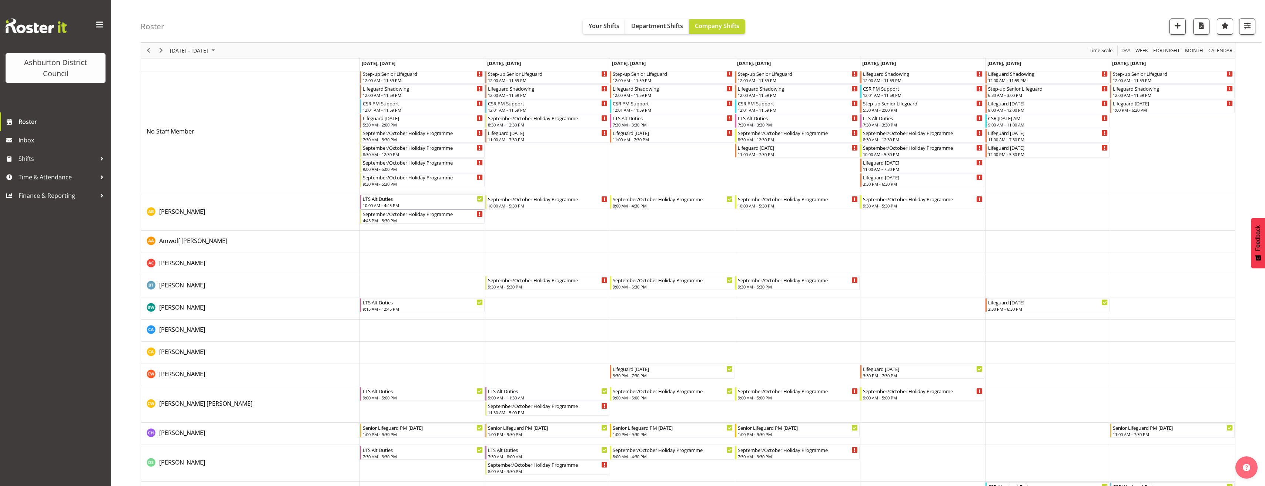
click at [393, 204] on div "10:00 AM - 4:45 PM" at bounding box center [423, 205] width 120 height 6
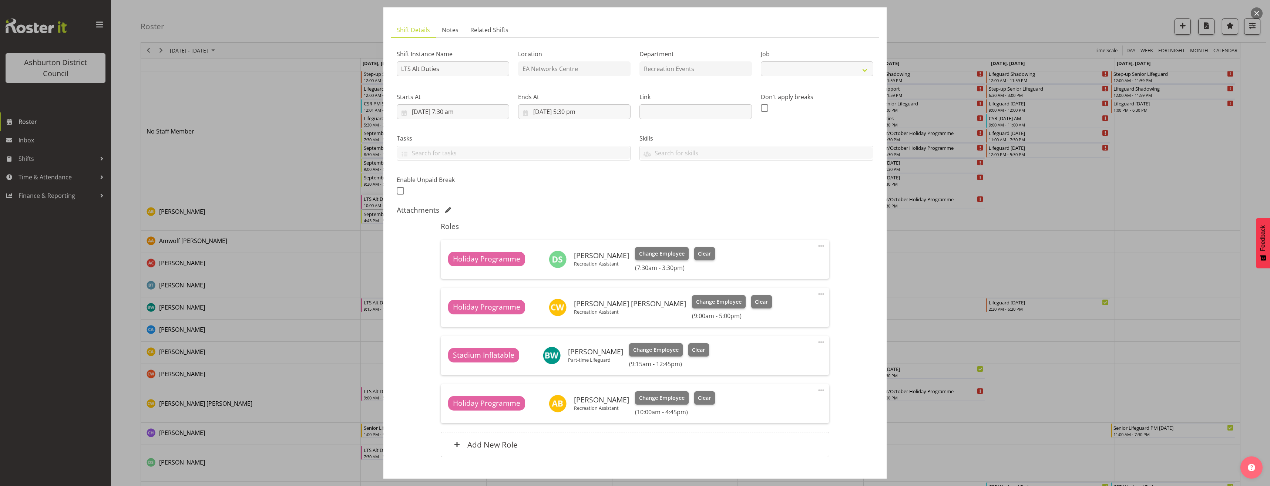
select select "10256"
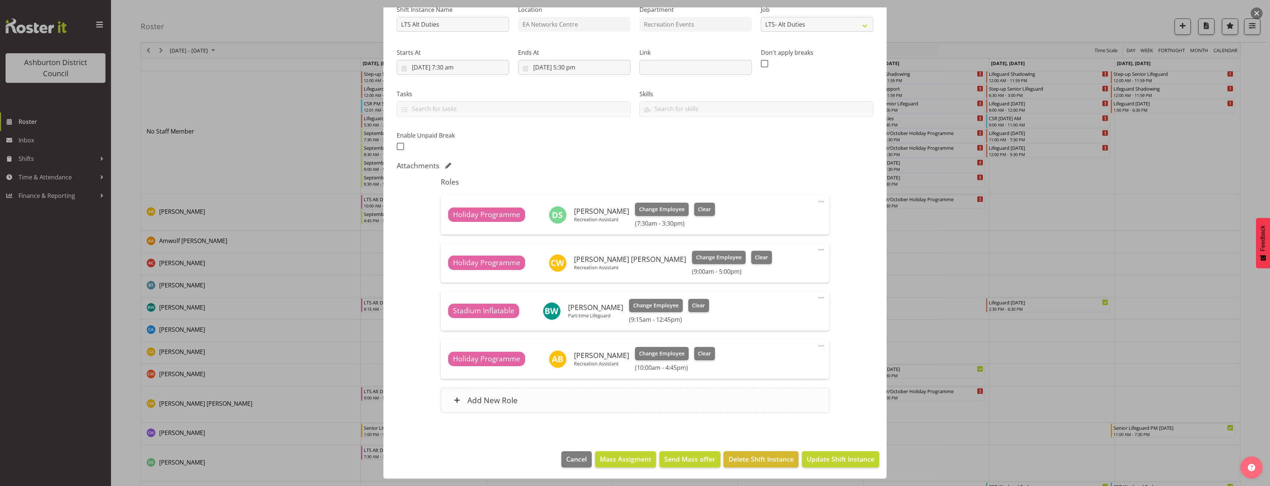
click at [667, 397] on div "Add New Role" at bounding box center [635, 400] width 388 height 25
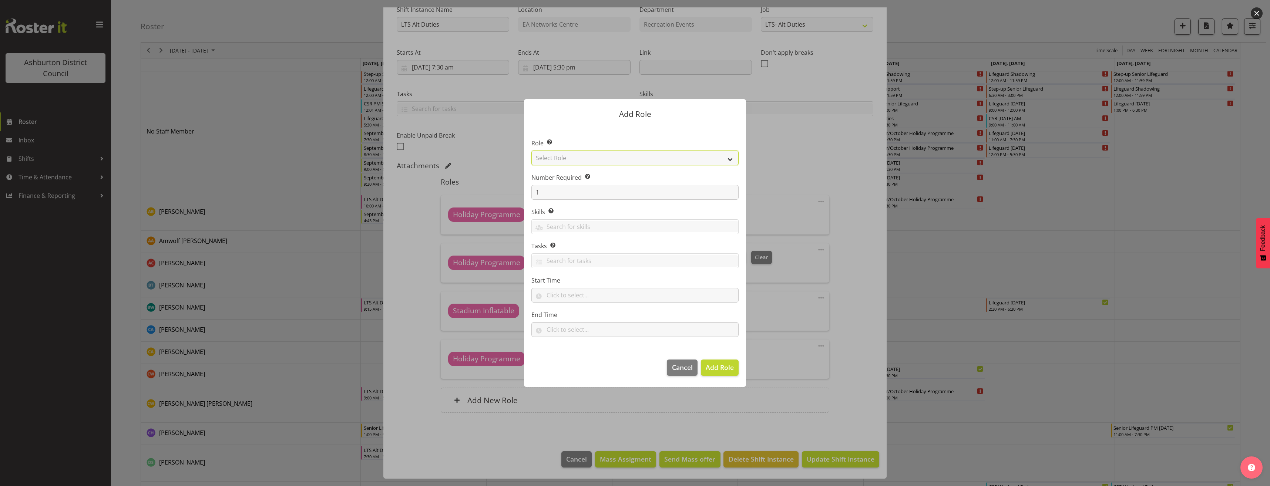
click at [567, 158] on select "Select Role AAGM Deputy Director AAGM Director Archivist Childrens Librarian Co…" at bounding box center [635, 158] width 207 height 15
select select "1496"
click at [532, 151] on select "Select Role AAGM Deputy Director AAGM Director Archivist Childrens Librarian Co…" at bounding box center [635, 158] width 207 height 15
click at [562, 303] on section "Role Select the role you wish to add to the shift. AAGM Deputy Director AAGM Di…" at bounding box center [635, 238] width 222 height 227
click at [562, 292] on input "text" at bounding box center [635, 295] width 207 height 15
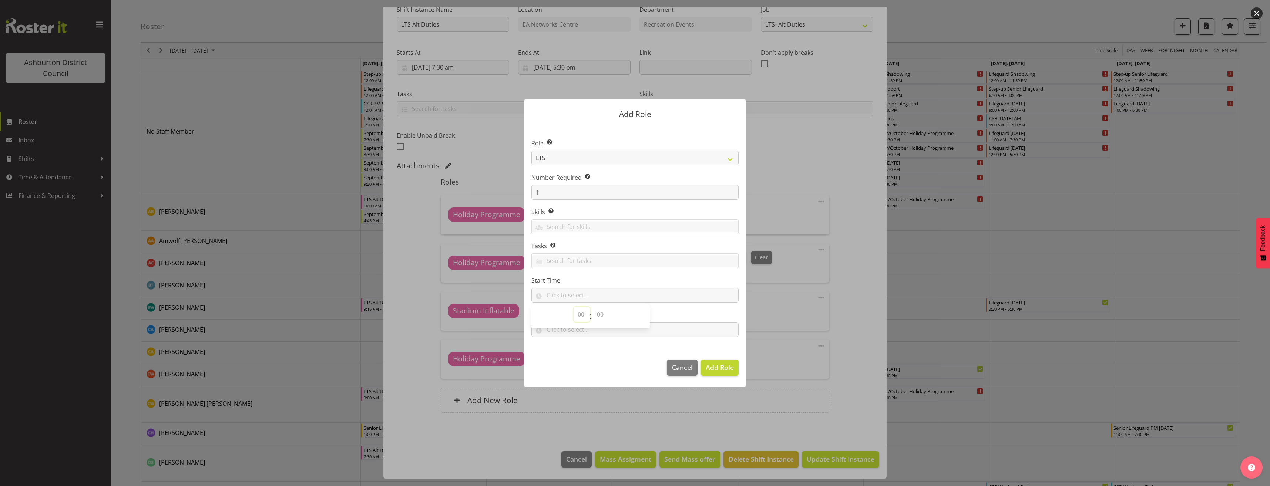
click at [580, 315] on select "00 00 01 02 03 04 05 06 07 08 09 10 11 12 13 14 15 16 17 18 19 20 21 22 23" at bounding box center [582, 314] width 17 height 15
select select "9"
click at [601, 314] on select "00 00 01 02 03 04 05 06 07 08 09 10 11 12 13 14 15 16 17 18 19 20 21 22 23 24 2…" at bounding box center [601, 314] width 17 height 15
select select "30"
click at [593, 307] on select "00 00 01 02 03 04 05 06 07 08 09 10 11 12 13 14 15 16 17 18 19 20 21 22 23 24 2…" at bounding box center [601, 314] width 17 height 15
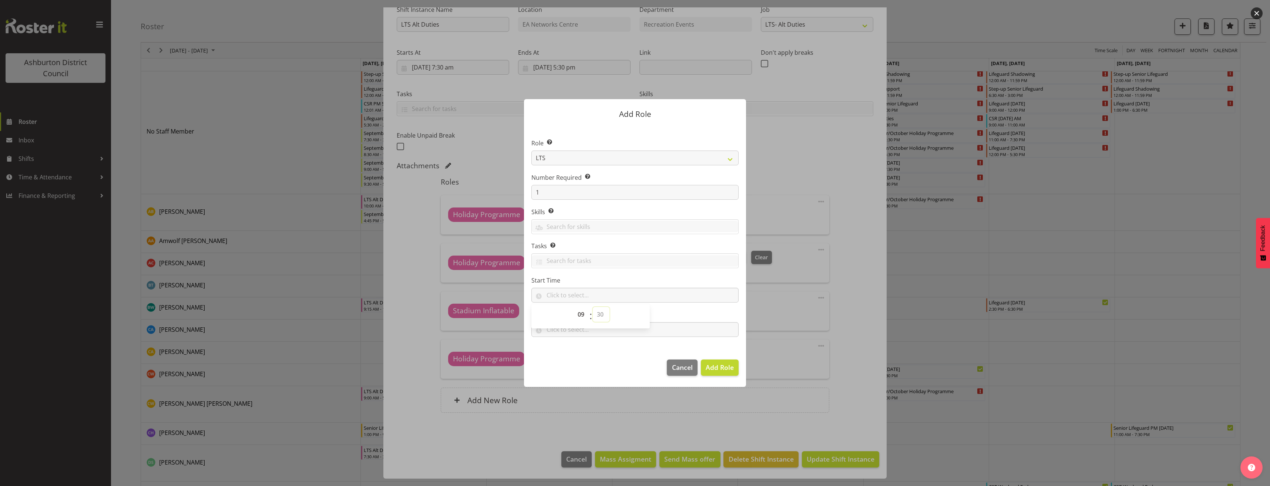
type input "09:30"
click at [589, 332] on input "text" at bounding box center [635, 329] width 207 height 15
click at [577, 349] on select "00 00 01 02 03 04 05 06 07 08 09 10 11 12 13 14 15 16 17 18 19 20 21 22 23" at bounding box center [582, 349] width 17 height 15
select select "17"
click at [602, 343] on select "00 00 01 02 03 04 05 06 07 08 09 10 11 12 13 14 15 16 17 18 19 20 21 22 23 24 2…" at bounding box center [601, 349] width 17 height 15
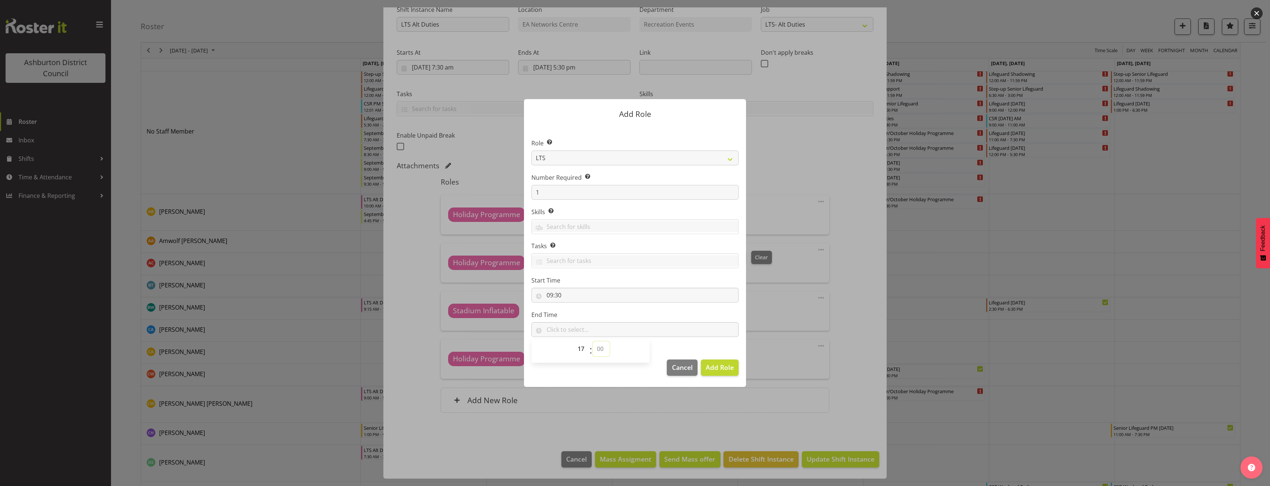
select select "30"
click at [593, 342] on select "00 00 01 02 03 04 05 06 07 08 09 10 11 12 13 14 15 16 17 18 19 20 21 22 23 24 2…" at bounding box center [601, 349] width 17 height 15
type input "17:30"
click at [726, 366] on span "Add Role" at bounding box center [720, 367] width 28 height 9
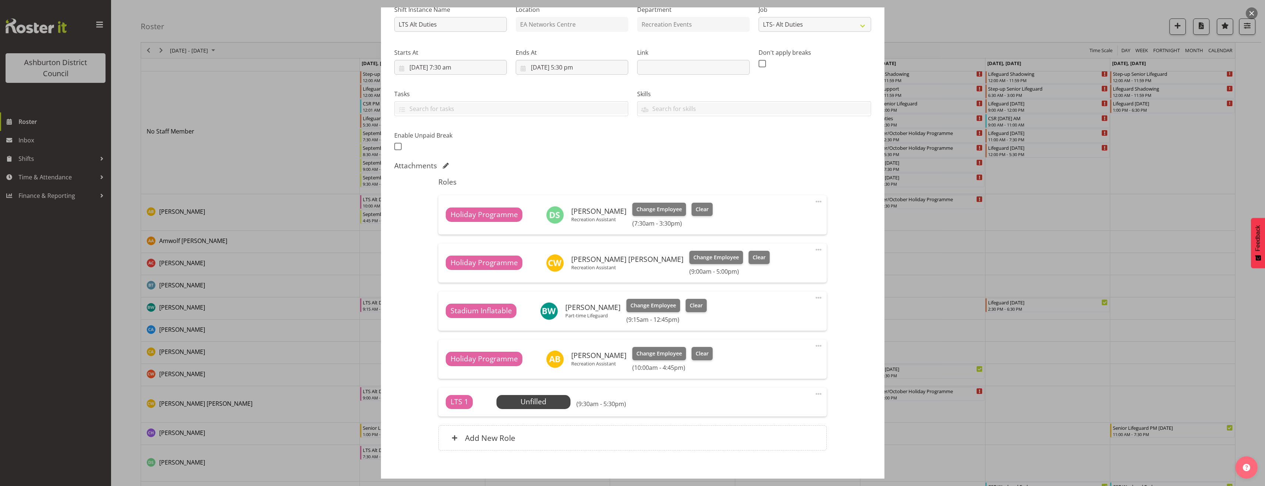
click at [815, 392] on span at bounding box center [818, 394] width 9 height 9
click at [792, 411] on link "Edit" at bounding box center [787, 411] width 71 height 13
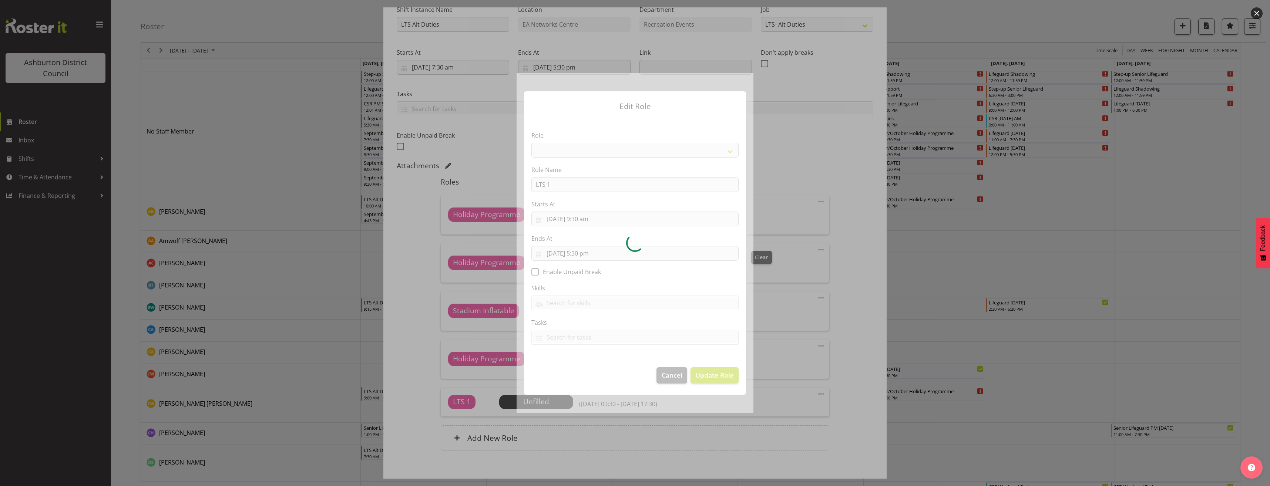
select select "1496"
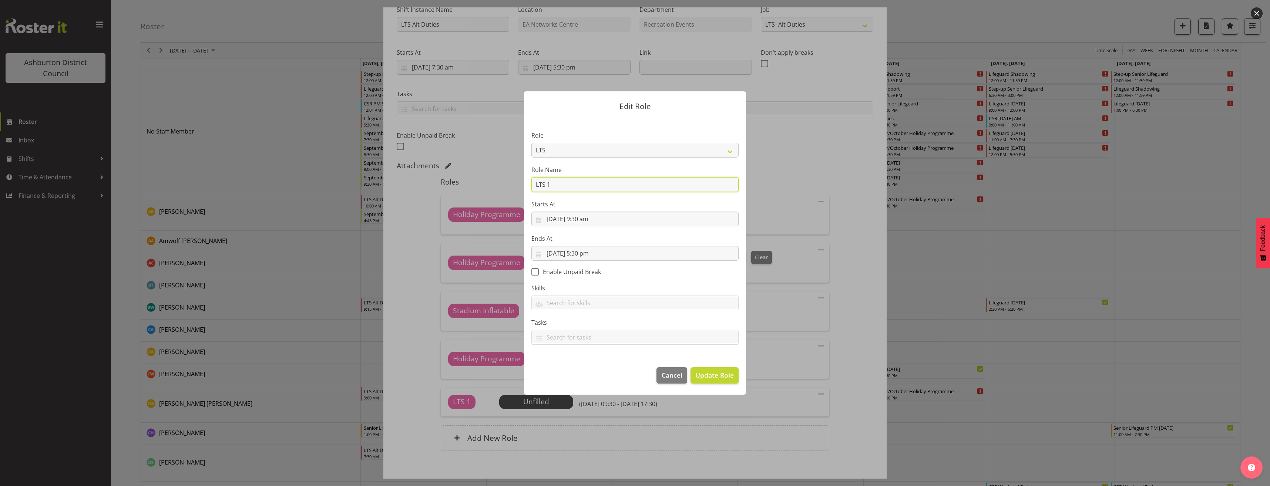
drag, startPoint x: 577, startPoint y: 185, endPoint x: 480, endPoint y: 185, distance: 96.6
click at [480, 185] on form "Edit Role Role AAGM Deputy Director AAGM Director Archivist Childrens Librarian…" at bounding box center [634, 243] width 355 height 340
type input "Holiday Programme"
click at [720, 281] on section "Role AAGM Deputy Director AAGM Director Archivist Childrens Librarian Collectio…" at bounding box center [635, 239] width 222 height 242
click at [714, 374] on span "Update Role" at bounding box center [714, 375] width 38 height 10
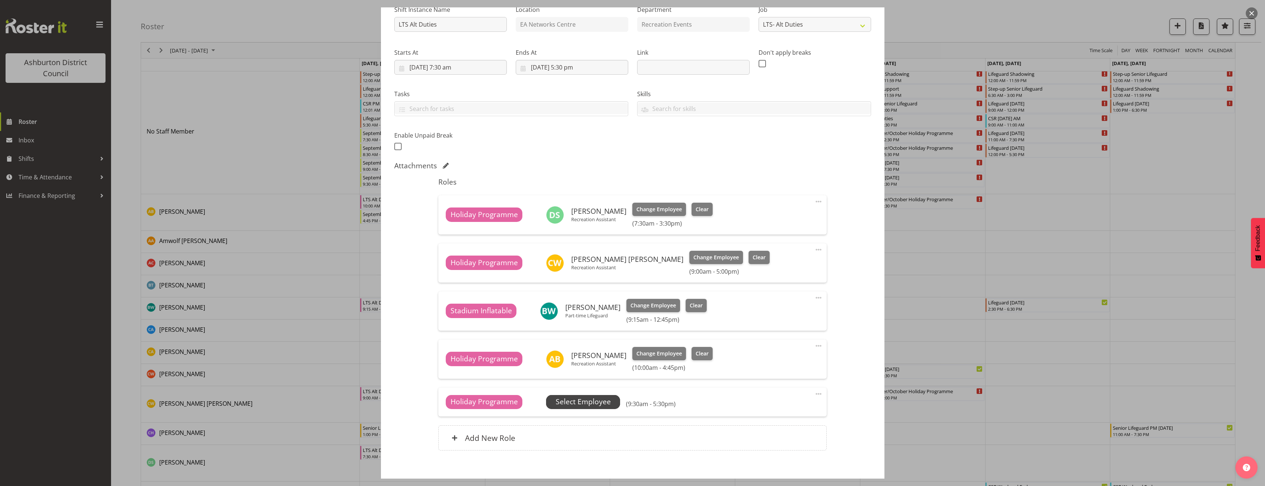
click at [604, 401] on span "Select Employee" at bounding box center [583, 402] width 55 height 11
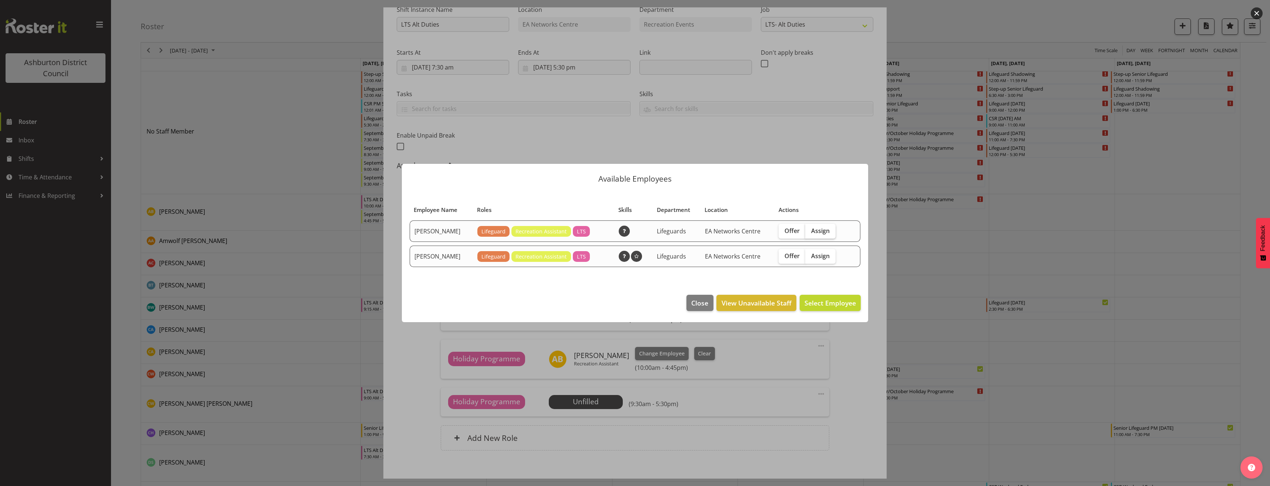
click at [831, 234] on label "Assign" at bounding box center [820, 231] width 30 height 15
click at [810, 233] on input "Assign" at bounding box center [807, 230] width 5 height 5
checkbox input "true"
click at [833, 303] on span "Assign [PERSON_NAME]" at bounding box center [818, 303] width 75 height 9
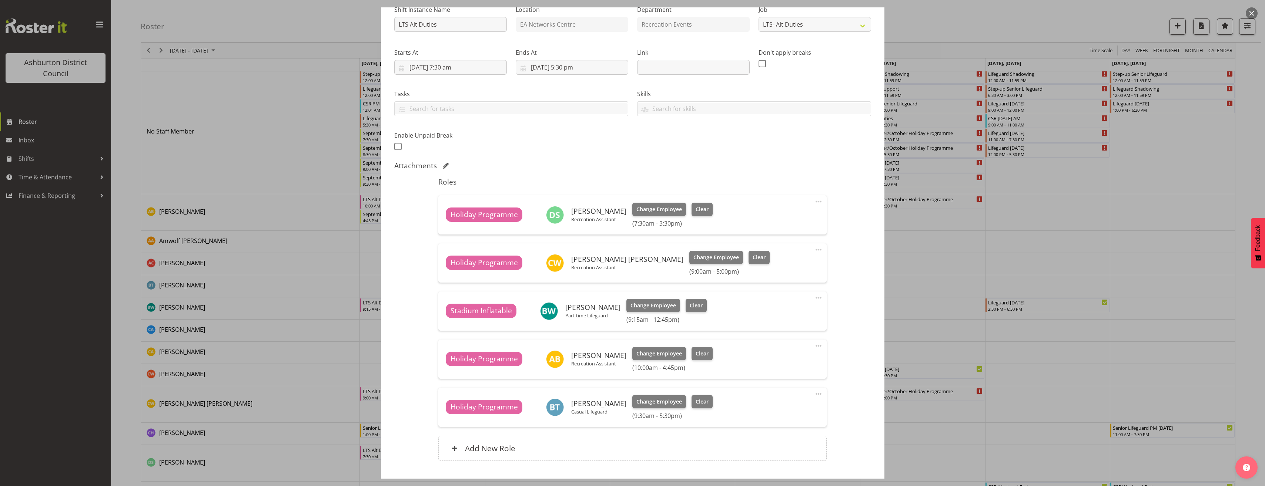
scroll to position [111, 0]
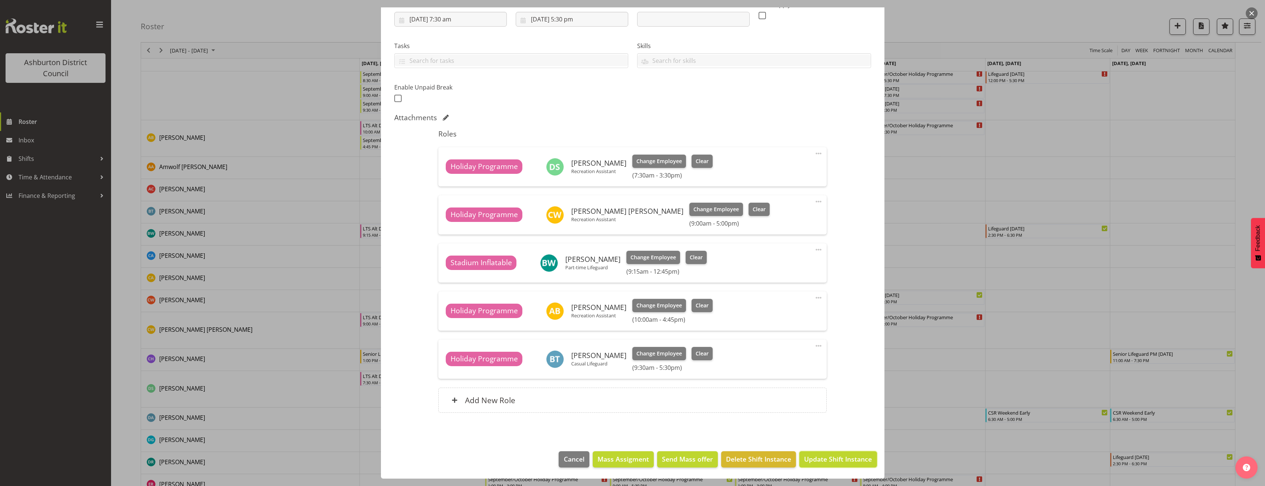
click at [837, 463] on span "Update Shift Instance" at bounding box center [838, 460] width 68 height 10
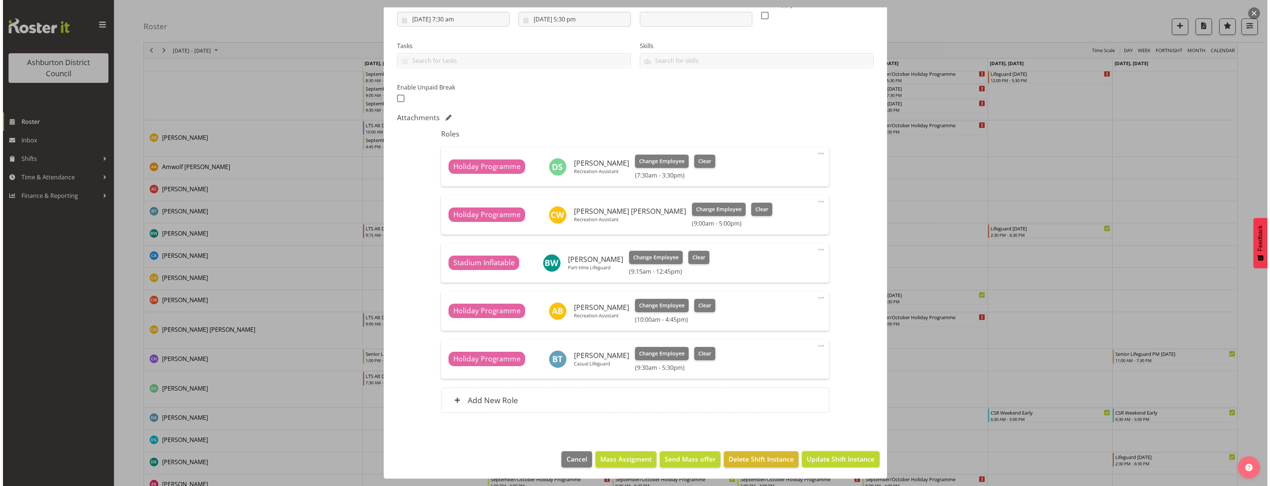
scroll to position [100, 0]
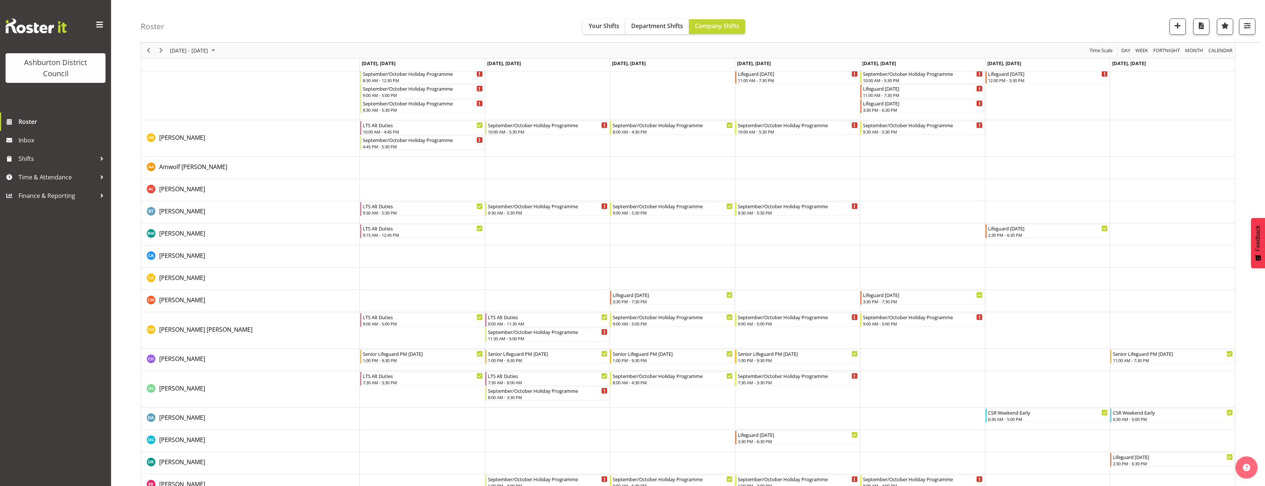
drag, startPoint x: 133, startPoint y: 388, endPoint x: 137, endPoint y: 389, distance: 3.7
click at [506, 208] on div "September/October Holiday Programme" at bounding box center [548, 205] width 120 height 7
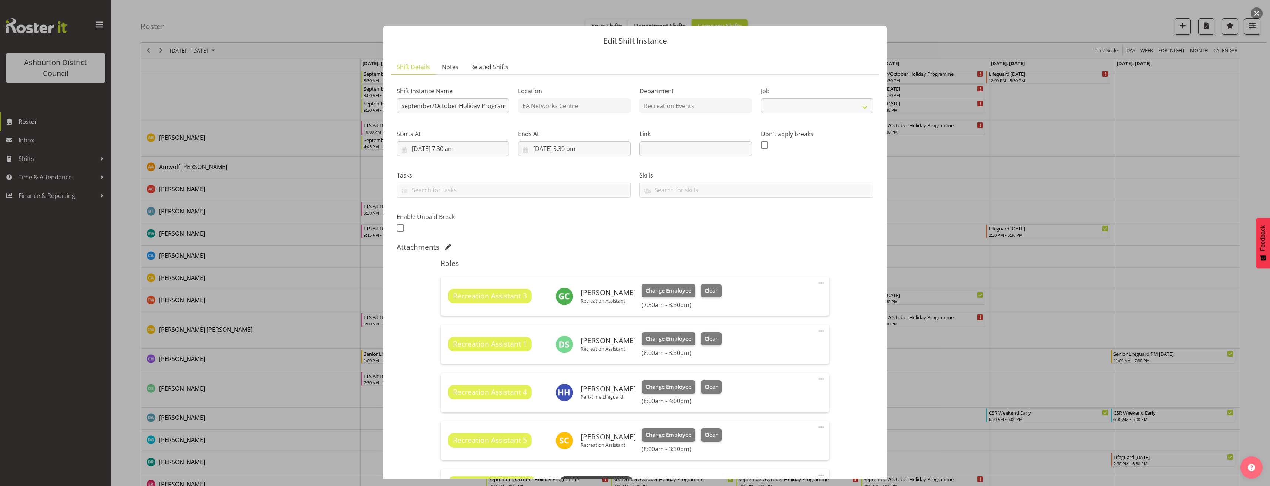
select select "4046"
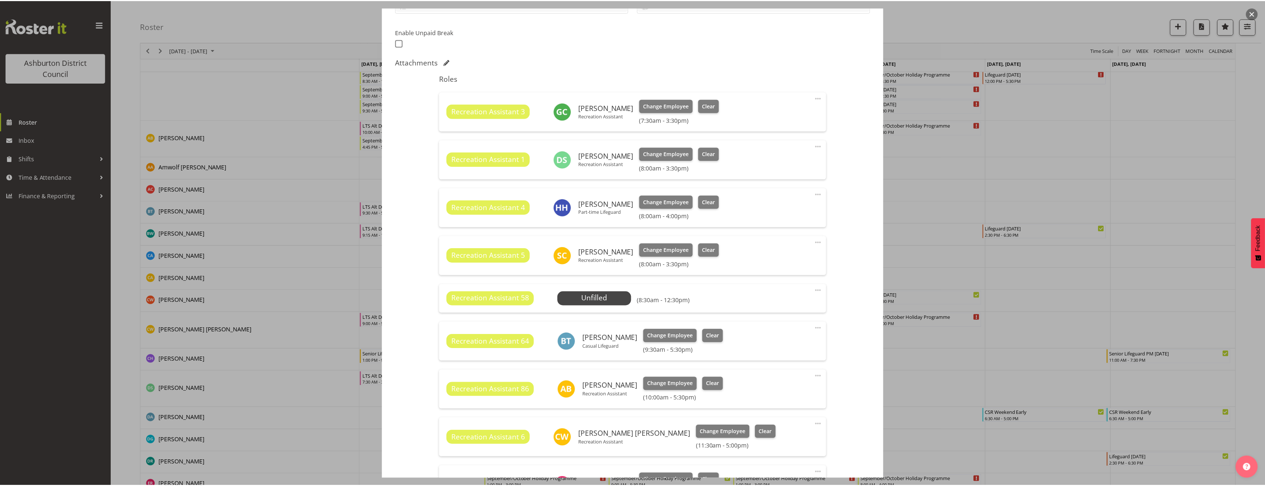
scroll to position [296, 0]
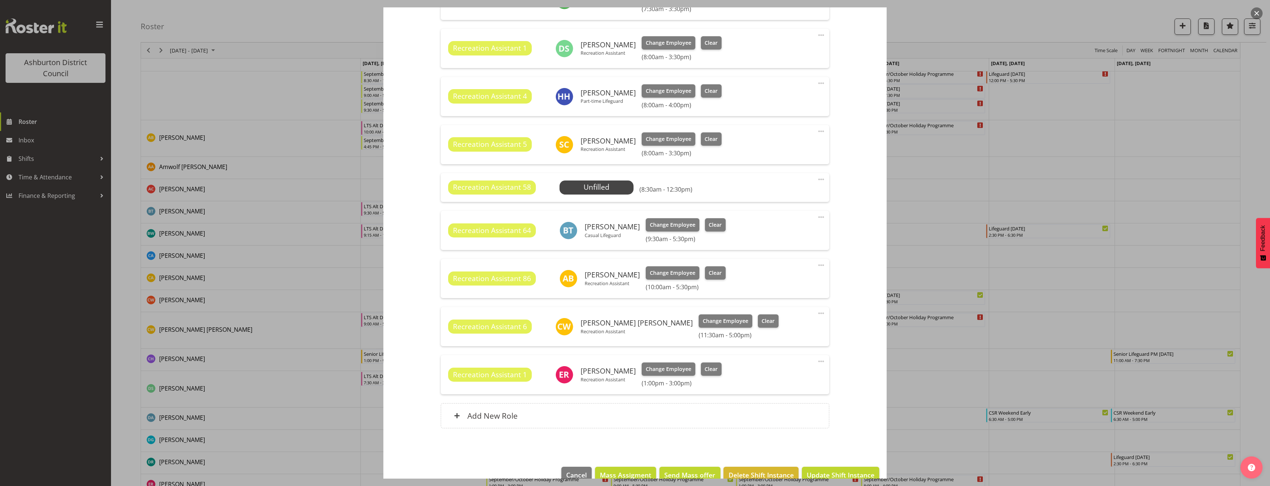
click at [817, 215] on span at bounding box center [821, 217] width 9 height 9
click at [805, 237] on link "Edit" at bounding box center [790, 234] width 71 height 13
select select "8"
select select "2025"
select select "9"
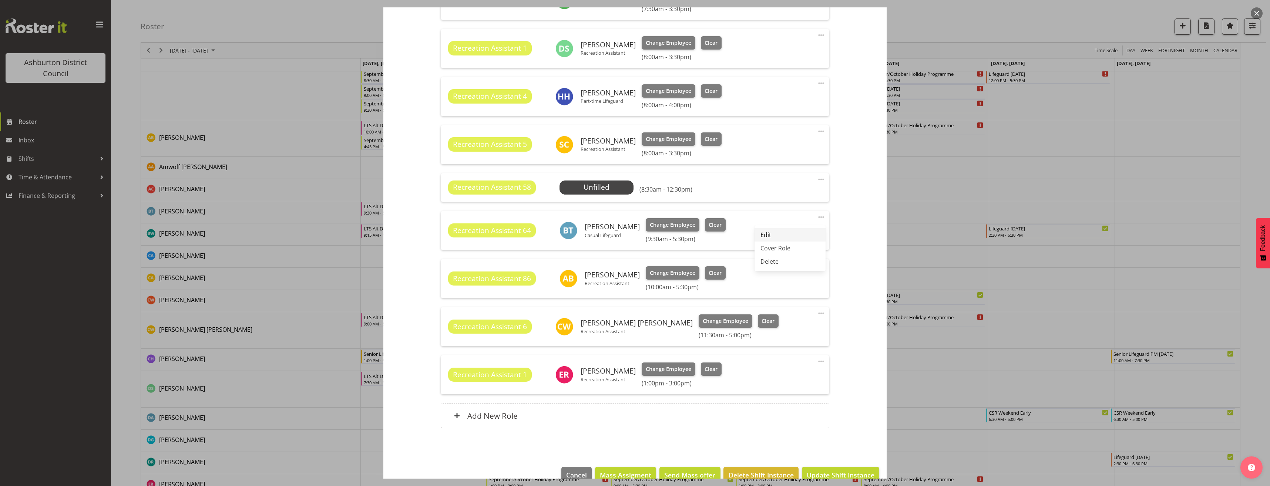
select select "30"
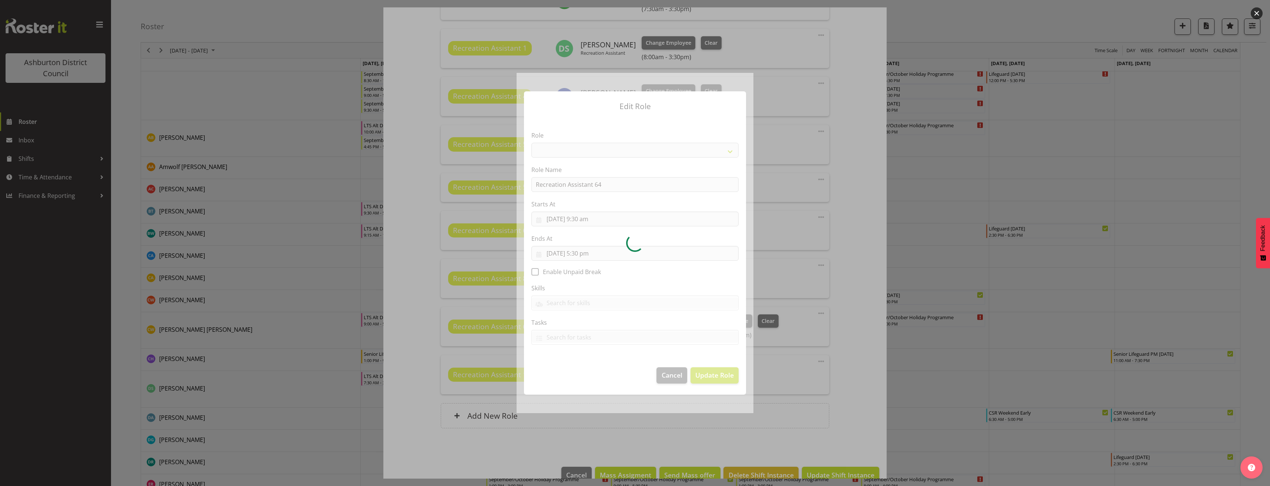
select select "84"
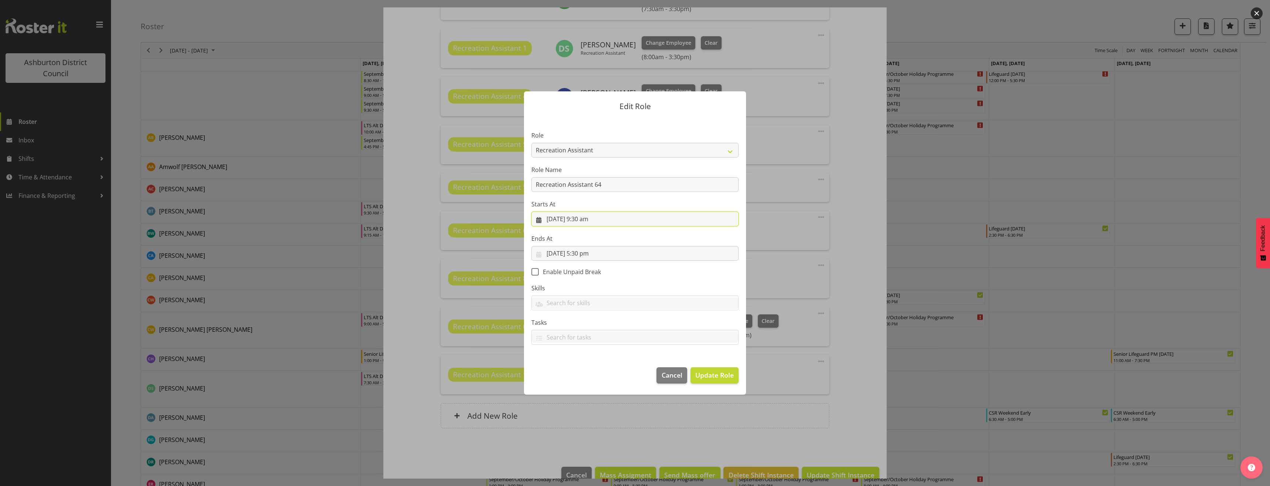
click at [589, 220] on input "30/09/2025, 9:30 am" at bounding box center [635, 219] width 207 height 15
click at [607, 380] on select "00 01 02 03 04 05 06 07 08 09 10 11 12 13 14 15 16 17 18 19 20 21 22 23 24 25 2…" at bounding box center [609, 376] width 17 height 15
select select "0"
click at [601, 369] on select "00 01 02 03 04 05 06 07 08 09 10 11 12 13 14 15 16 17 18 19 20 21 22 23 24 25 2…" at bounding box center [609, 376] width 17 height 15
type input "30/09/2025, 9:00 am"
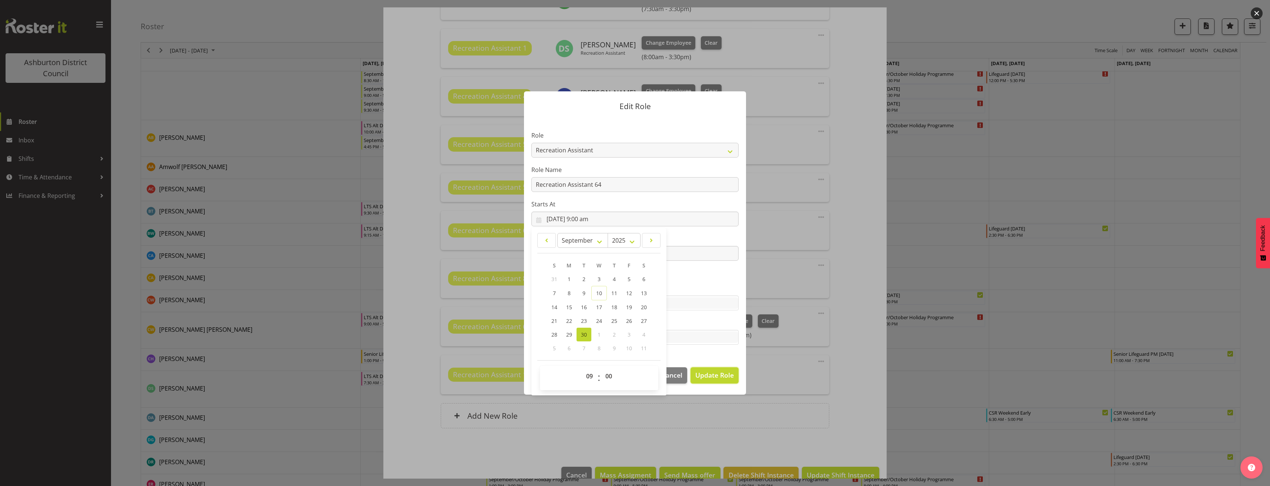
click at [731, 379] on span "Update Role" at bounding box center [714, 375] width 38 height 10
select select
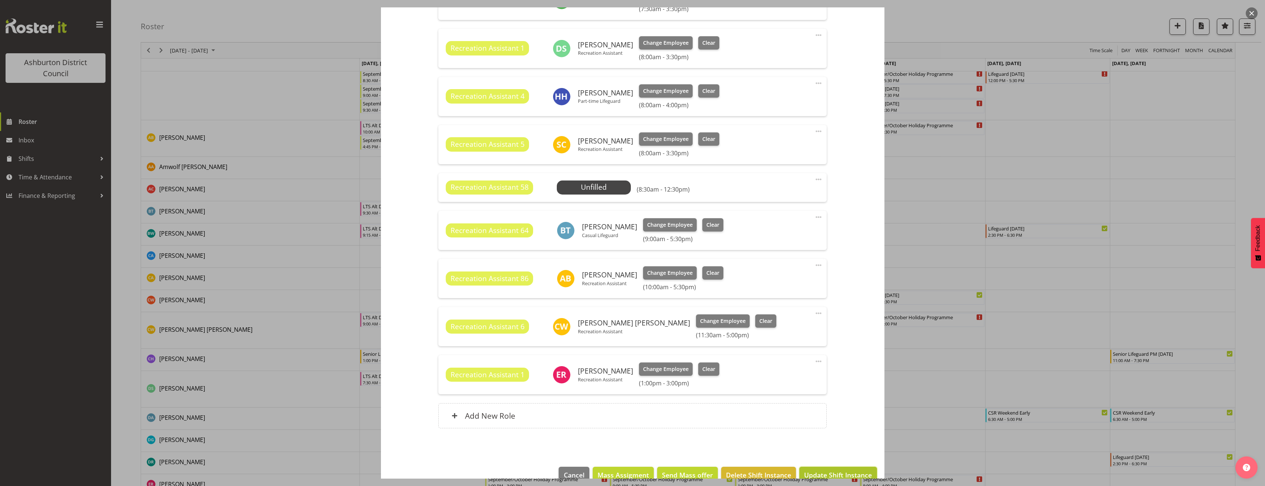
click at [842, 469] on button "Update Shift Instance" at bounding box center [837, 475] width 77 height 16
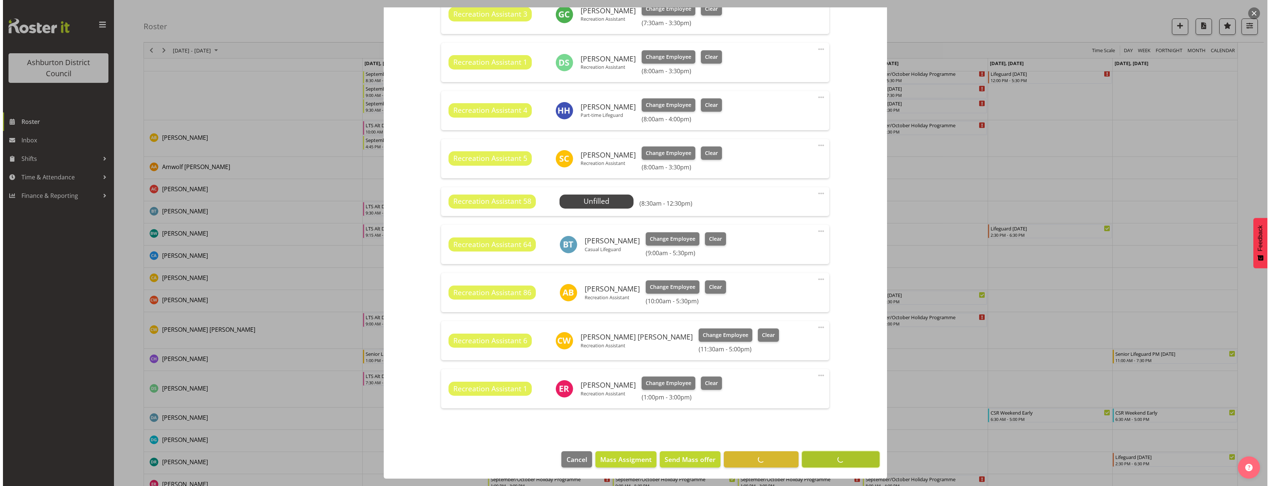
scroll to position [282, 0]
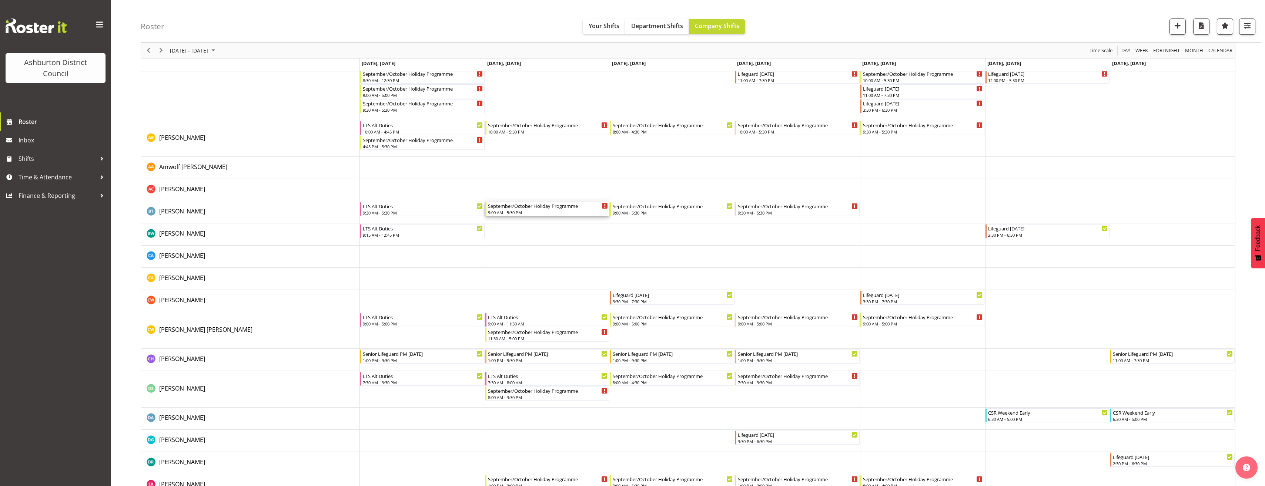
click at [540, 209] on div "September/October Holiday Programme" at bounding box center [548, 205] width 120 height 7
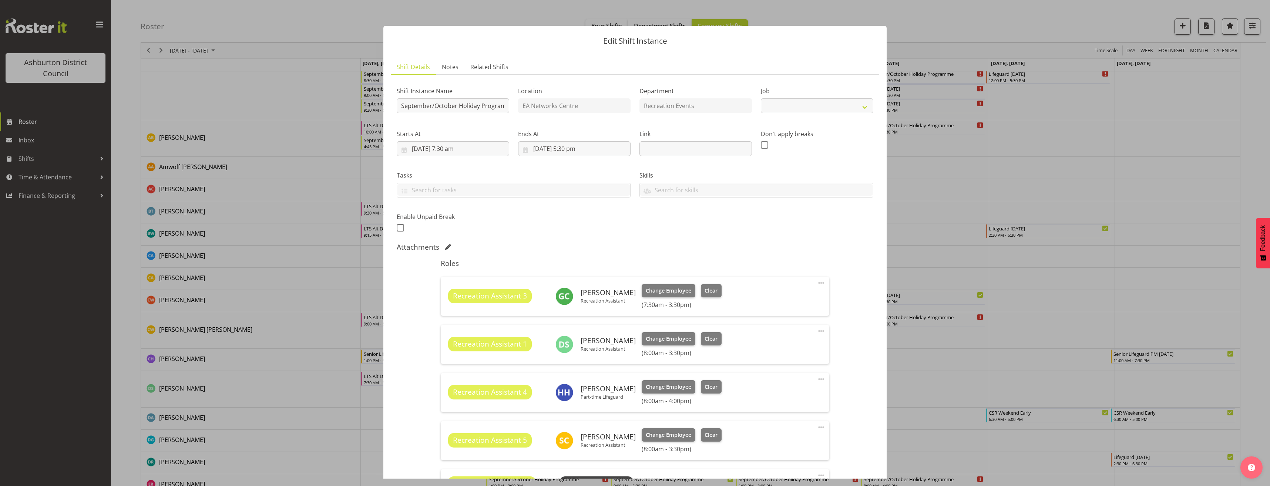
select select "4046"
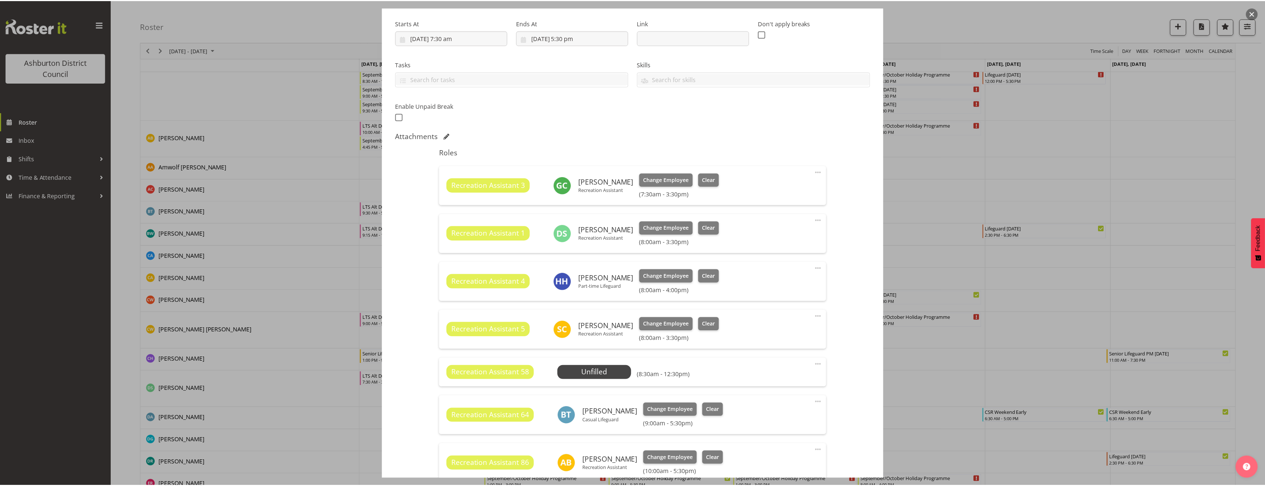
scroll to position [148, 0]
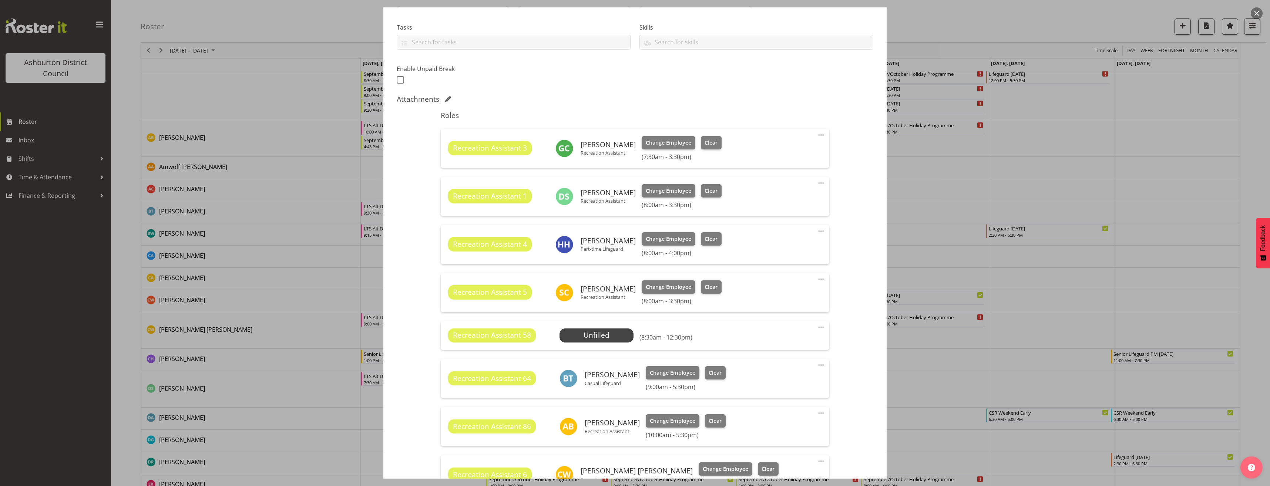
click at [817, 365] on span at bounding box center [821, 365] width 9 height 9
click at [812, 378] on link "Edit" at bounding box center [790, 382] width 71 height 13
select select "8"
select select "2025"
select select "9"
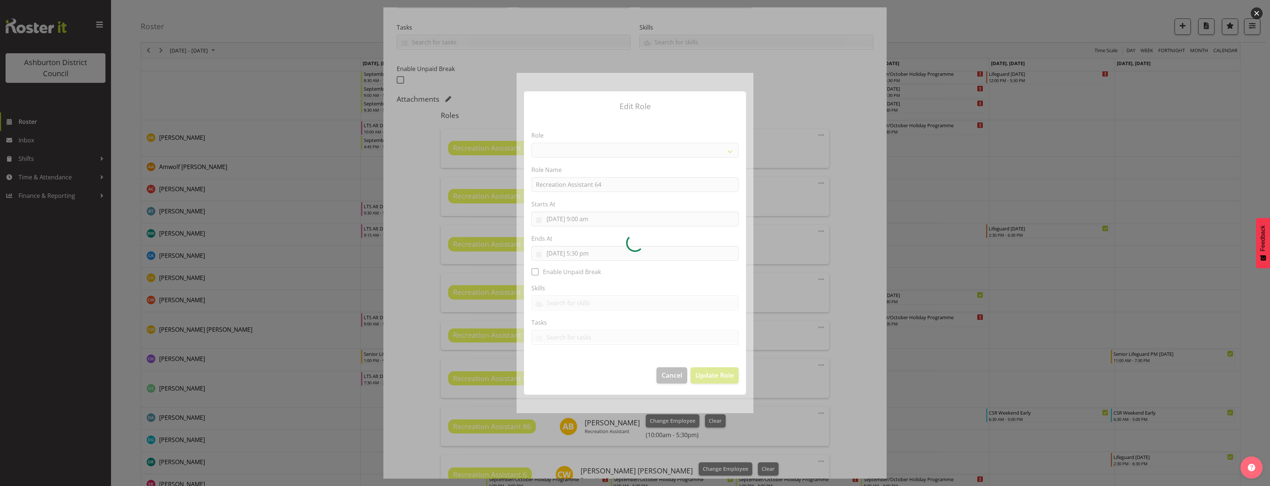
select select "84"
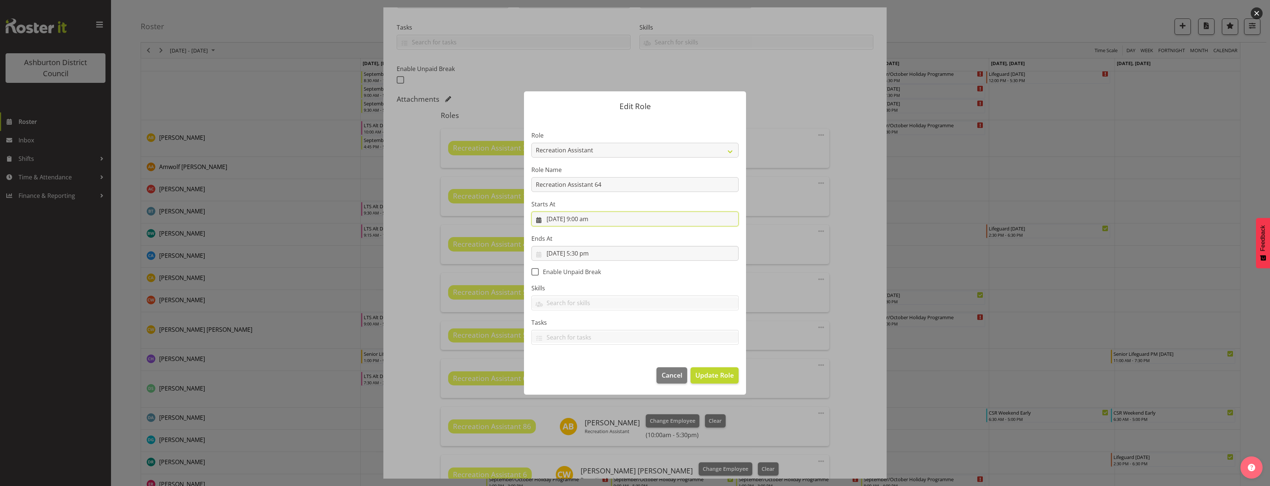
click at [583, 220] on input "30/09/2025, 9:00 am" at bounding box center [635, 219] width 207 height 15
click at [587, 374] on select "00 01 02 03 04 05 06 07 08 09 10 11 12 13 14 15 16 17 18 19 20 21 22 23" at bounding box center [590, 376] width 17 height 15
select select "10"
type input "30/09/2025, 10:00 am"
click at [722, 371] on span "Update Role" at bounding box center [714, 375] width 38 height 10
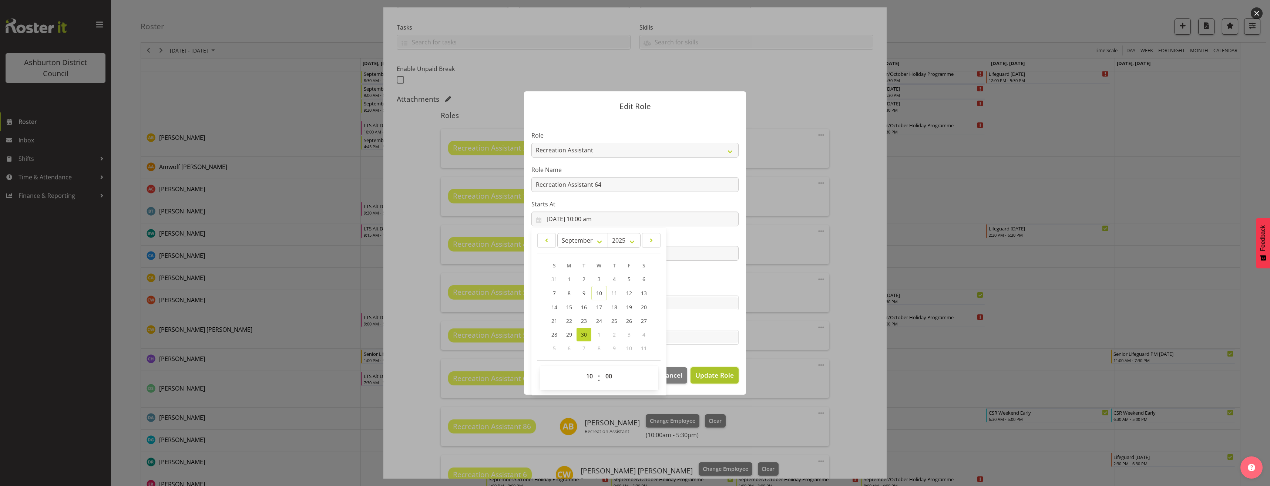
select select
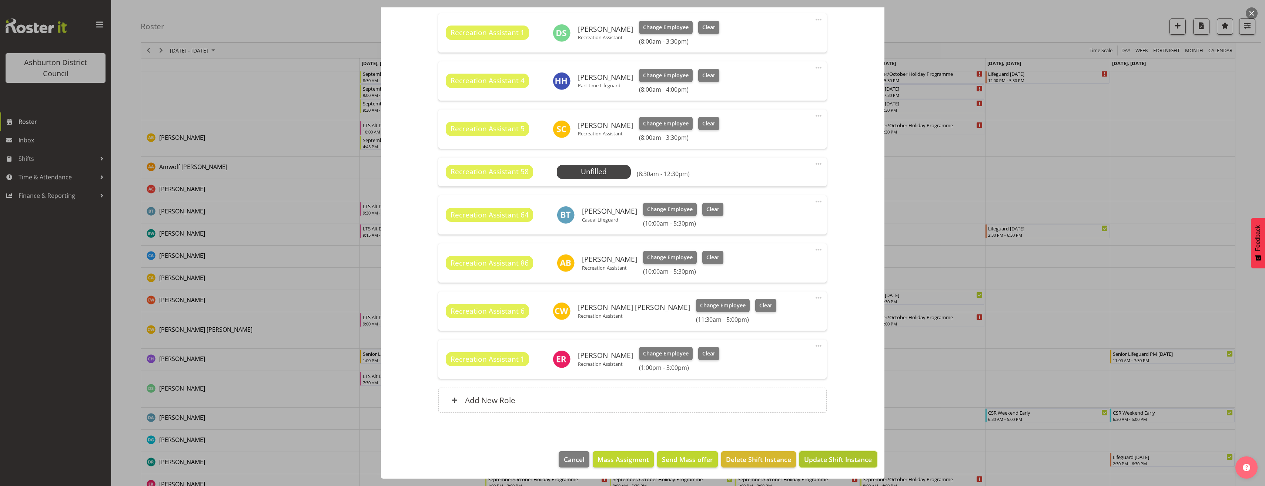
click at [806, 454] on button "Update Shift Instance" at bounding box center [837, 460] width 77 height 16
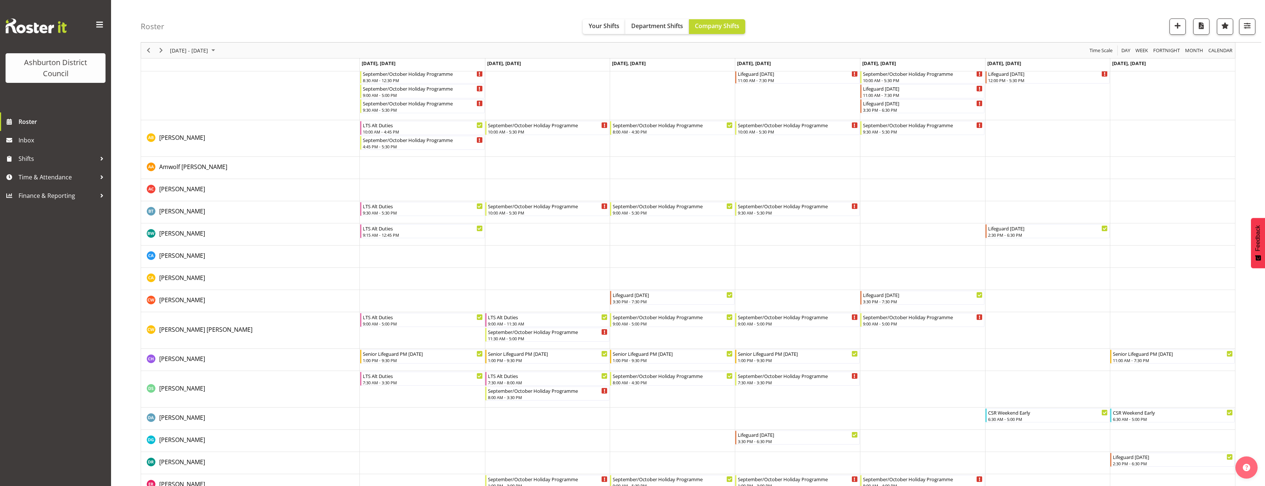
scroll to position [0, 0]
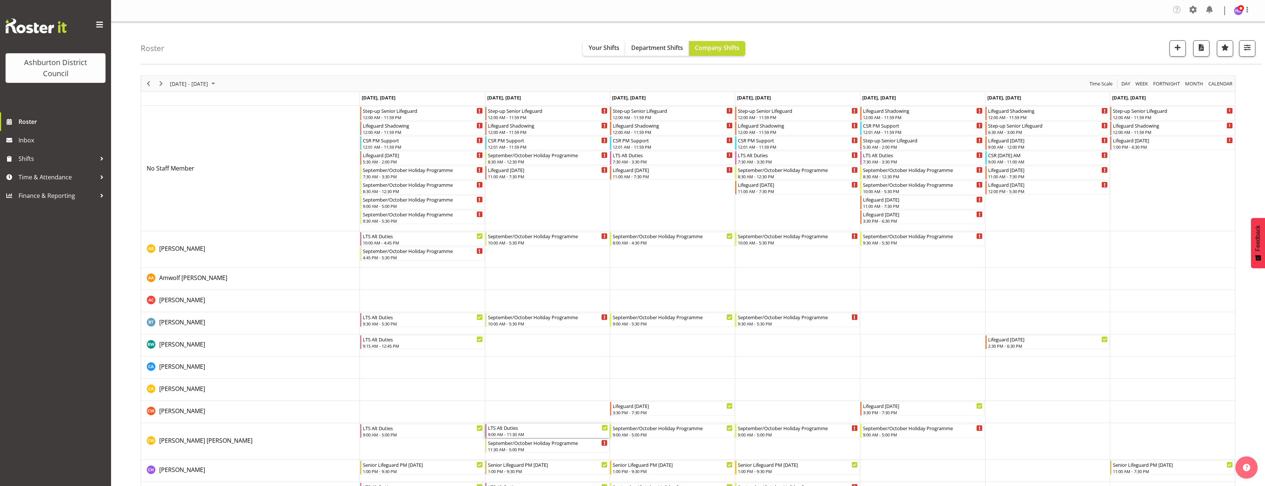
click at [536, 430] on div "LTS Alt Duties" at bounding box center [548, 427] width 120 height 7
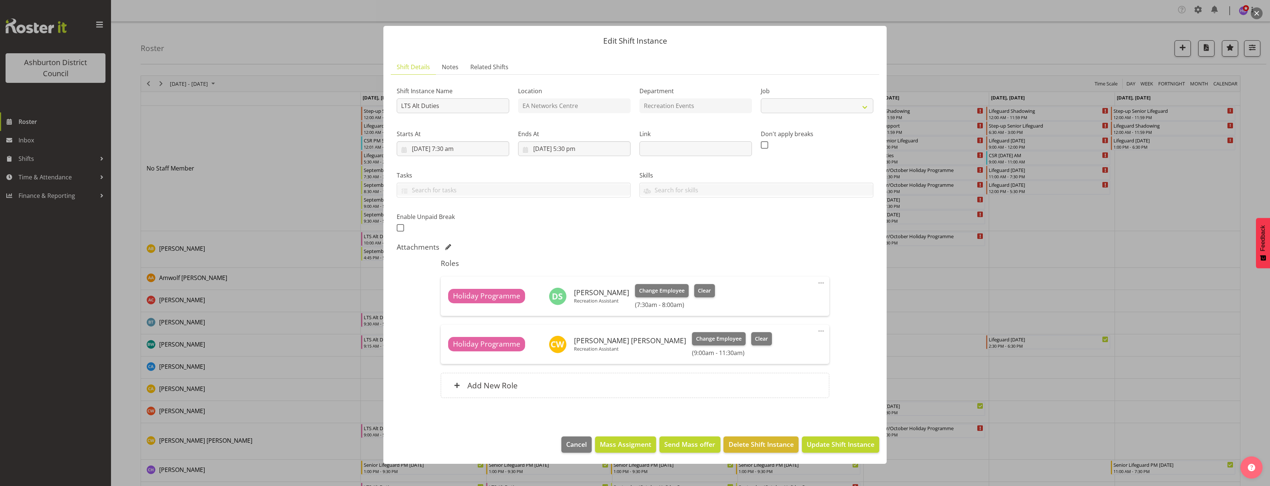
select select "10256"
click at [688, 385] on div "Add New Role" at bounding box center [635, 385] width 388 height 25
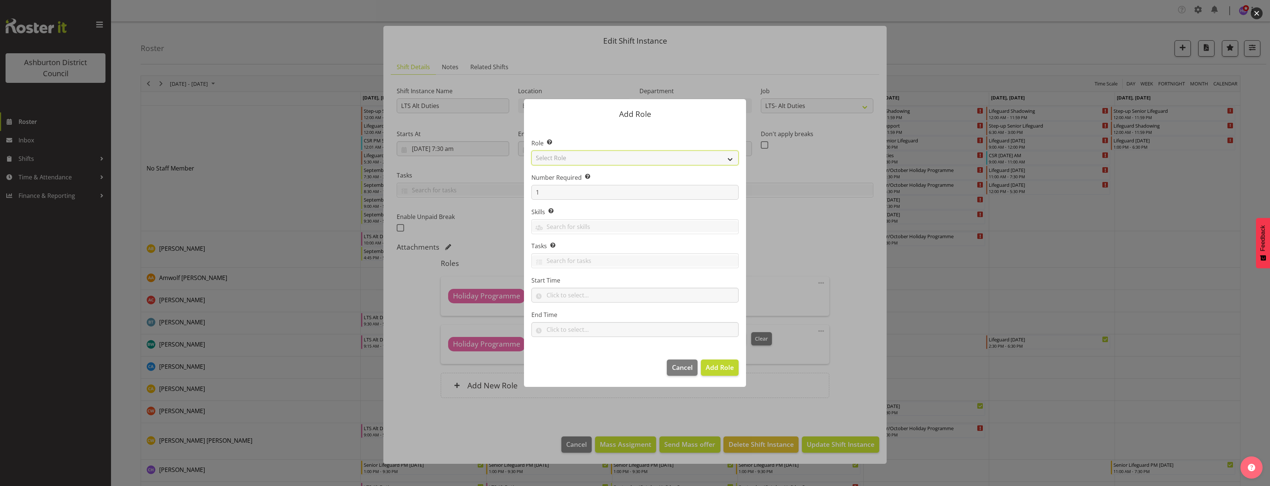
click at [578, 161] on select "Select Role AAGM Deputy Director AAGM Director Archivist Childrens Librarian Co…" at bounding box center [635, 158] width 207 height 15
select select "1496"
click at [532, 151] on select "Select Role AAGM Deputy Director AAGM Director Archivist Childrens Librarian Co…" at bounding box center [635, 158] width 207 height 15
click at [557, 298] on input "text" at bounding box center [635, 295] width 207 height 15
click at [581, 315] on select "00 00 01 02 03 04 05 06 07 08 09 10 11 12 13 14 15 16 17 18 19 20 21 22 23" at bounding box center [582, 314] width 17 height 15
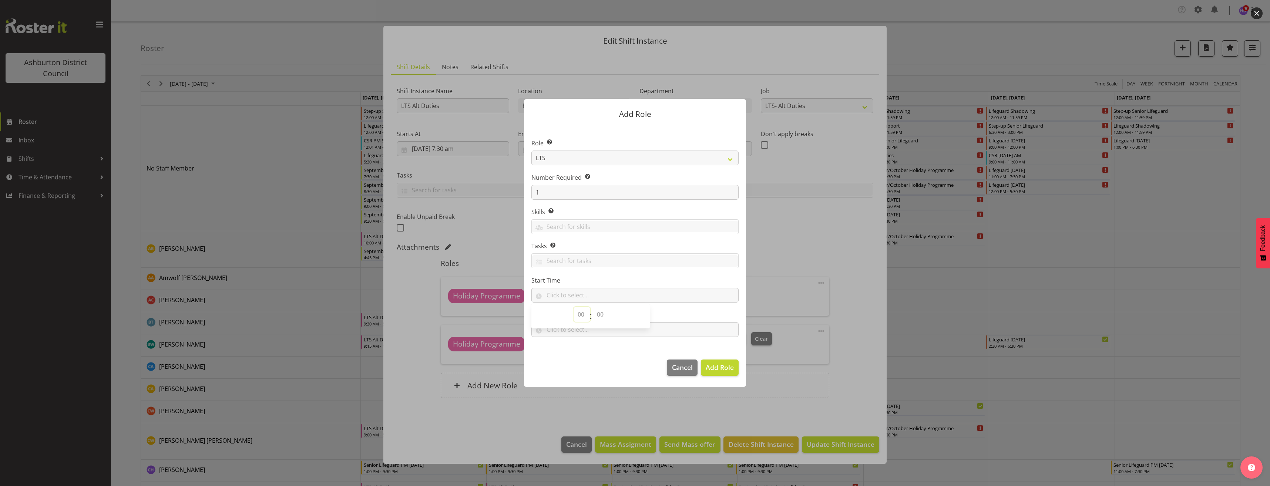
select select "9"
drag, startPoint x: 601, startPoint y: 313, endPoint x: 594, endPoint y: 310, distance: 8.0
click at [603, 313] on select "00 00 01 02 03 04 05 06 07 08 09 10 11 12 13 14 15 16 17 18 19 20 21 22 23 24 2…" at bounding box center [601, 314] width 17 height 15
select select "30"
click at [593, 307] on select "00 00 01 02 03 04 05 06 07 08 09 10 11 12 13 14 15 16 17 18 19 20 21 22 23 24 2…" at bounding box center [601, 314] width 17 height 15
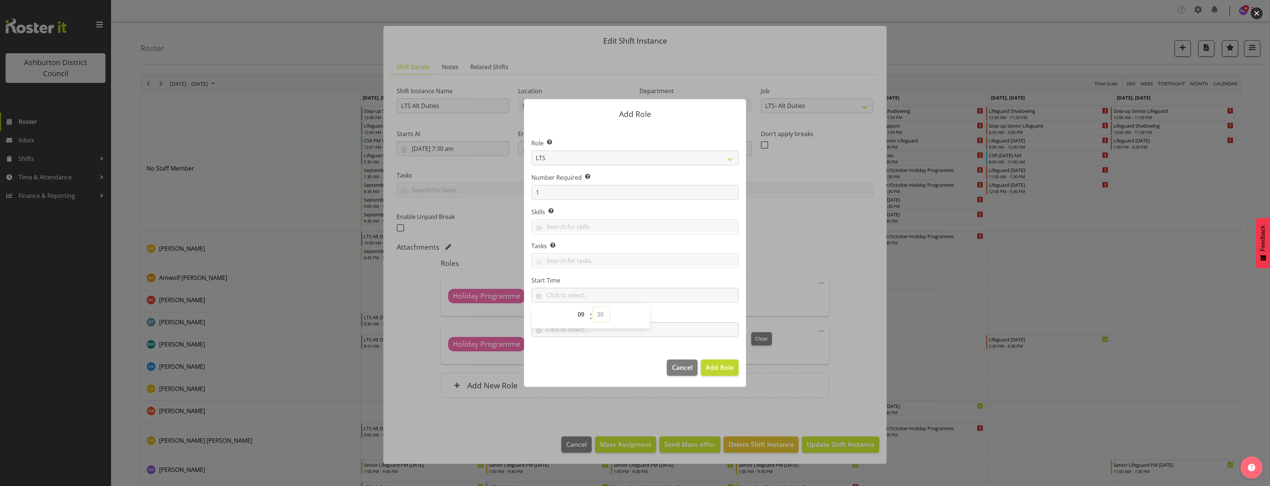
type input "09:30"
click at [564, 335] on input "text" at bounding box center [635, 329] width 207 height 15
click at [579, 349] on select "00 00 01 02 03 04 05 06 07 08 09 10 11 12 13 14 15 16 17 18 19 20 21 22 23" at bounding box center [582, 349] width 17 height 15
select select "10"
click at [574, 342] on select "00 00 01 02 03 04 05 06 07 08 09 10 11 12 13 14 15 16 17 18 19 20 21 22 23" at bounding box center [582, 349] width 17 height 15
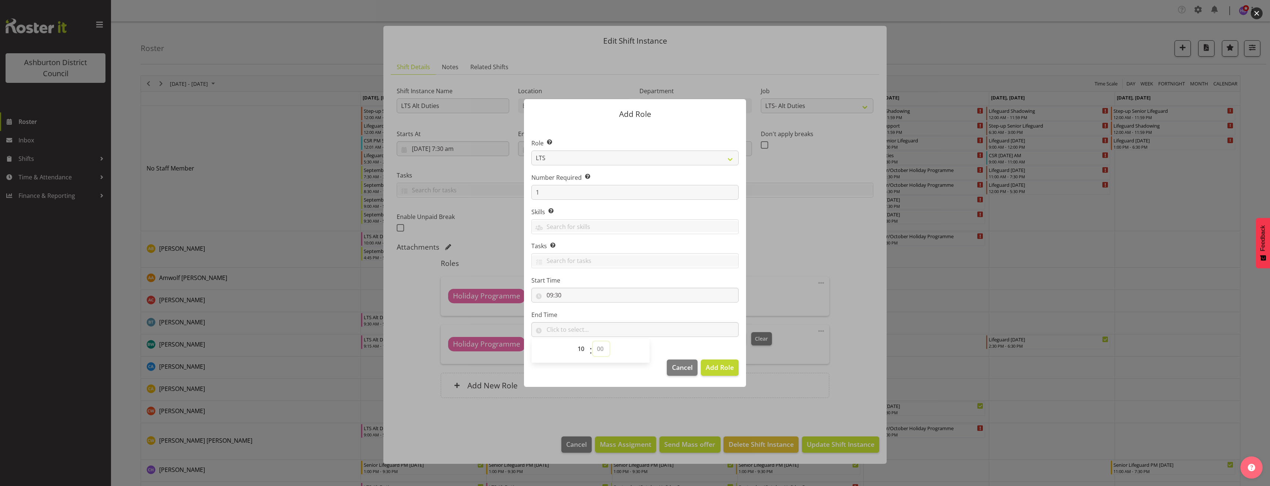
click at [603, 351] on select "00 00 01 02 03 04 05 06 07 08 09 10 11 12 13 14 15 16 17 18 19 20 21 22 23 24 2…" at bounding box center [601, 349] width 17 height 15
select select "0"
click at [593, 342] on select "00 00 01 02 03 04 05 06 07 08 09 10 11 12 13 14 15 16 17 18 19 20 21 22 23 24 2…" at bounding box center [601, 349] width 17 height 15
type input "10:00"
click at [718, 364] on span "Add Role" at bounding box center [720, 367] width 28 height 9
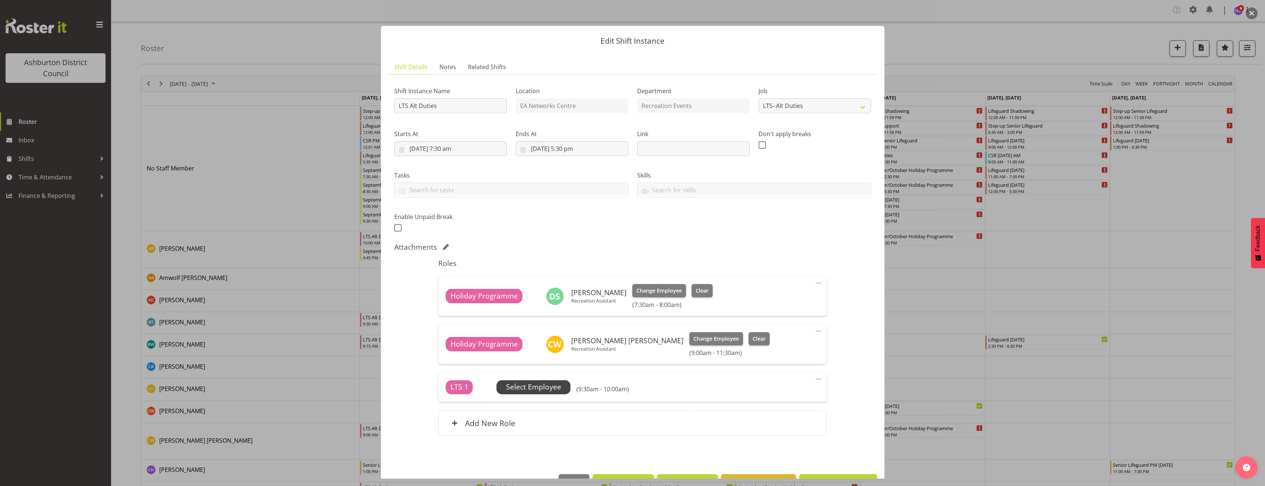
click at [562, 390] on span "Select Employee" at bounding box center [533, 387] width 74 height 14
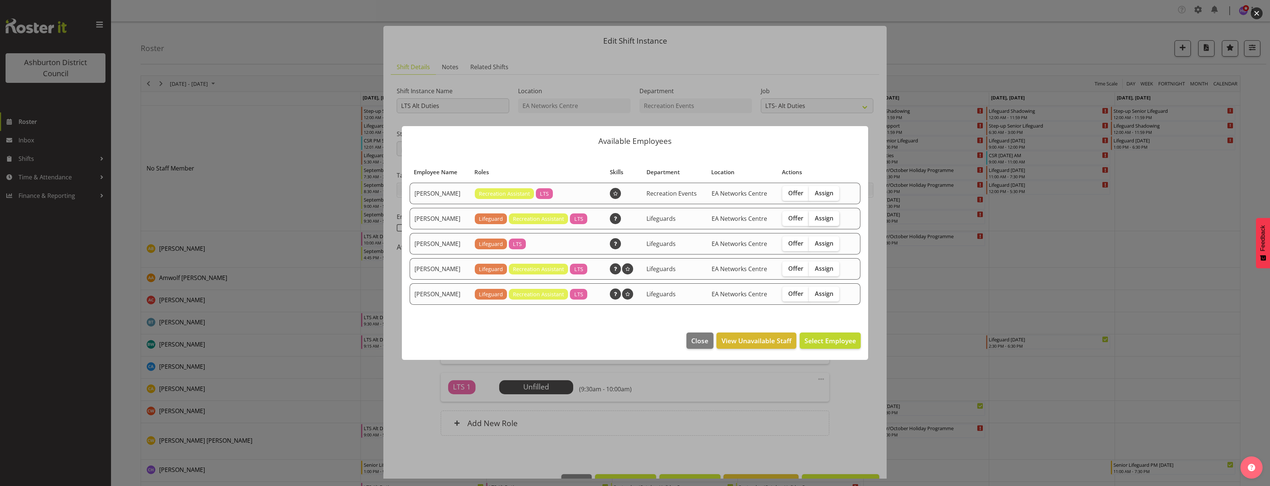
click at [825, 218] on span "Assign" at bounding box center [824, 218] width 19 height 7
click at [814, 218] on input "Assign" at bounding box center [811, 218] width 5 height 5
checkbox input "true"
drag, startPoint x: 828, startPoint y: 339, endPoint x: 832, endPoint y: 342, distance: 4.3
click at [828, 340] on span "Assign [PERSON_NAME]" at bounding box center [818, 340] width 75 height 9
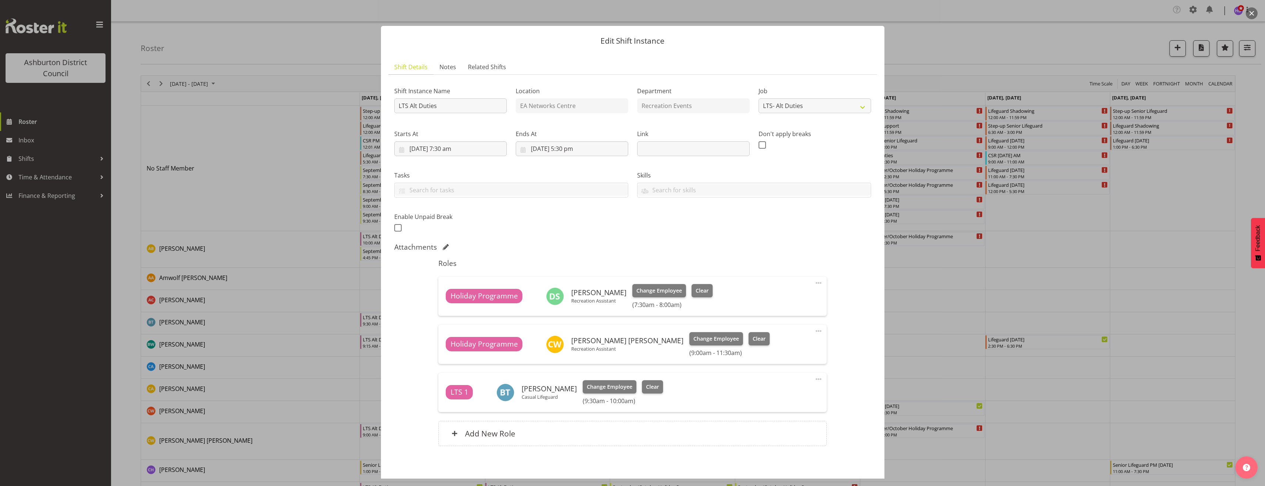
click at [815, 379] on span at bounding box center [818, 379] width 9 height 9
click at [799, 392] on link "Edit" at bounding box center [787, 396] width 71 height 13
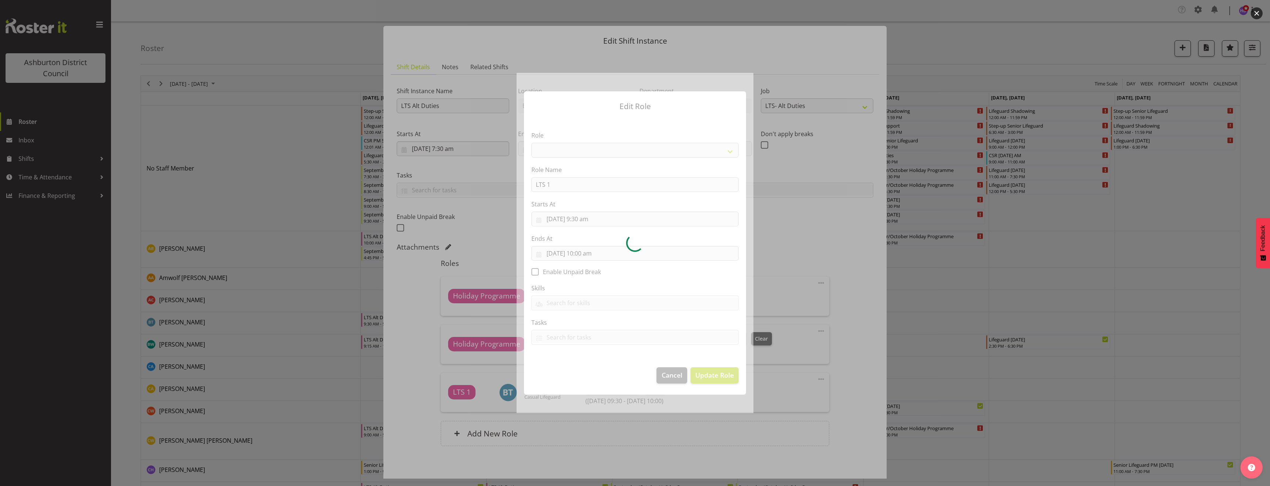
select select "1496"
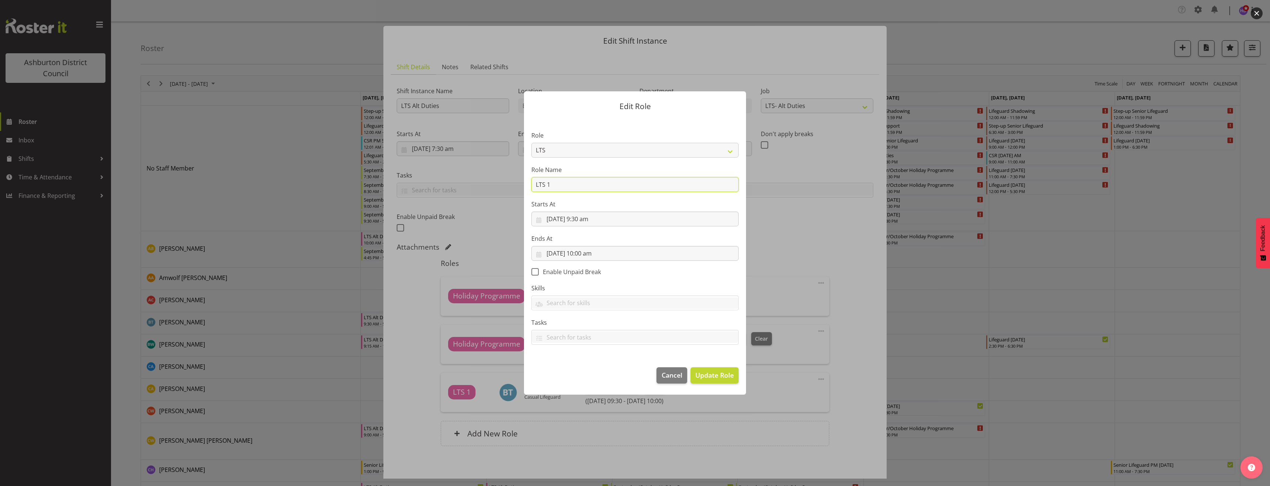
drag, startPoint x: 582, startPoint y: 185, endPoint x: 470, endPoint y: 177, distance: 112.4
click at [472, 181] on form "Edit Role Role AAGM Deputy Director AAGM Director Archivist Childrens Librarian…" at bounding box center [634, 243] width 355 height 340
type input "Holiday Programme"
click at [718, 379] on span "Update Role" at bounding box center [714, 375] width 38 height 10
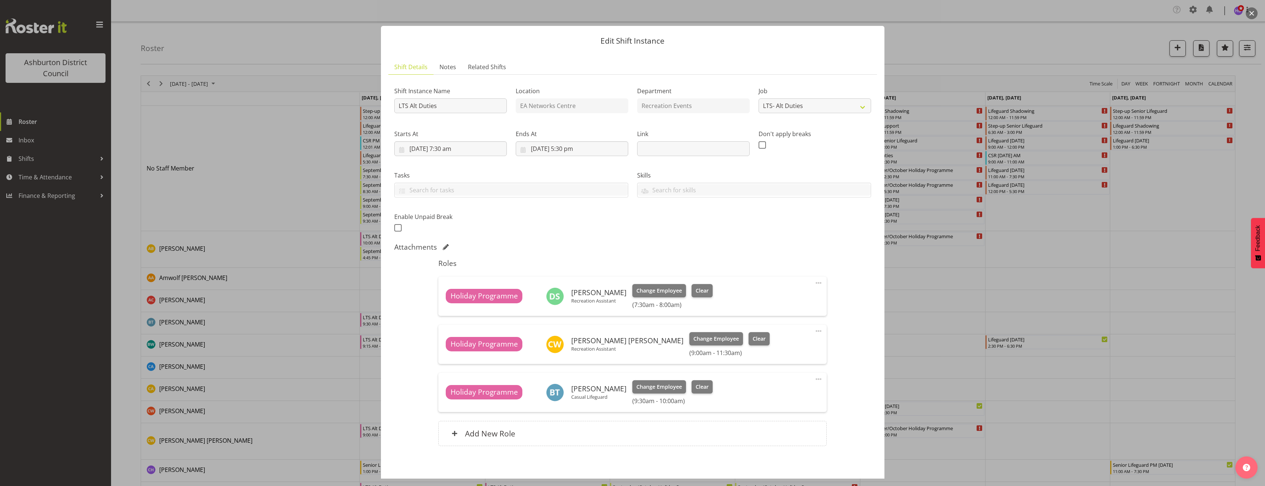
scroll to position [148, 0]
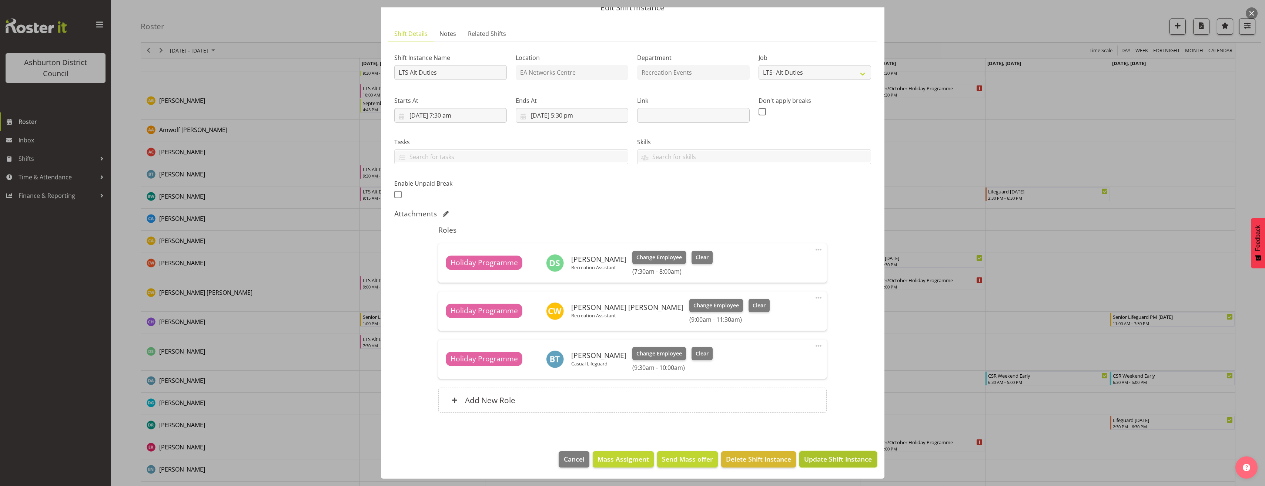
click at [849, 457] on span "Update Shift Instance" at bounding box center [838, 460] width 68 height 10
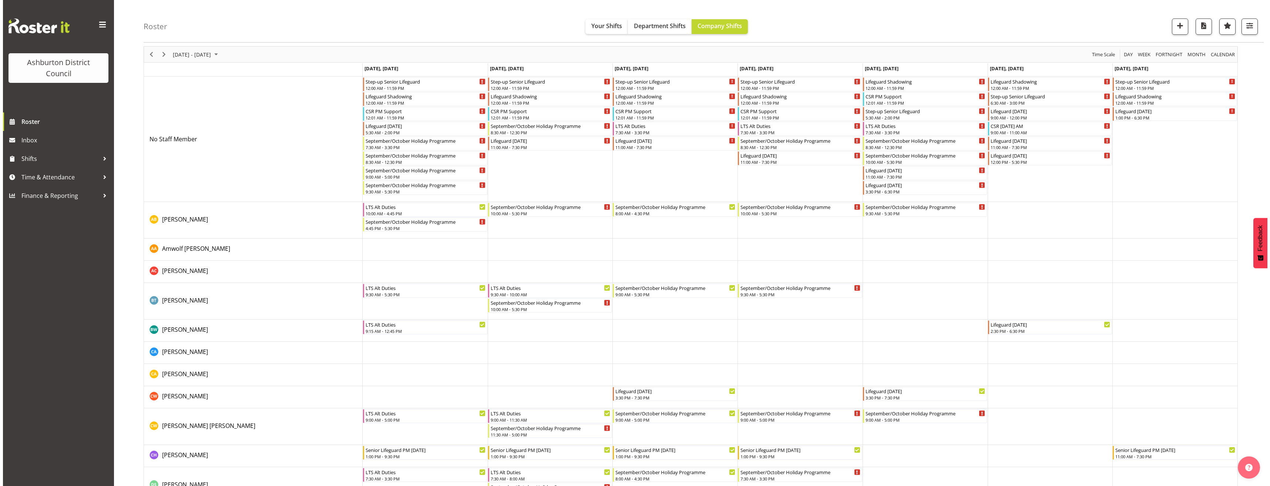
scroll to position [0, 0]
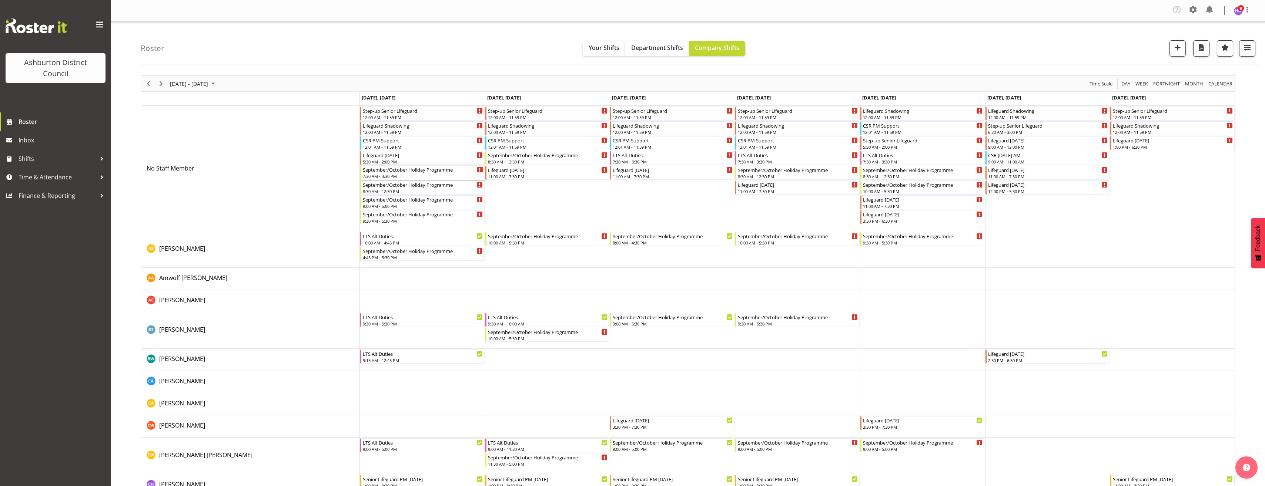
click at [416, 173] on div "September/October Holiday Programme 7:30 AM - 3:30 PM" at bounding box center [423, 173] width 120 height 14
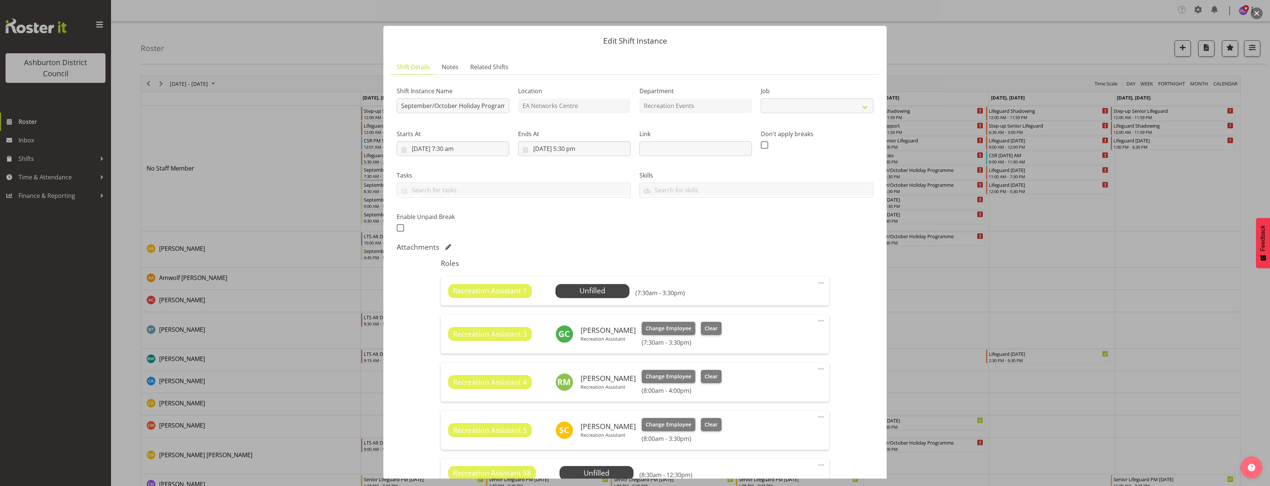
select select "4046"
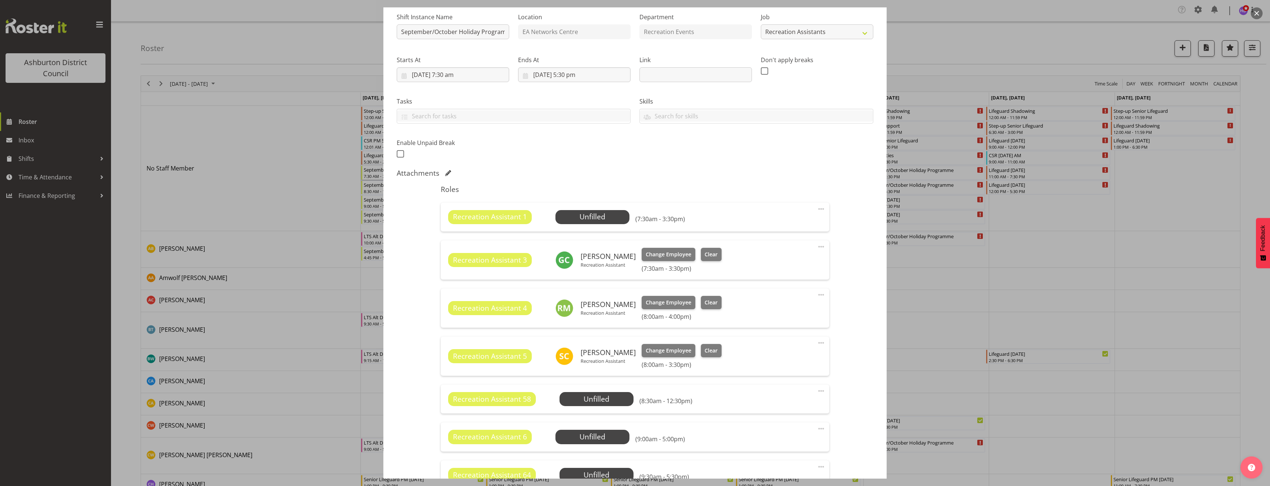
click at [817, 209] on span at bounding box center [821, 209] width 9 height 9
click at [782, 256] on link "Delete" at bounding box center [790, 253] width 71 height 13
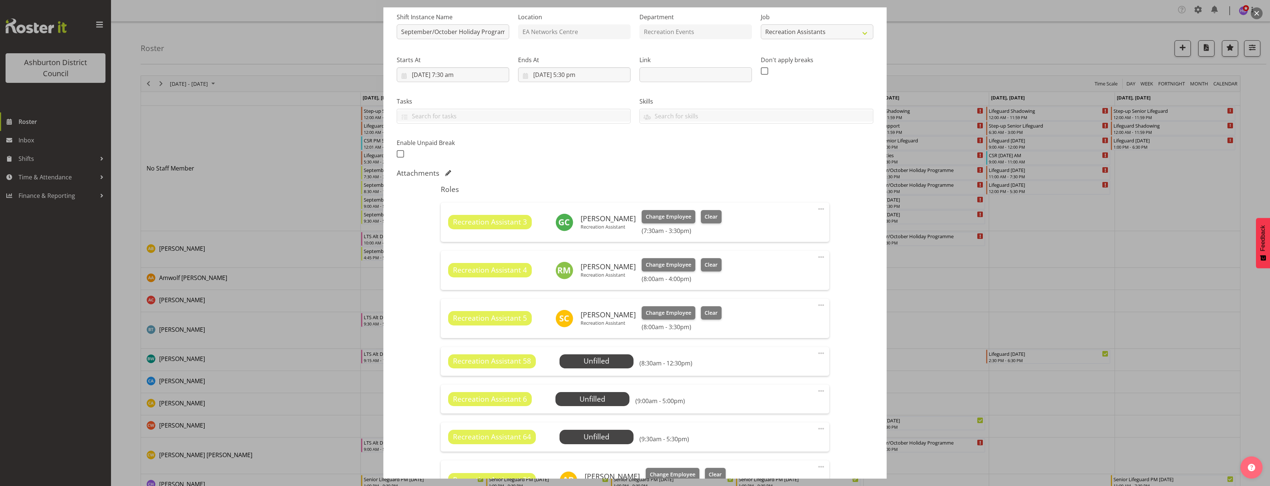
scroll to position [185, 0]
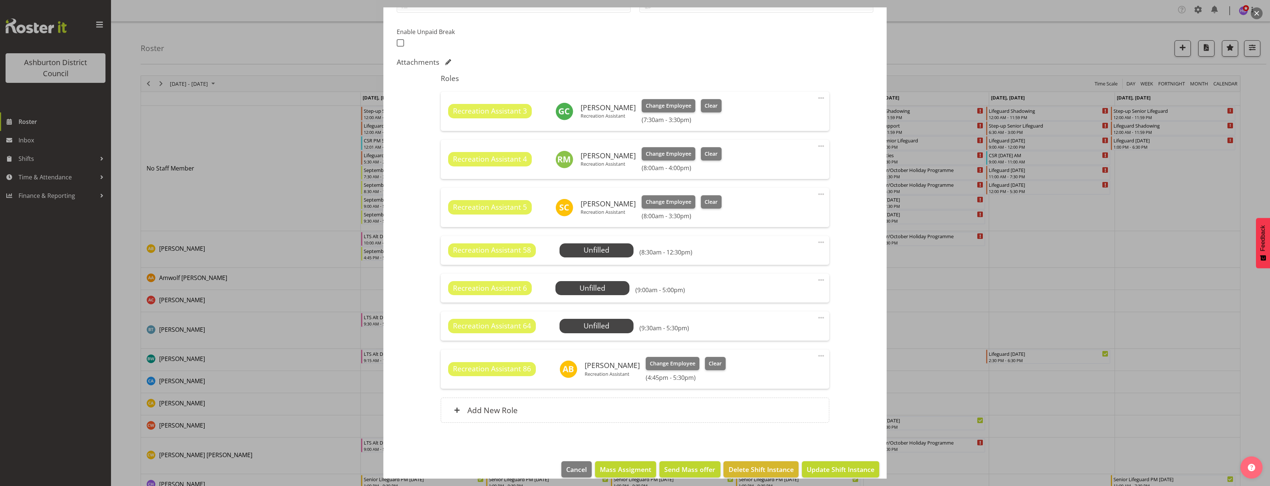
click at [817, 278] on span at bounding box center [821, 280] width 9 height 9
click at [785, 322] on link "Delete" at bounding box center [790, 324] width 71 height 13
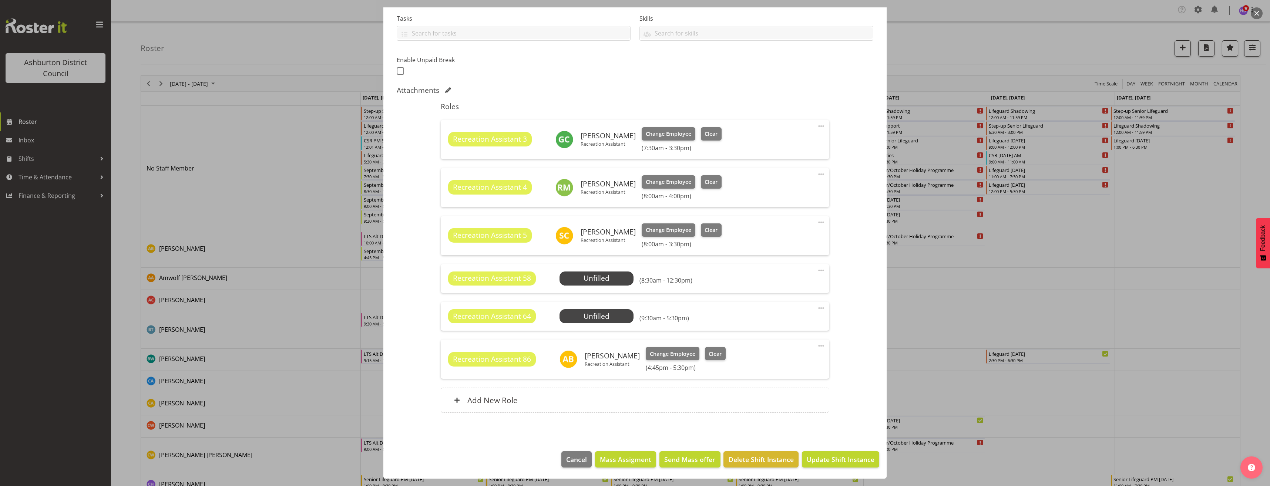
scroll to position [157, 0]
click at [817, 306] on span at bounding box center [821, 308] width 9 height 9
click at [791, 353] on link "Delete" at bounding box center [790, 352] width 71 height 13
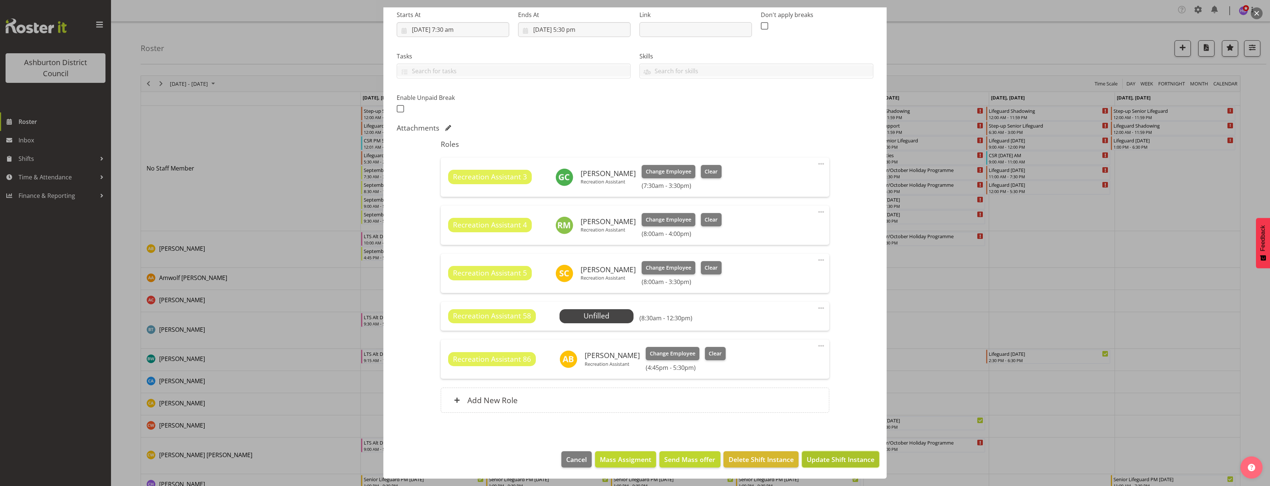
click at [838, 460] on span "Update Shift Instance" at bounding box center [841, 460] width 68 height 10
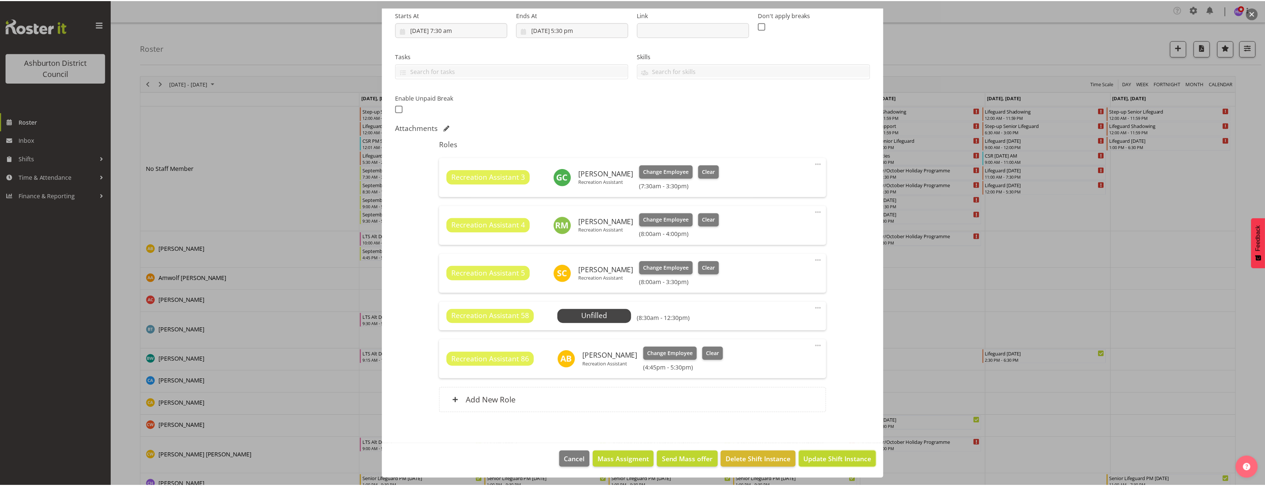
scroll to position [90, 0]
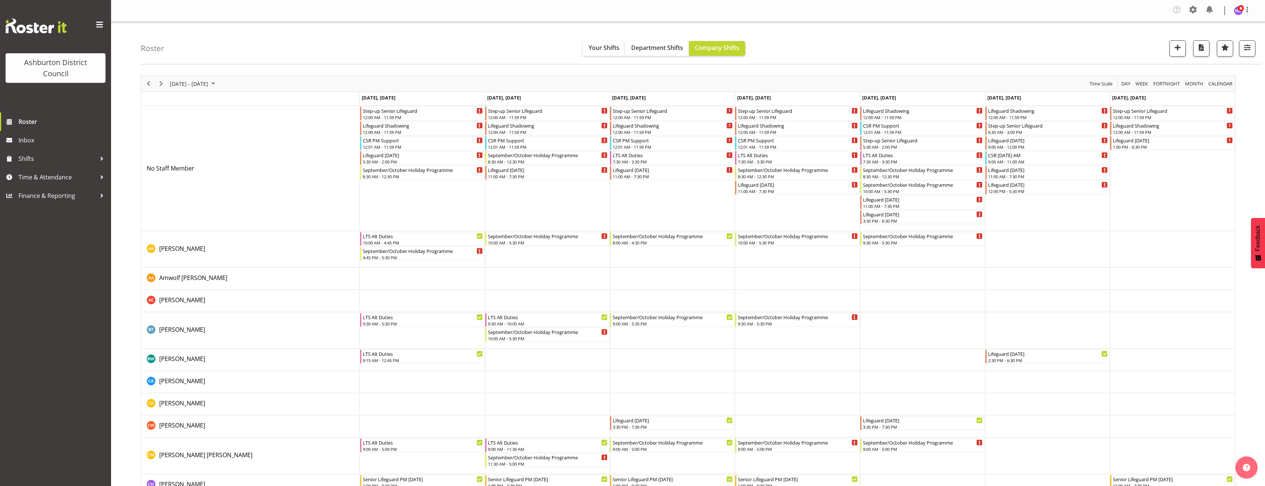
drag, startPoint x: 115, startPoint y: 247, endPoint x: 124, endPoint y: 242, distance: 9.1
